Goal: Task Accomplishment & Management: Manage account settings

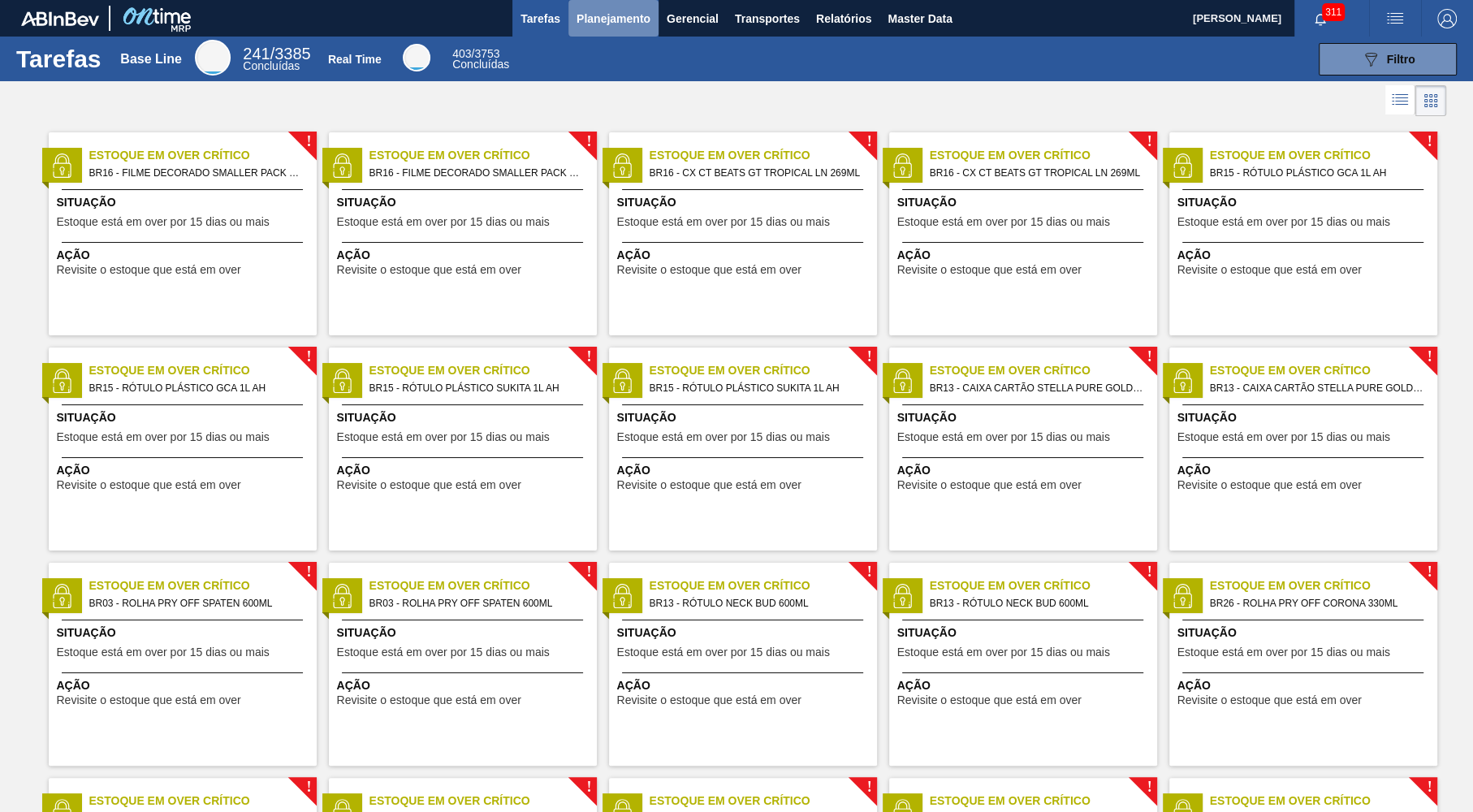
click at [643, 6] on button "Planejamento" at bounding box center [614, 18] width 90 height 37
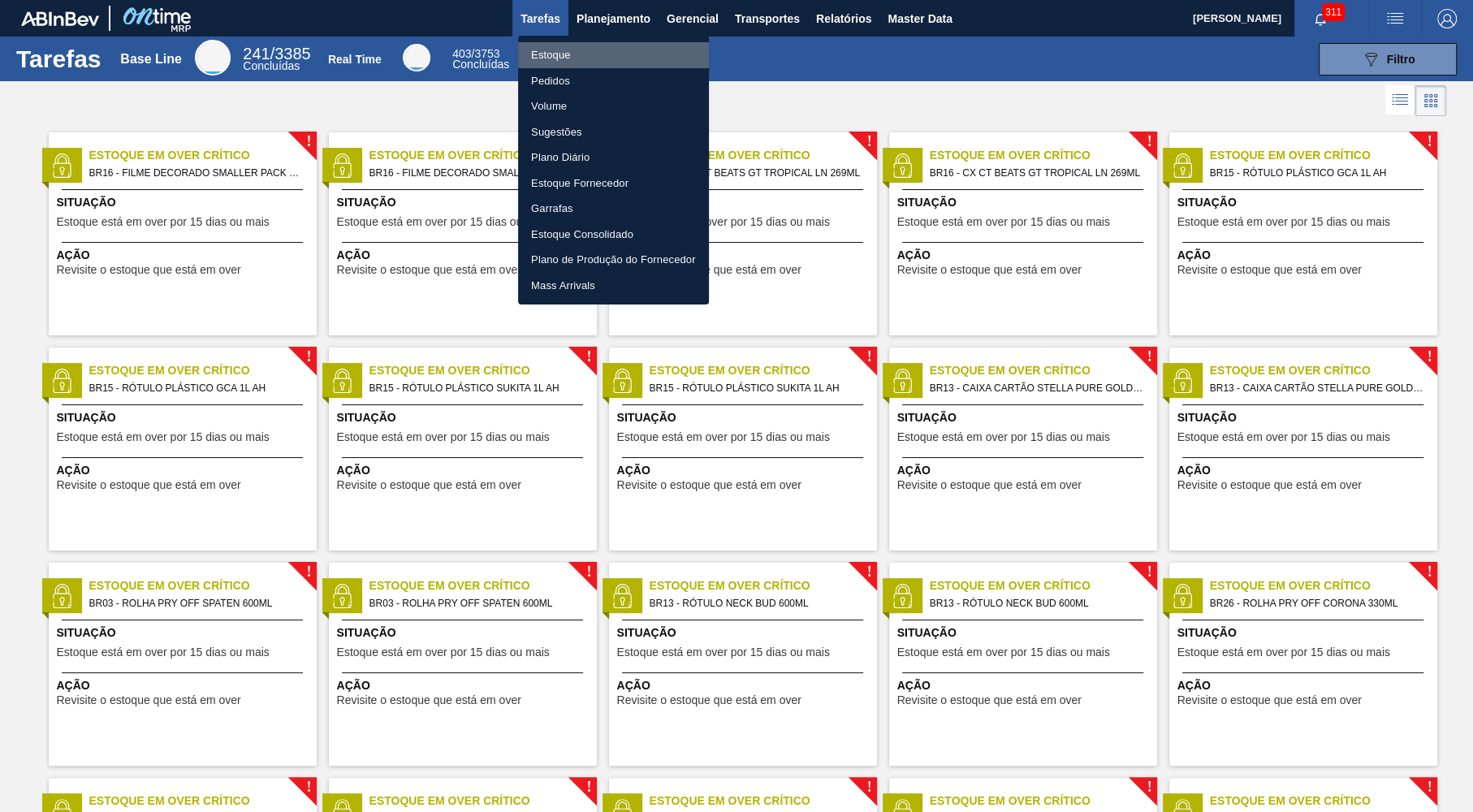
click at [584, 66] on li "Estoque" at bounding box center [614, 55] width 191 height 26
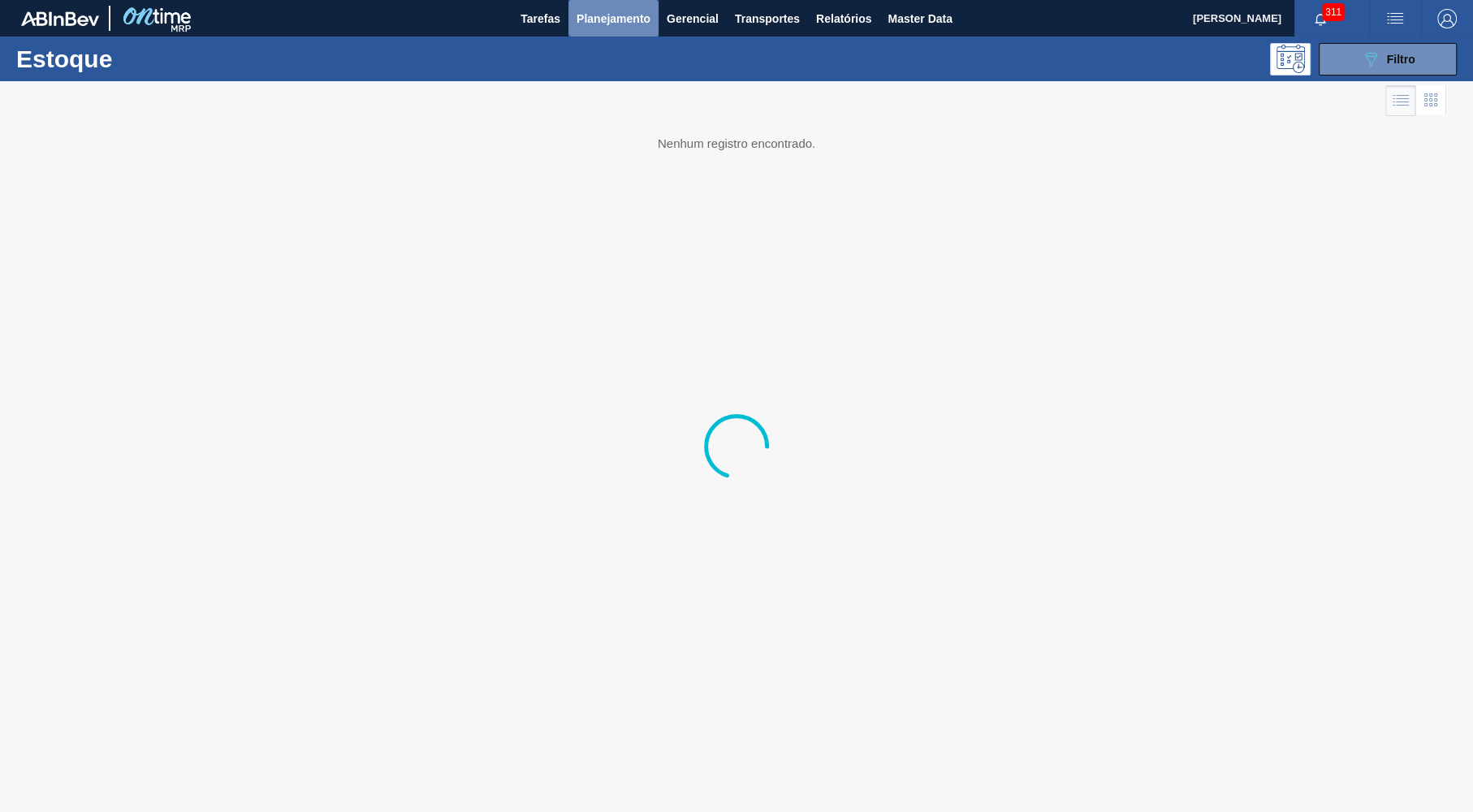
click at [612, 25] on span "Planejamento" at bounding box center [613, 19] width 74 height 20
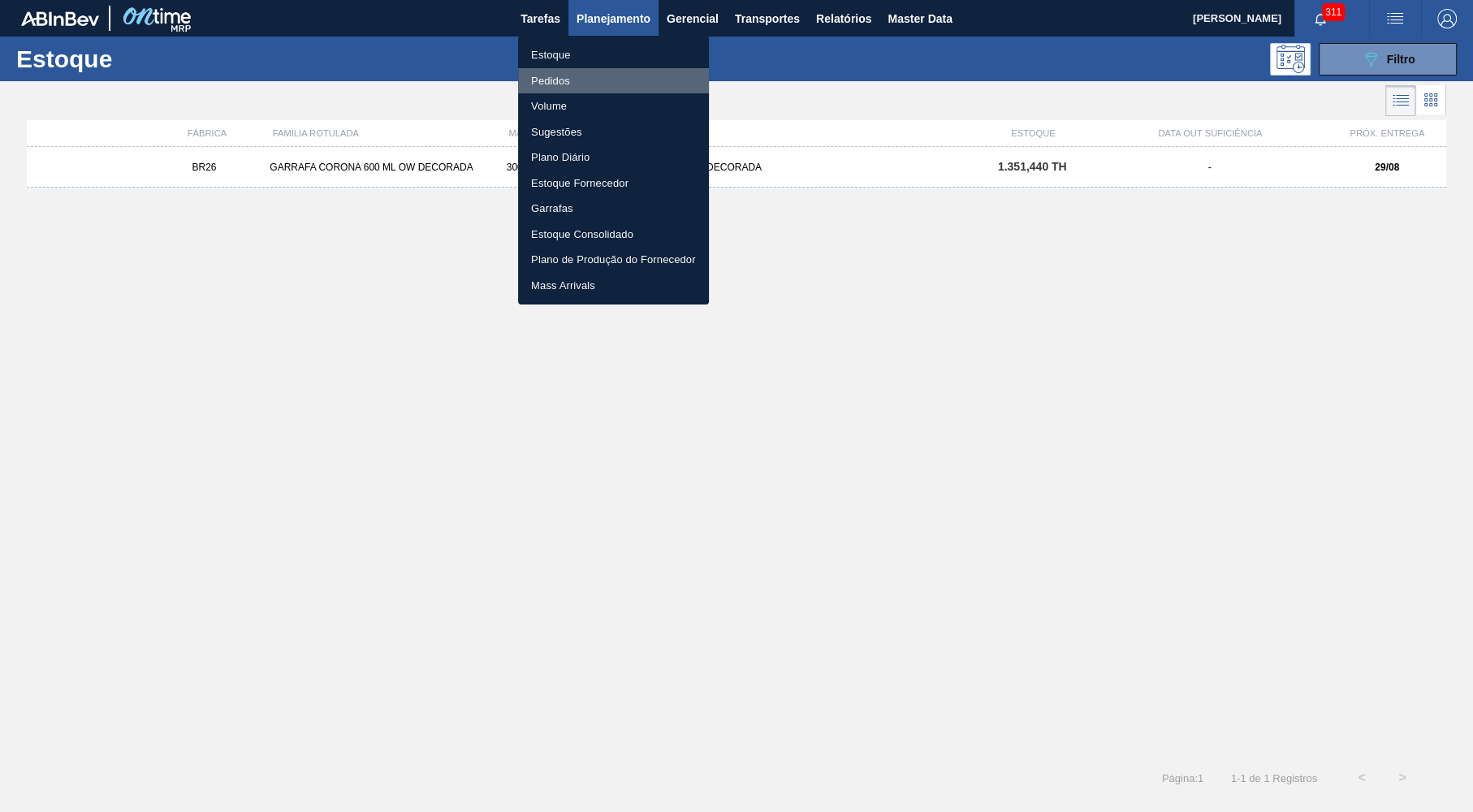
click at [600, 81] on li "Pedidos" at bounding box center [614, 81] width 191 height 26
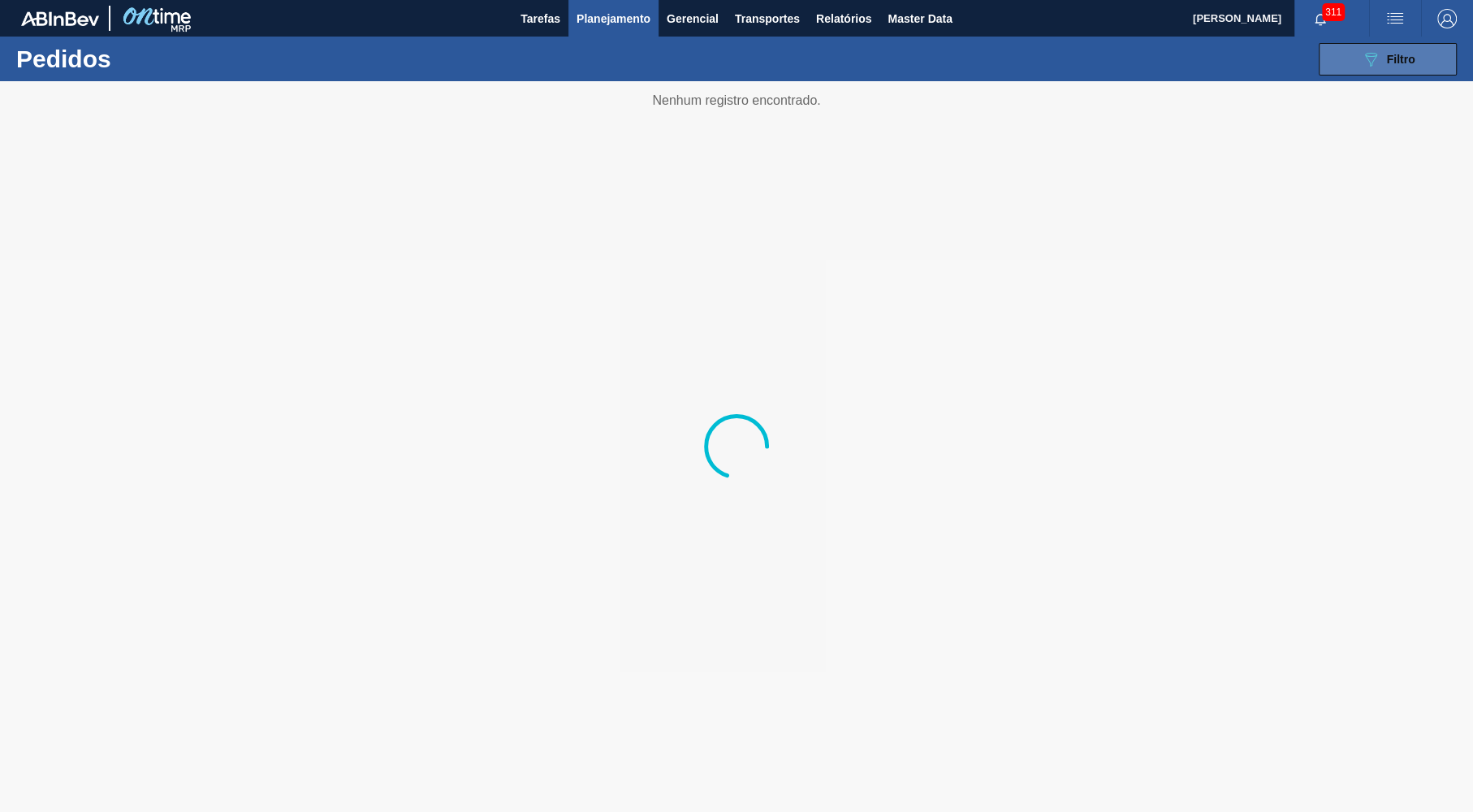
click at [1406, 48] on button "089F7B8B-B2A5-4AFE-B5C0-19BA573D28AC Filtro" at bounding box center [1387, 59] width 138 height 33
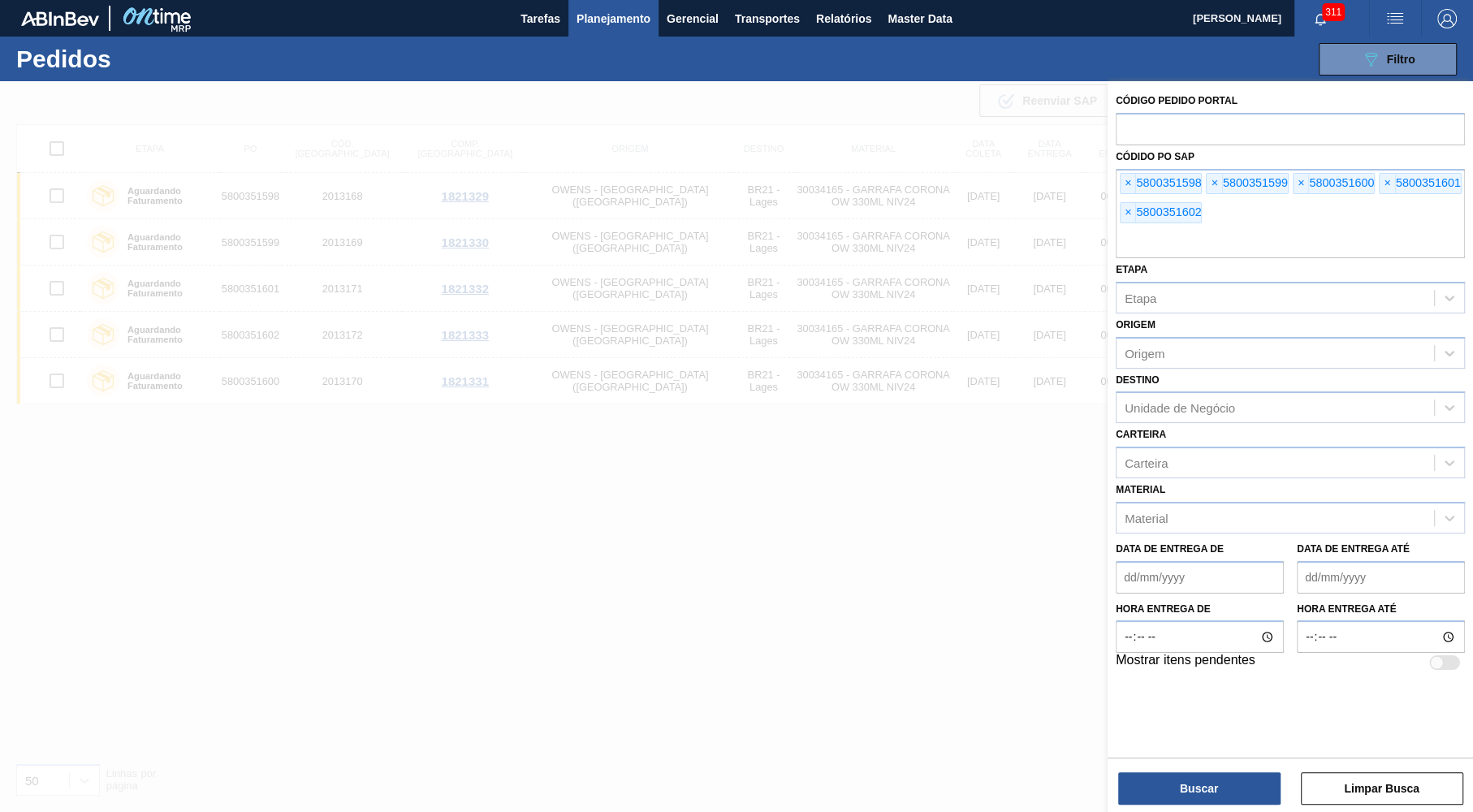
drag, startPoint x: 1129, startPoint y: 161, endPoint x: 1112, endPoint y: 164, distance: 17.3
click at [1112, 164] on div "Código Pedido Portal Códido PO SAP × 5800351598 × 5800351599 × 5800351600 × 580…" at bounding box center [1290, 381] width 365 height 599
click at [827, 516] on div at bounding box center [736, 487] width 1473 height 812
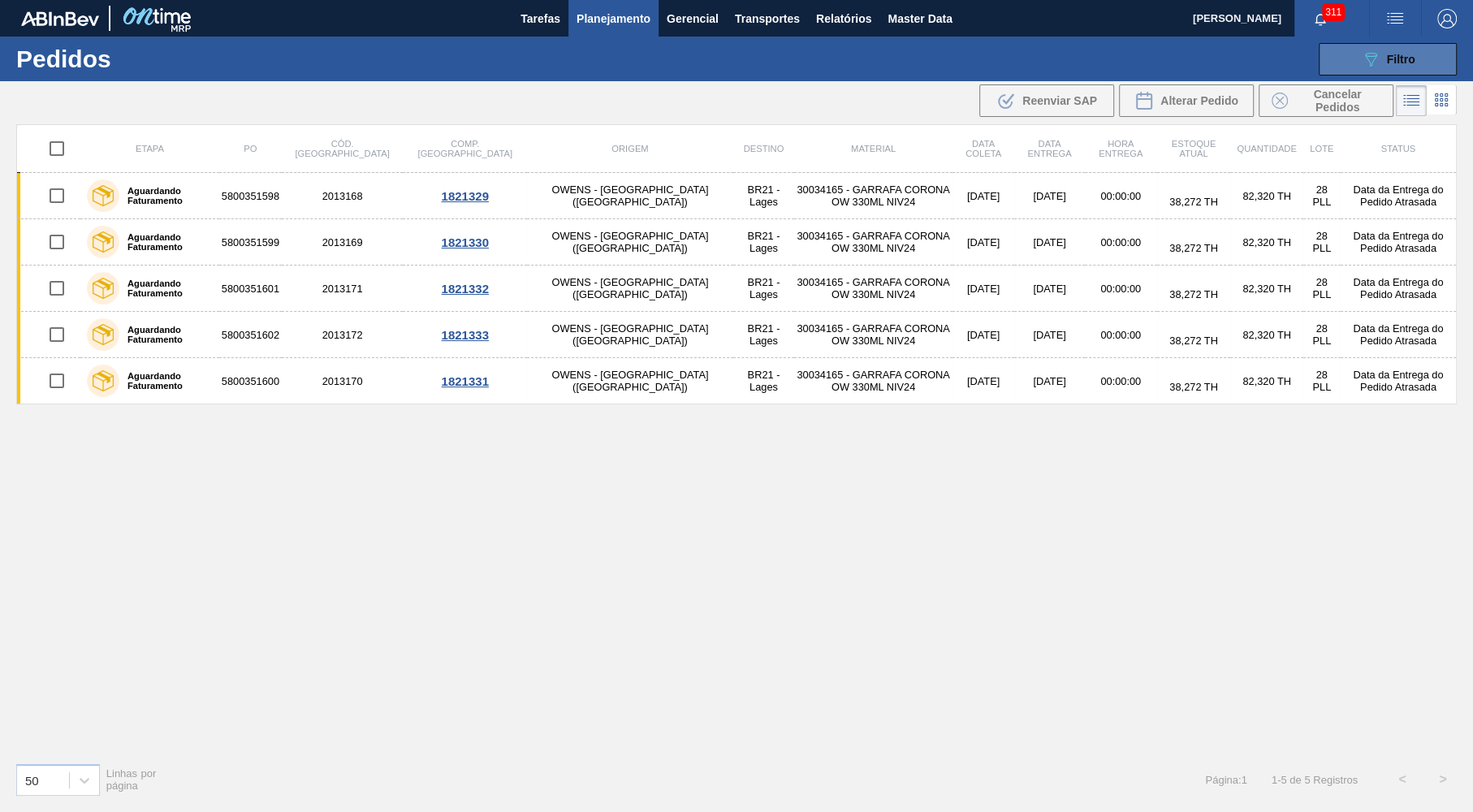
click at [1396, 62] on span "Filtro" at bounding box center [1401, 59] width 28 height 13
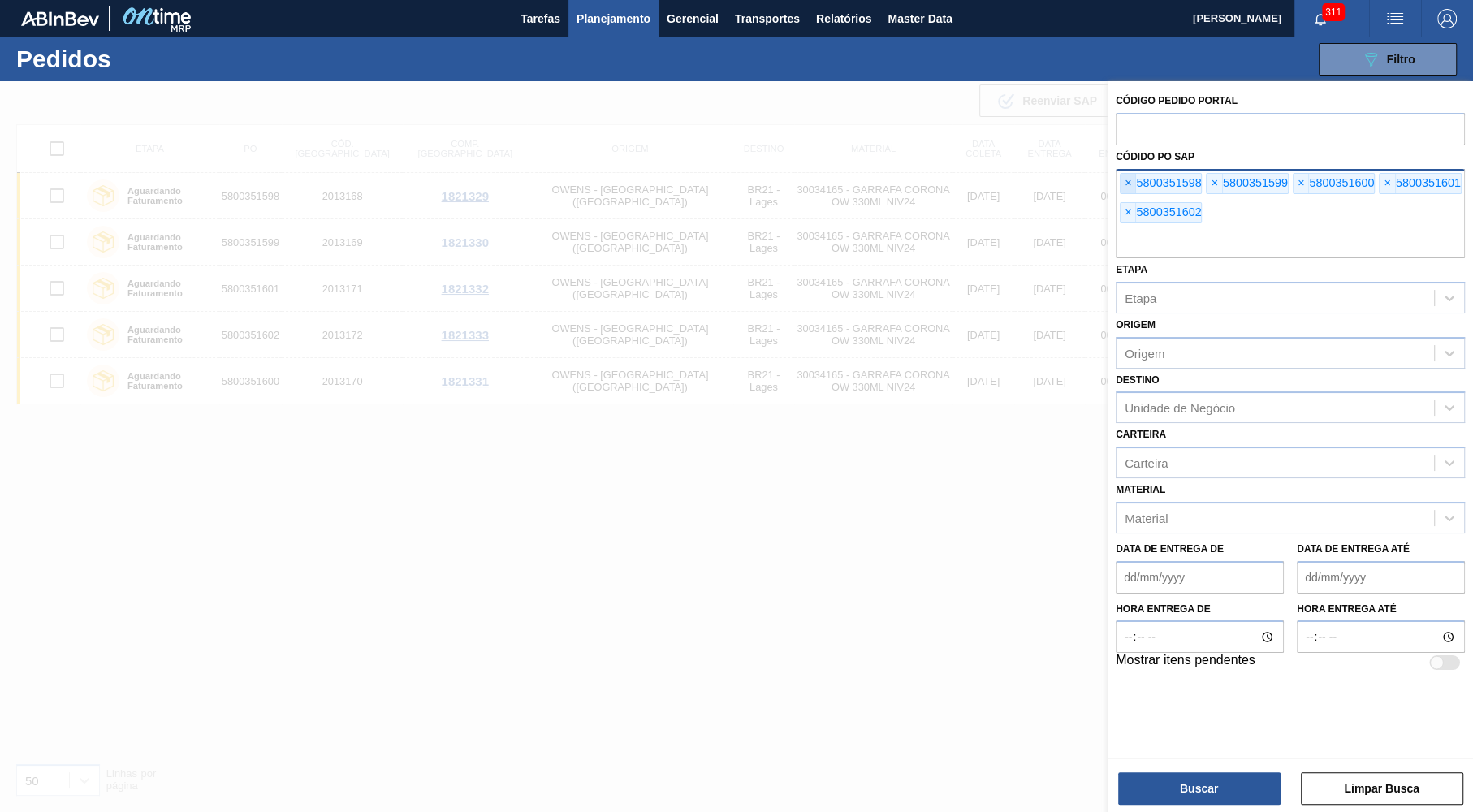
click at [1130, 185] on span "×" at bounding box center [1128, 183] width 15 height 20
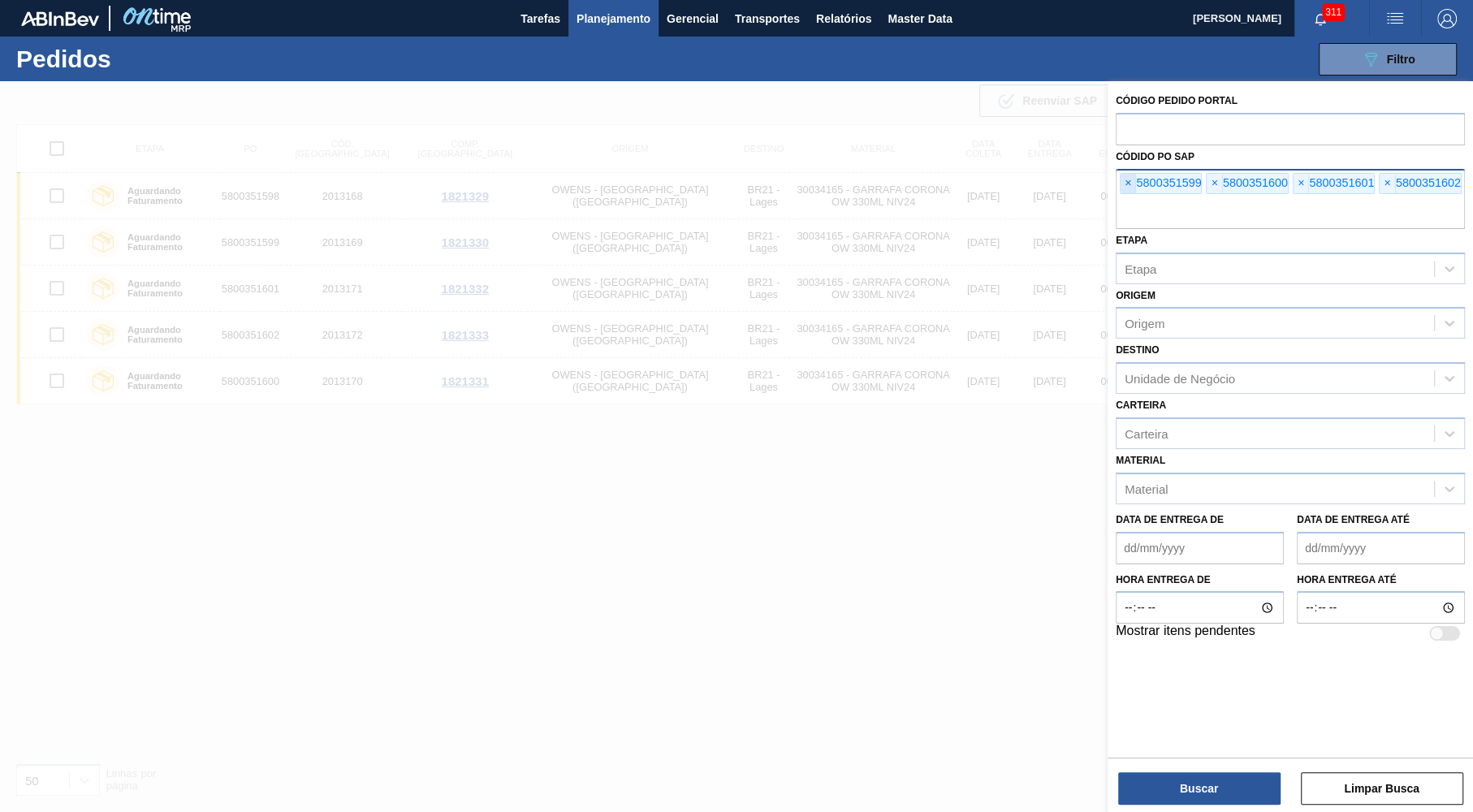
click at [1130, 185] on span "×" at bounding box center [1128, 183] width 15 height 20
click at [1130, 198] on input "text" at bounding box center [1290, 213] width 350 height 31
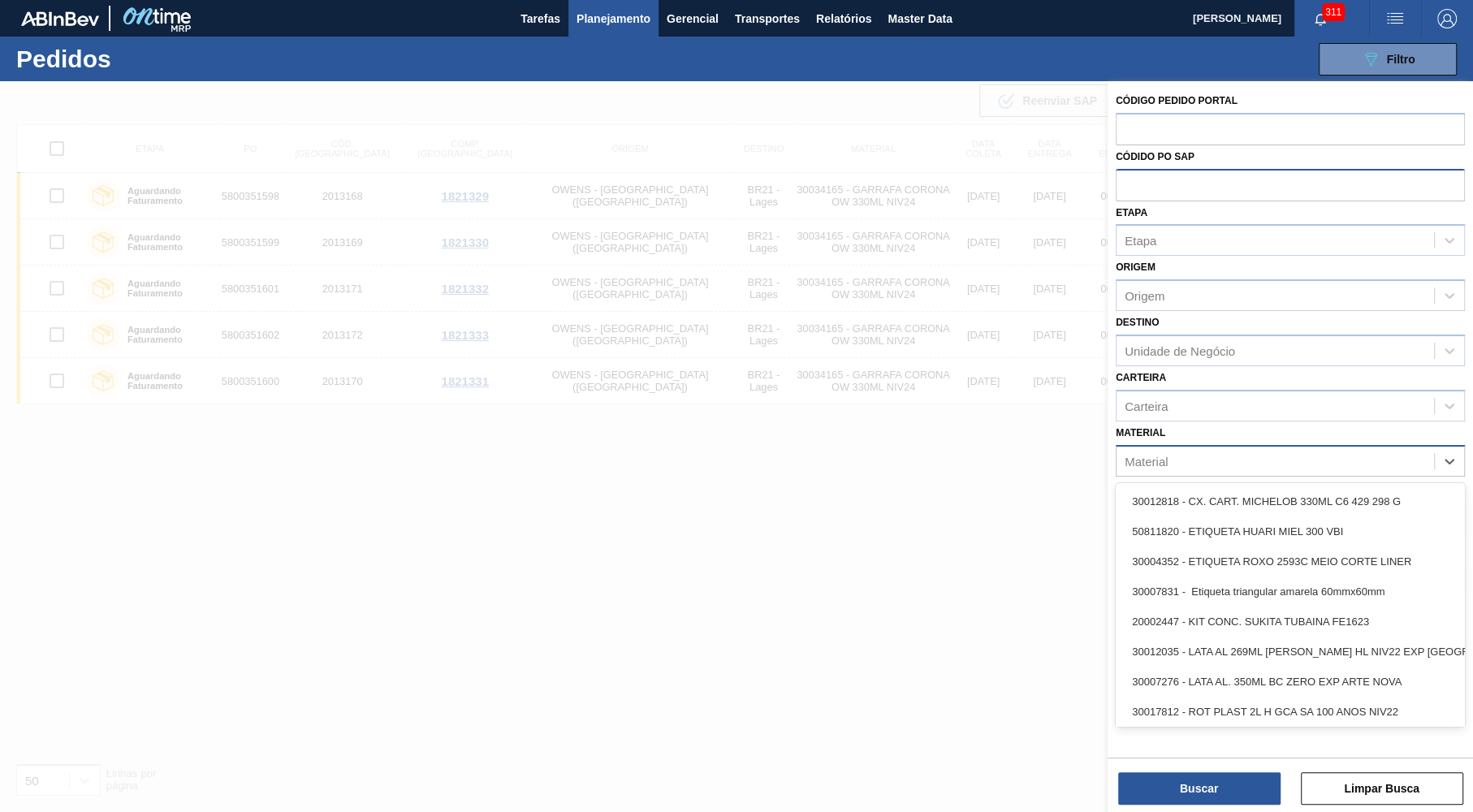
click at [1178, 458] on div "Material" at bounding box center [1290, 461] width 350 height 32
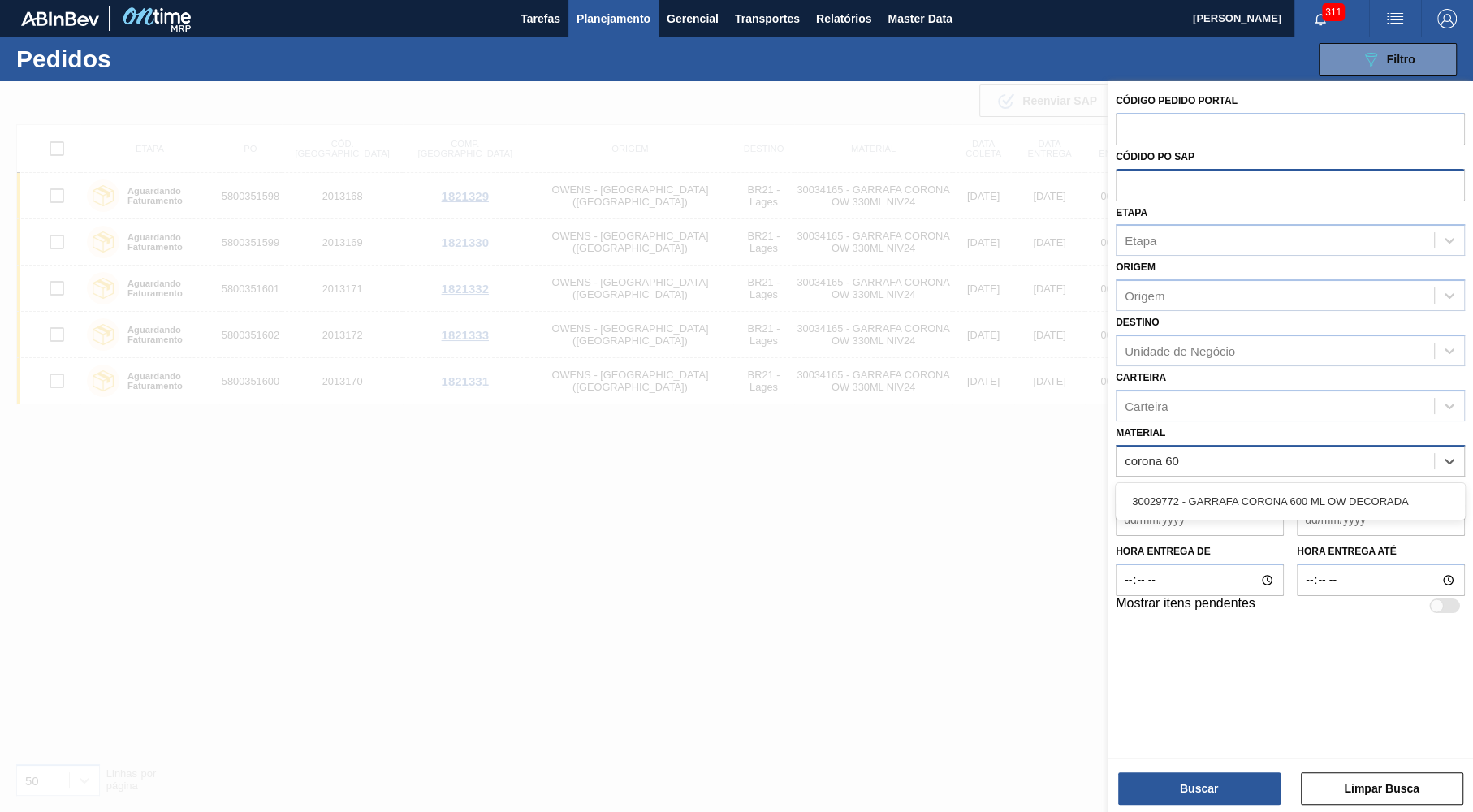
type input "corona 600"
click at [1242, 494] on div "30029772 - GARRAFA CORONA 600 ML OW DECORADA" at bounding box center [1290, 501] width 350 height 30
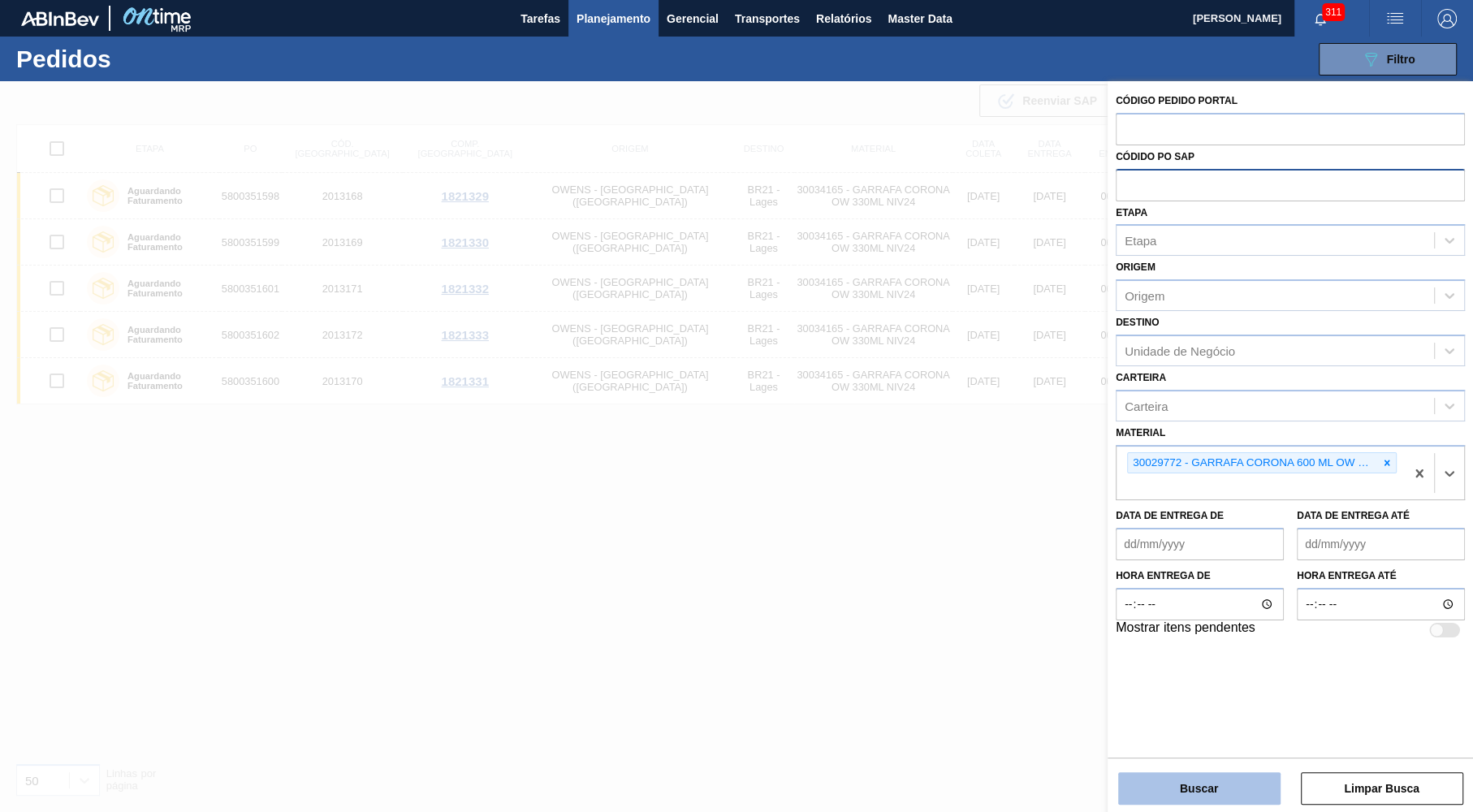
click at [1232, 788] on button "Buscar" at bounding box center [1198, 788] width 162 height 33
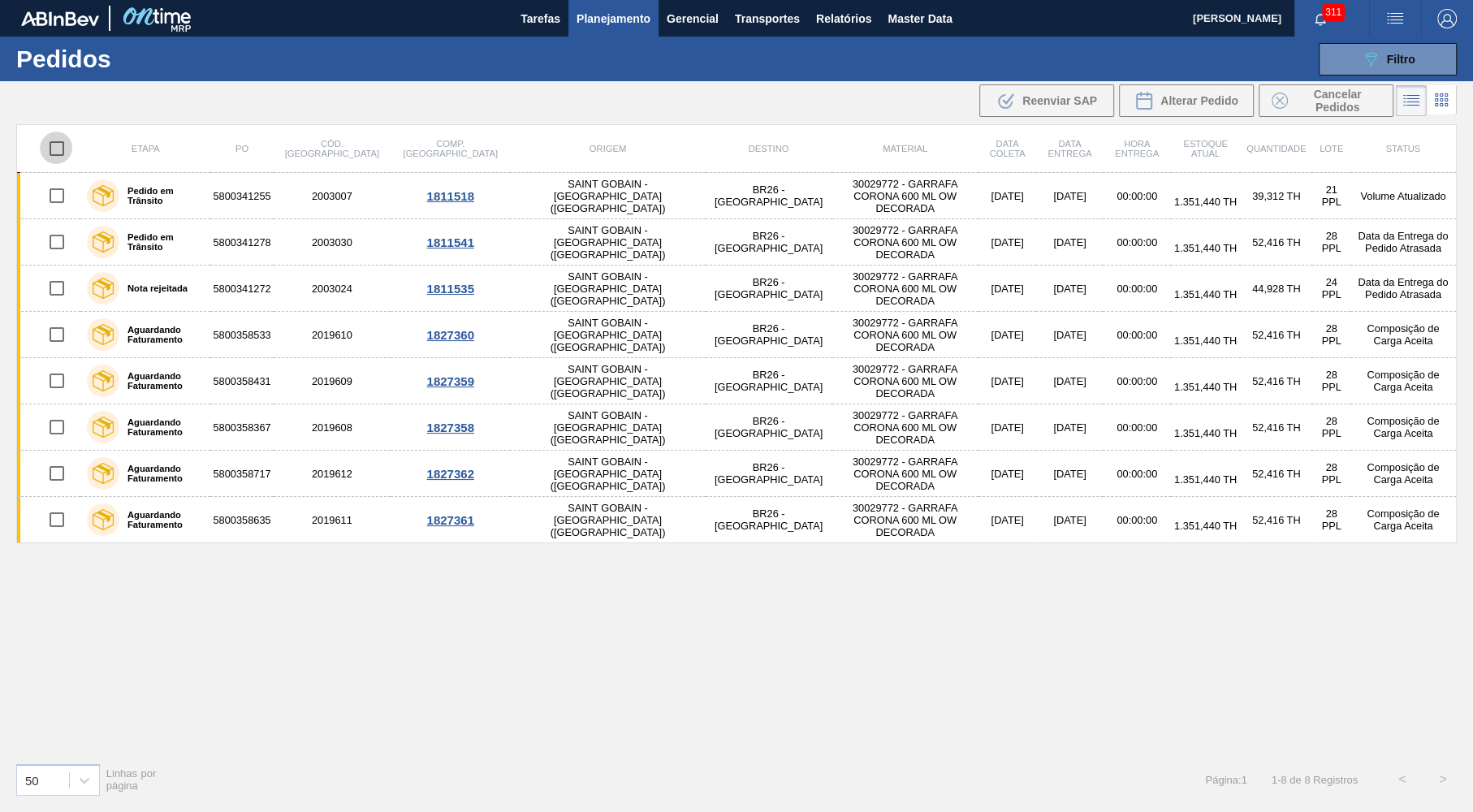
click at [61, 136] on input "checkbox" at bounding box center [56, 148] width 34 height 34
checkbox input "true"
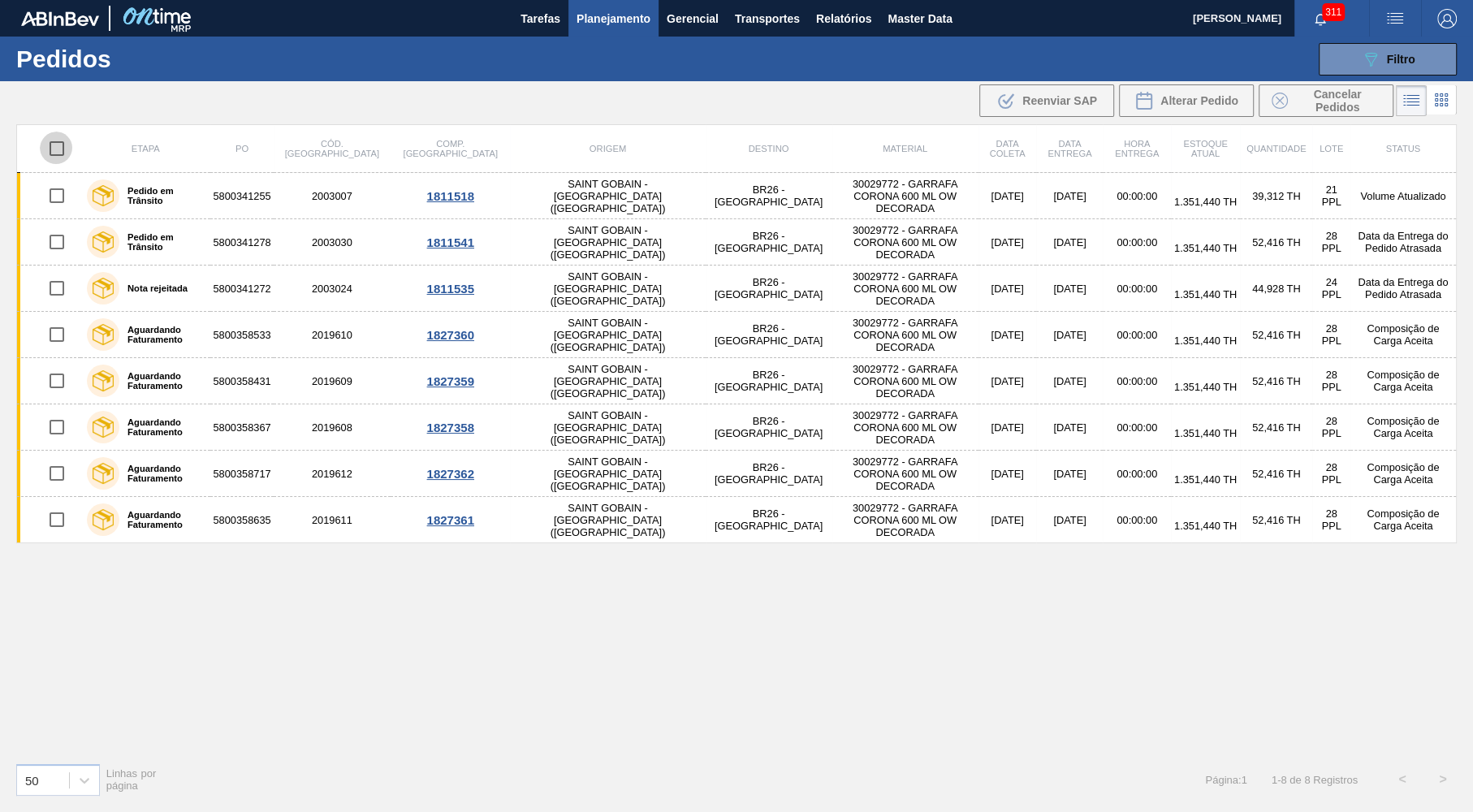
checkbox input "true"
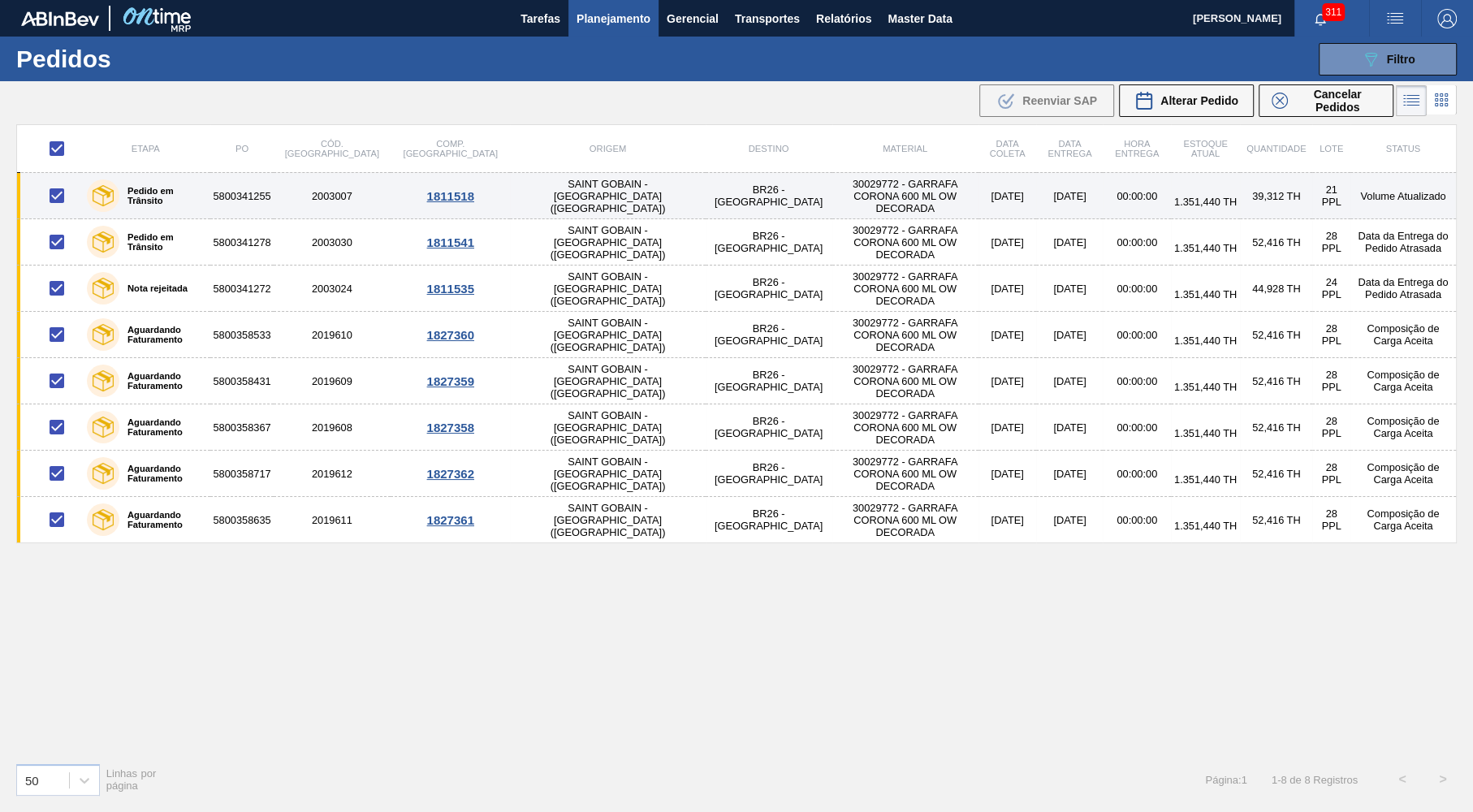
click at [52, 189] on input "checkbox" at bounding box center [56, 196] width 34 height 34
checkbox input "false"
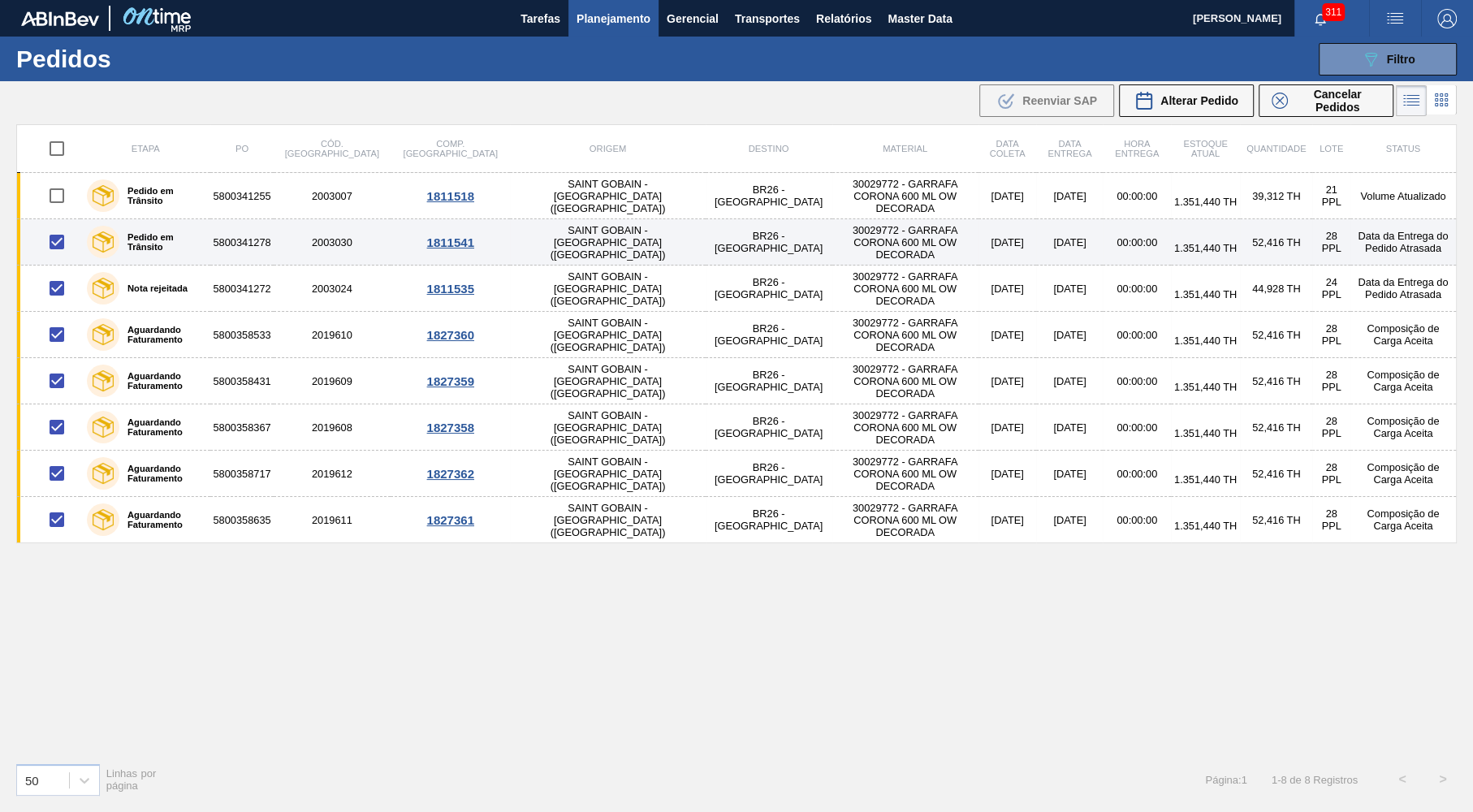
click at [55, 245] on input "checkbox" at bounding box center [56, 242] width 34 height 34
checkbox input "false"
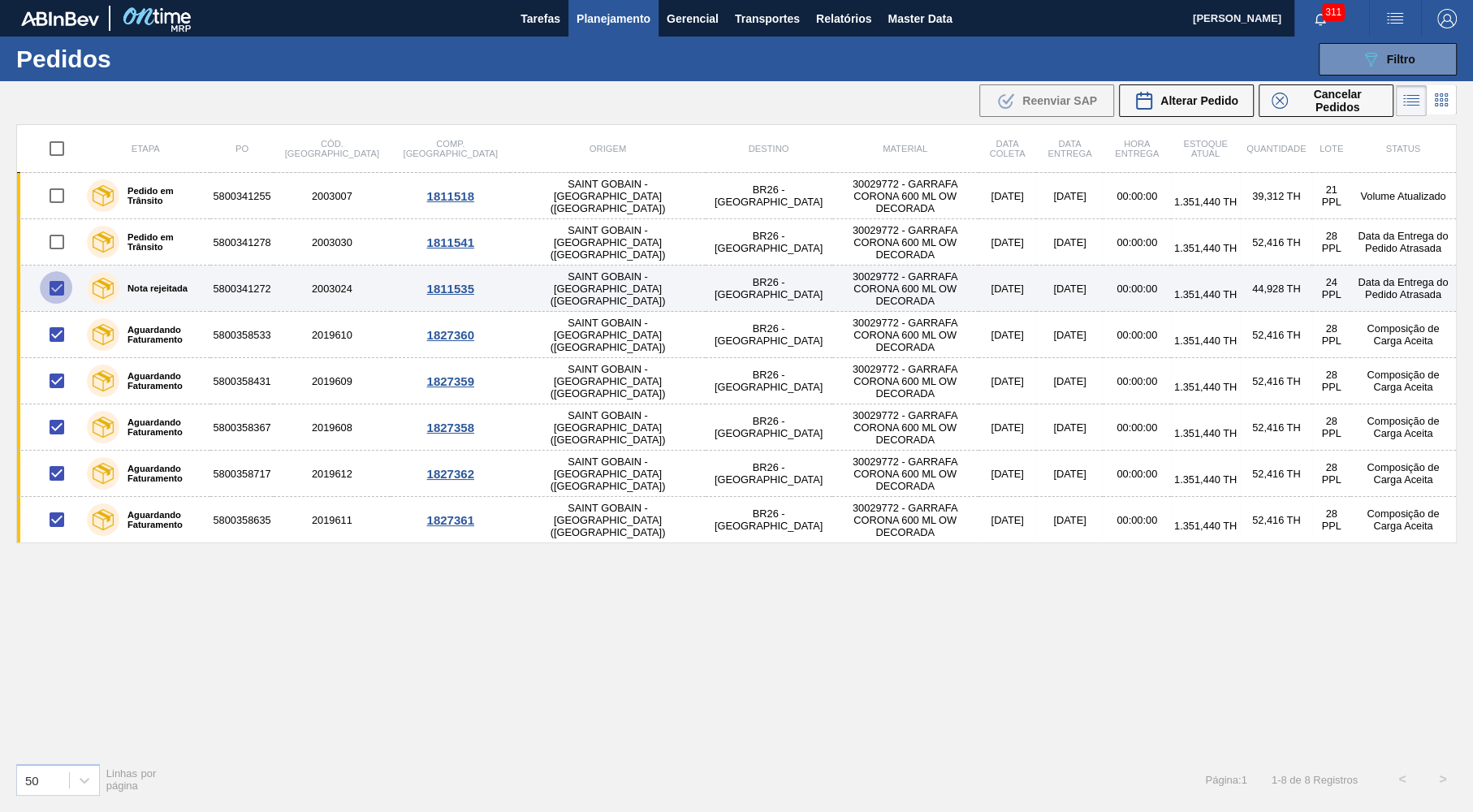
click at [55, 288] on input "checkbox" at bounding box center [56, 288] width 34 height 34
checkbox input "false"
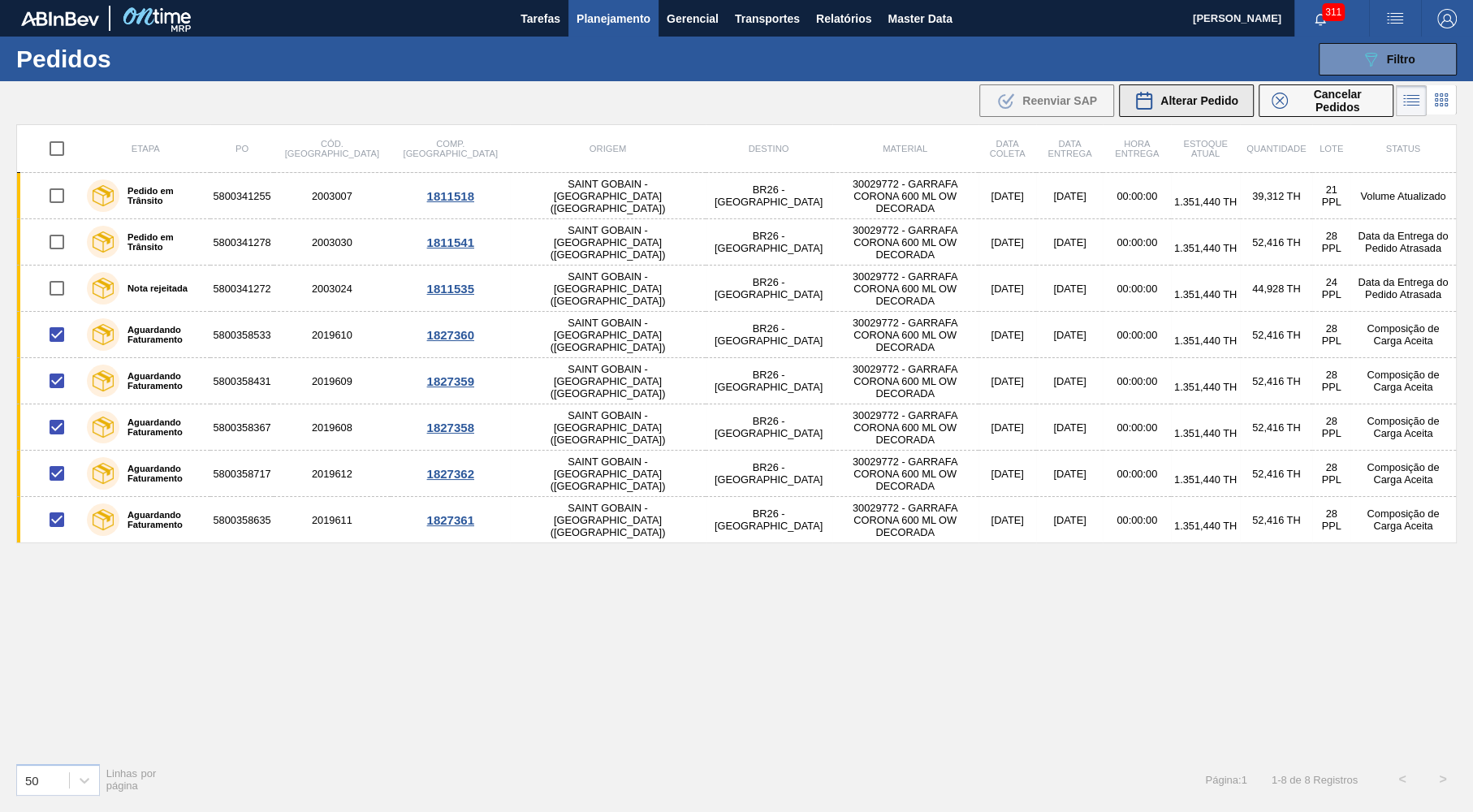
click at [1173, 97] on span "Alterar Pedido" at bounding box center [1198, 101] width 78 height 13
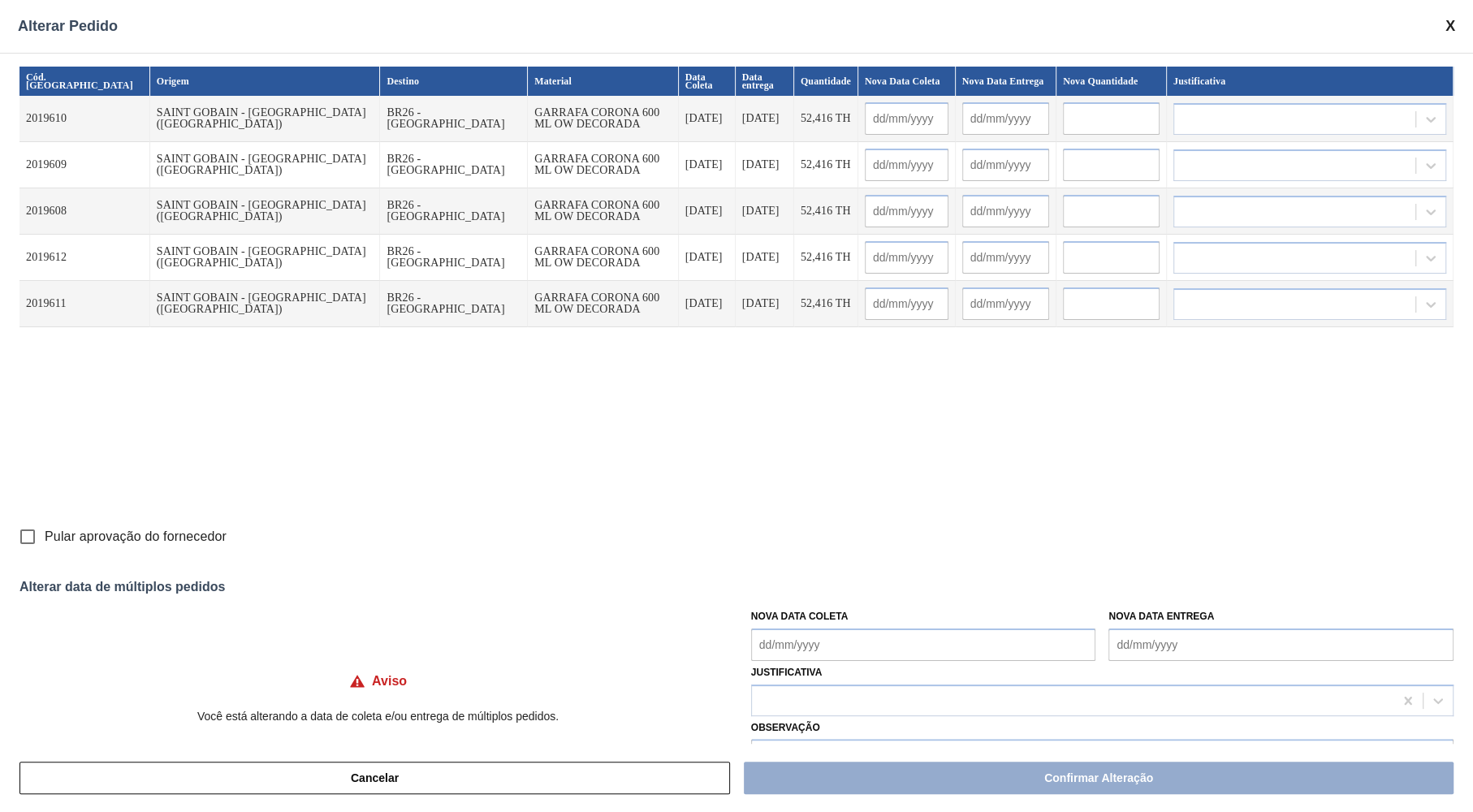
scroll to position [40, 0]
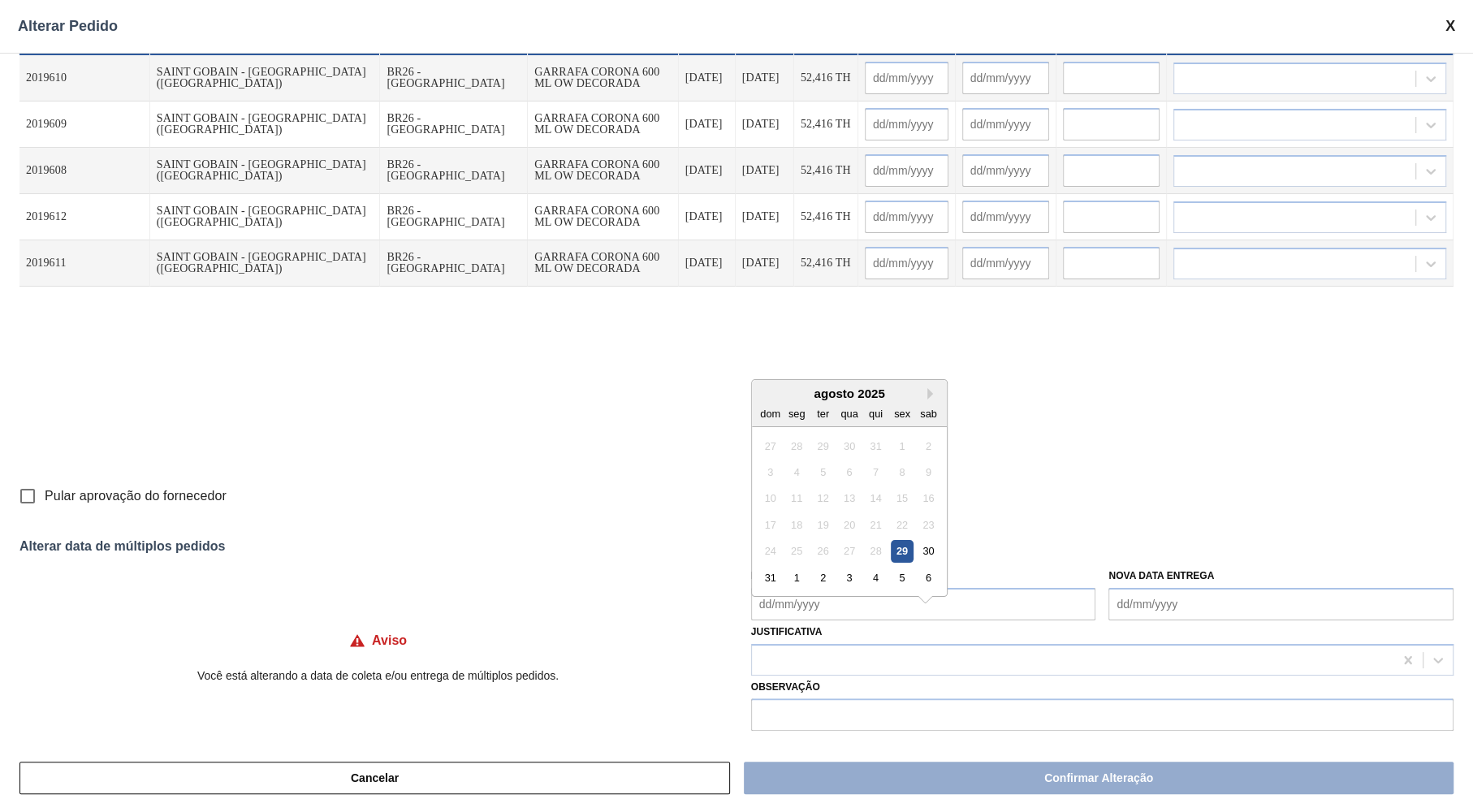
click at [848, 600] on Coleta "Nova Data Coleta" at bounding box center [924, 603] width 345 height 33
click at [108, 495] on span "Pular aprovação do fornecedor" at bounding box center [136, 495] width 182 height 20
click at [45, 495] on input "Pular aprovação do fornecedor" at bounding box center [27, 495] width 34 height 34
checkbox input "true"
click at [812, 584] on div "Nova Data Coleta" at bounding box center [924, 592] width 345 height 56
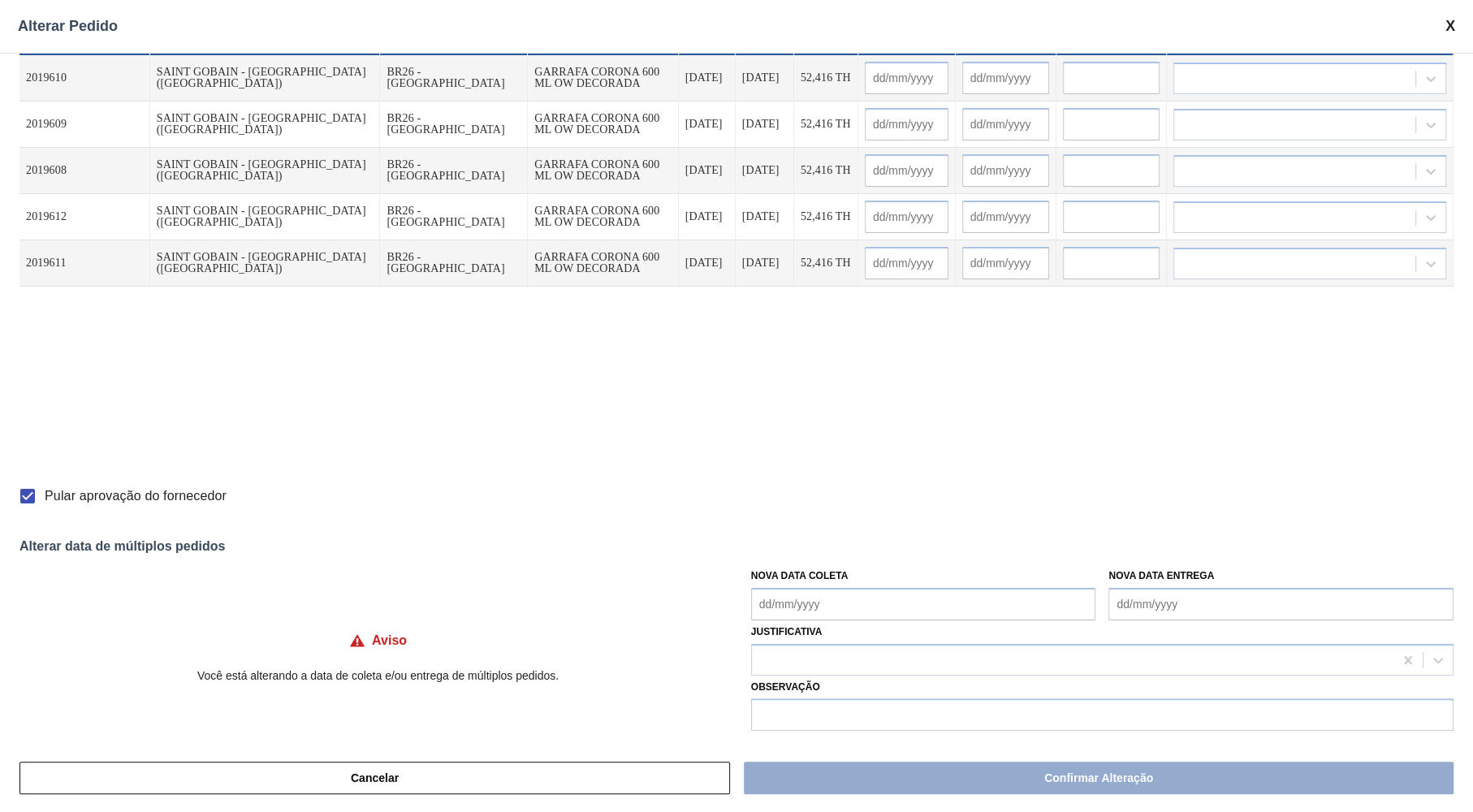
click at [816, 601] on Coleta "Nova Data Coleta" at bounding box center [924, 603] width 345 height 33
click at [800, 558] on div "1" at bounding box center [796, 568] width 22 height 22
type Coleta "01/09/2025"
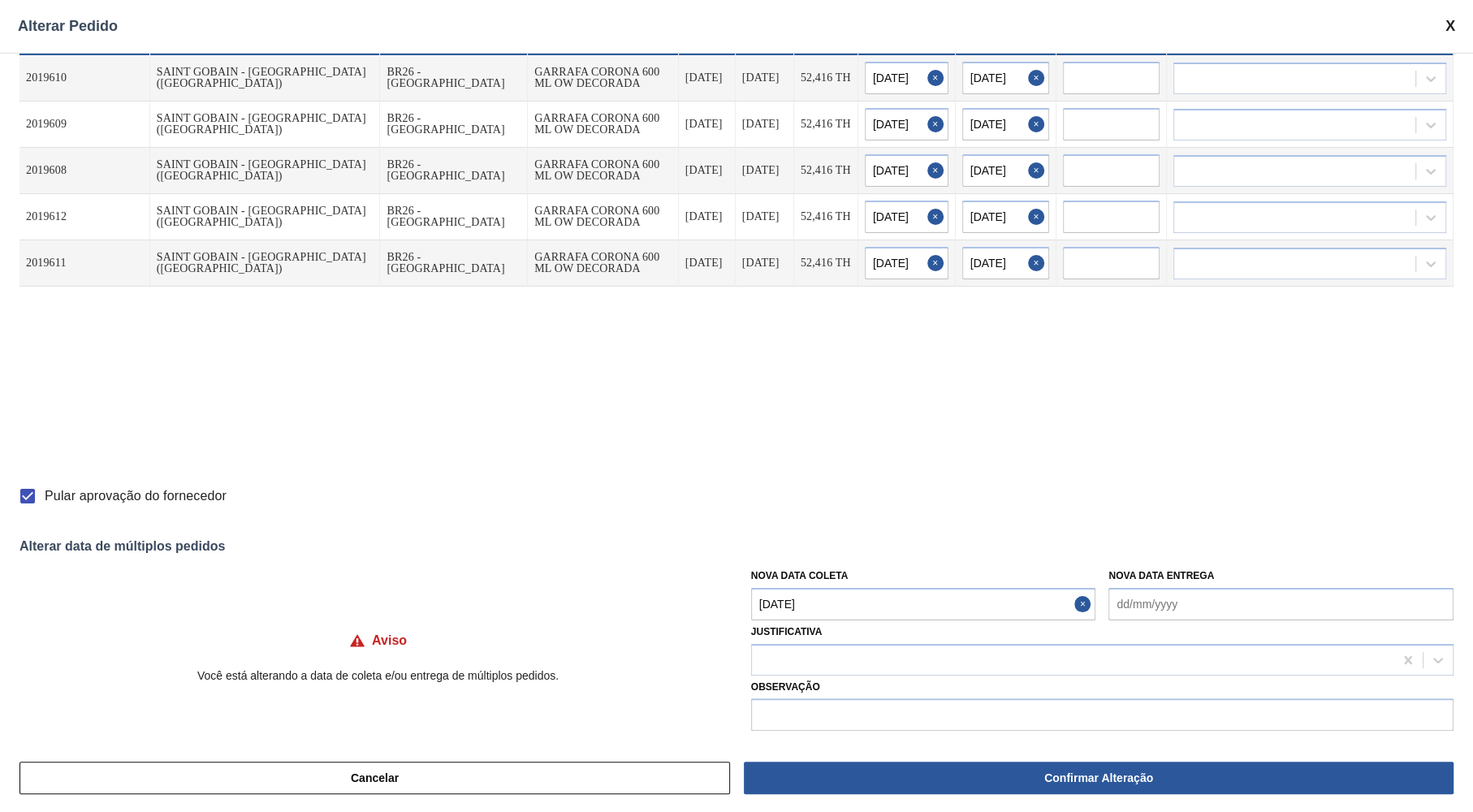
type input "01/09/2025"
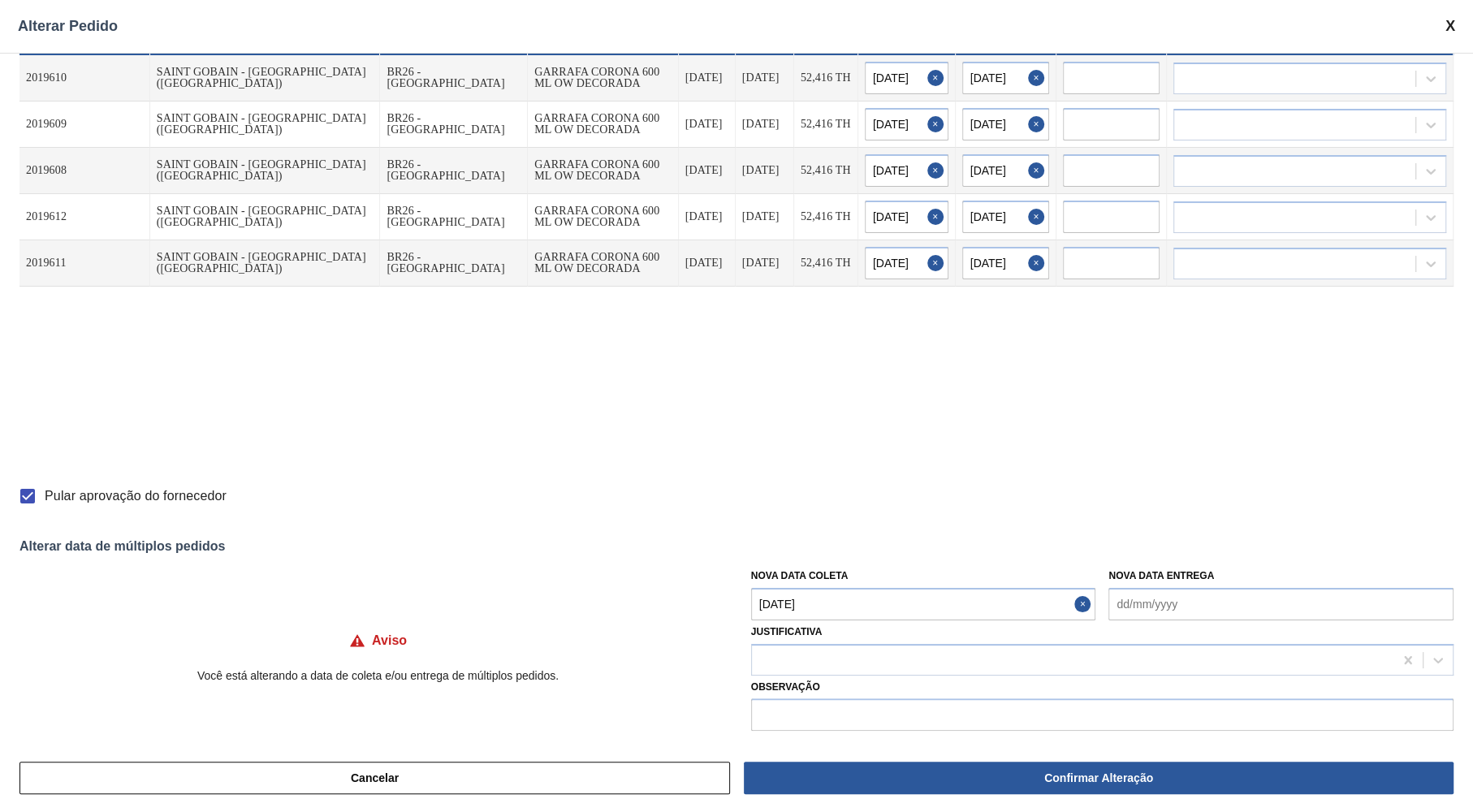
type input "01/09/2025"
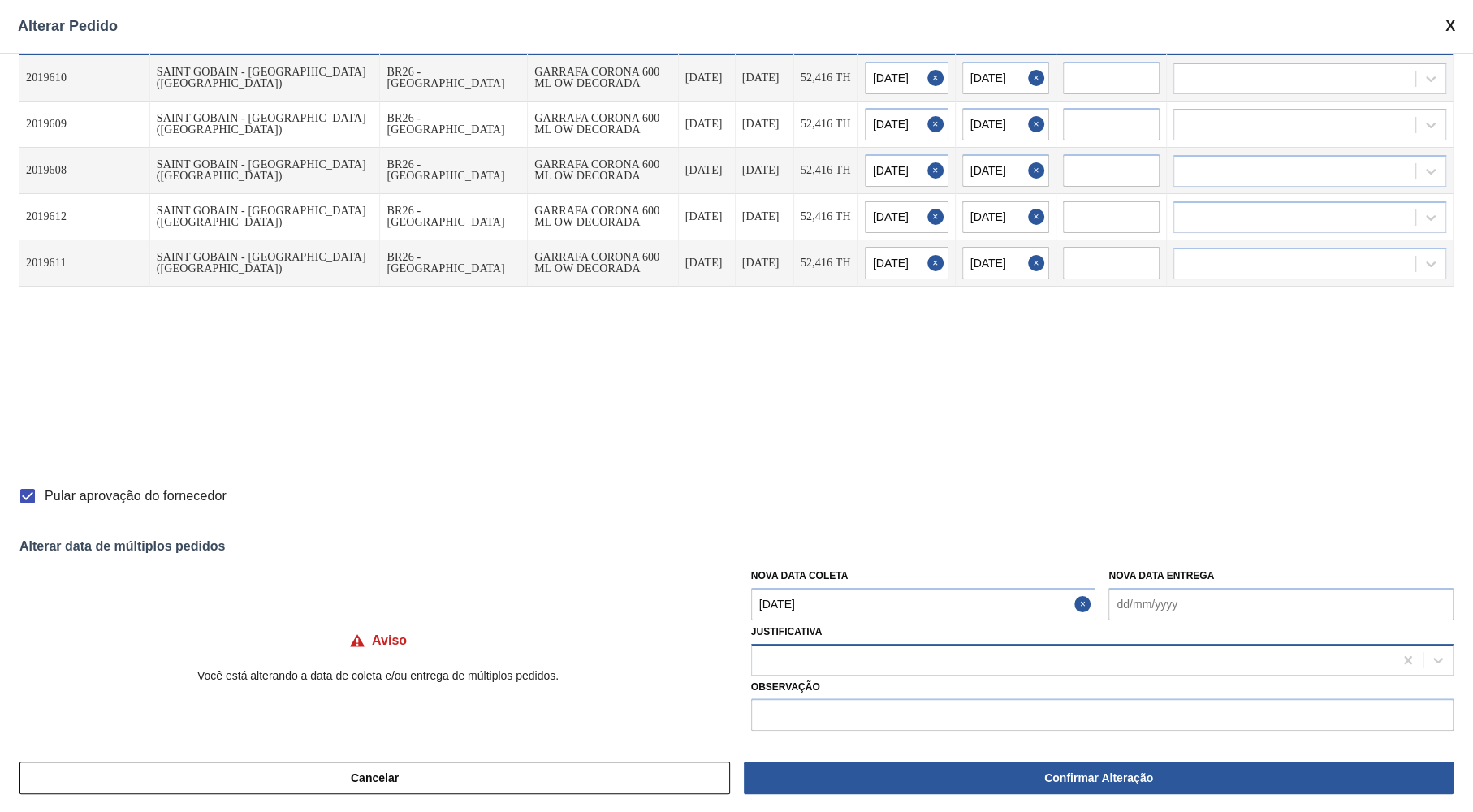
click at [810, 650] on div at bounding box center [1072, 659] width 642 height 23
type input "ou"
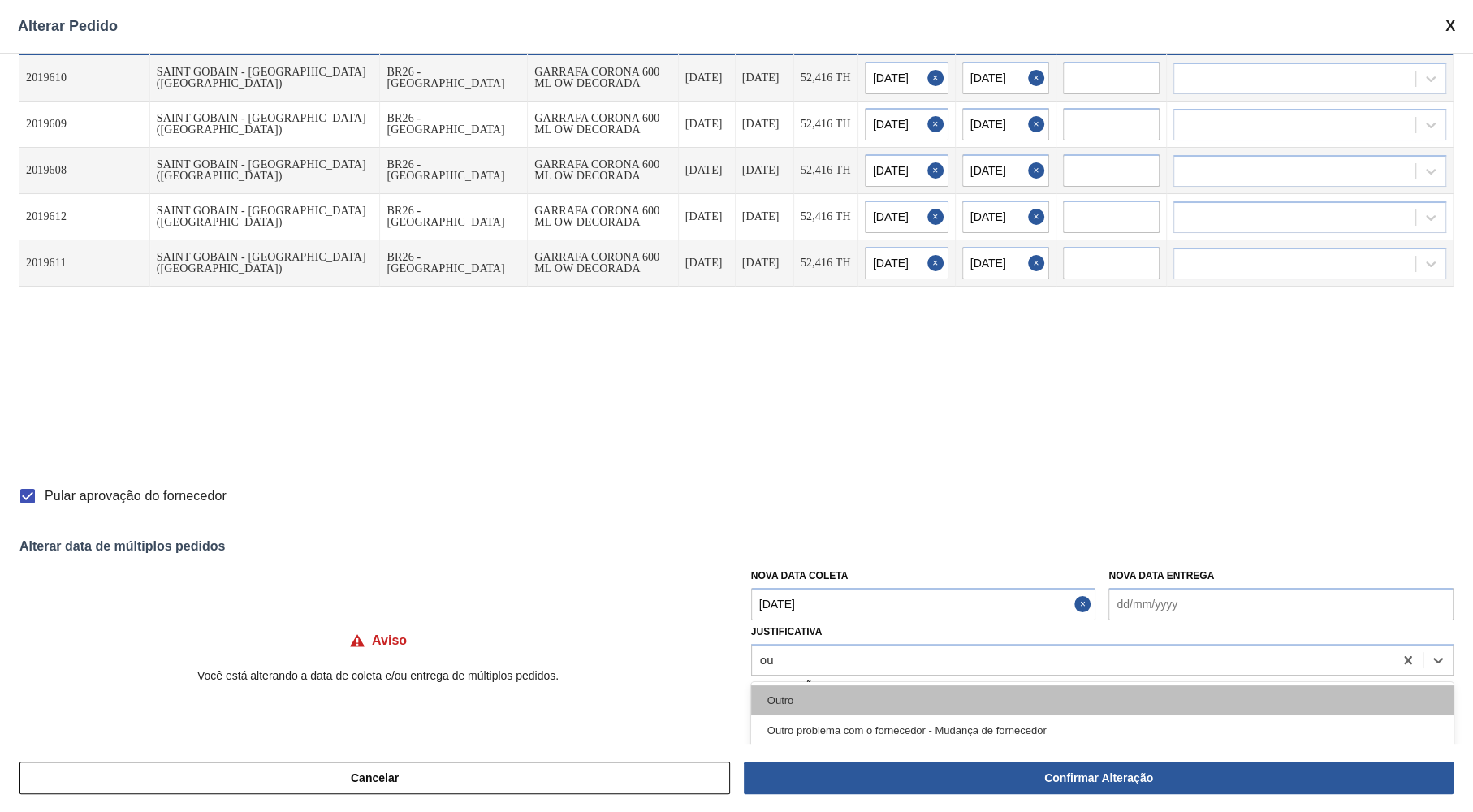
click at [812, 700] on div "Outro" at bounding box center [1103, 700] width 703 height 30
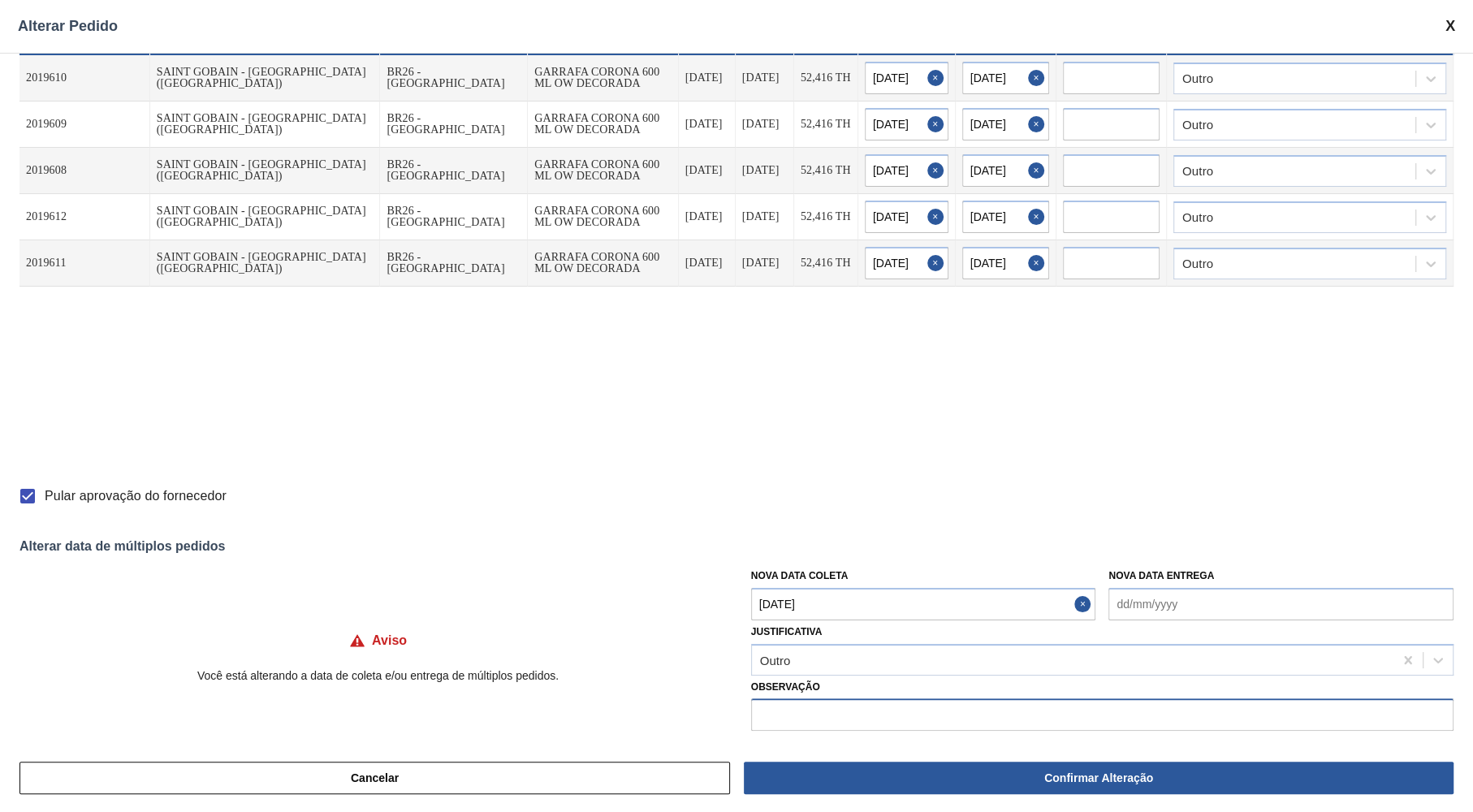
click at [794, 721] on input "text" at bounding box center [1103, 714] width 703 height 33
type input "Ajuste de pedido"
click at [898, 435] on div "Cód. Pedido Origem Destino Material Data Coleta Data entrega Quantidade Nova Da…" at bounding box center [736, 253] width 1434 height 453
click at [877, 711] on input "Ajuste de pedido" at bounding box center [1103, 714] width 703 height 33
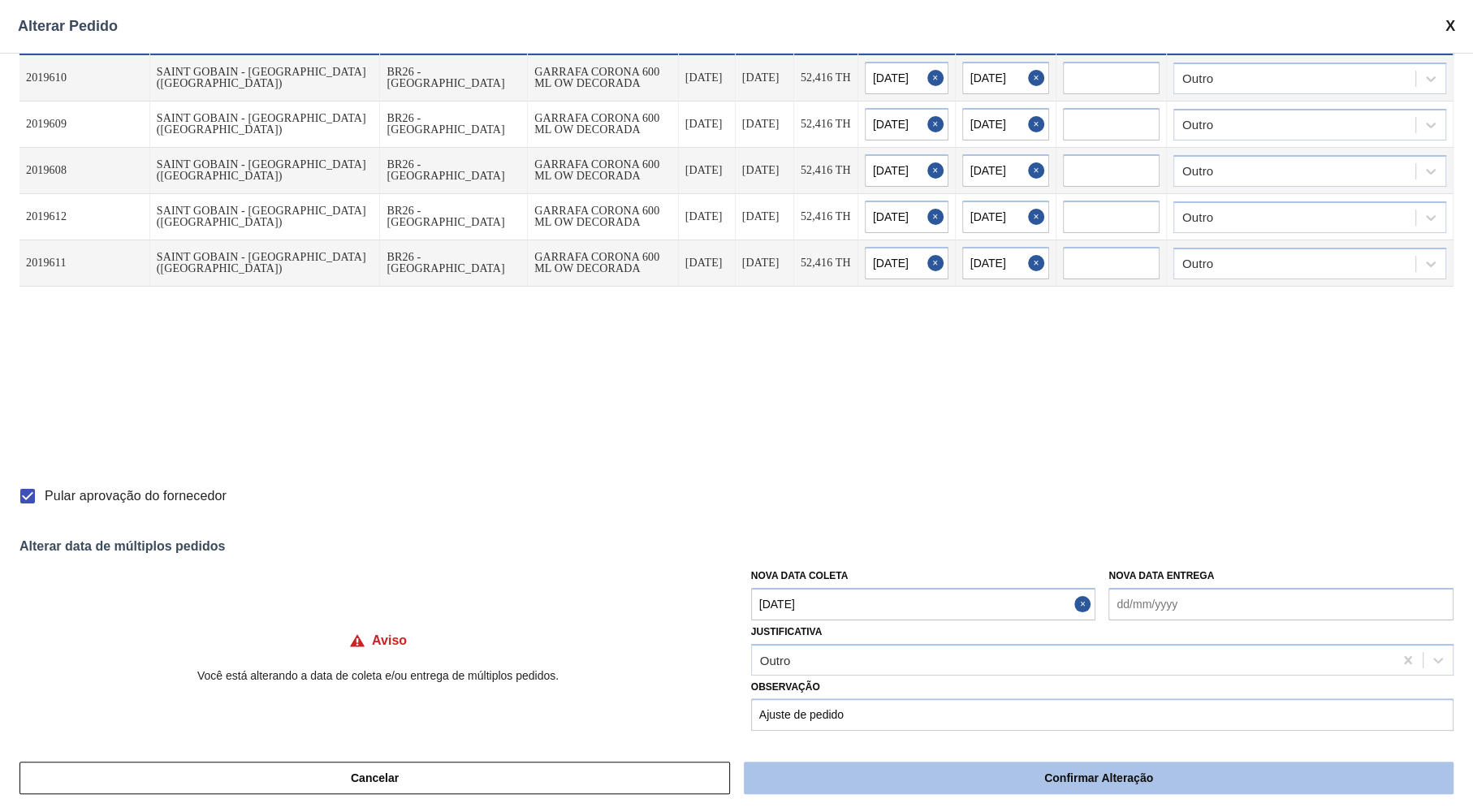
click at [922, 775] on button "Confirmar Alteração" at bounding box center [1098, 777] width 709 height 33
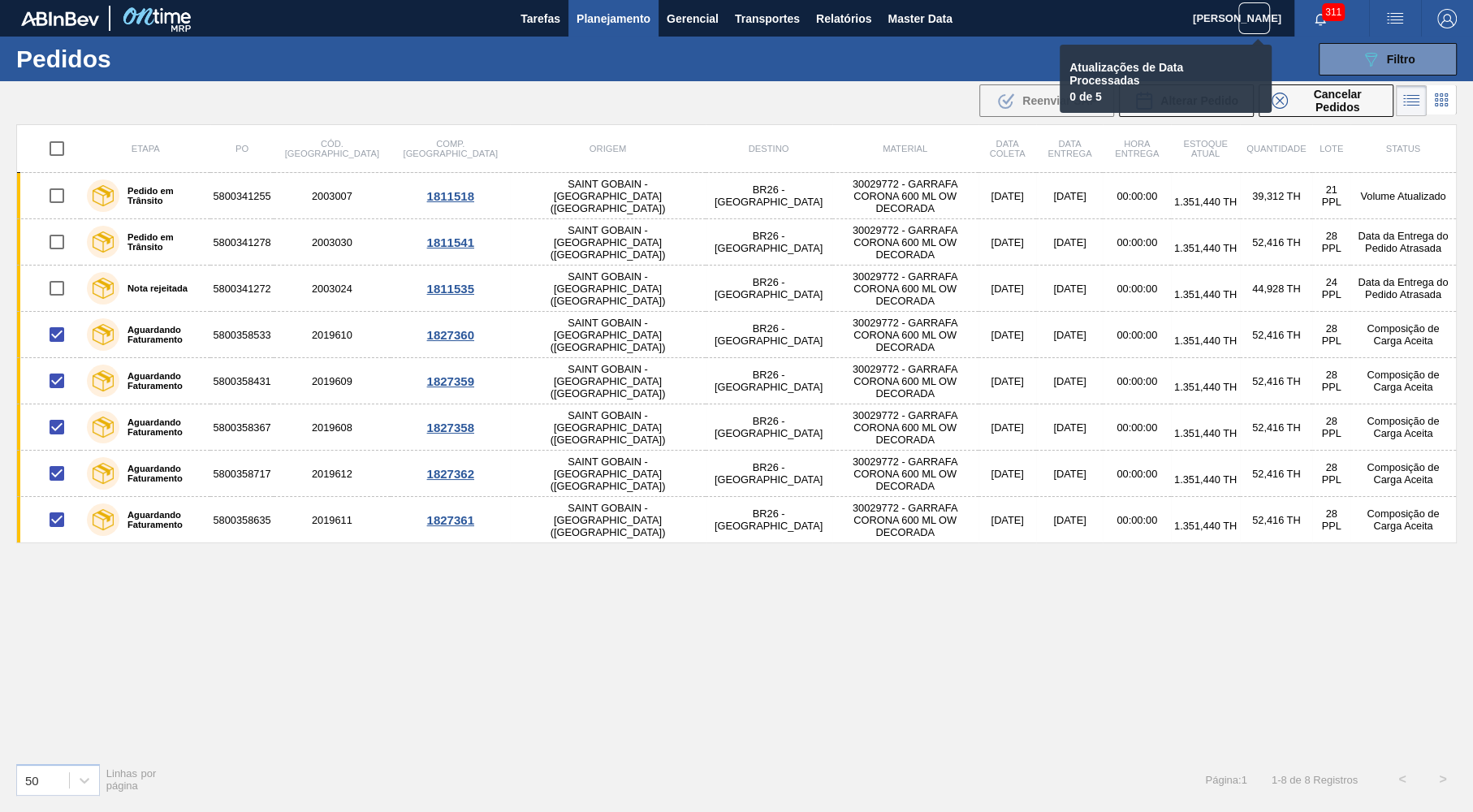
checkbox input "false"
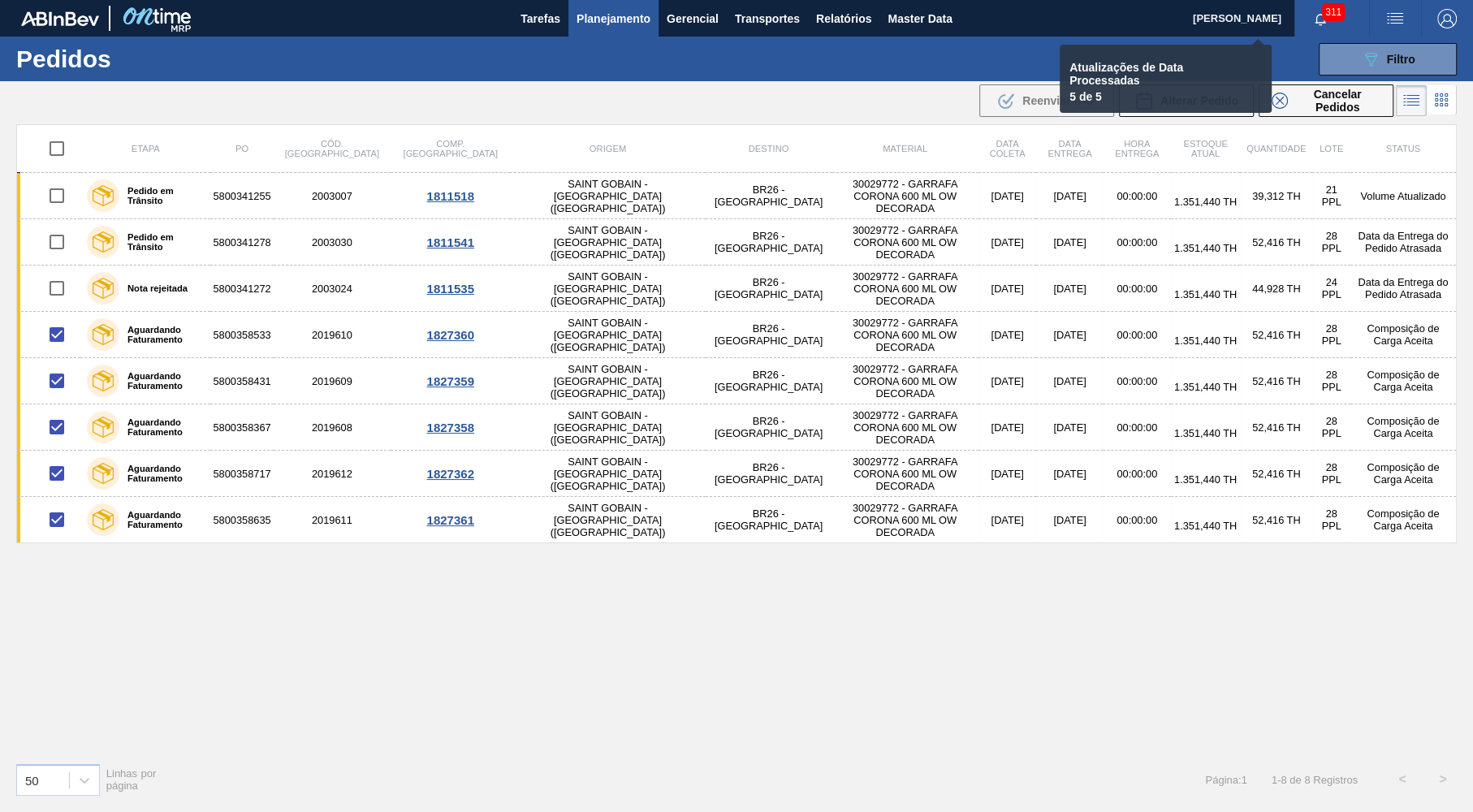
checkbox input "false"
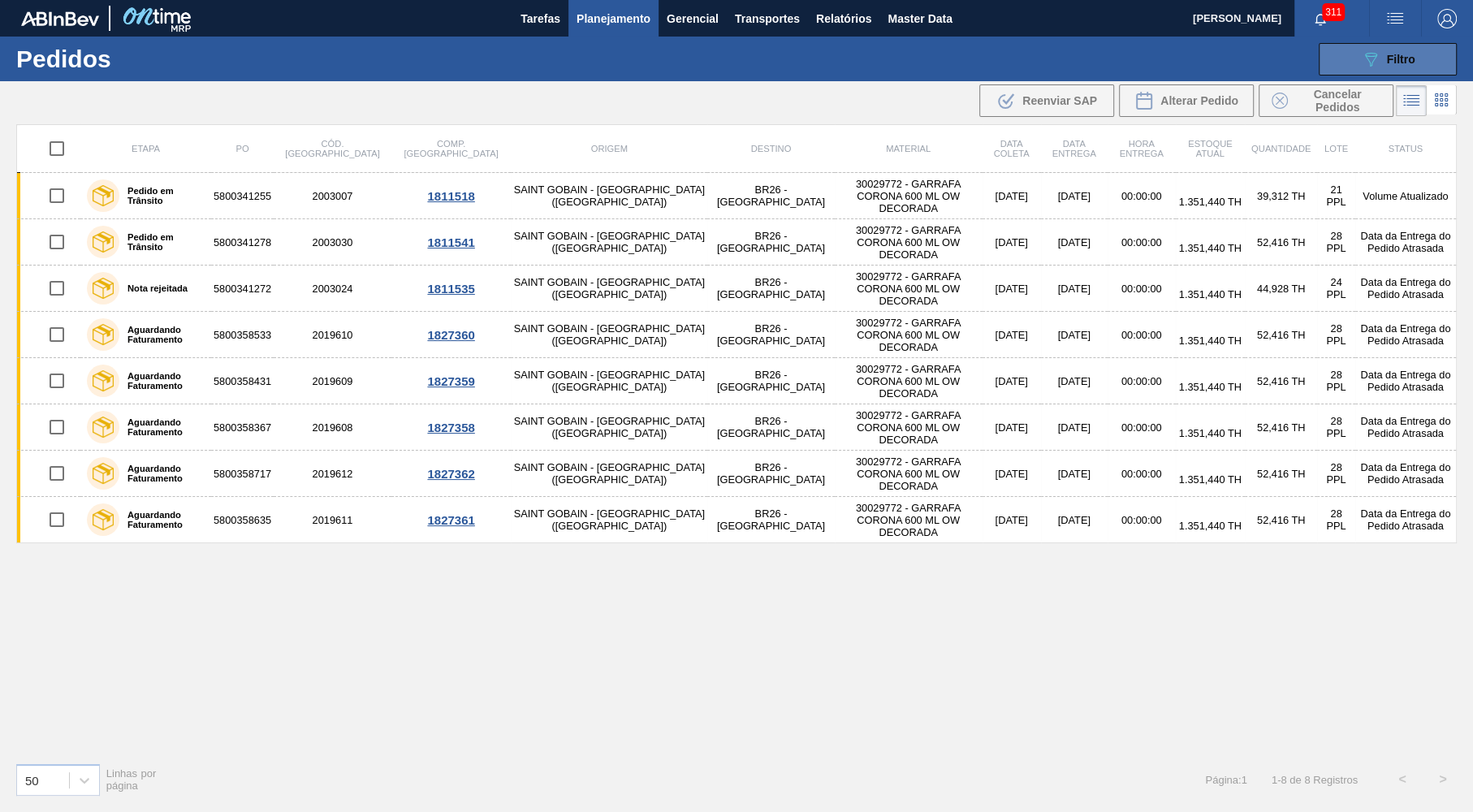
click at [1390, 52] on div "089F7B8B-B2A5-4AFE-B5C0-19BA573D28AC Filtro" at bounding box center [1388, 59] width 54 height 20
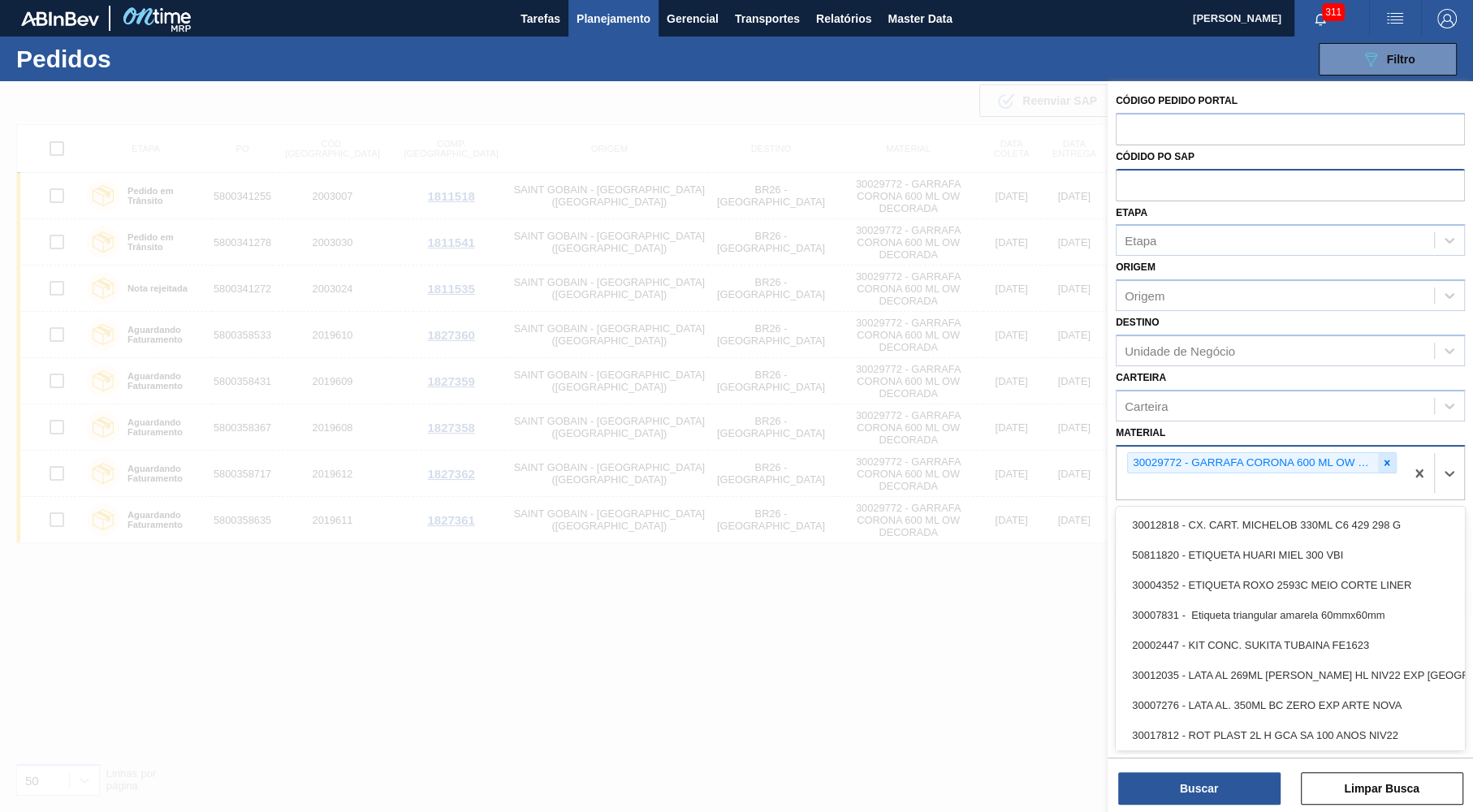
click at [1393, 452] on div "30029772 - GARRAFA CORONA 600 ML OW DECORADA" at bounding box center [1262, 463] width 270 height 22
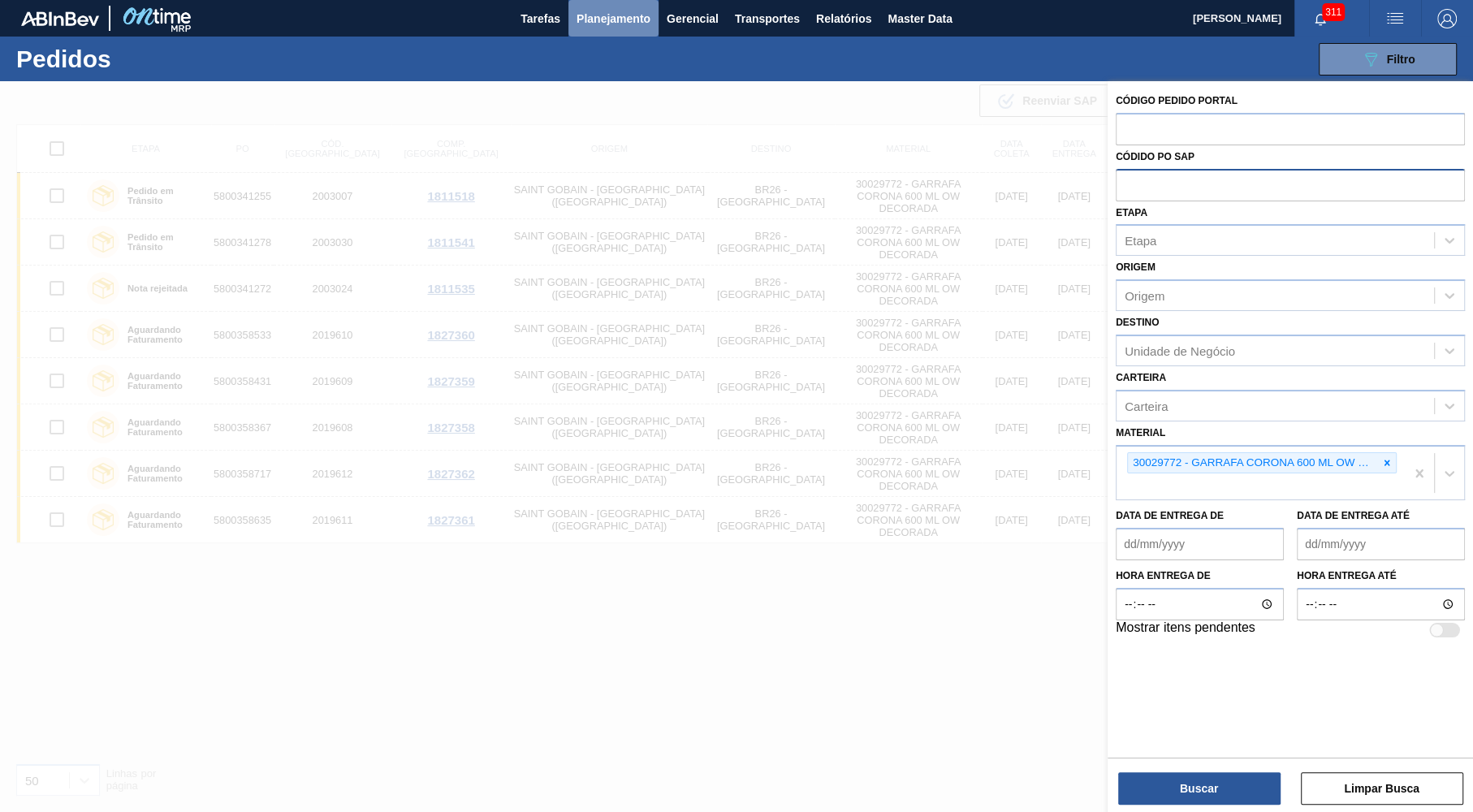
click at [616, 25] on button "Planejamento" at bounding box center [614, 18] width 90 height 37
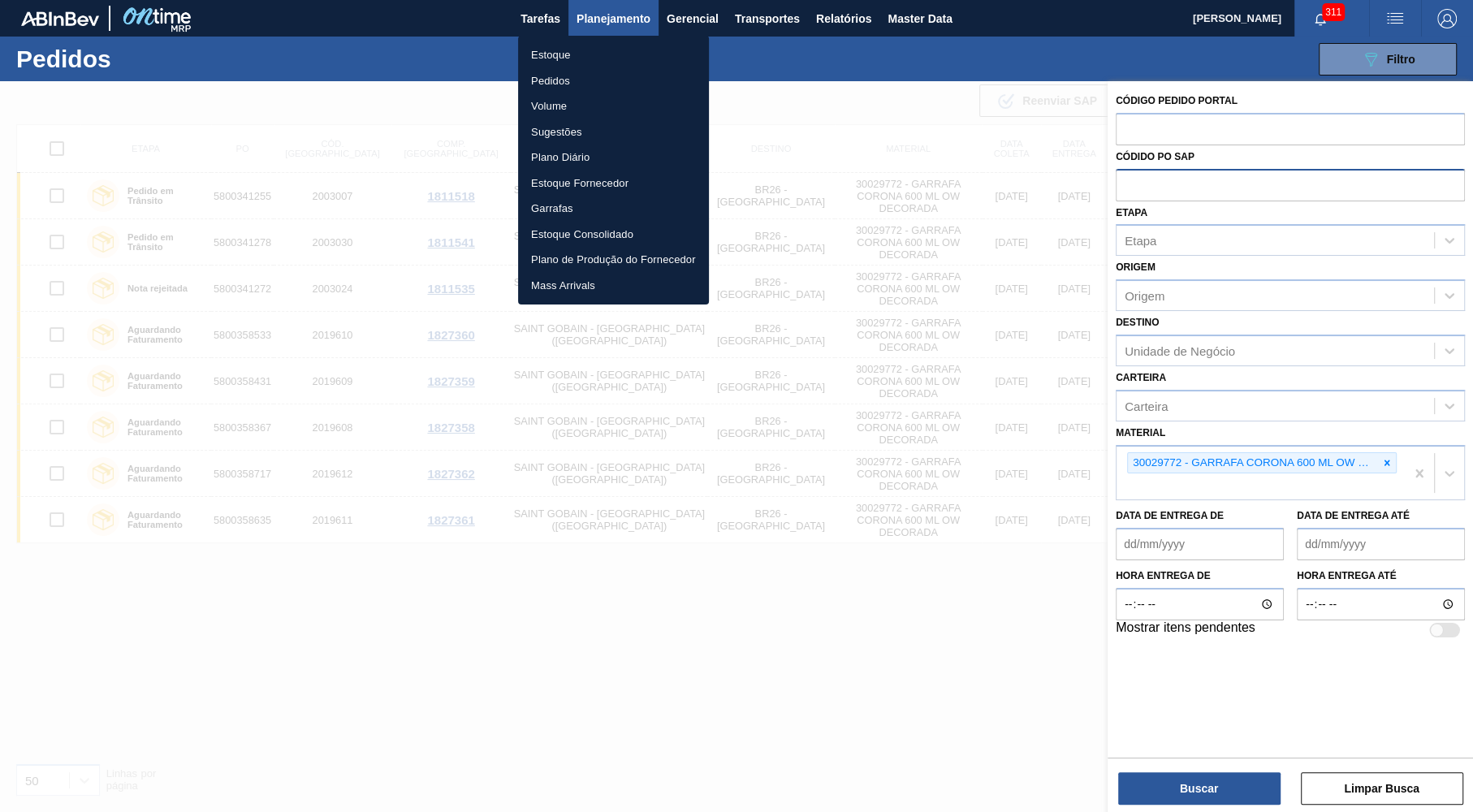
click at [557, 40] on ul "Estoque Pedidos Volume Sugestões Plano Diário Estoque Fornecedor Garrafas Estoq…" at bounding box center [614, 170] width 191 height 269
click at [558, 47] on li "Estoque" at bounding box center [614, 55] width 191 height 26
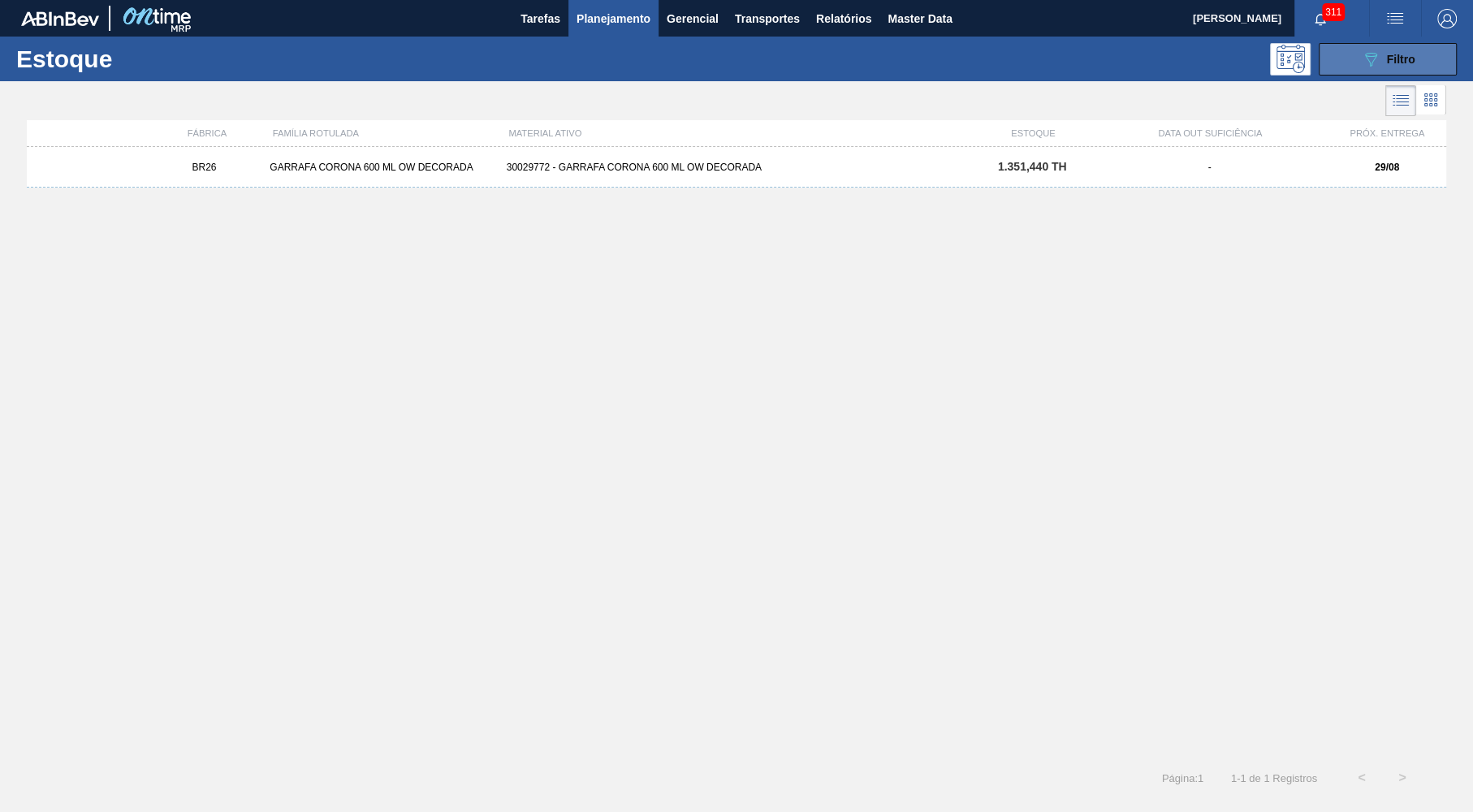
click at [1362, 67] on icon "089F7B8B-B2A5-4AFE-B5C0-19BA573D28AC" at bounding box center [1370, 59] width 20 height 20
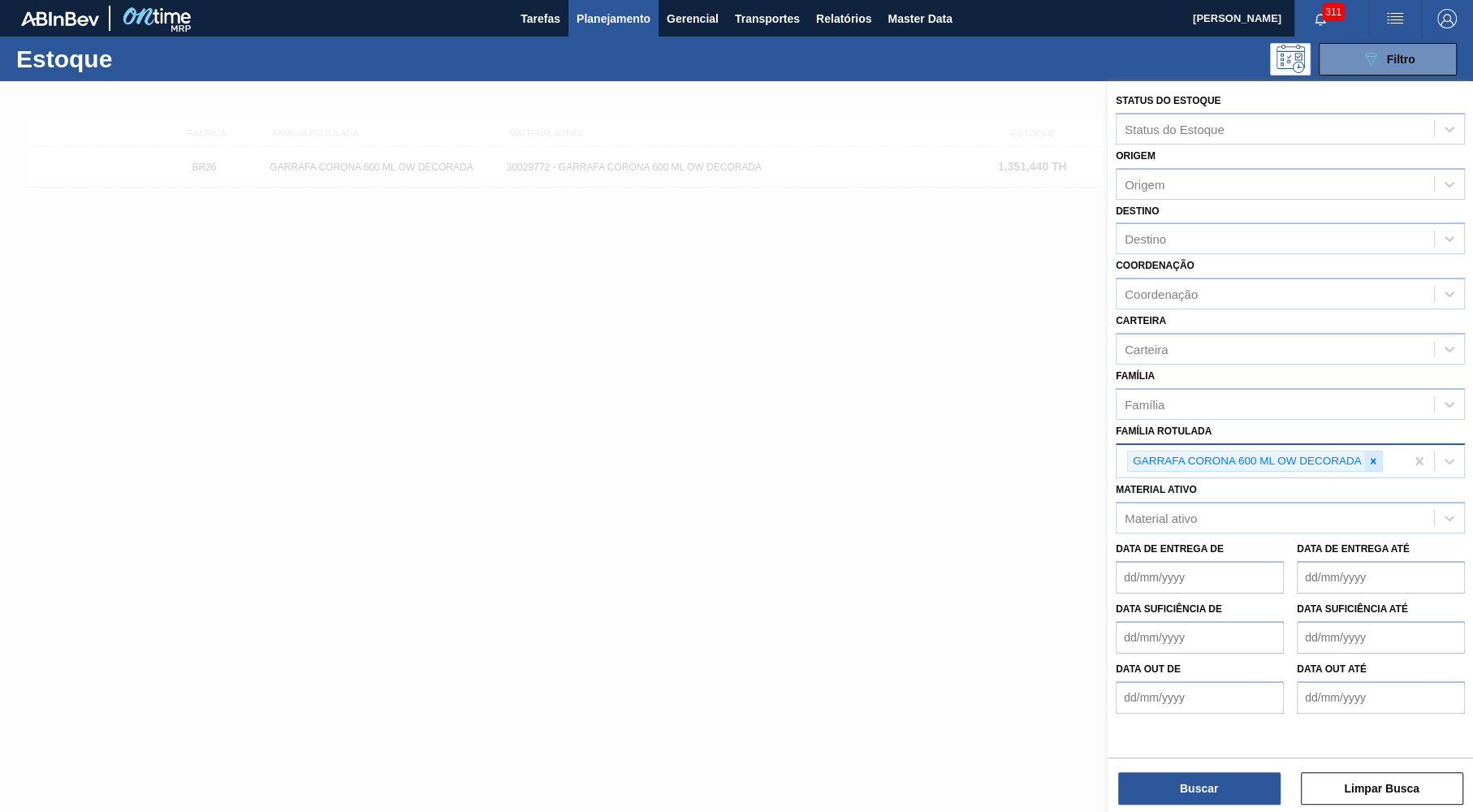
click at [1374, 451] on div at bounding box center [1373, 462] width 18 height 21
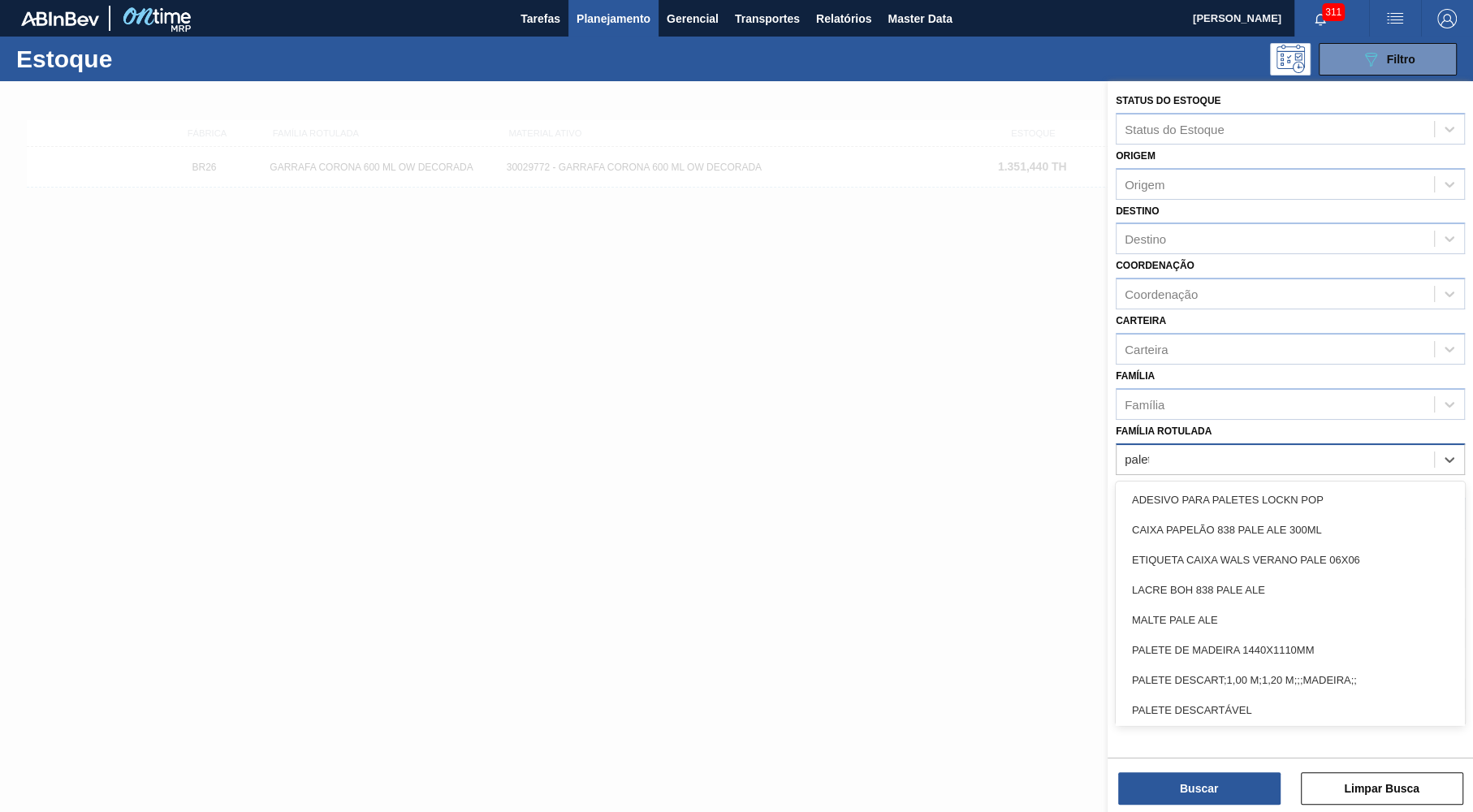
type Rotulada "palete"
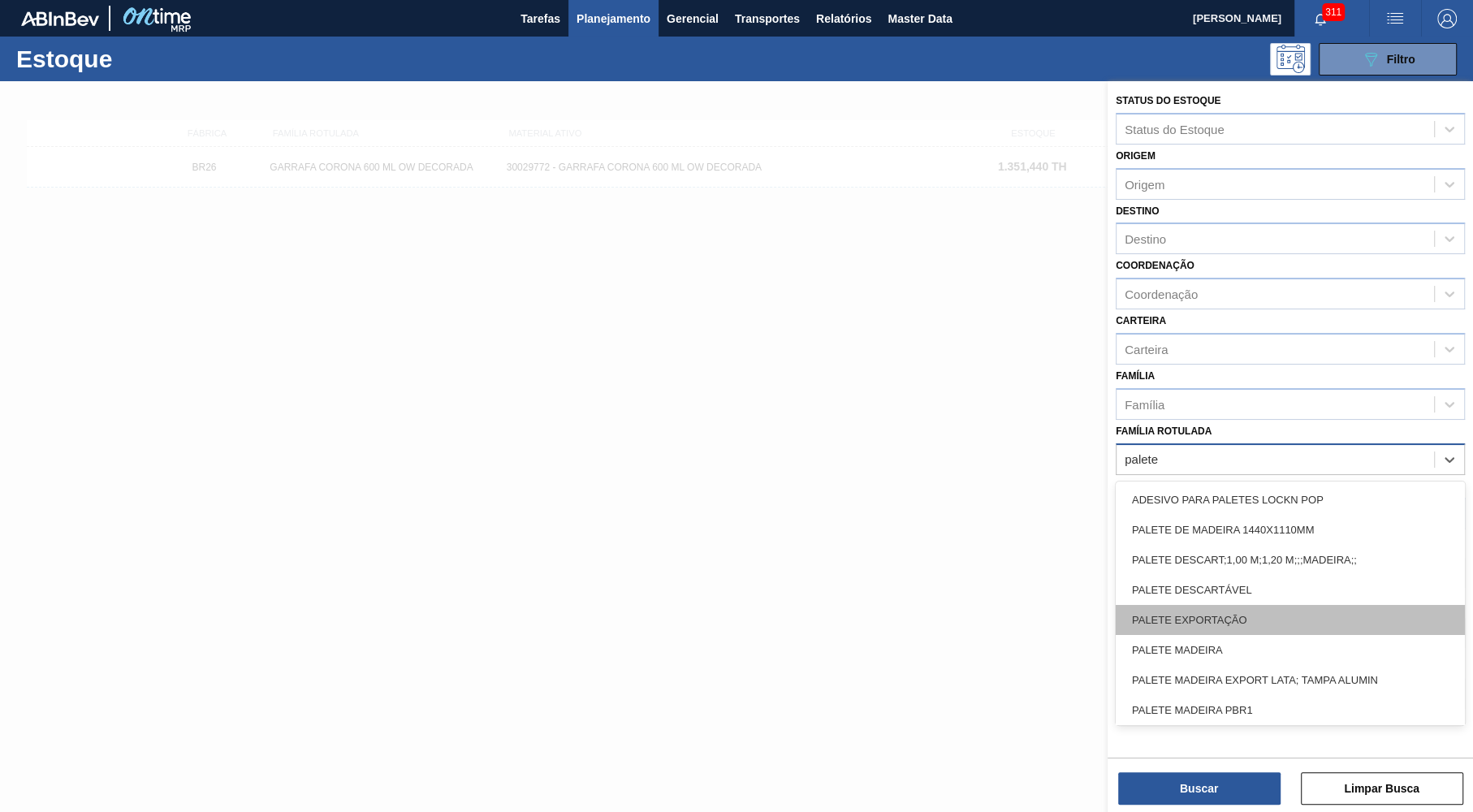
click at [1260, 605] on div "PALETE EXPORTAÇÃO" at bounding box center [1290, 620] width 350 height 30
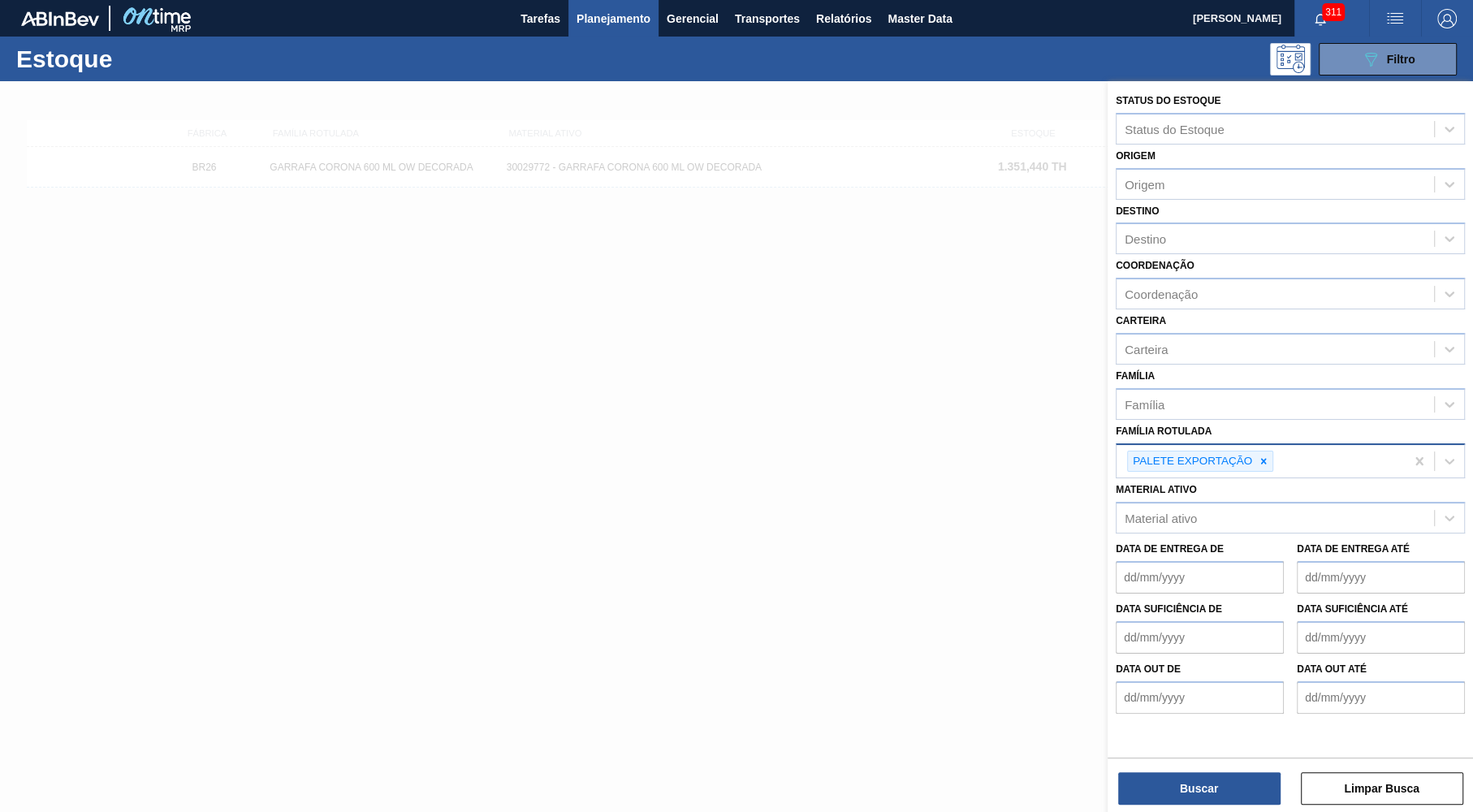
click at [1212, 771] on div "Buscar Limpar Busca" at bounding box center [1290, 780] width 365 height 46
click at [1219, 775] on button "Buscar" at bounding box center [1198, 788] width 162 height 33
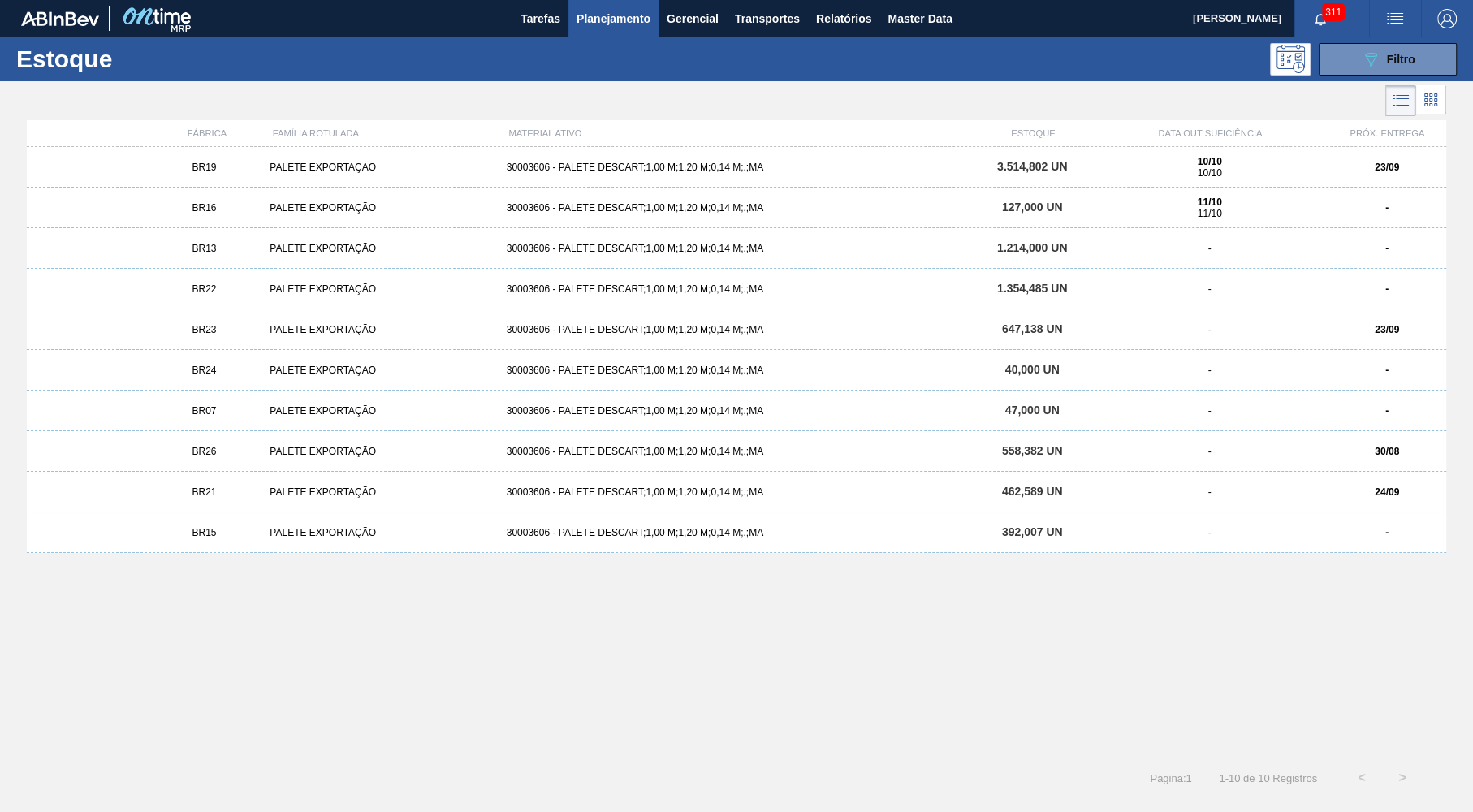
click at [235, 458] on div "BR26 PALETE EXPORTAÇÃO 30003606 - PALETE DESCART;1,00 M;1,20 M;0,14 M;.;MA 558,…" at bounding box center [736, 450] width 1420 height 40
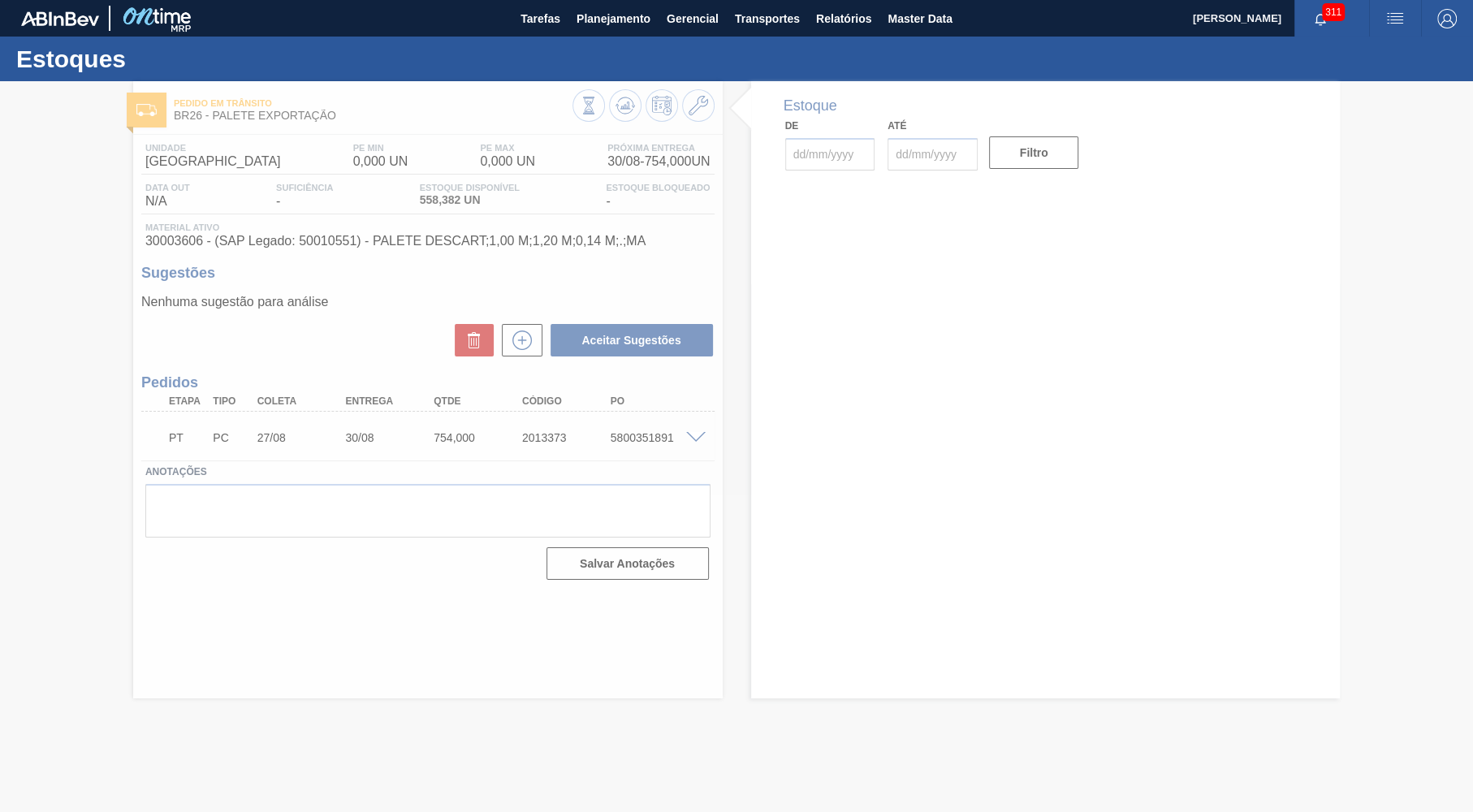
type input "[DATE]"
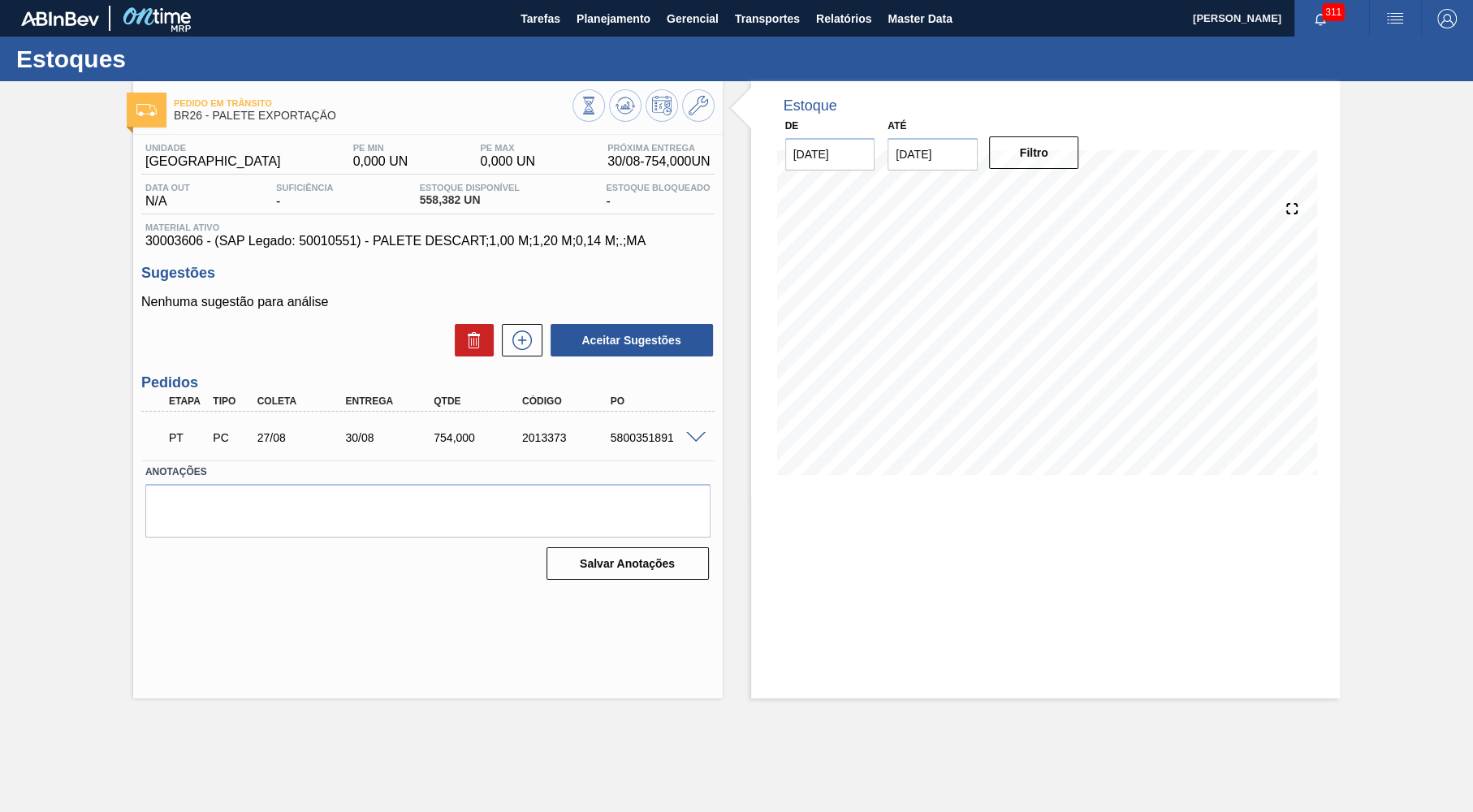
click at [436, 241] on span "30003606 - (SAP Legado: 50010551) - PALETE DESCART;1,00 M;1,20 M;0,14 M;.;MA" at bounding box center [427, 242] width 565 height 15
click at [435, 223] on div "Unidade Uberlândia PE MIN 0,000 UN PE MAX 0,000 UN Próxima Entrega 30/08 - 754,…" at bounding box center [428, 196] width 573 height 106
click at [434, 240] on span "30003606 - (SAP Legado: 50010551) - PALETE DESCART;1,00 M;1,20 M;0,14 M;.;MA" at bounding box center [427, 242] width 565 height 15
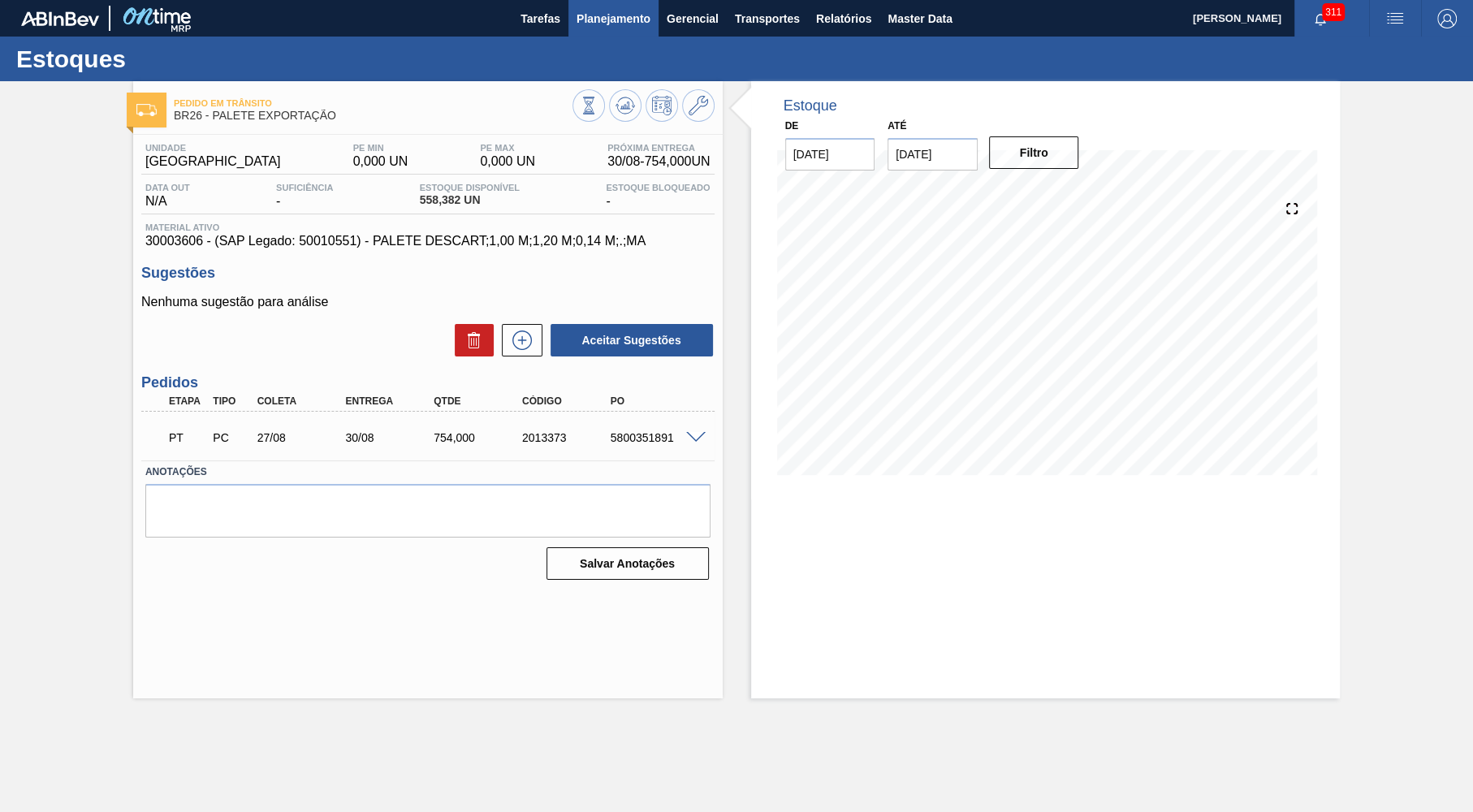
click at [615, 26] on span "Planejamento" at bounding box center [613, 19] width 74 height 20
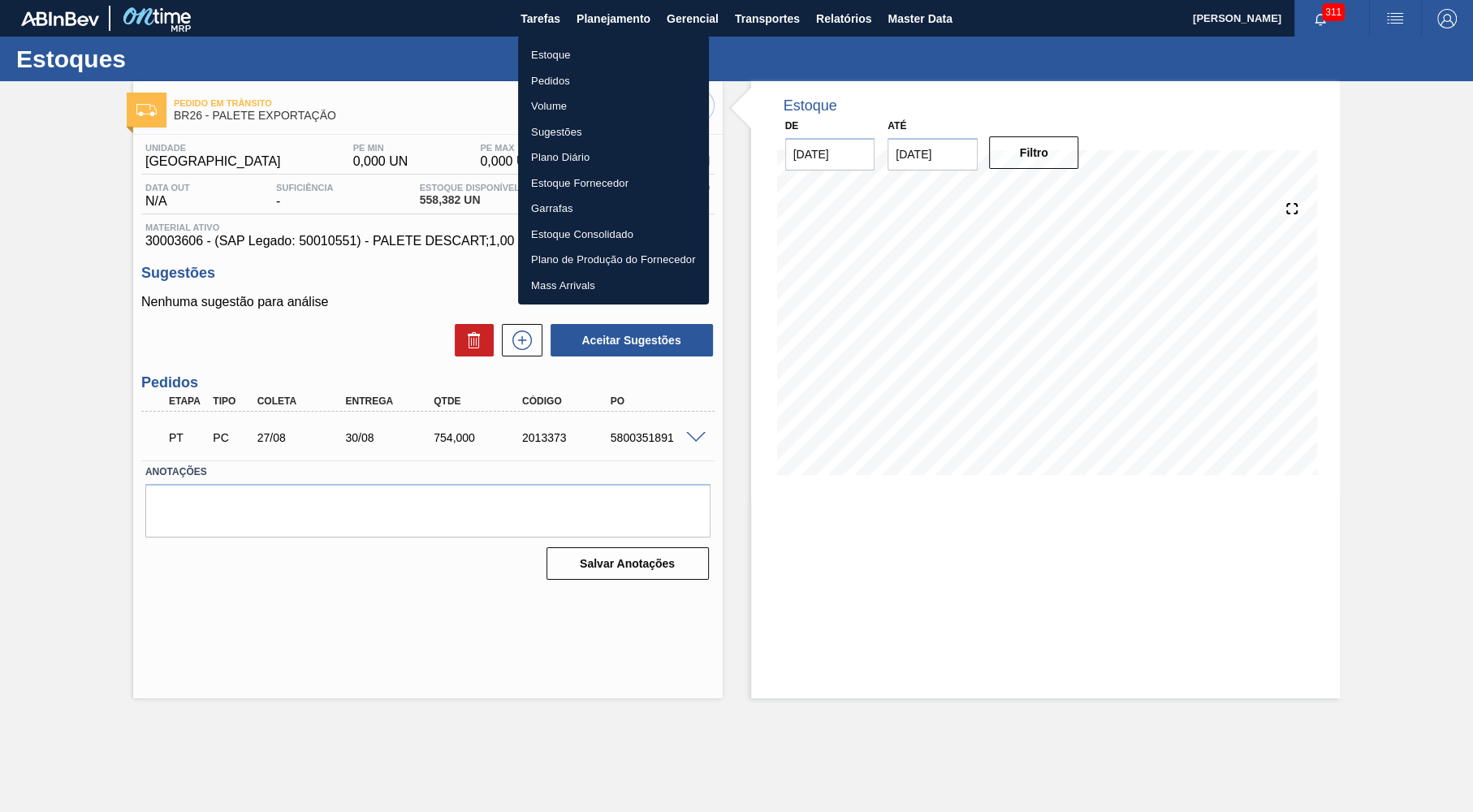
click at [551, 59] on li "Estoque" at bounding box center [614, 55] width 191 height 26
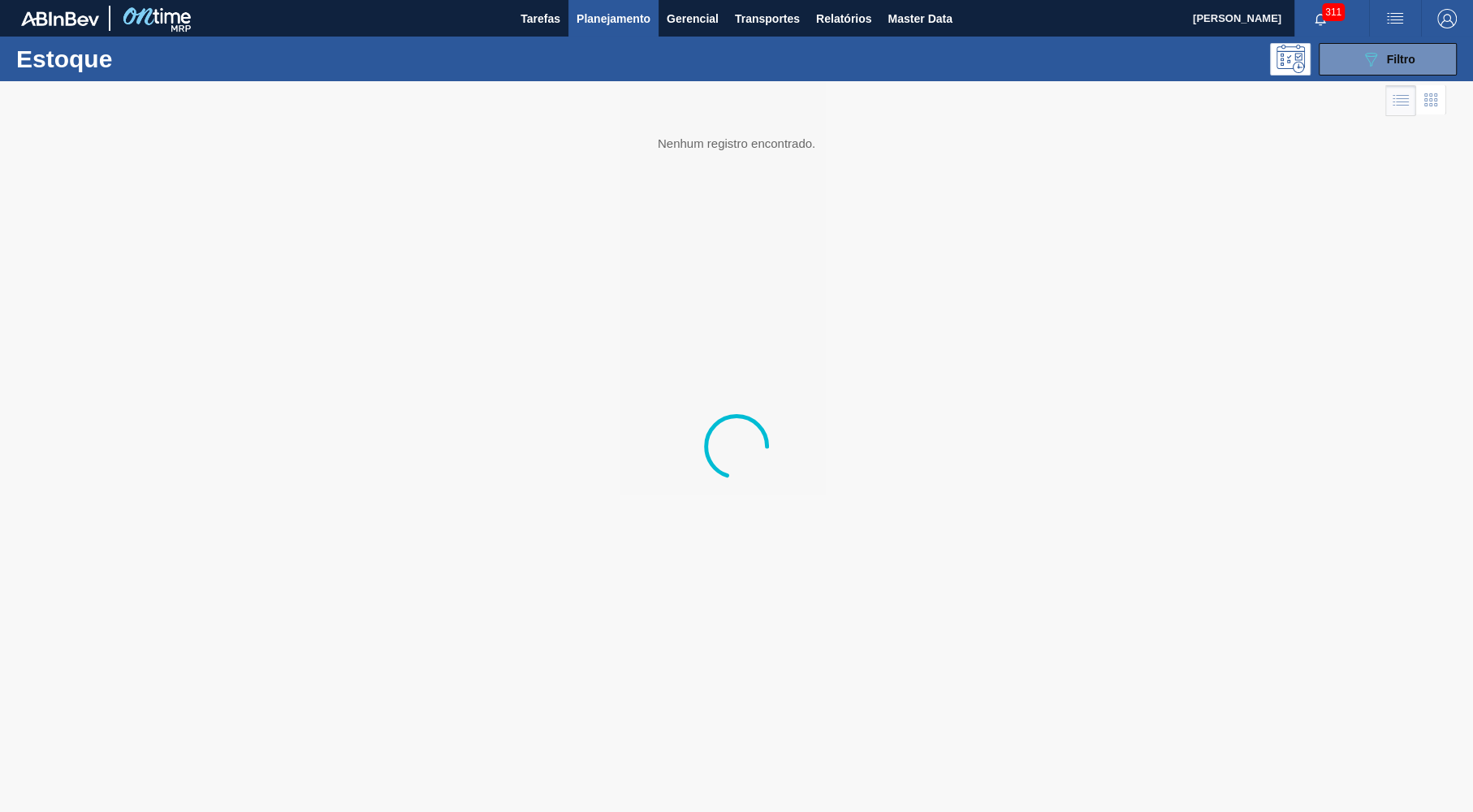
click at [1410, 81] on div "Estoque 089F7B8B-B2A5-4AFE-B5C0-19BA573D28AC Filtro" at bounding box center [736, 59] width 1473 height 45
click at [1406, 76] on div "Estoque 089F7B8B-B2A5-4AFE-B5C0-19BA573D28AC Filtro" at bounding box center [736, 59] width 1473 height 45
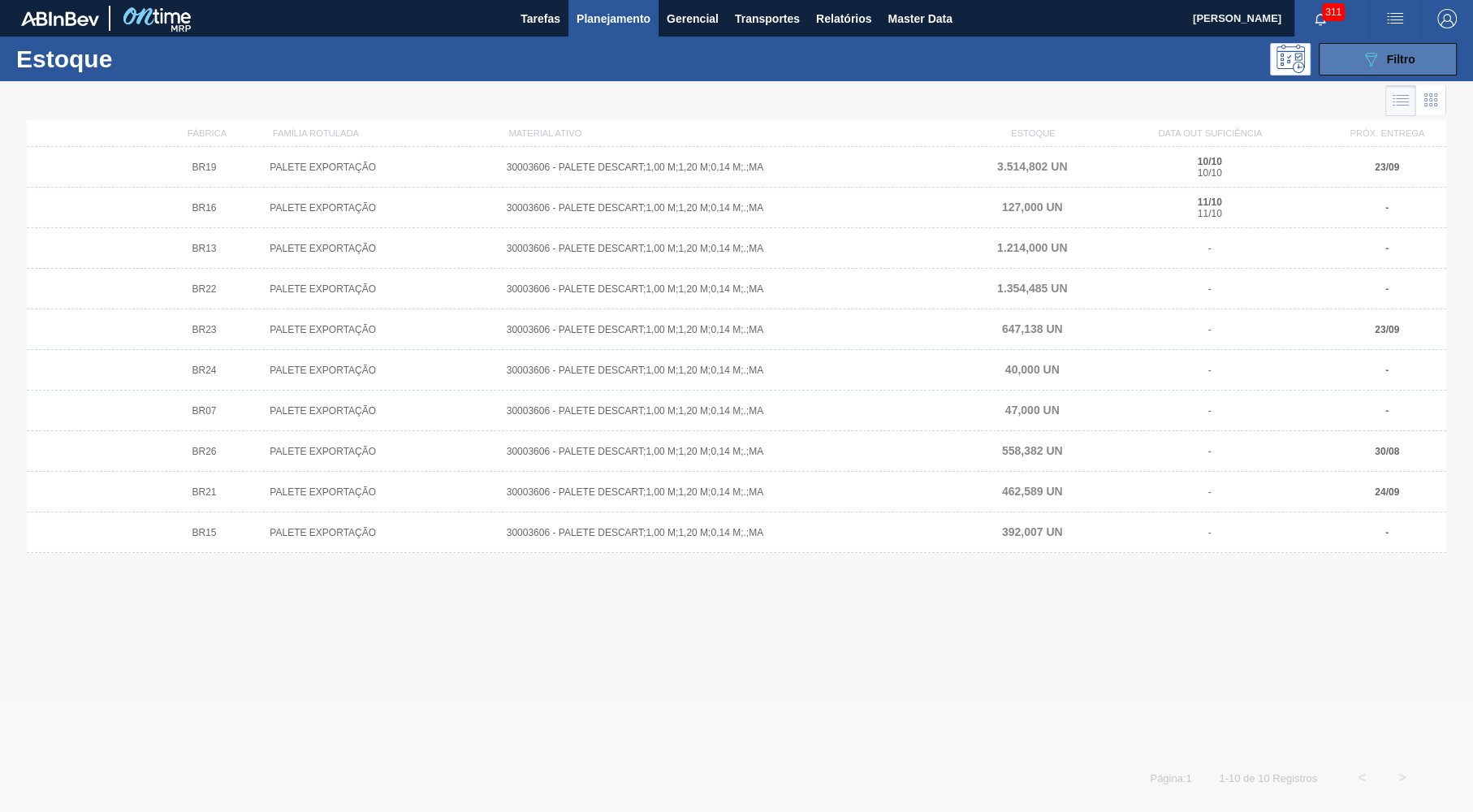
click at [1403, 73] on button "089F7B8B-B2A5-4AFE-B5C0-19BA573D28AC Filtro" at bounding box center [1387, 59] width 138 height 33
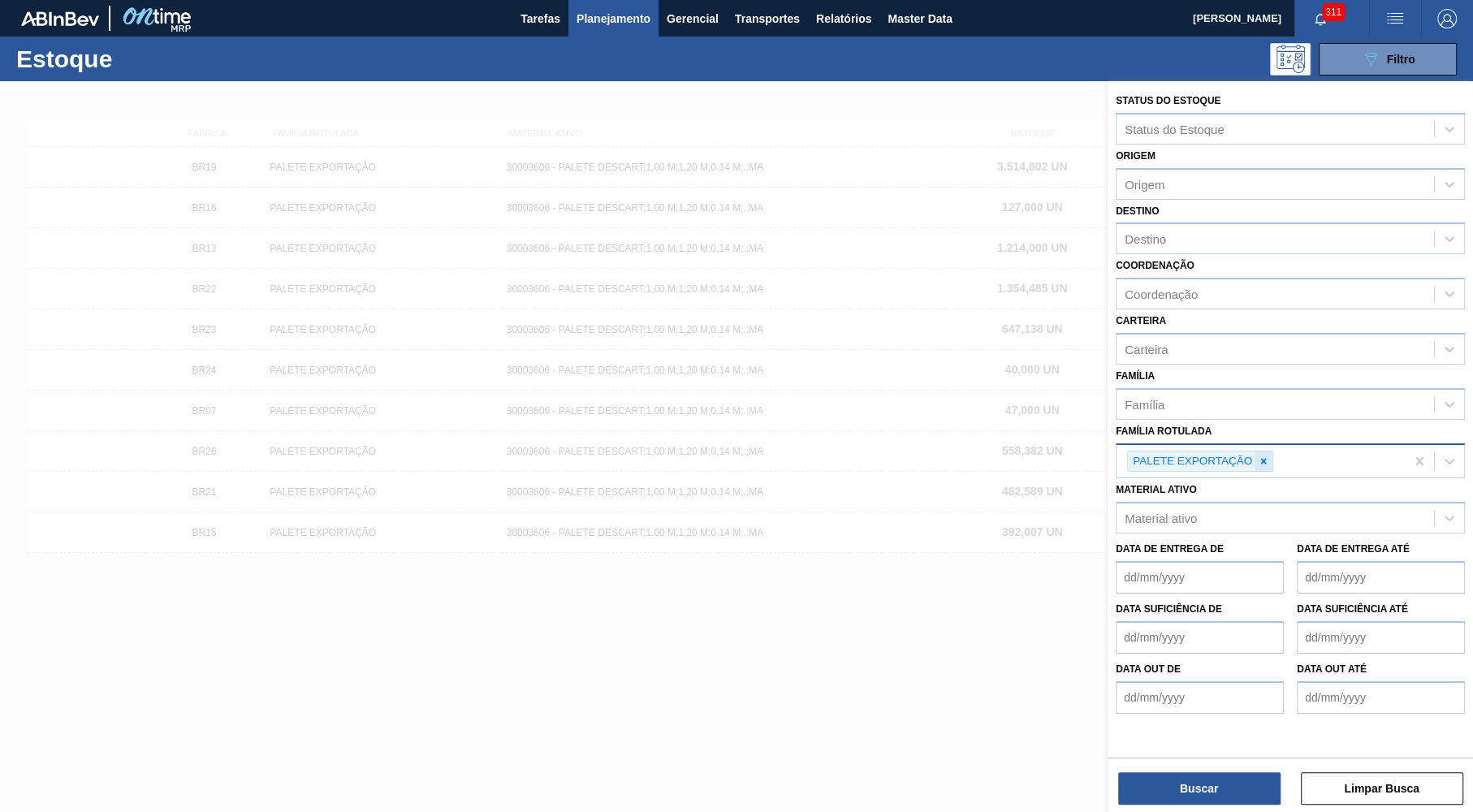
click at [1269, 451] on div at bounding box center [1263, 462] width 18 height 21
click at [1259, 483] on div "Material ativo Material ativo" at bounding box center [1290, 505] width 350 height 55
click at [1265, 455] on icon at bounding box center [1263, 461] width 11 height 11
paste Rotulada "FILME ORIGINAL 350ML MP"
type Rotulada "FILME ORIGINAL 350ML MP"
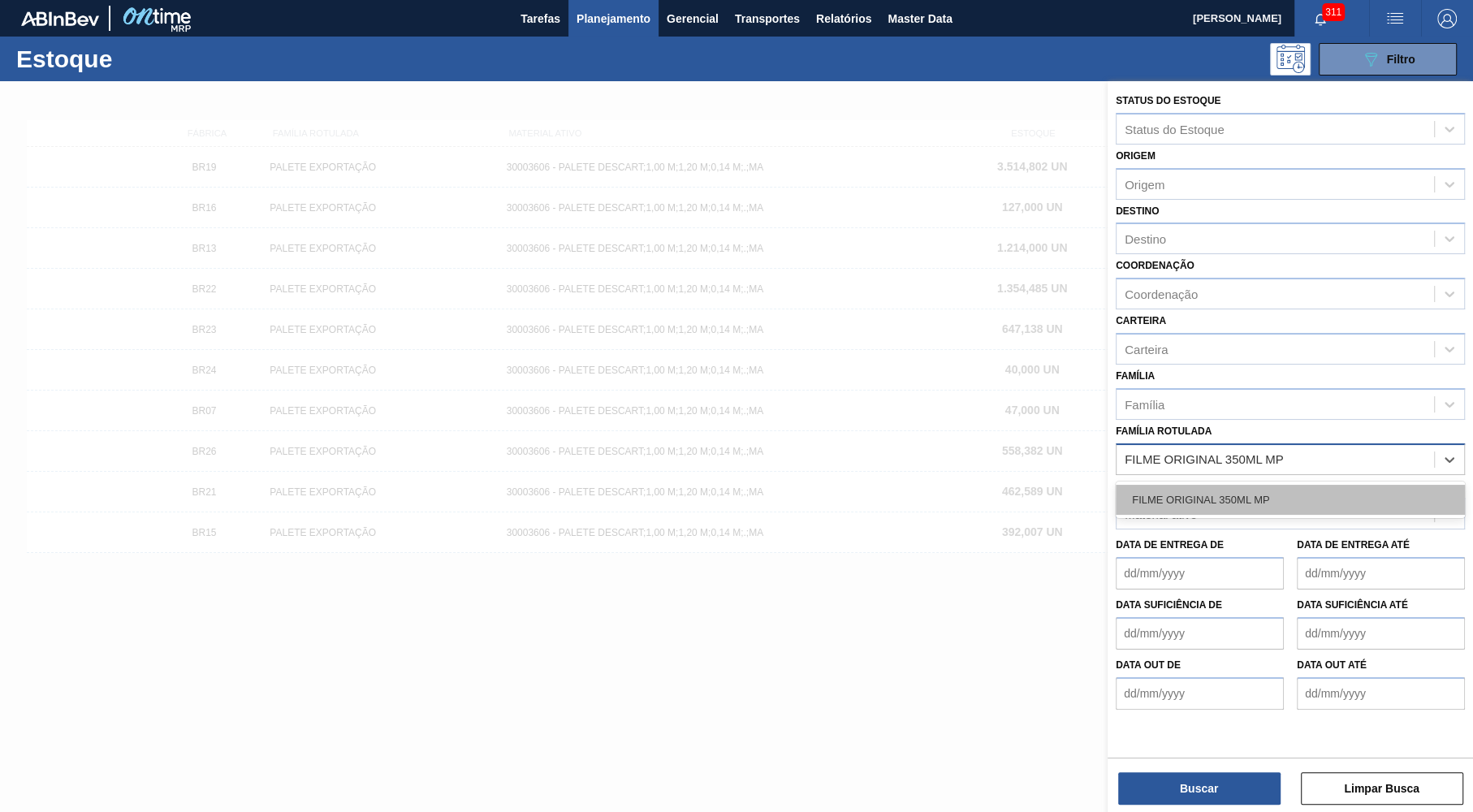
click at [1251, 484] on div "FILME ORIGINAL 350ML MP" at bounding box center [1290, 499] width 350 height 30
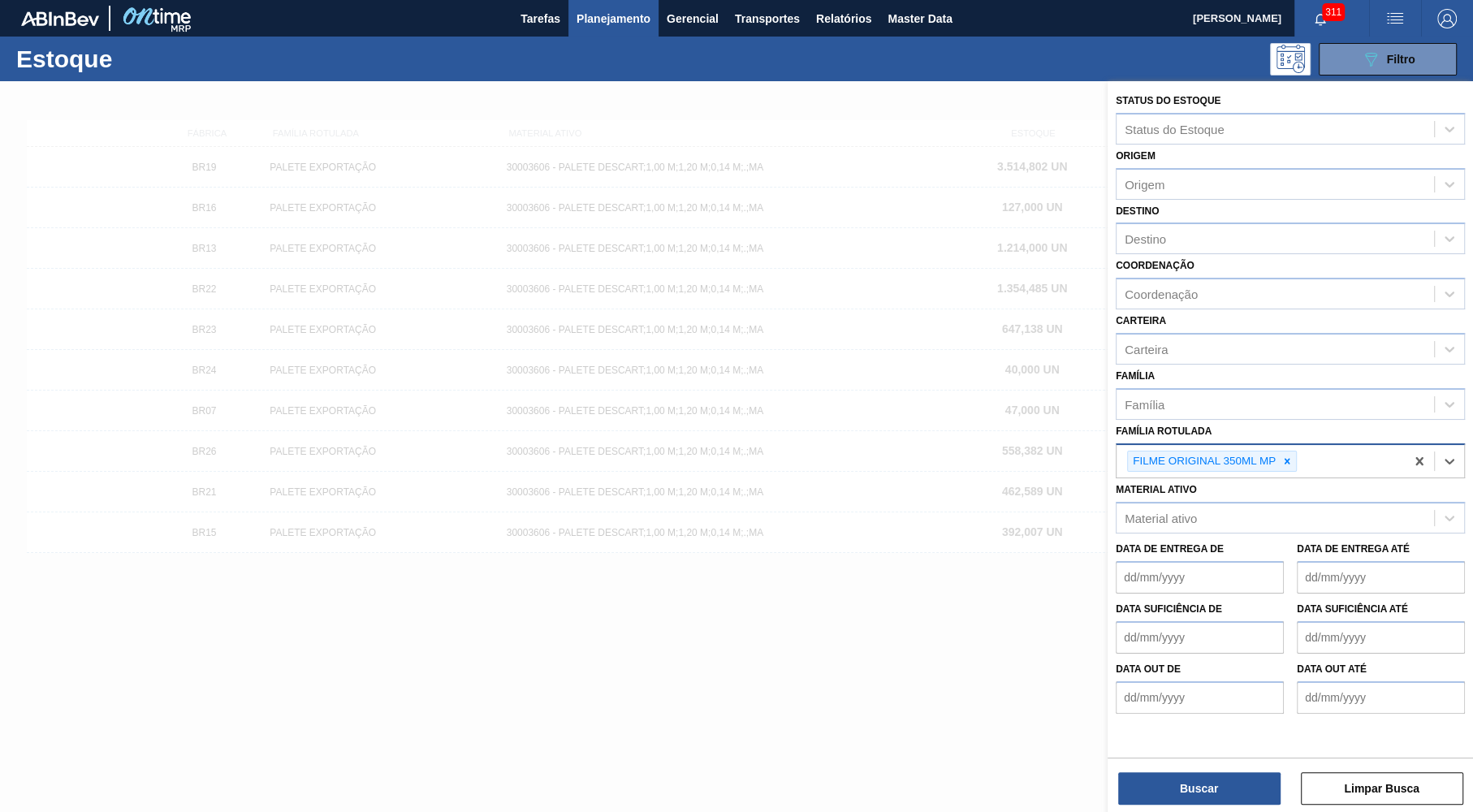
click at [1193, 770] on div "Buscar Limpar Busca" at bounding box center [1290, 780] width 365 height 46
click at [1188, 790] on button "Buscar" at bounding box center [1198, 788] width 162 height 33
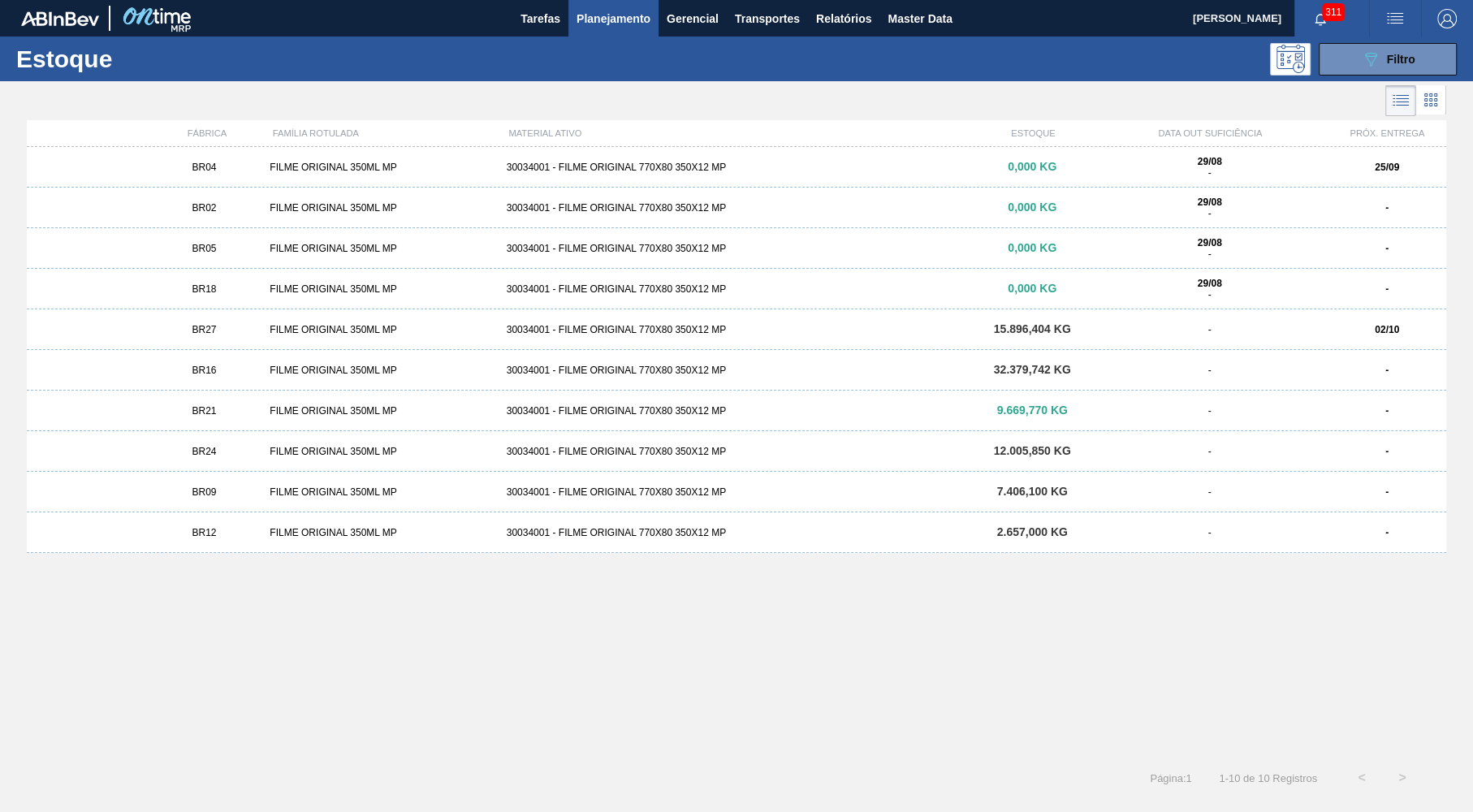
click at [255, 211] on div "BR02" at bounding box center [204, 208] width 119 height 11
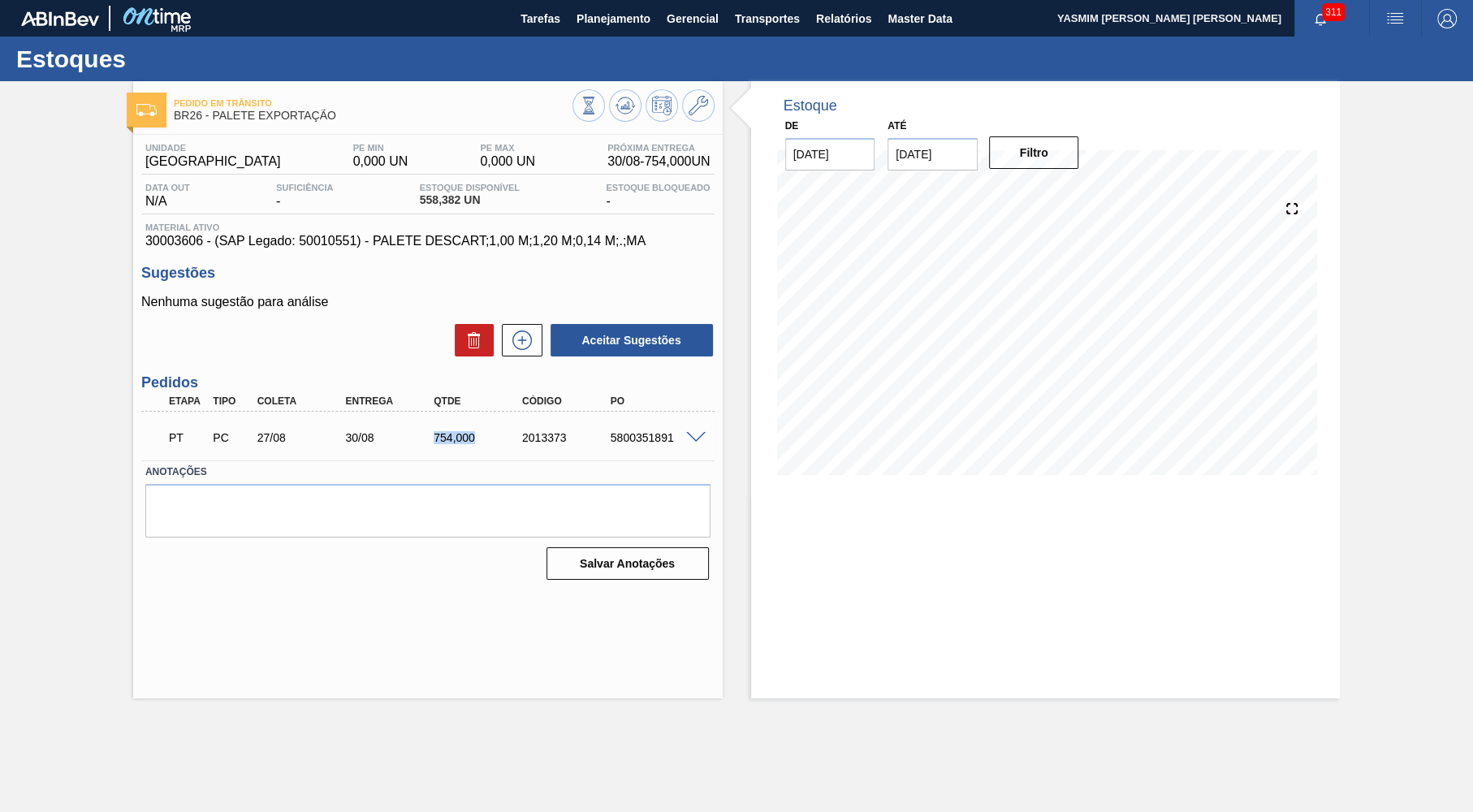
drag, startPoint x: 450, startPoint y: 436, endPoint x: 478, endPoint y: 442, distance: 28.6
click at [478, 442] on div "754,000" at bounding box center [467, 437] width 88 height 13
click at [612, 10] on span "Planejamento" at bounding box center [613, 19] width 74 height 20
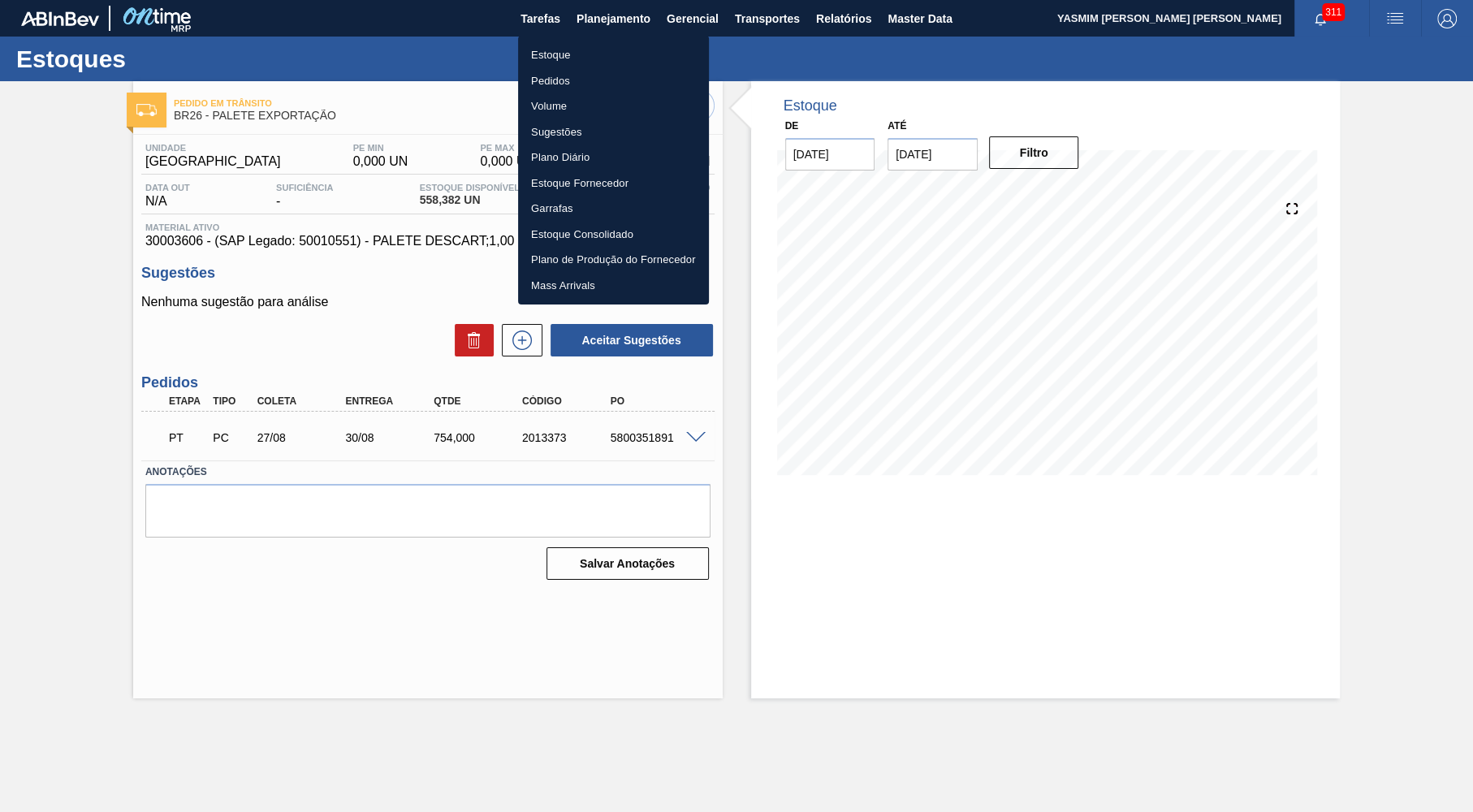
click at [587, 51] on li "Estoque" at bounding box center [614, 55] width 191 height 26
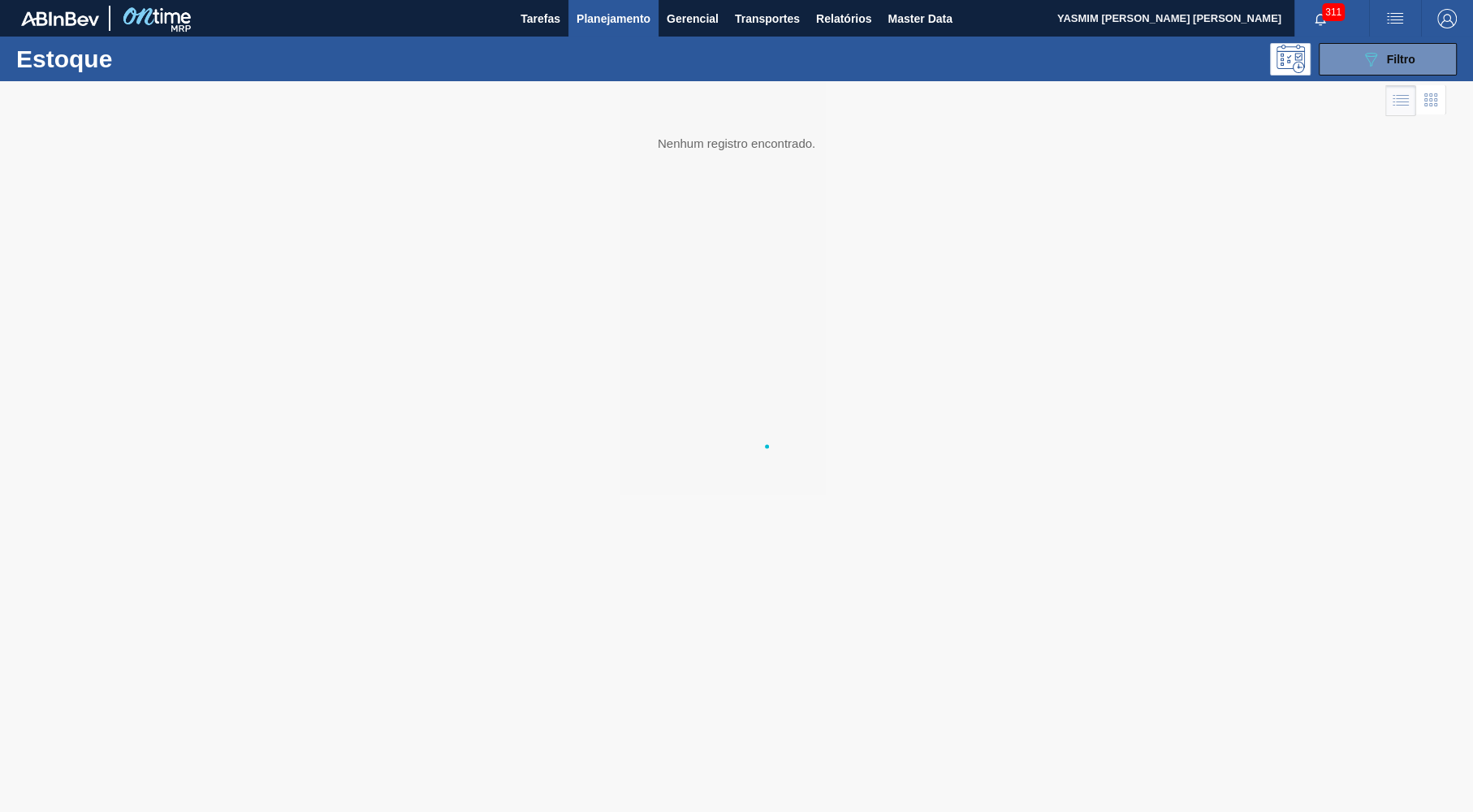
click at [1421, 67] on button "089F7B8B-B2A5-4AFE-B5C0-19BA573D28AC Filtro" at bounding box center [1387, 59] width 138 height 33
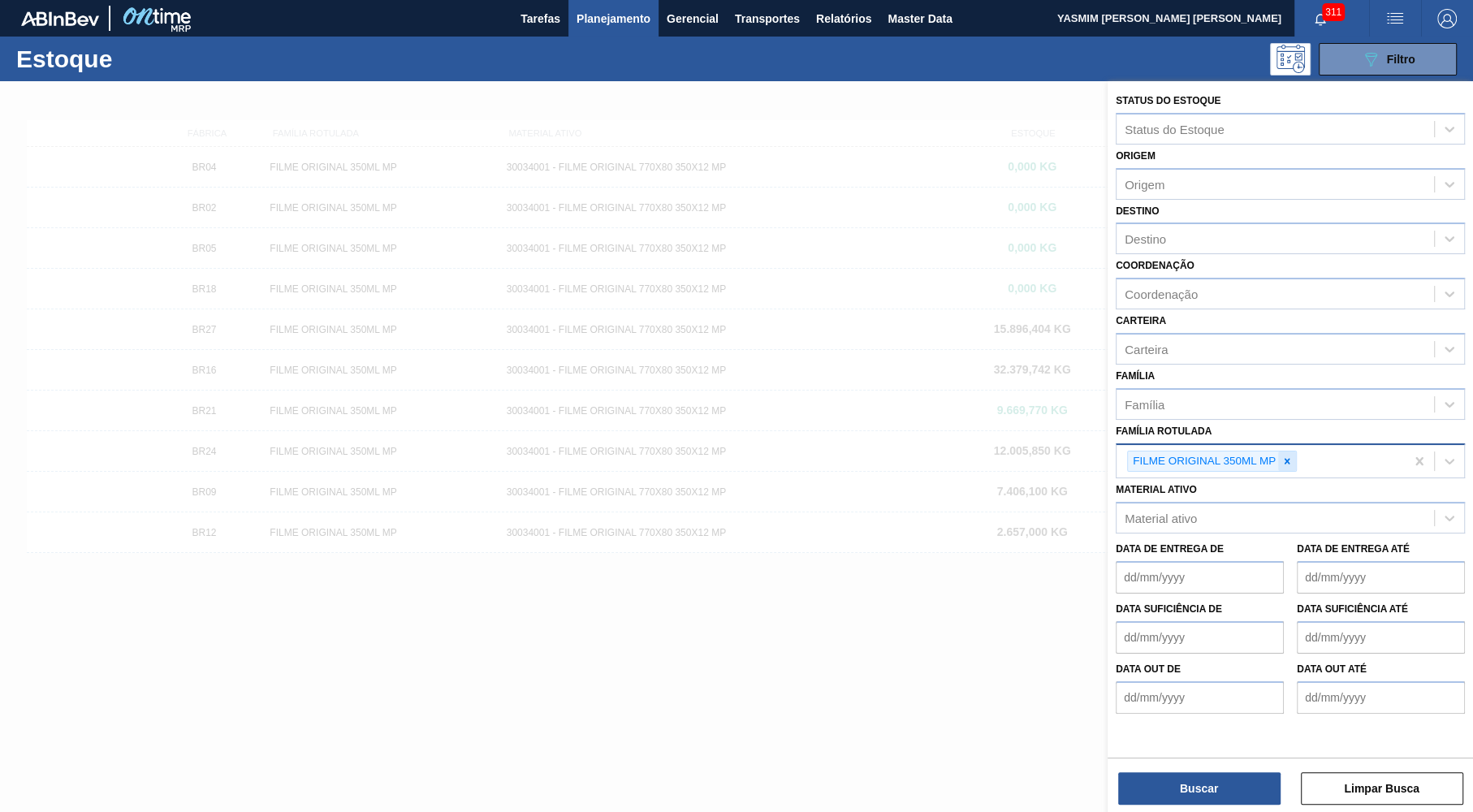
click at [1287, 455] on icon at bounding box center [1287, 461] width 11 height 11
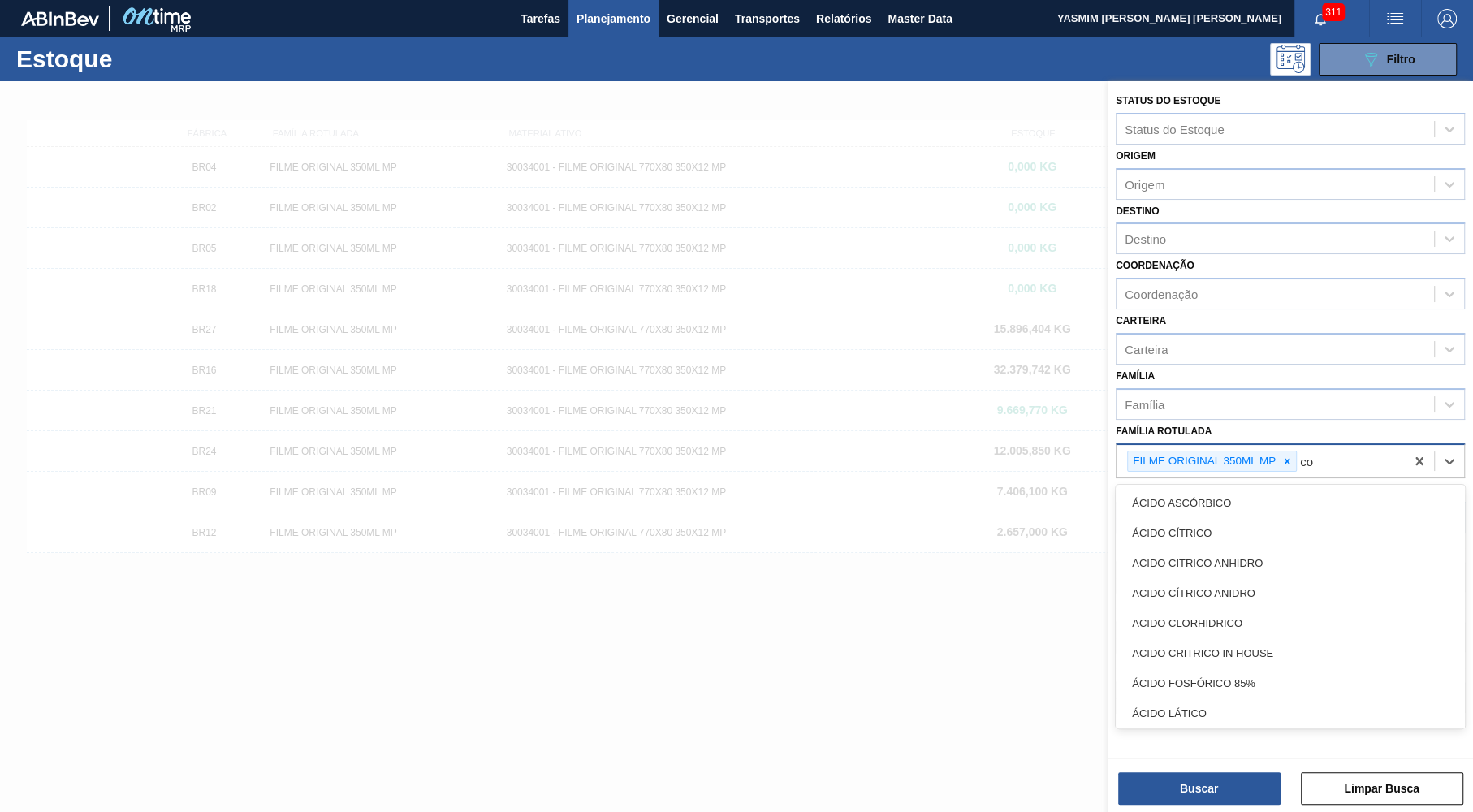
type Rotulada "c"
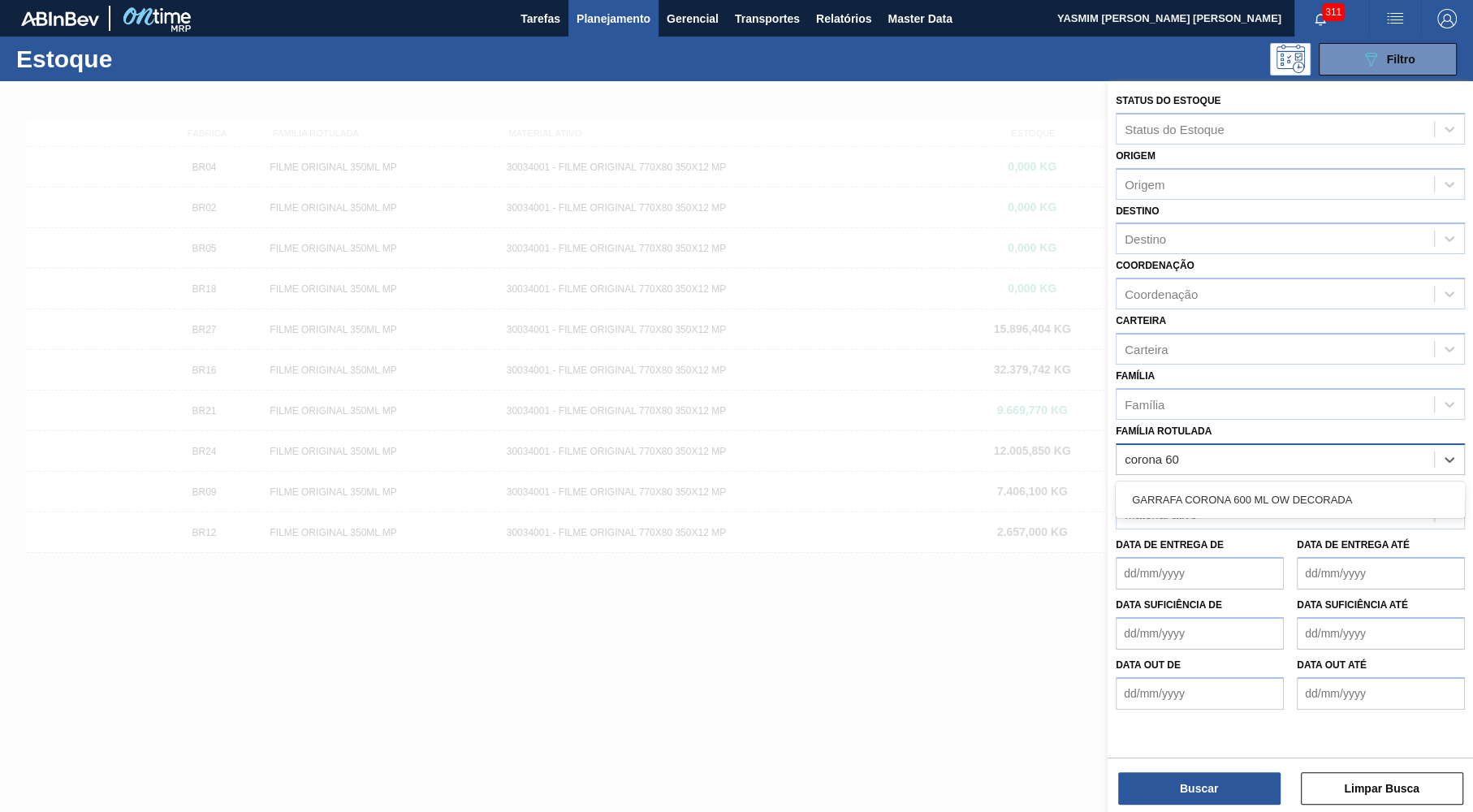
type Rotulada "corona 600"
click at [1323, 488] on div "GARRAFA CORONA 600 ML OW DECORADA" at bounding box center [1290, 499] width 350 height 30
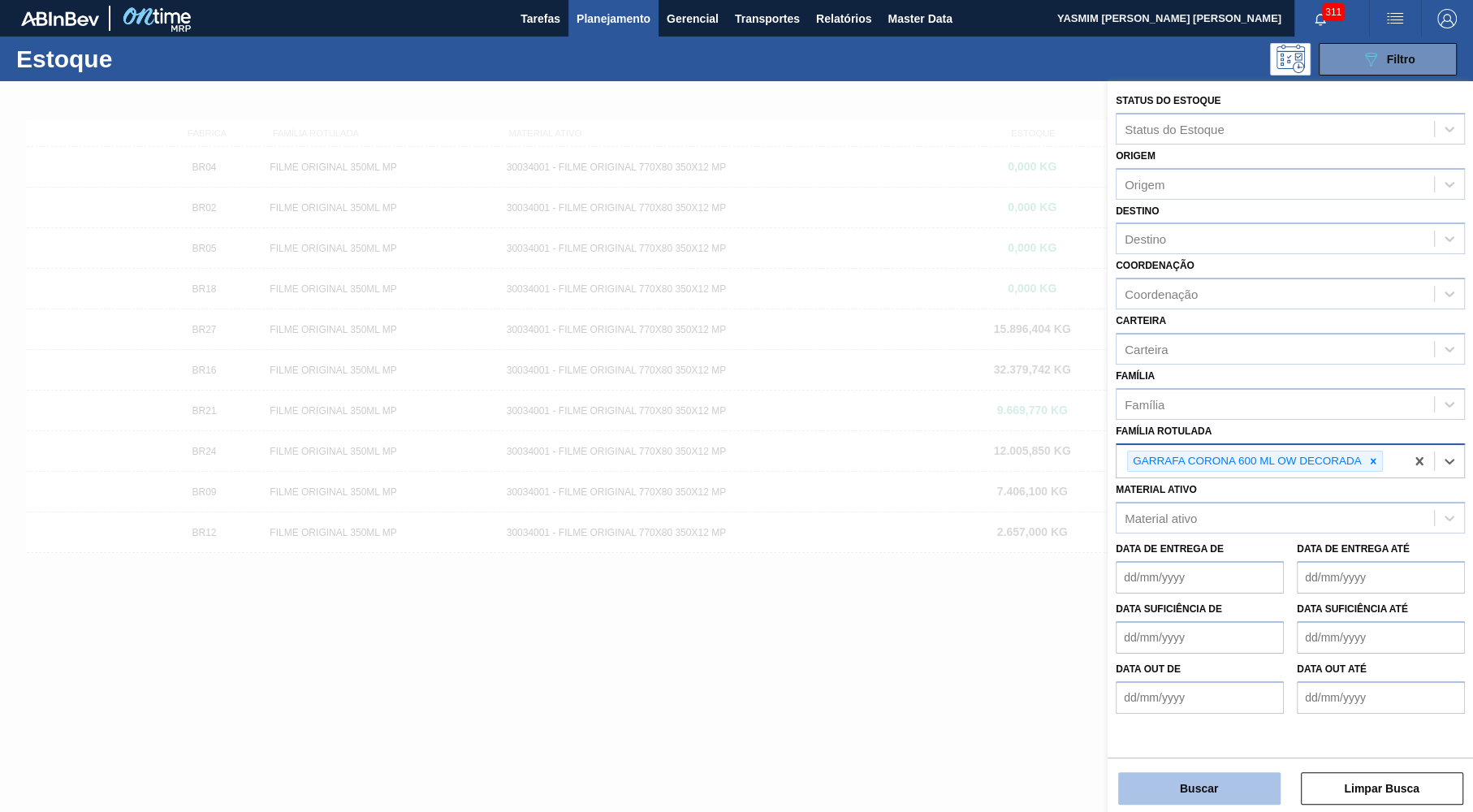
click at [1216, 800] on button "Buscar" at bounding box center [1198, 788] width 162 height 33
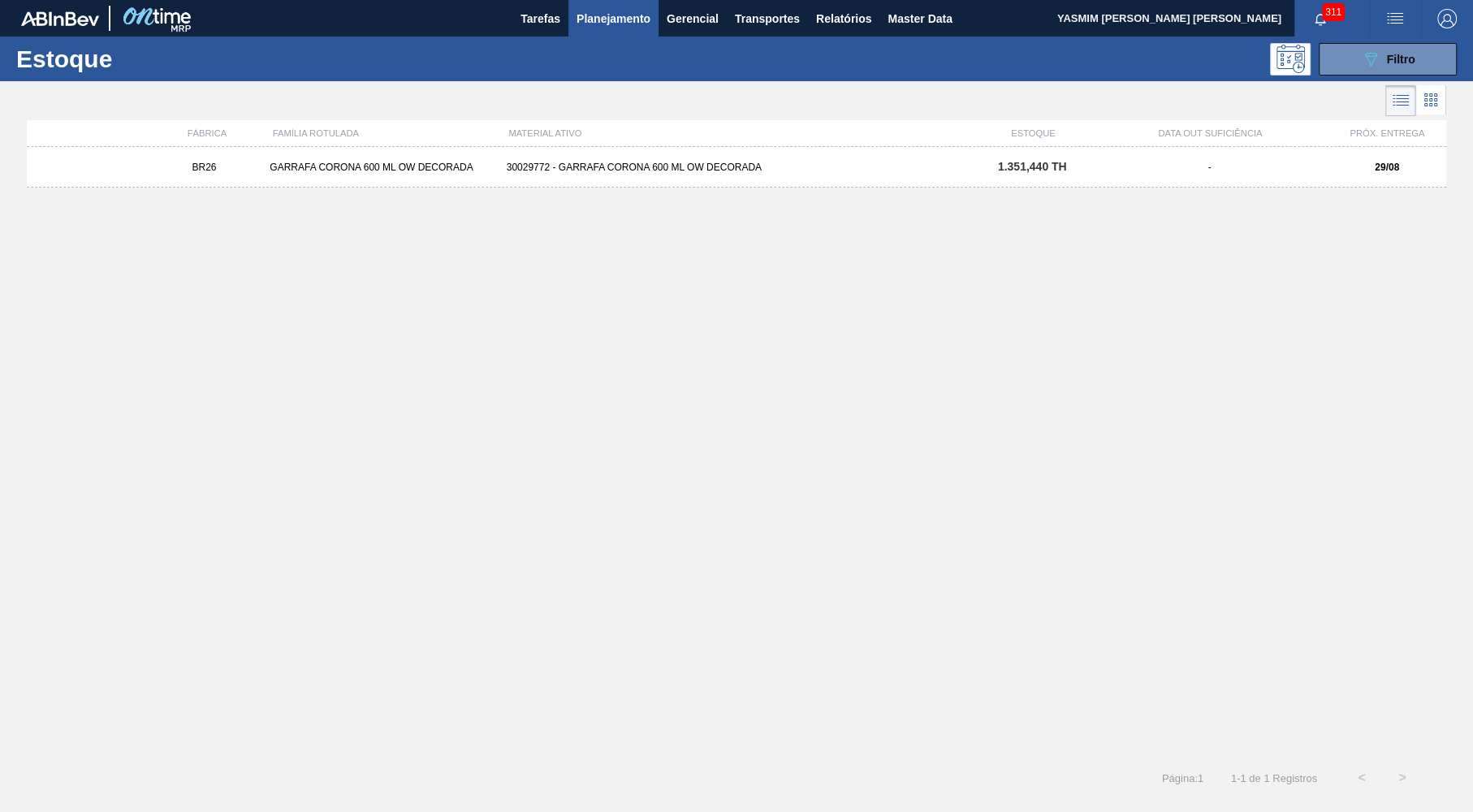
click at [773, 180] on div "BR26 GARRAFA CORONA 600 ML OW DECORADA 30029772 - GARRAFA CORONA 600 ML OW DECO…" at bounding box center [736, 167] width 1420 height 40
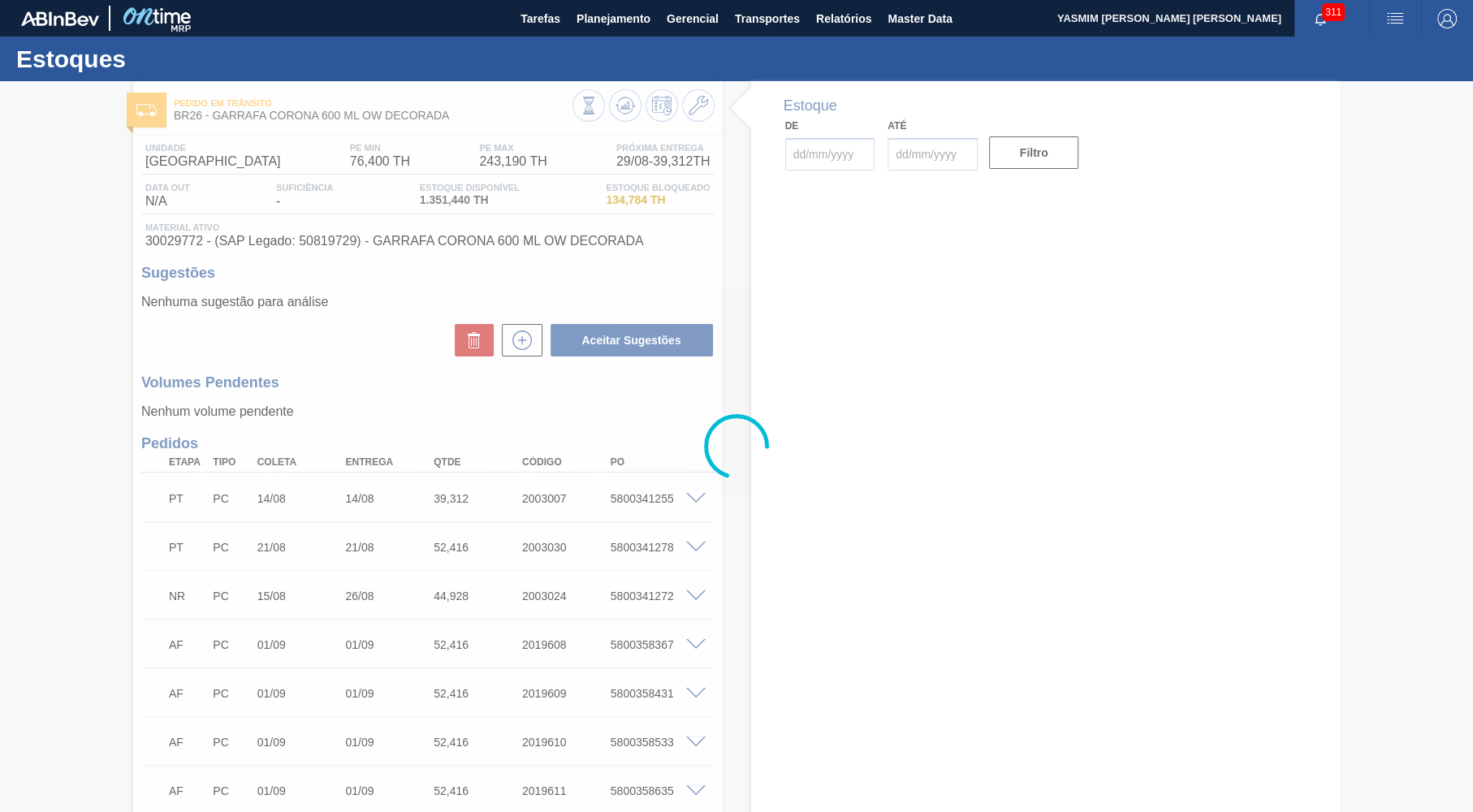
type input "[DATE]"
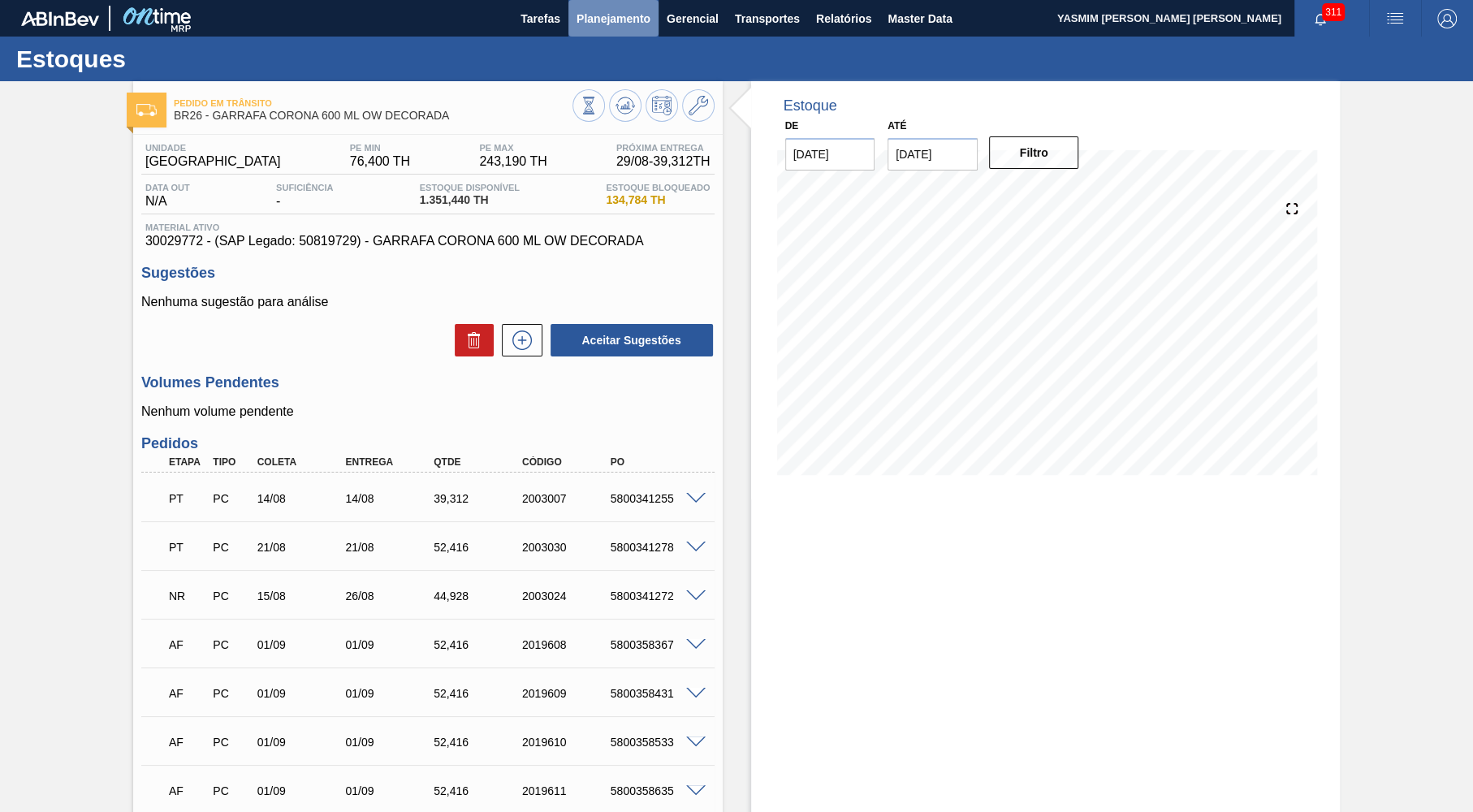
click at [632, 16] on span "Planejamento" at bounding box center [613, 19] width 74 height 20
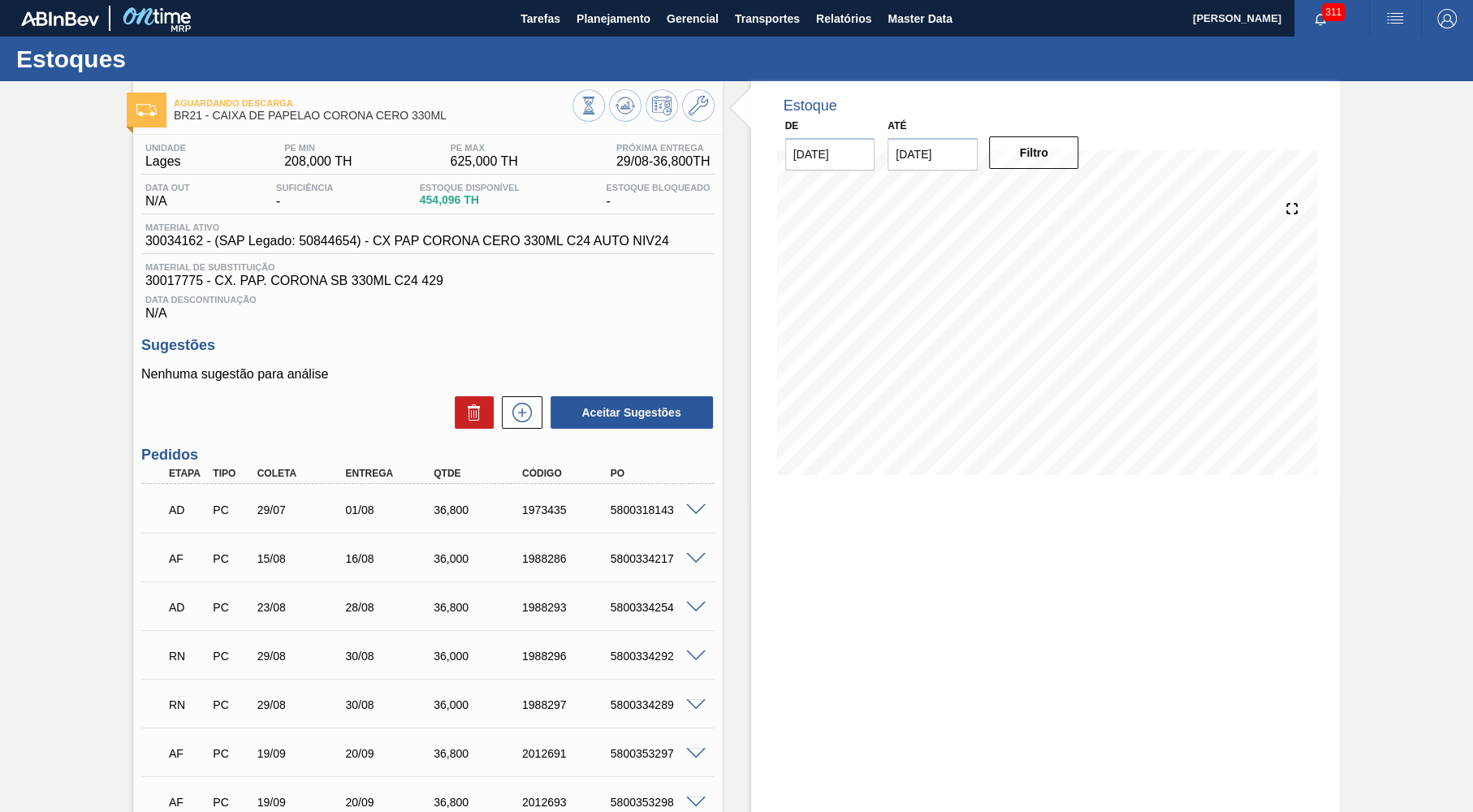
click at [451, 239] on span "30034162 - (SAP Legado: 50844654) - CX PAP CORONA CERO 330ML C24 AUTO NIV24" at bounding box center [407, 242] width 524 height 15
click at [635, 103] on button at bounding box center [625, 105] width 33 height 33
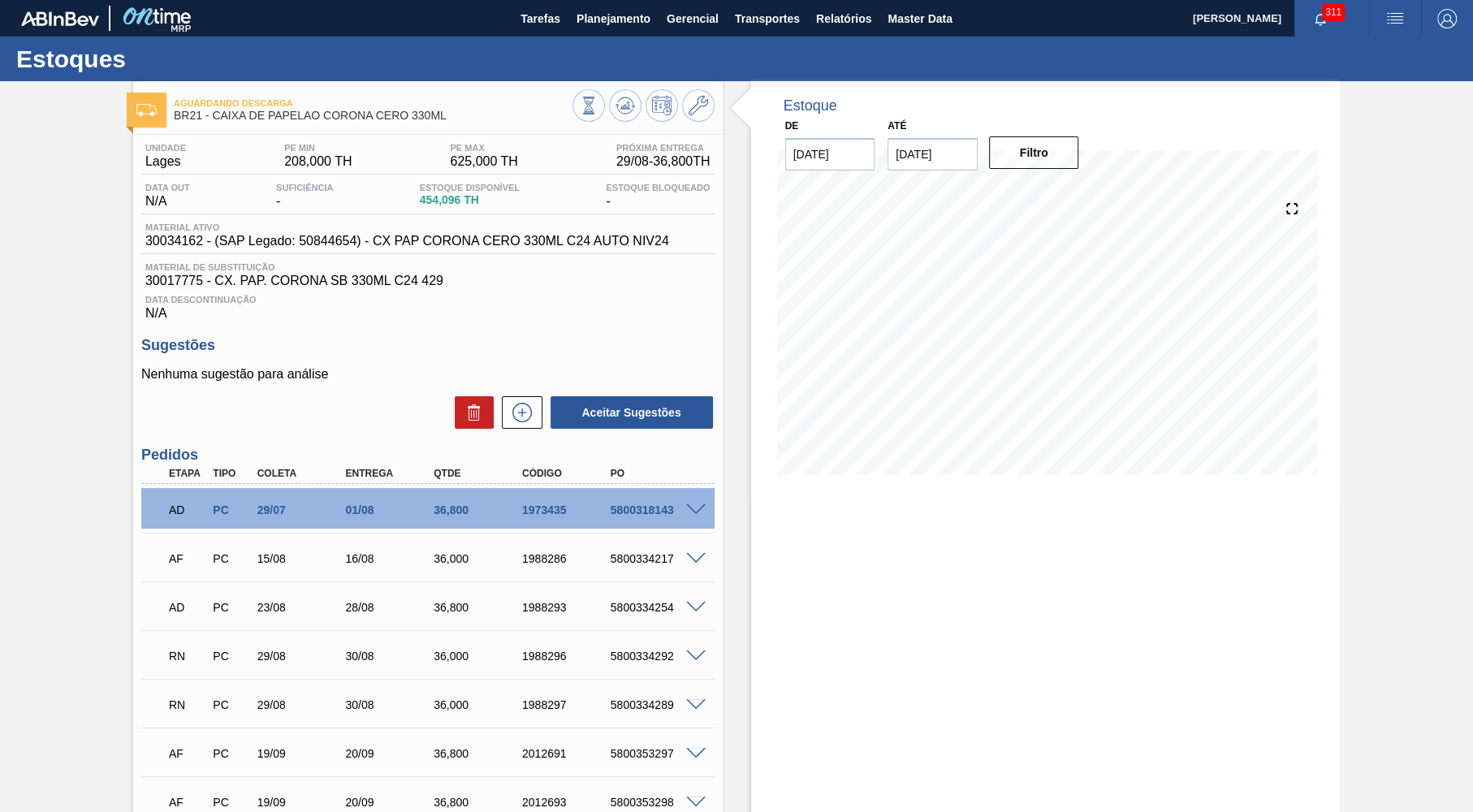
click at [1138, 568] on div "Estoque De 29/08/2025 Até 30/11/2025 Filtro 22/09 Projeção de Estoque 690.357 N…" at bounding box center [1046, 568] width 589 height 974
click at [587, 20] on span "Planejamento" at bounding box center [613, 19] width 74 height 20
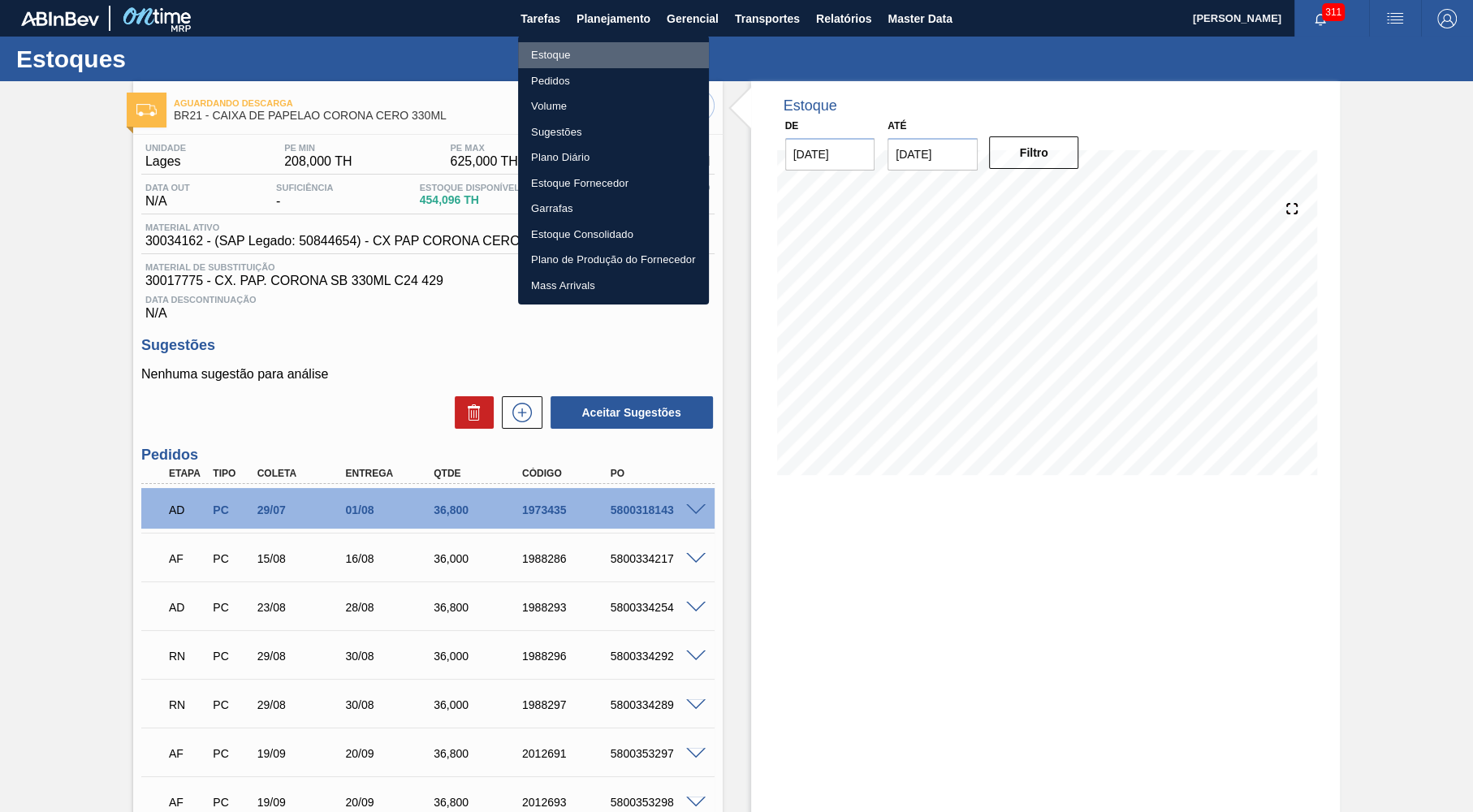
click at [552, 52] on li "Estoque" at bounding box center [614, 55] width 191 height 26
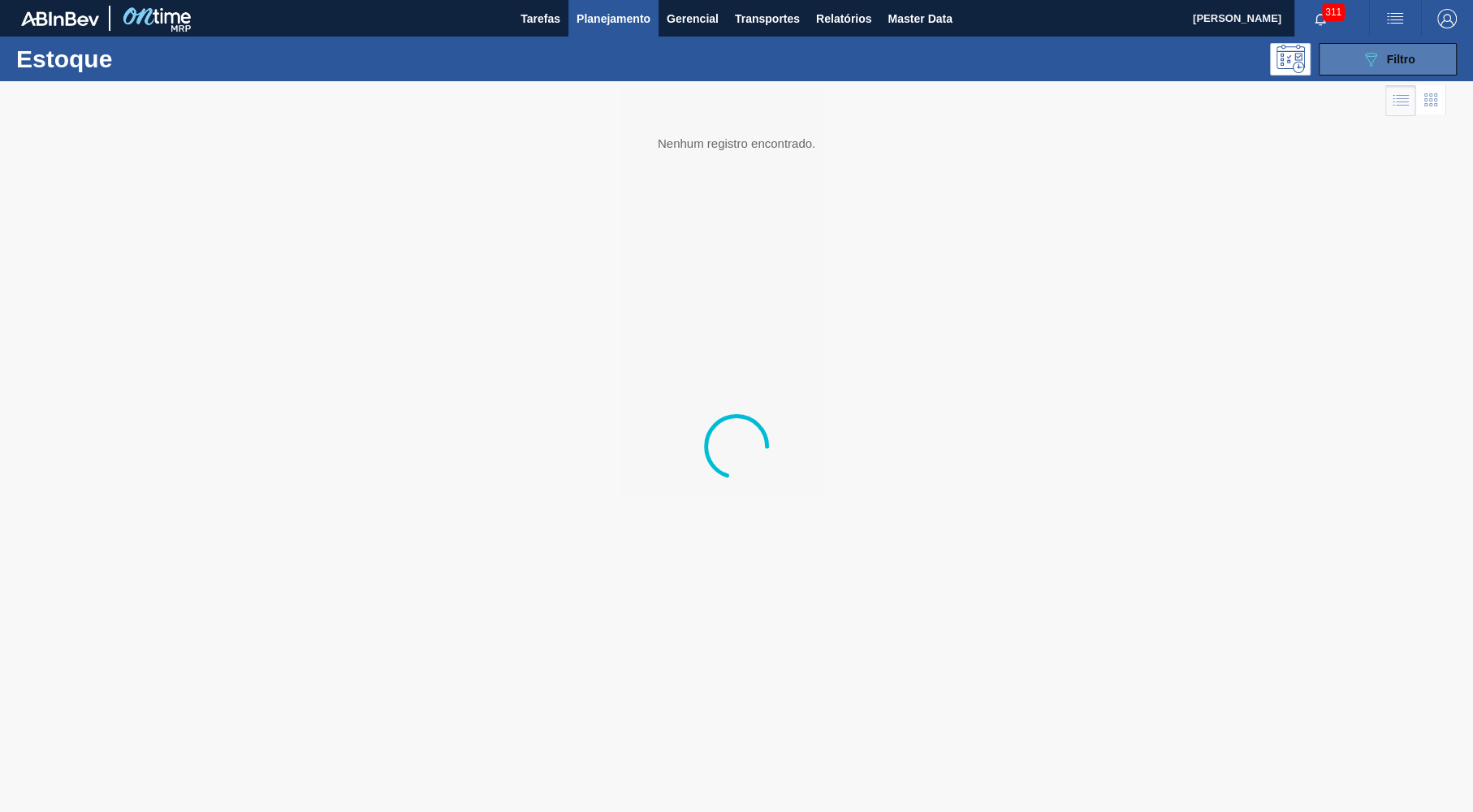
click at [1354, 44] on button "089F7B8B-B2A5-4AFE-B5C0-19BA573D28AC Filtro" at bounding box center [1387, 59] width 138 height 33
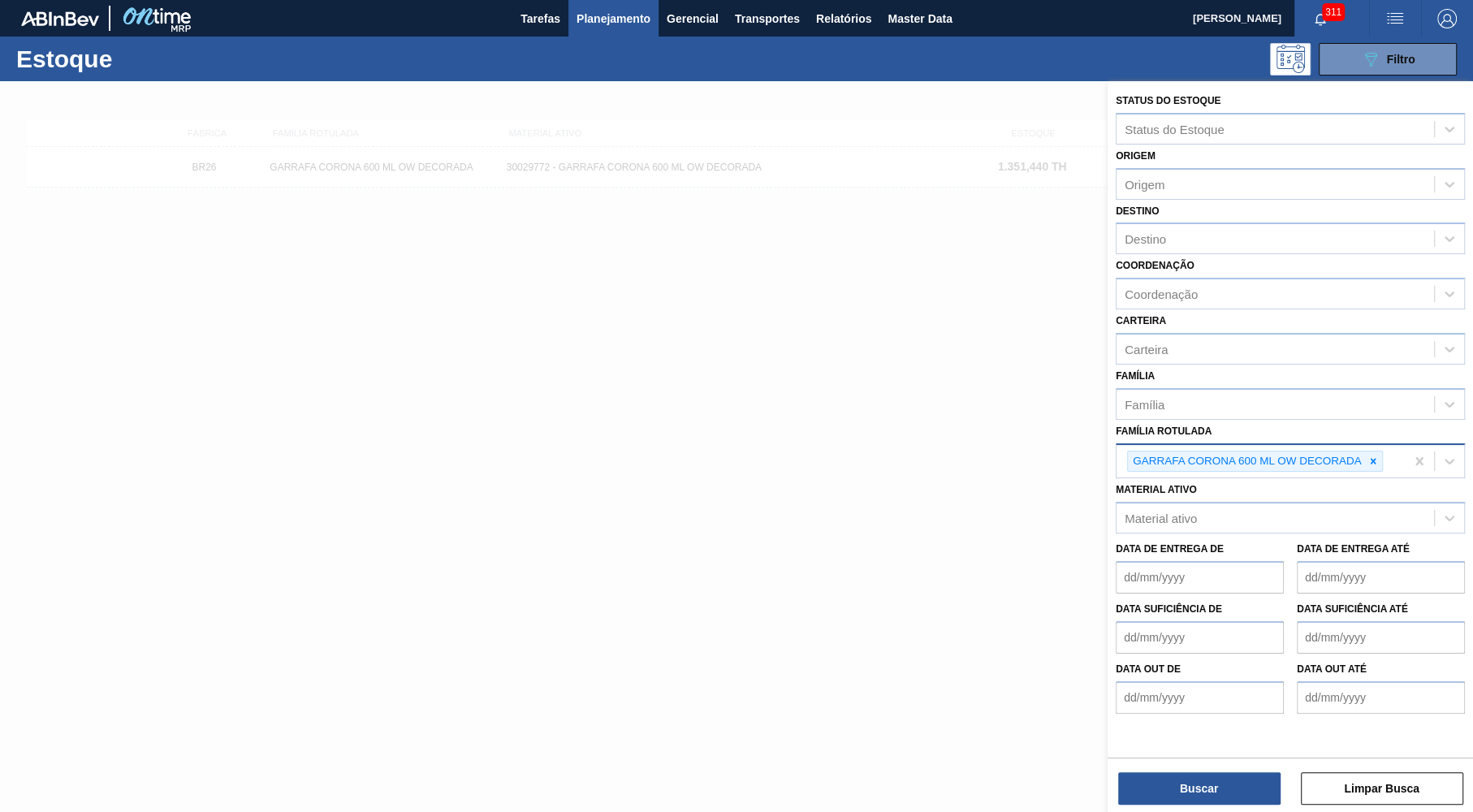
click at [1364, 453] on div "GARRAFA CORONA 600 ML OW DECORADA" at bounding box center [1246, 462] width 236 height 21
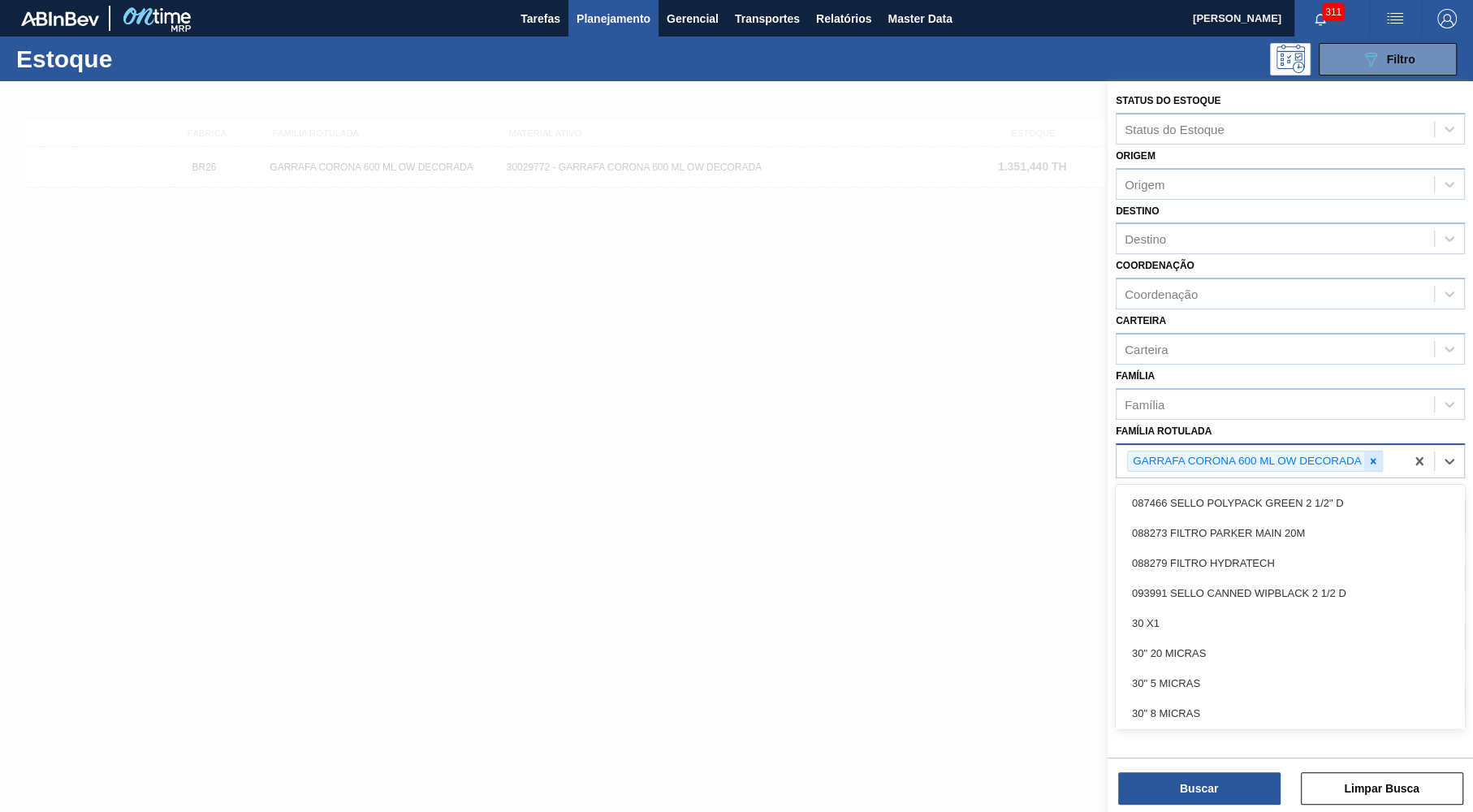
click at [1373, 455] on icon at bounding box center [1373, 461] width 11 height 11
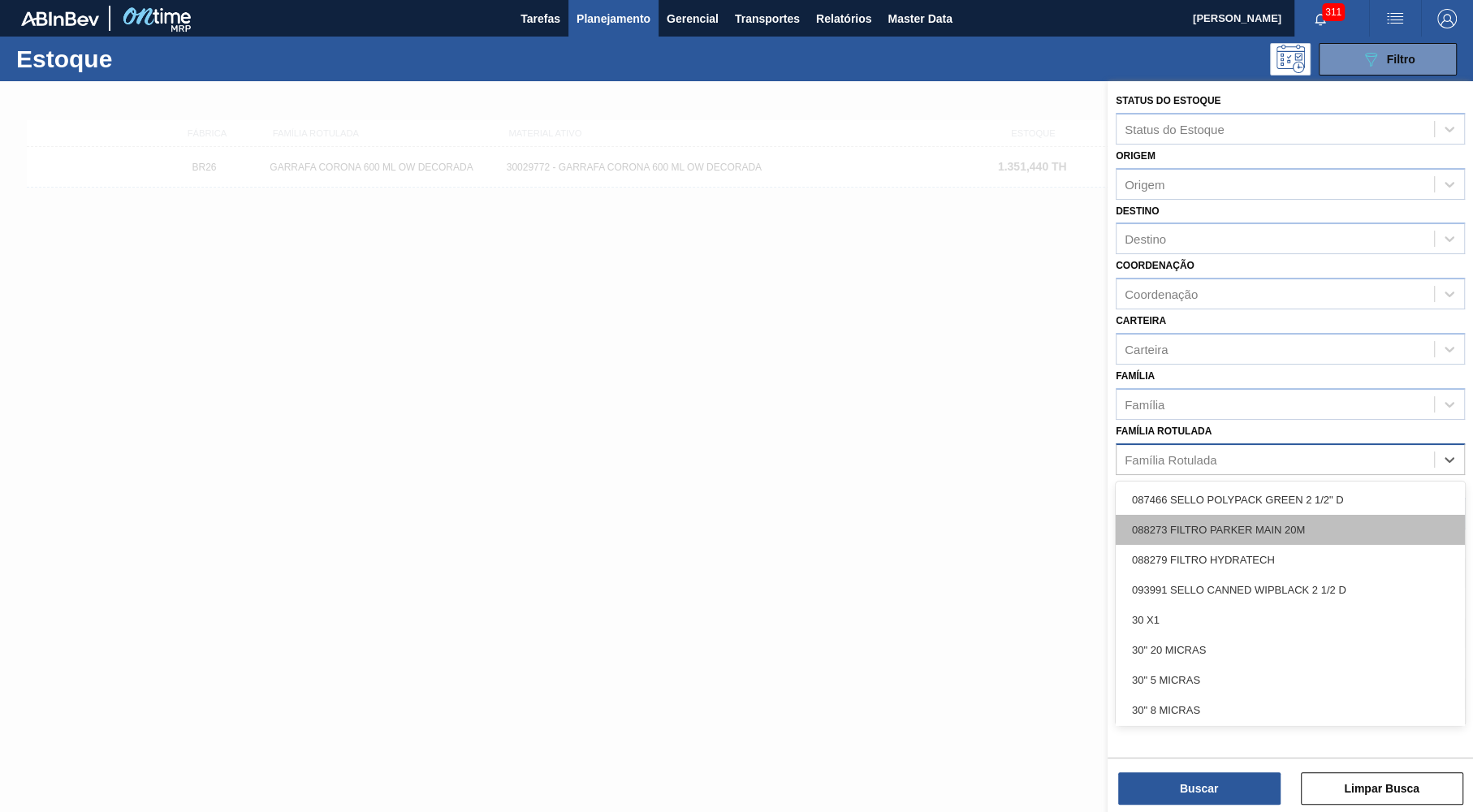
paste Rotulada "FILME ORIGINAL 350ML MP"
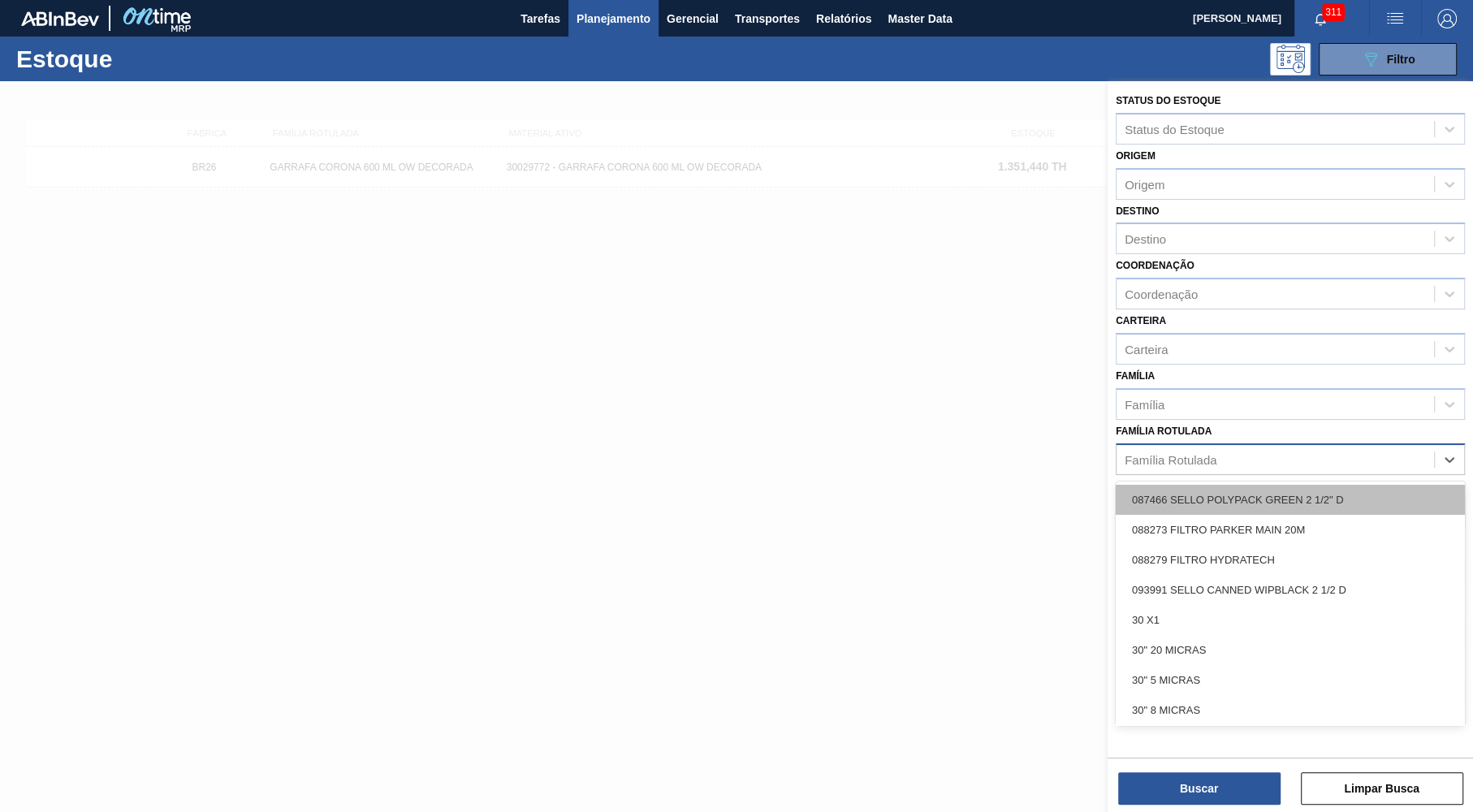
type Rotulada "FILME ORIGINAL 350ML MP"
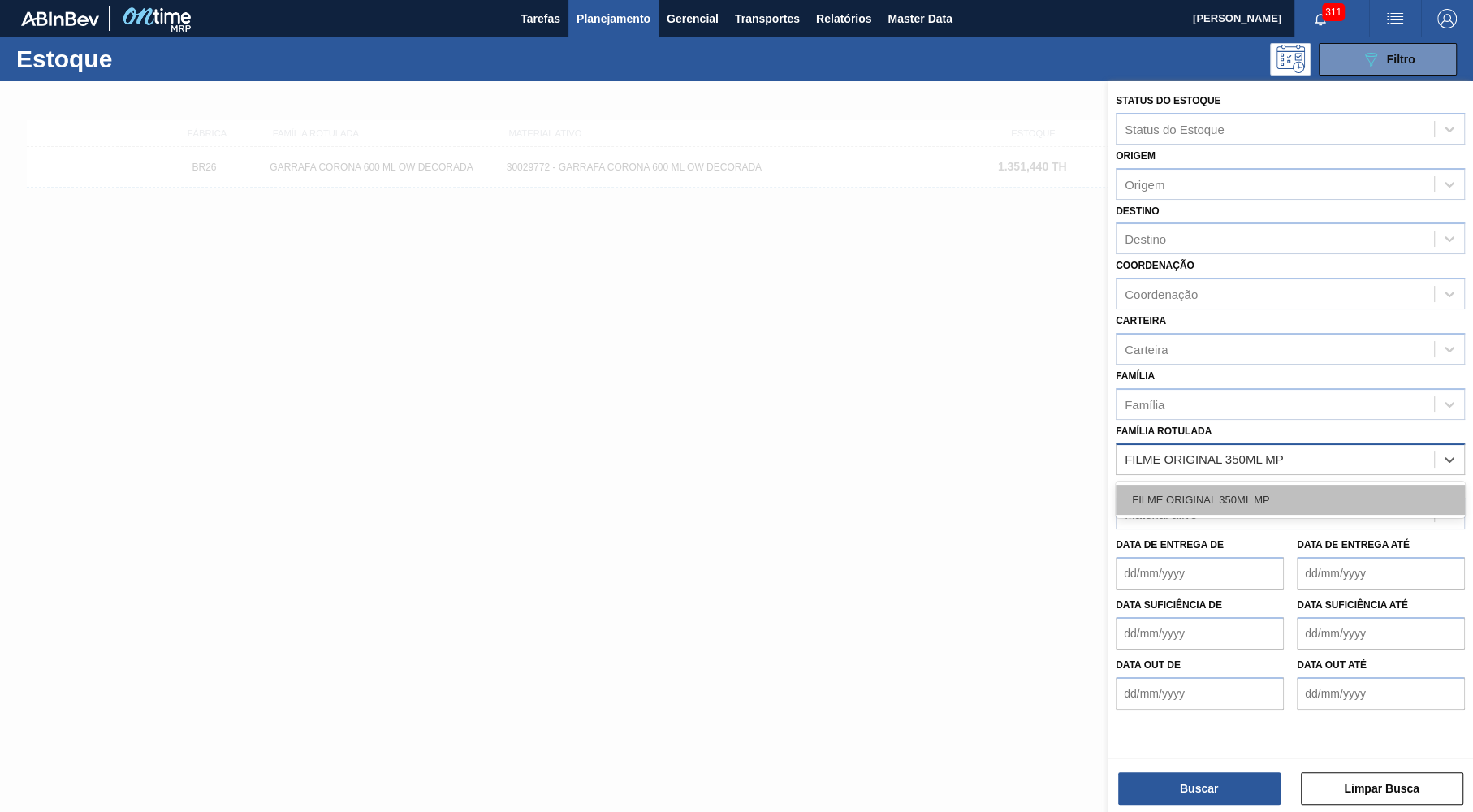
click at [1250, 493] on div "FILME ORIGINAL 350ML MP" at bounding box center [1290, 499] width 350 height 30
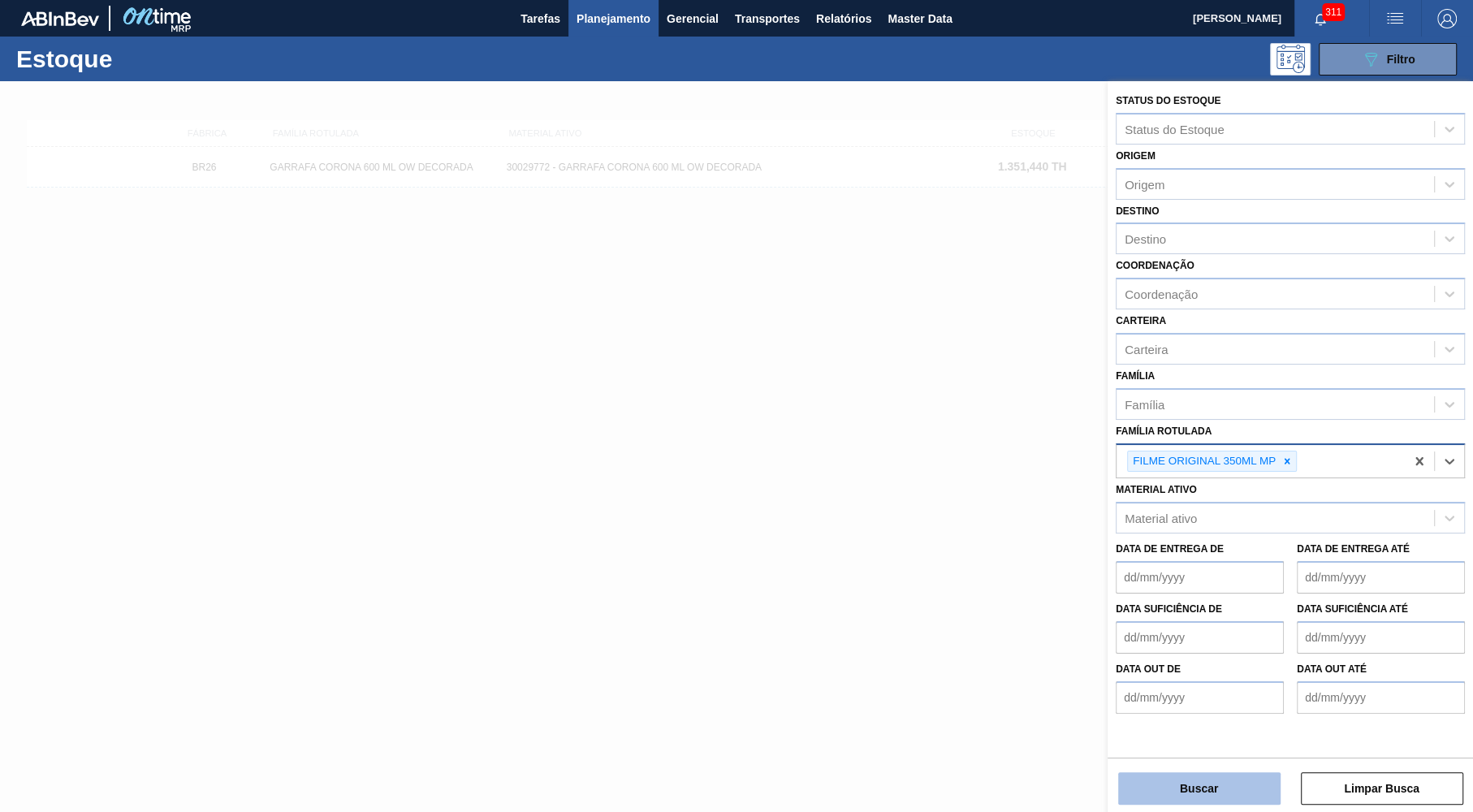
click at [1213, 795] on button "Buscar" at bounding box center [1198, 788] width 162 height 33
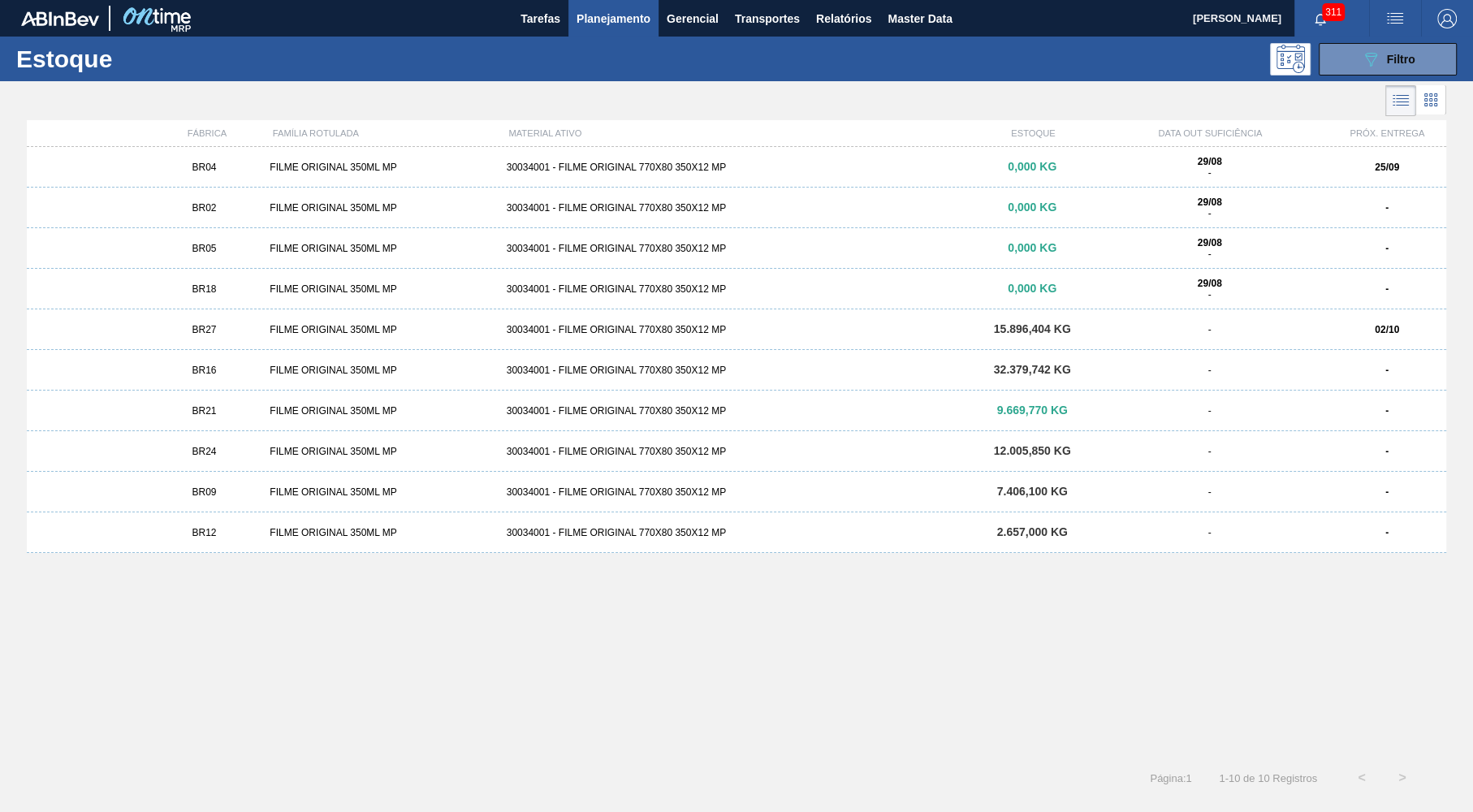
click at [234, 211] on div "BR02" at bounding box center [204, 208] width 119 height 11
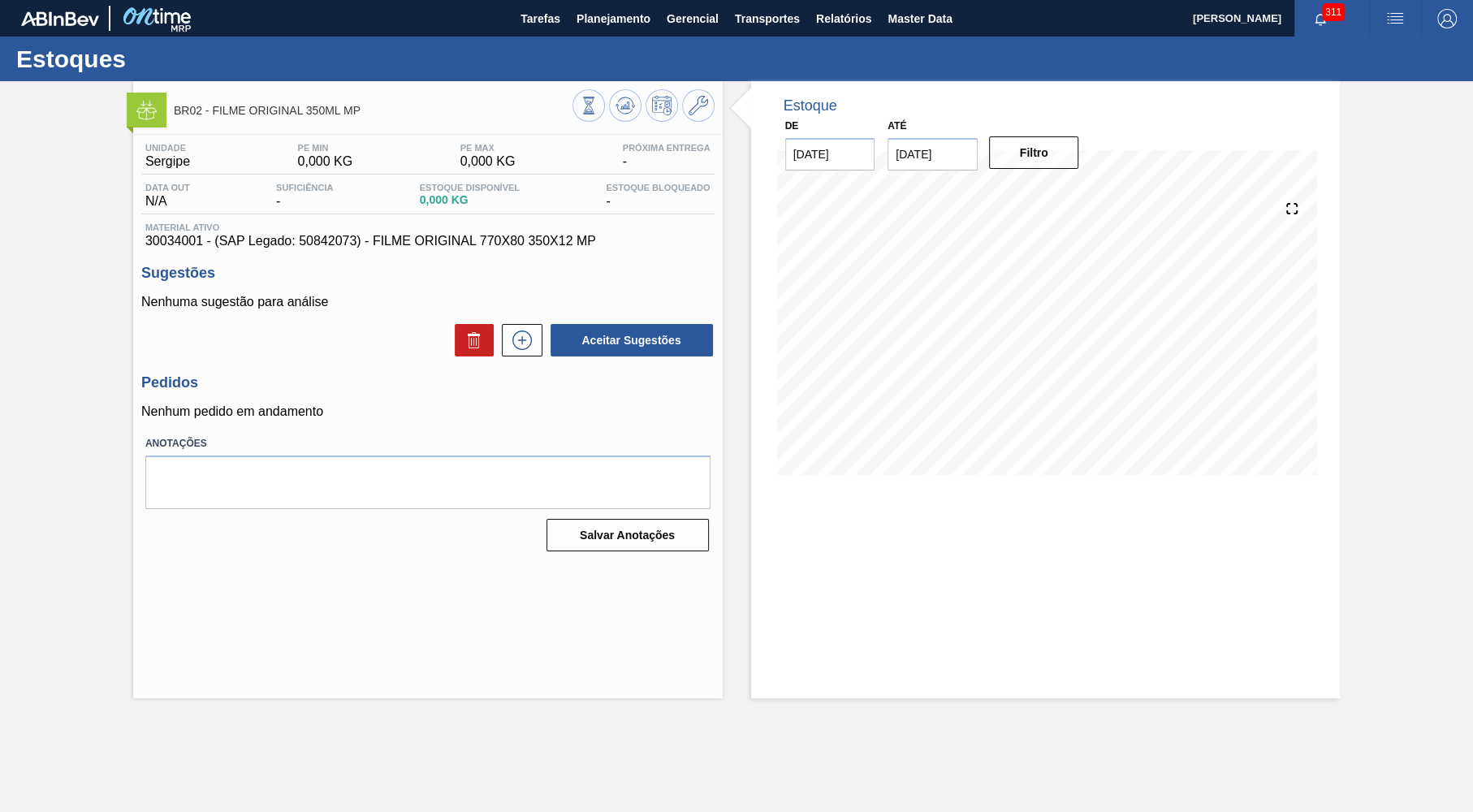
click at [464, 724] on main "Tarefas Planejamento Gerencial Transportes Relatórios Master Data YASMIM FERREI…" at bounding box center [736, 406] width 1473 height 812
click at [690, 105] on icon at bounding box center [698, 105] width 20 height 20
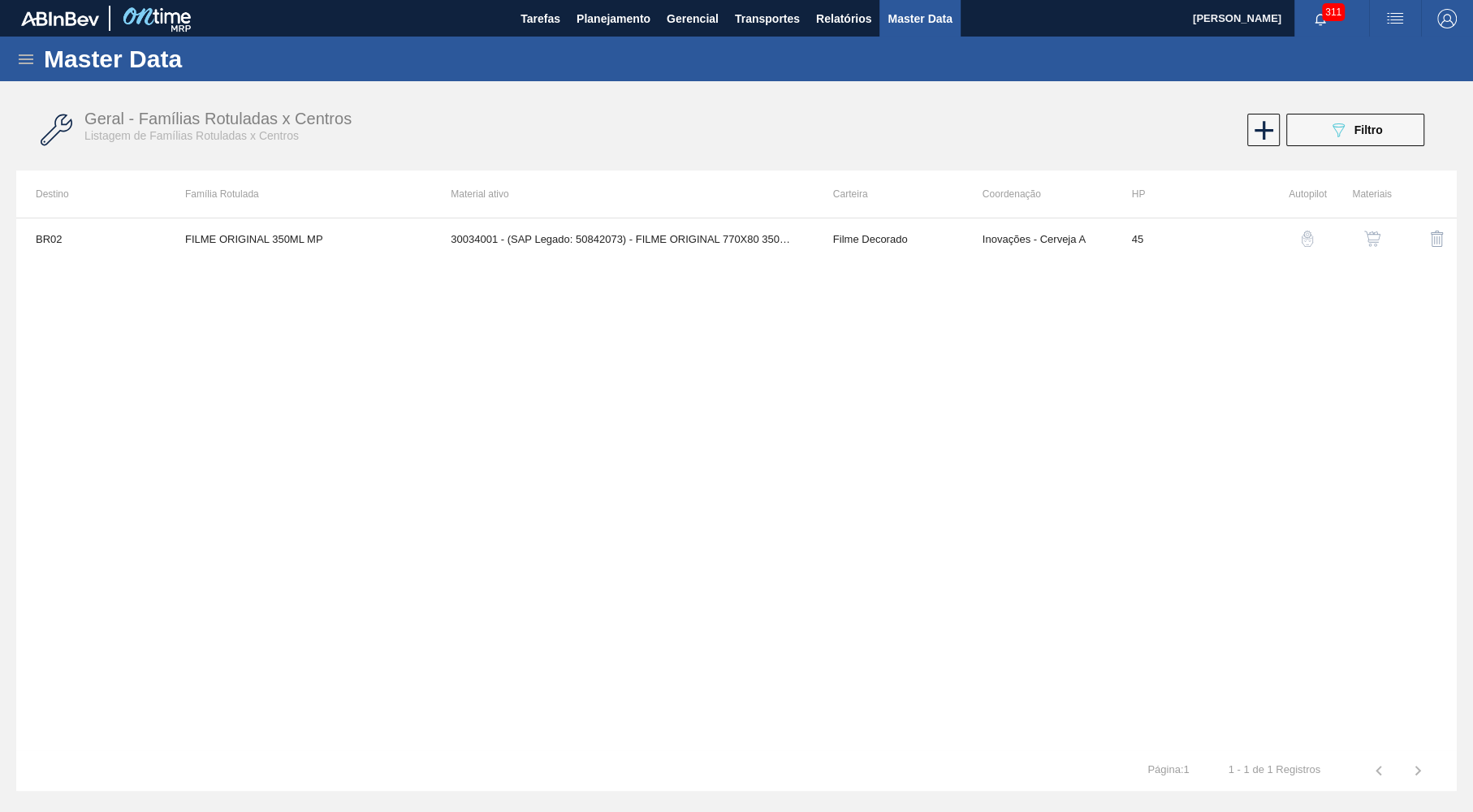
click at [1402, 216] on th at bounding box center [1423, 194] width 65 height 47
drag, startPoint x: 1388, startPoint y: 222, endPoint x: 1377, endPoint y: 225, distance: 11.4
click at [1378, 225] on tr "BR02 FILME ORIGINAL 350ML MP 30034001 - (SAP Legado: 50842073) - FILME ORIGINAL…" at bounding box center [736, 238] width 1440 height 40
click at [1366, 230] on button "button" at bounding box center [1373, 239] width 39 height 39
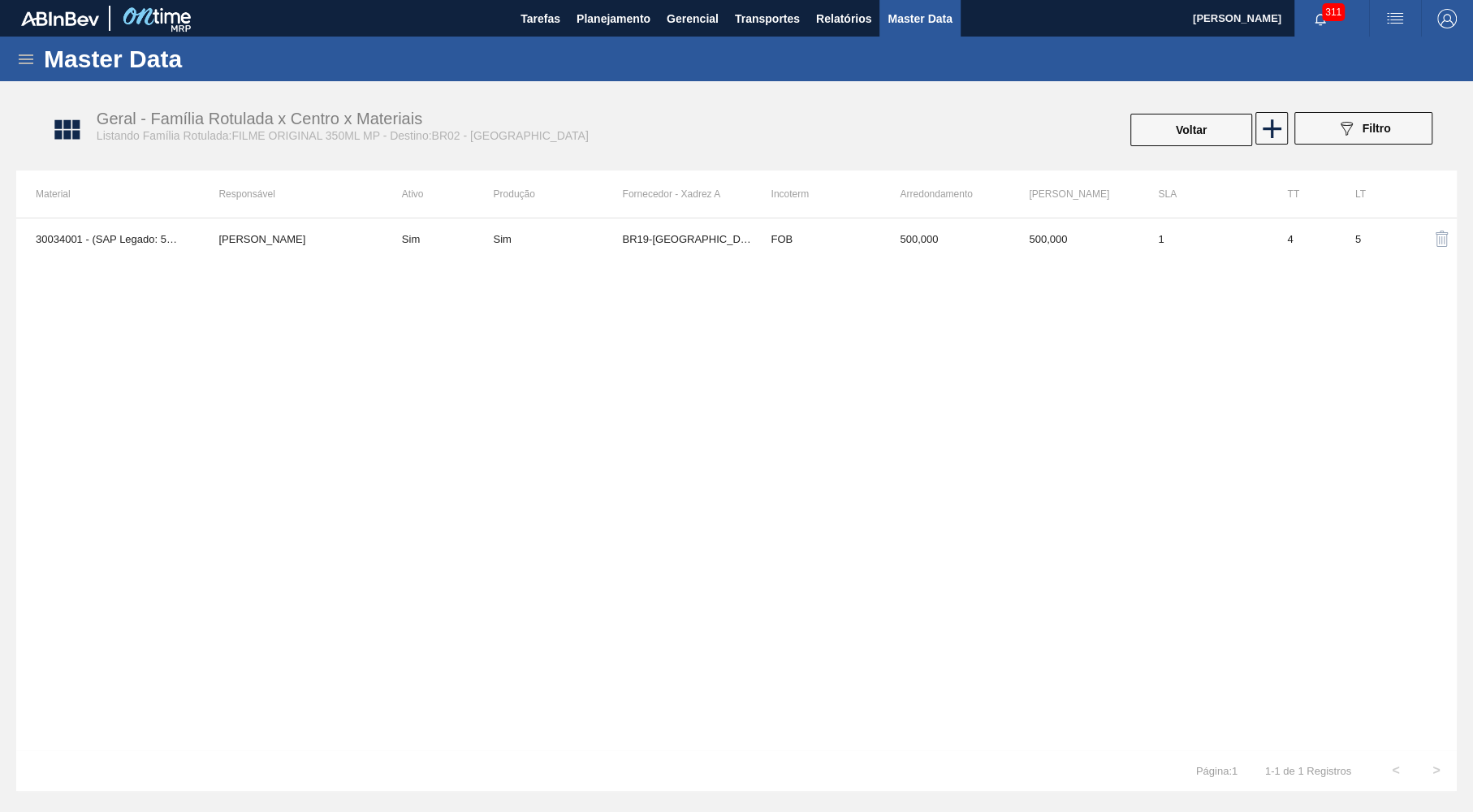
click at [708, 223] on td "BR19-Nova Rio" at bounding box center [687, 238] width 129 height 40
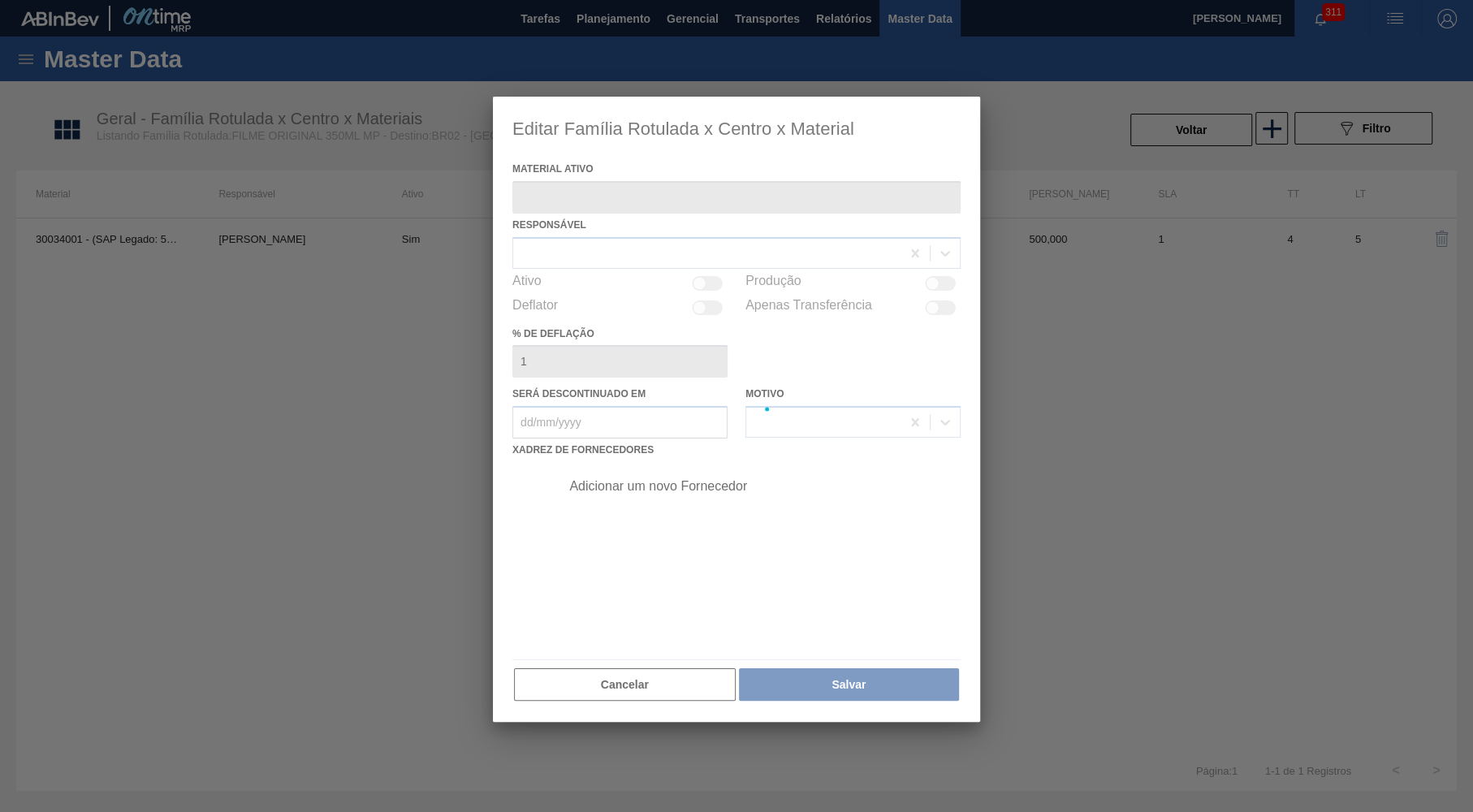
type ativo "30034001 - (SAP Legado: 50842073) - FILME ORIGINAL 770X80 350X12 MP"
checkbox input "true"
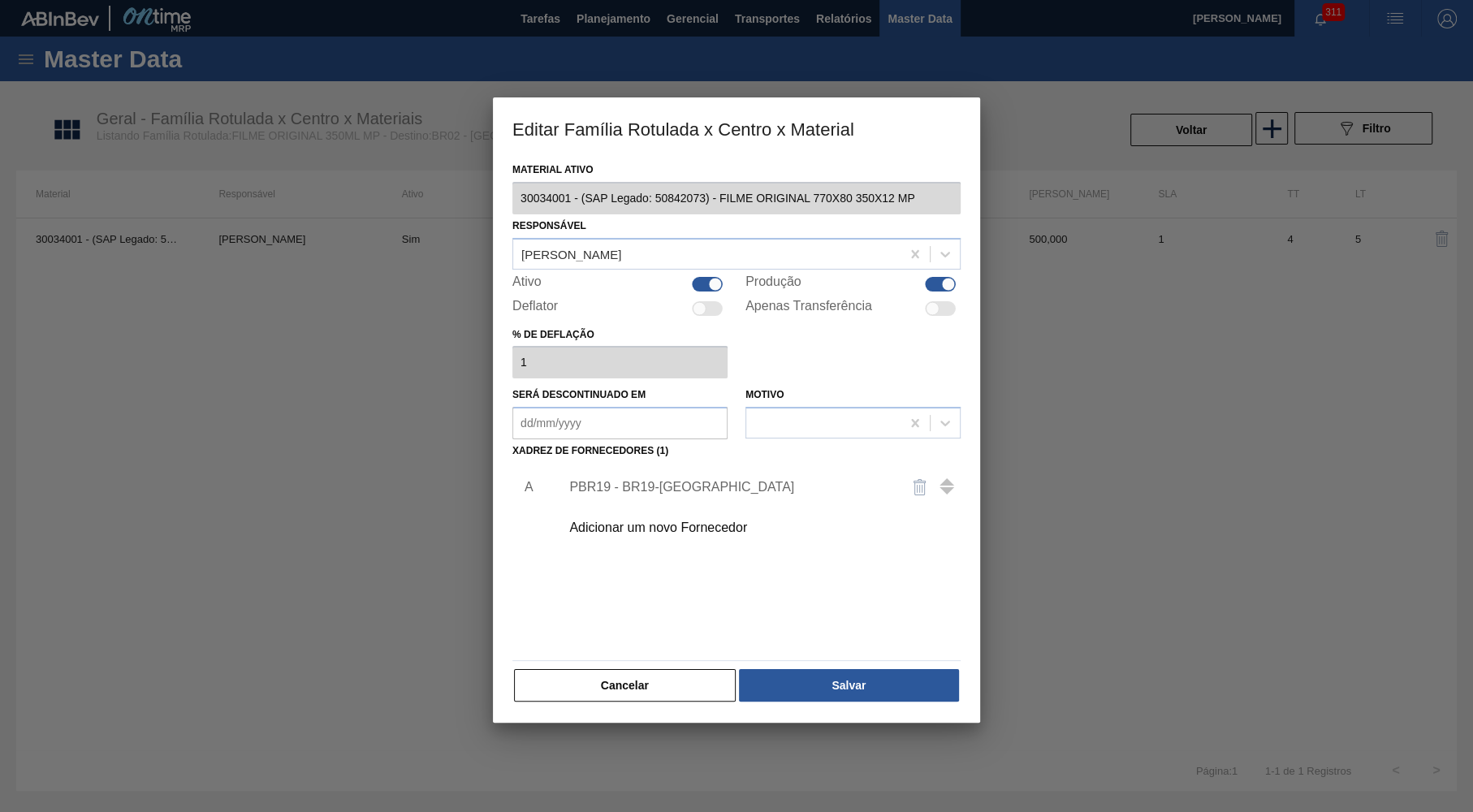
click at [666, 497] on div "PBR19 - BR19-Nova Rio" at bounding box center [756, 486] width 410 height 40
click at [661, 511] on div "Adicionar um novo Fornecedor" at bounding box center [756, 527] width 410 height 40
click at [725, 532] on div "Adicionar um novo Fornecedor" at bounding box center [756, 527] width 410 height 40
click at [713, 528] on div "Adicionar um novo Fornecedor" at bounding box center [756, 527] width 410 height 40
click at [707, 524] on div "Adicionar um novo Fornecedor" at bounding box center [728, 527] width 319 height 15
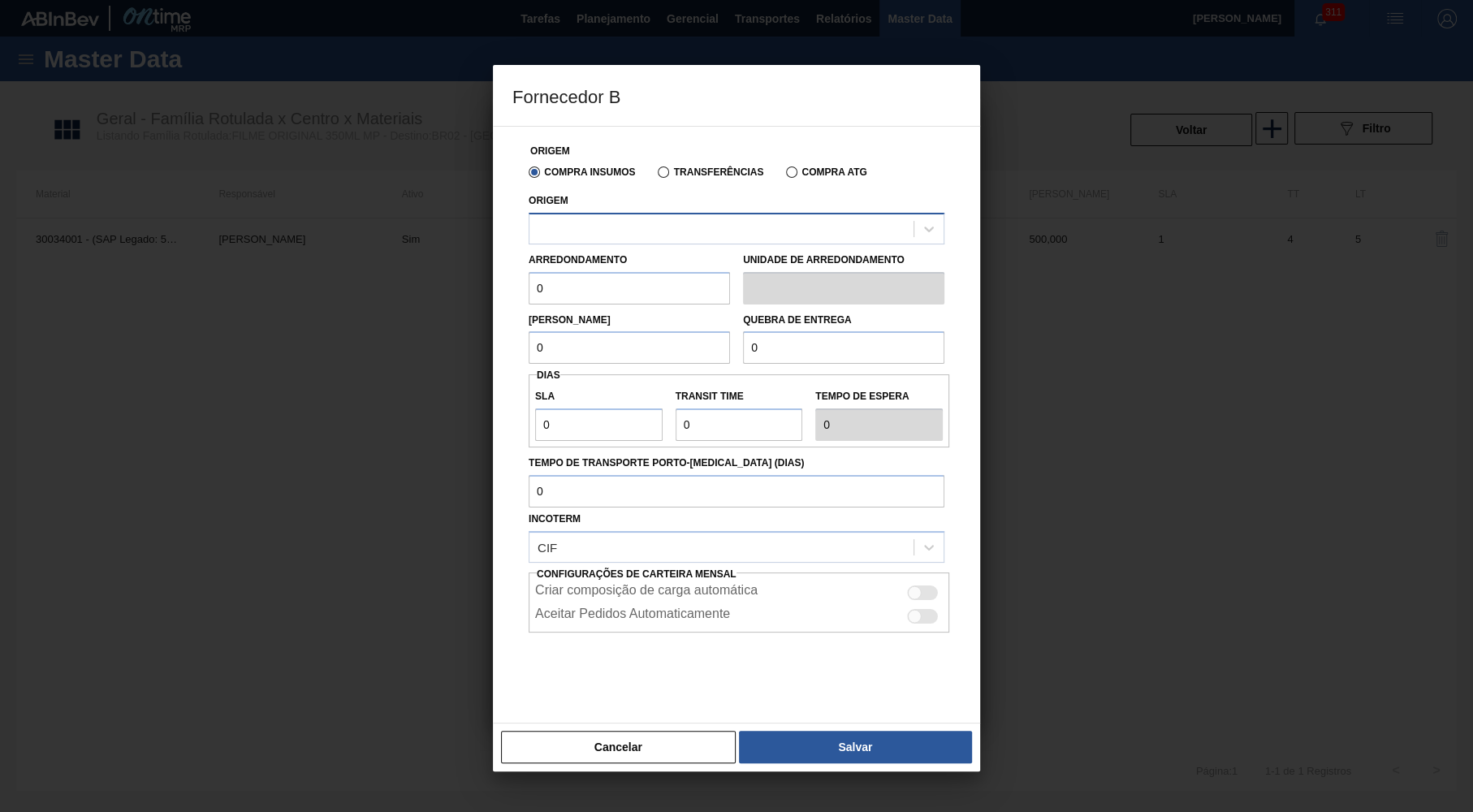
click at [648, 231] on div at bounding box center [722, 228] width 384 height 23
click at [655, 782] on div at bounding box center [736, 406] width 1473 height 812
click at [648, 763] on div "Cancelar Salvar" at bounding box center [736, 746] width 487 height 49
click at [634, 726] on div "Cancelar Salvar" at bounding box center [736, 746] width 487 height 49
click at [632, 228] on div at bounding box center [722, 228] width 384 height 23
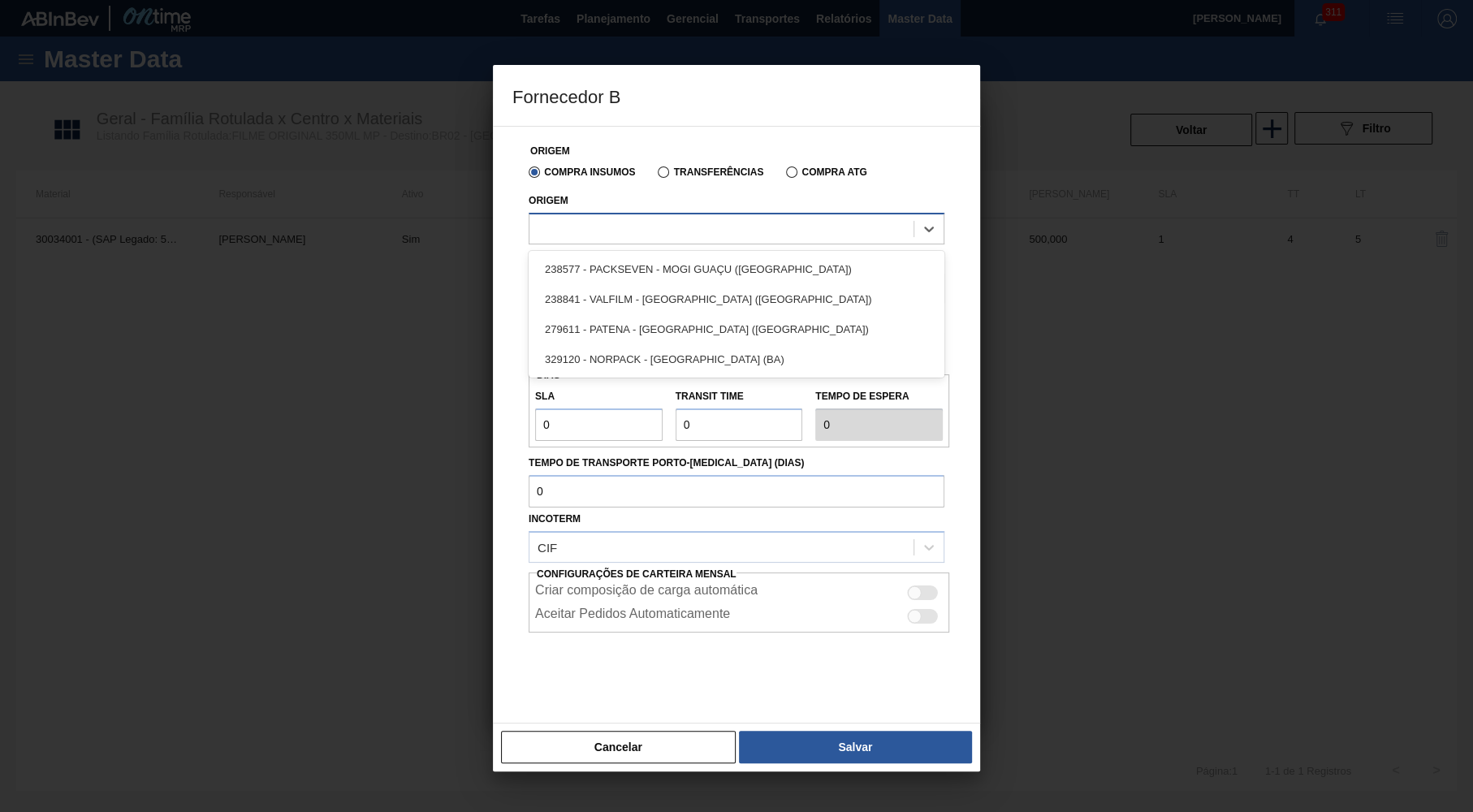
click at [635, 223] on div at bounding box center [722, 228] width 384 height 23
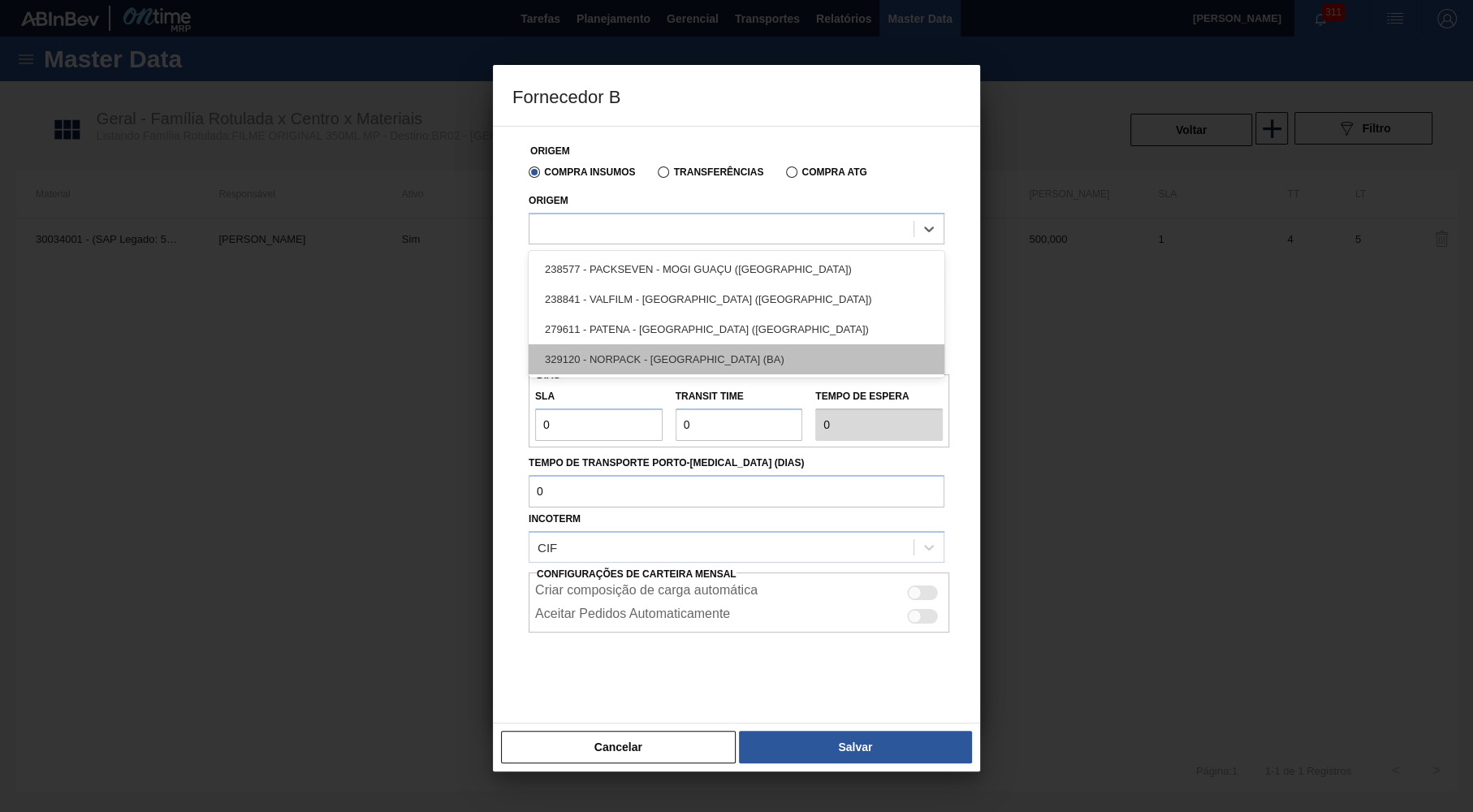
click at [734, 356] on div "329120 - NORPACK - CAMAÇARI (BA)" at bounding box center [736, 359] width 416 height 30
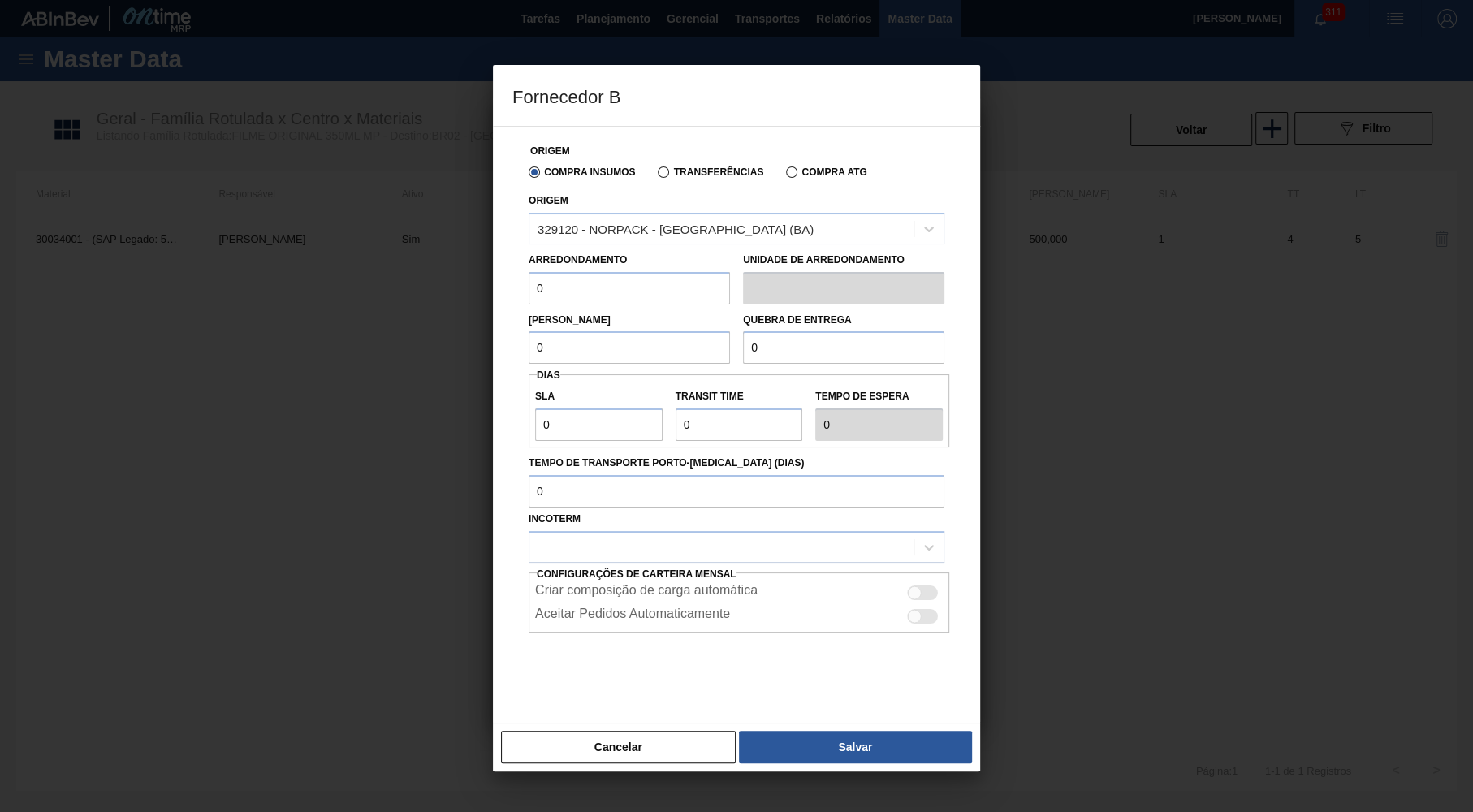
drag, startPoint x: 605, startPoint y: 295, endPoint x: 482, endPoint y: 296, distance: 123.0
click at [528, 296] on input "0" at bounding box center [629, 288] width 201 height 33
type input "500"
click at [575, 336] on input "0" at bounding box center [629, 347] width 201 height 33
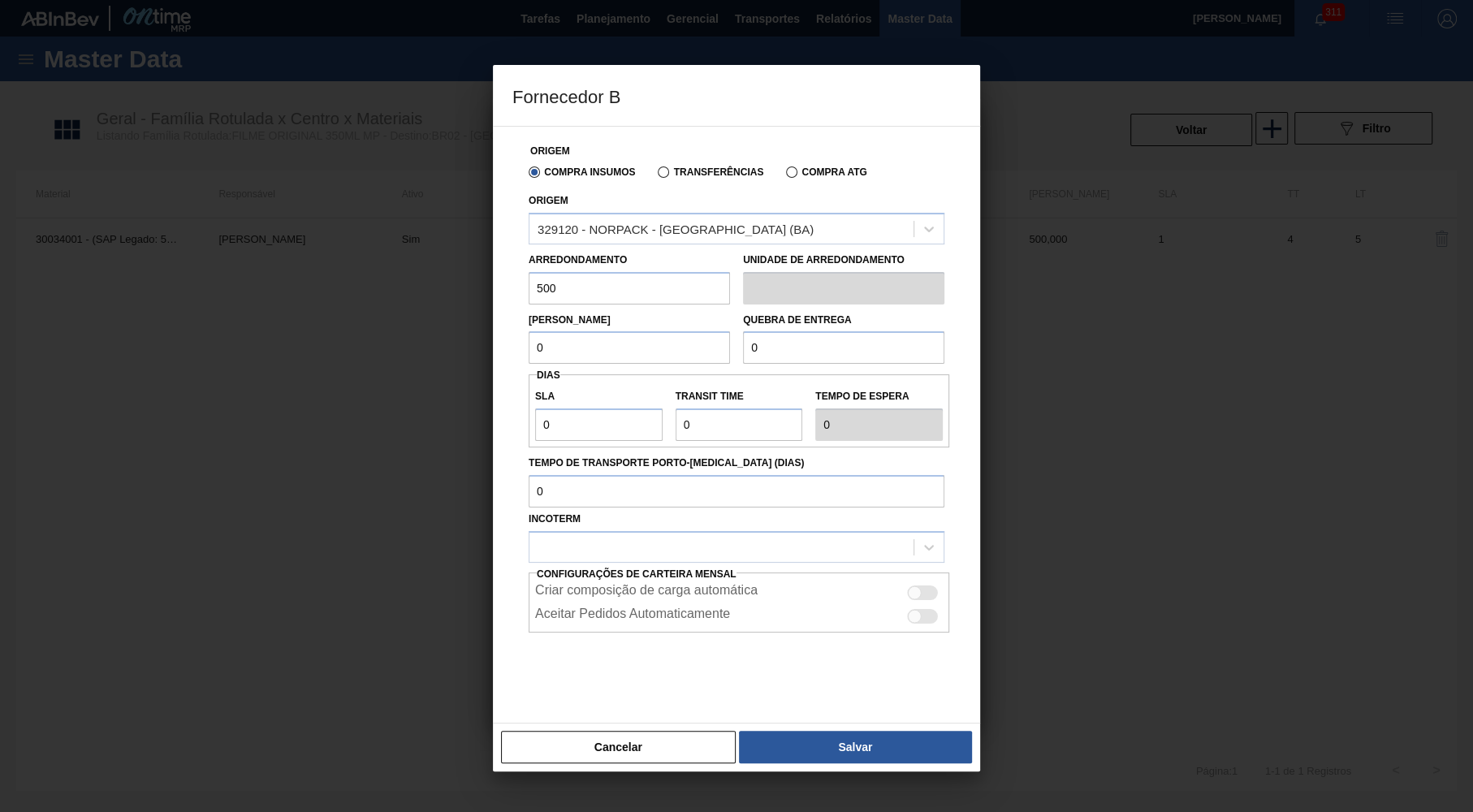
paste input "50"
type input "500"
click at [795, 352] on input "0" at bounding box center [843, 347] width 201 height 33
paste input "50"
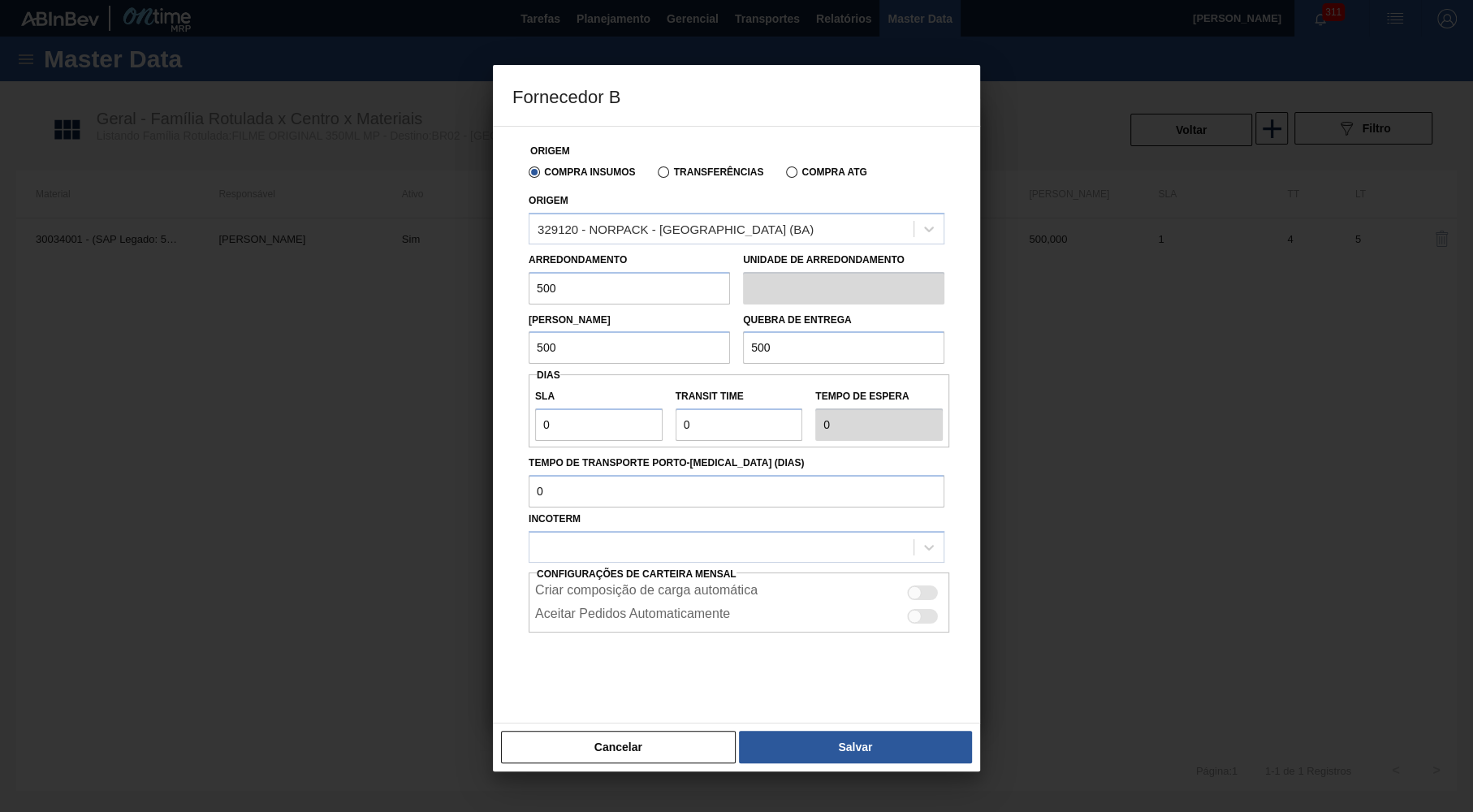
type input "5.000"
drag, startPoint x: 574, startPoint y: 428, endPoint x: 409, endPoint y: 422, distance: 165.1
click at [535, 424] on input "0" at bounding box center [599, 424] width 127 height 33
type input "2"
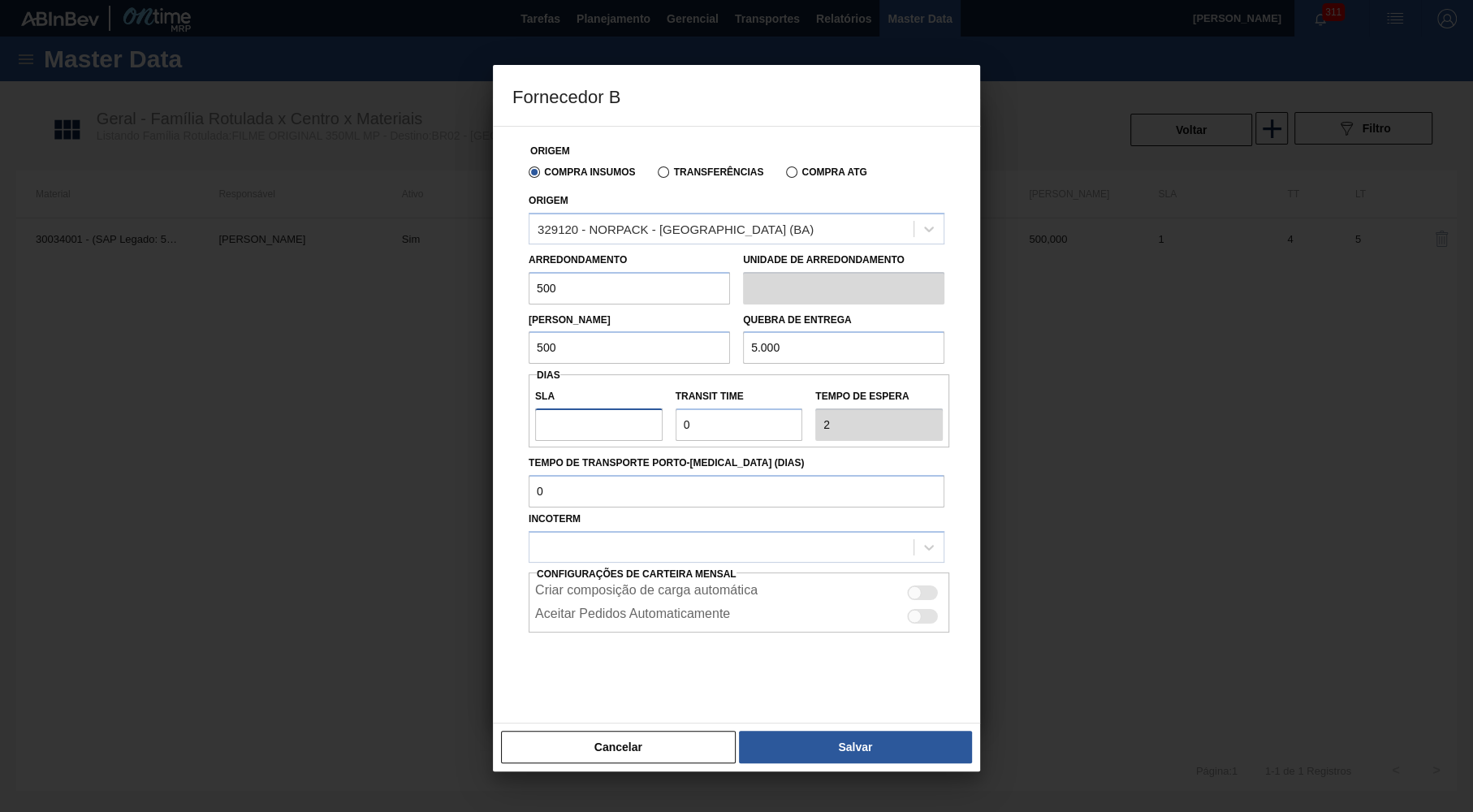
type input "NaN"
type input "3"
type input "30"
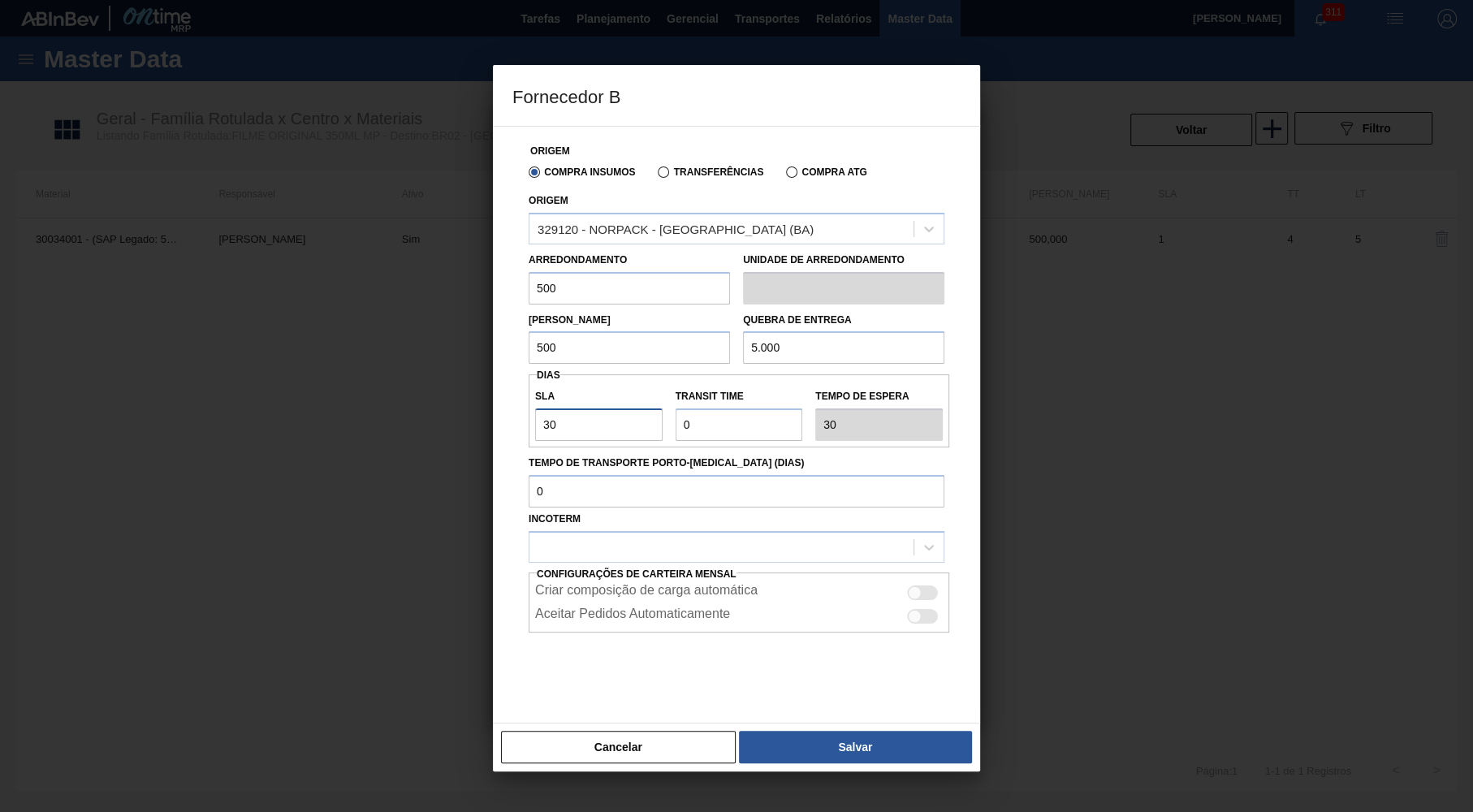
type input "30"
drag, startPoint x: 693, startPoint y: 412, endPoint x: 592, endPoint y: 423, distance: 101.6
click at [676, 423] on input "Transit Time" at bounding box center [739, 424] width 127 height 33
type input "2"
type input "32"
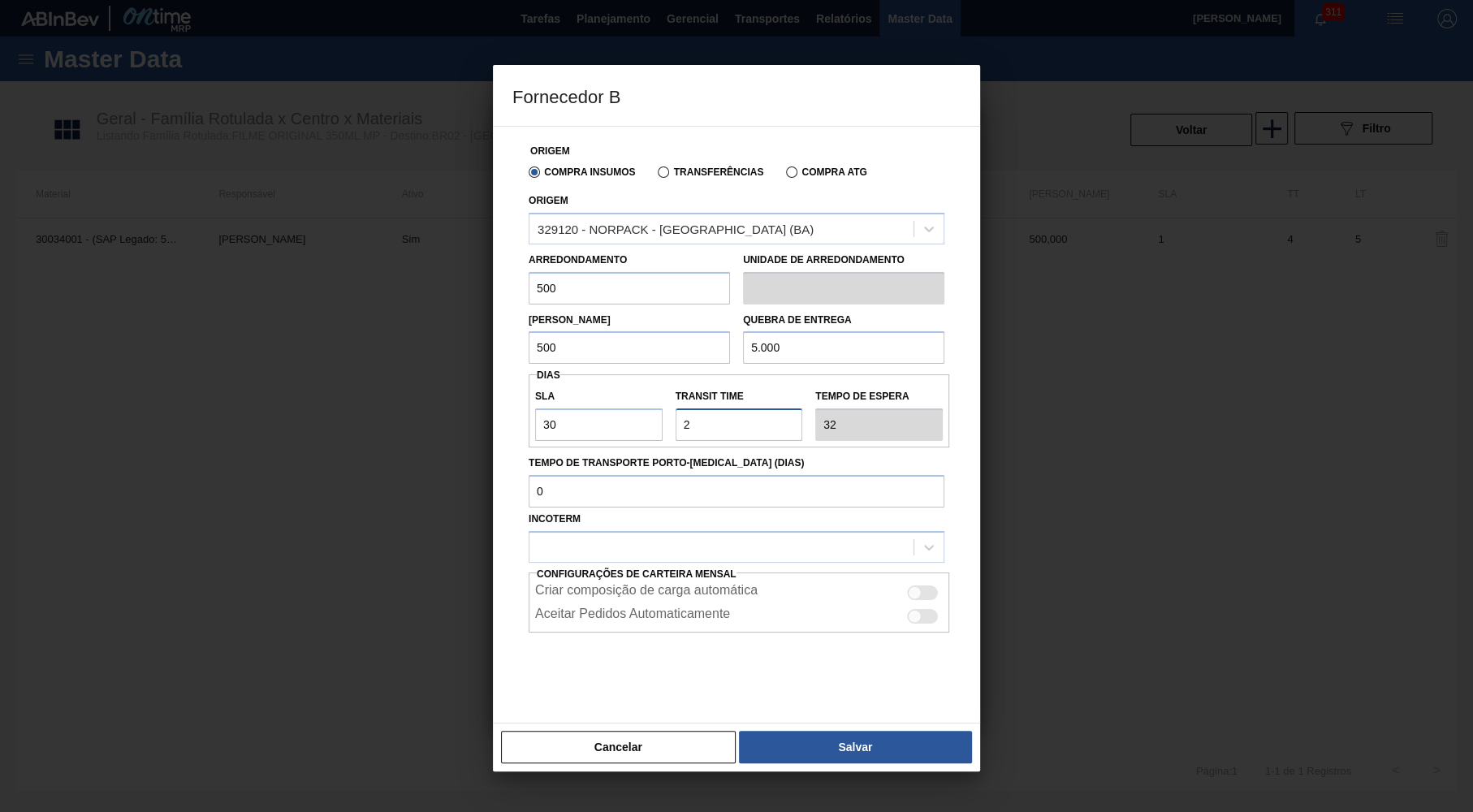
type input "NaN"
type input "3"
type input "33"
type input "3"
click at [770, 531] on div at bounding box center [736, 547] width 416 height 32
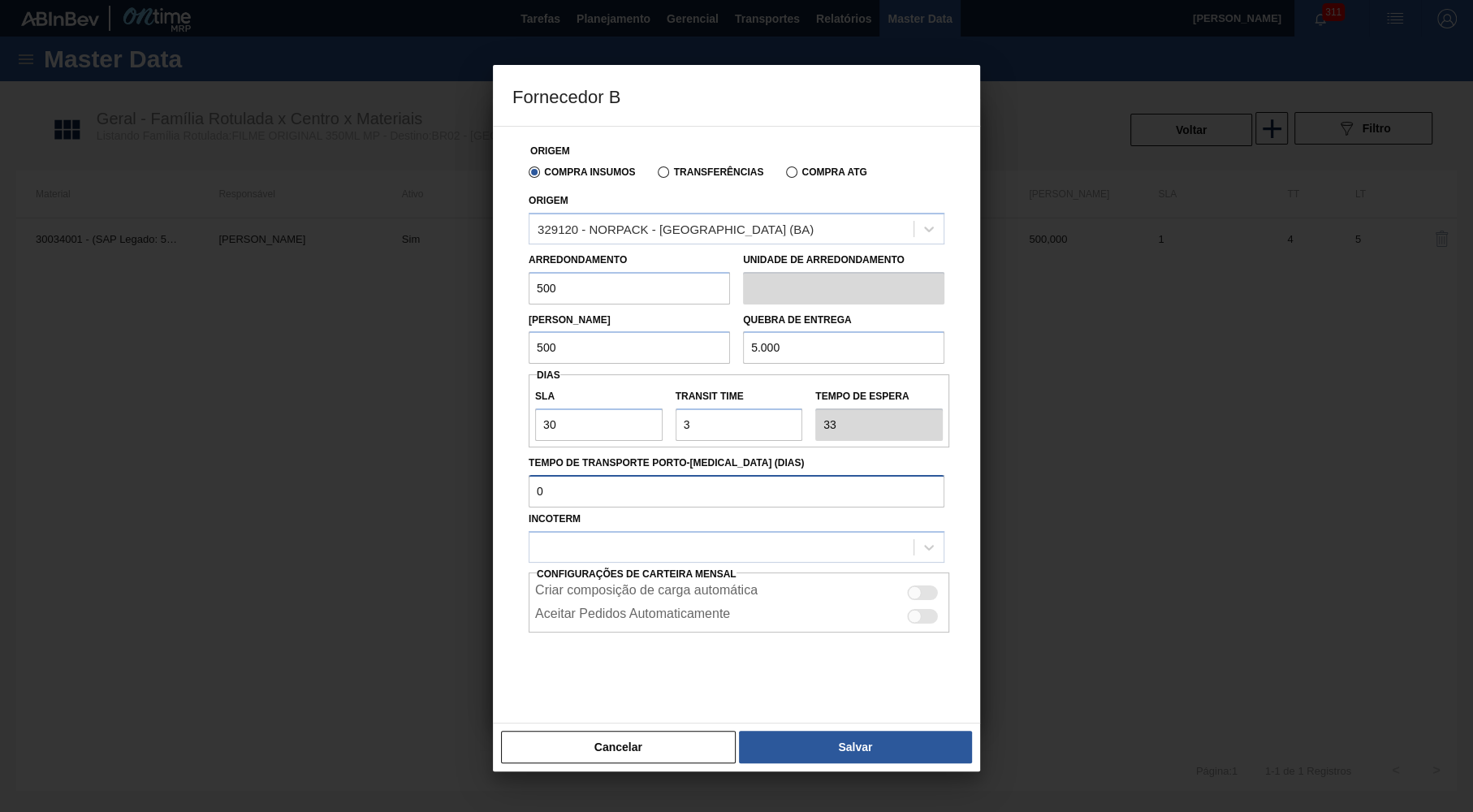
click at [806, 492] on input "Tempo de Transporte Porto-Doca (dias)" at bounding box center [736, 491] width 416 height 33
click at [727, 531] on div at bounding box center [736, 547] width 416 height 32
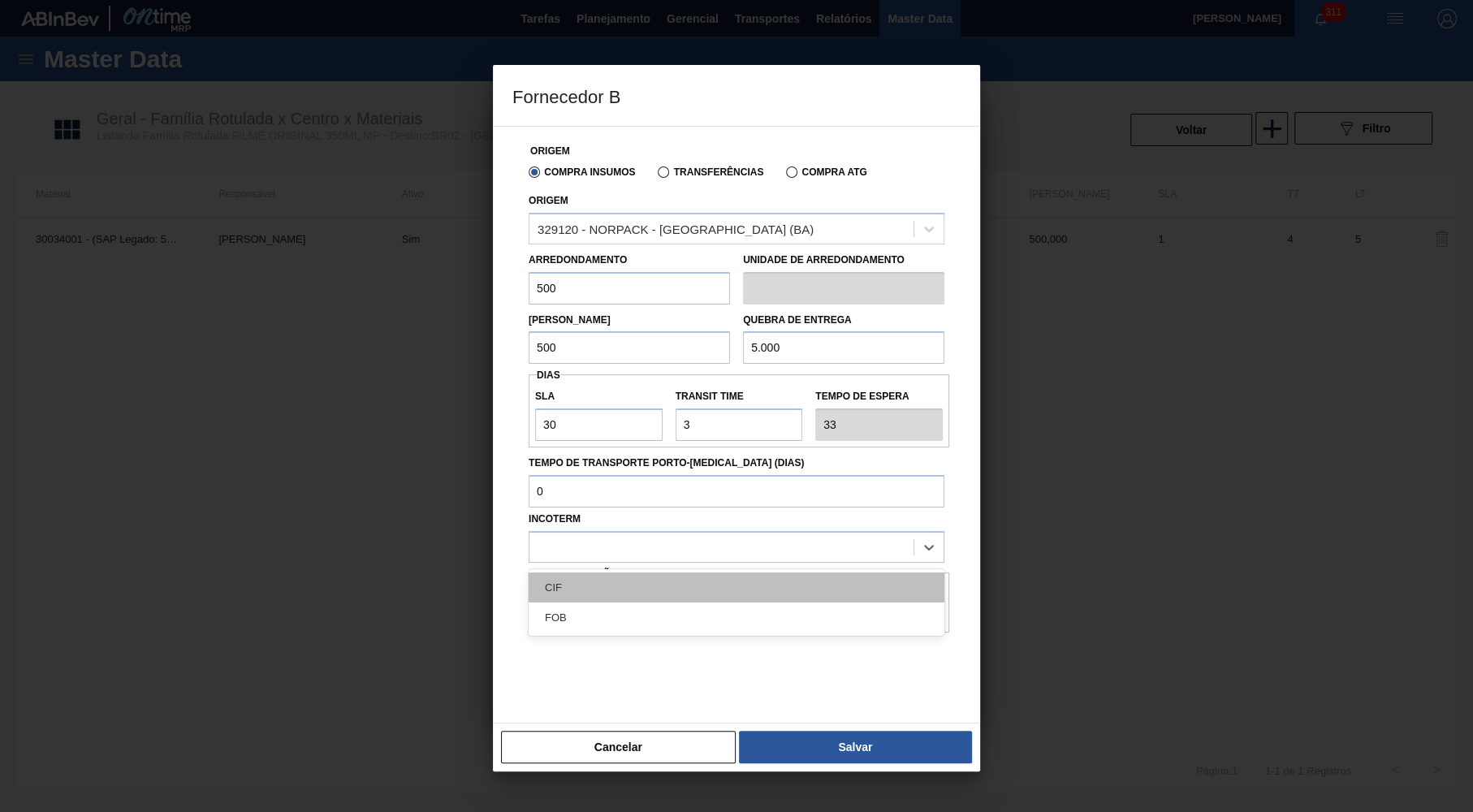
click at [684, 583] on div "CIF" at bounding box center [736, 587] width 416 height 30
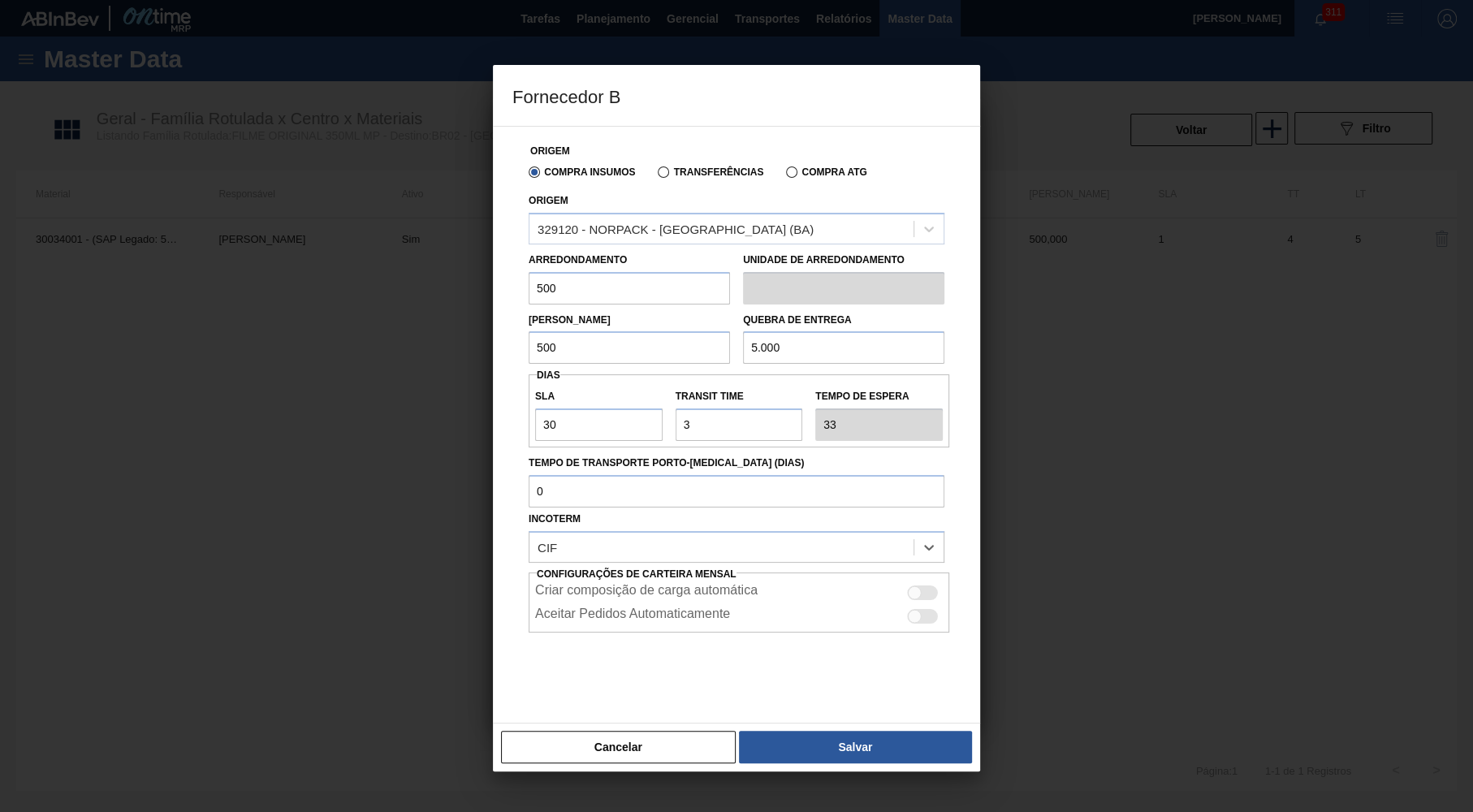
click at [910, 572] on div "Criar composição de carga automática Aceitar Pedidos Automaticamente" at bounding box center [738, 602] width 421 height 60
click at [914, 579] on div "Criar composição de carga automática" at bounding box center [738, 590] width 421 height 23
click at [922, 585] on div at bounding box center [922, 593] width 31 height 15
checkbox input "true"
click at [864, 742] on button "Salvar" at bounding box center [856, 746] width 233 height 33
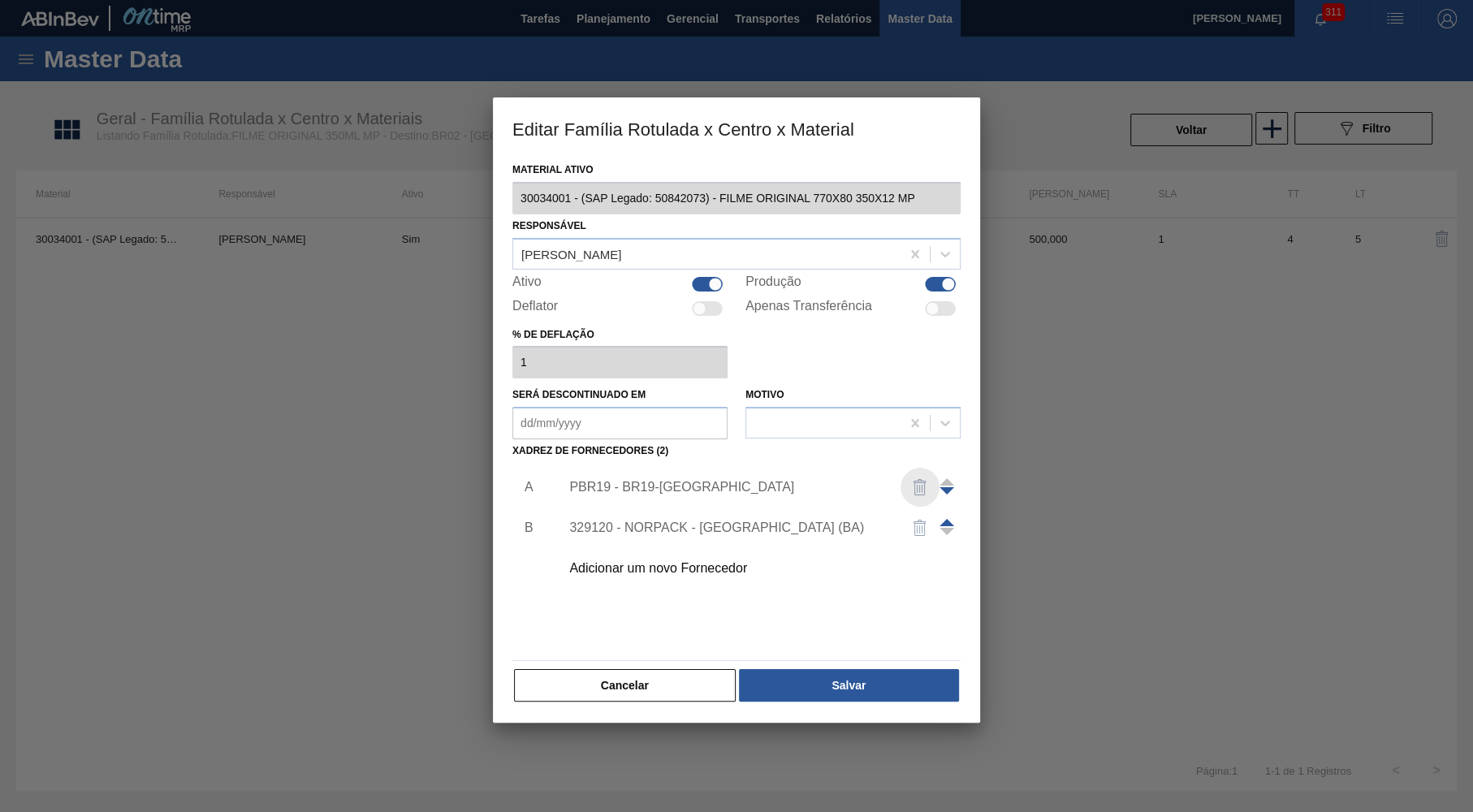
click at [925, 480] on img "button" at bounding box center [919, 487] width 20 height 20
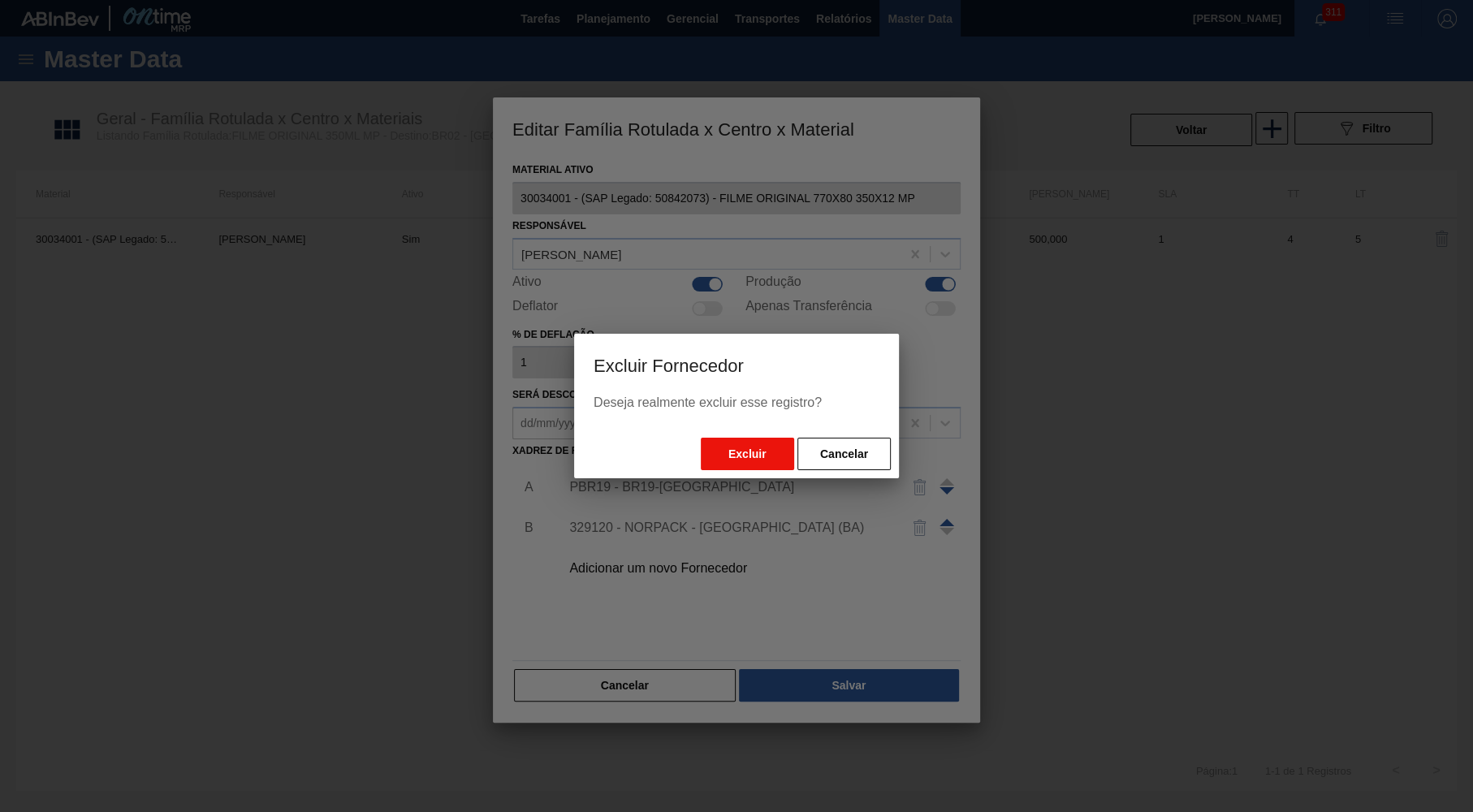
click at [742, 455] on button "Excluir" at bounding box center [748, 453] width 94 height 33
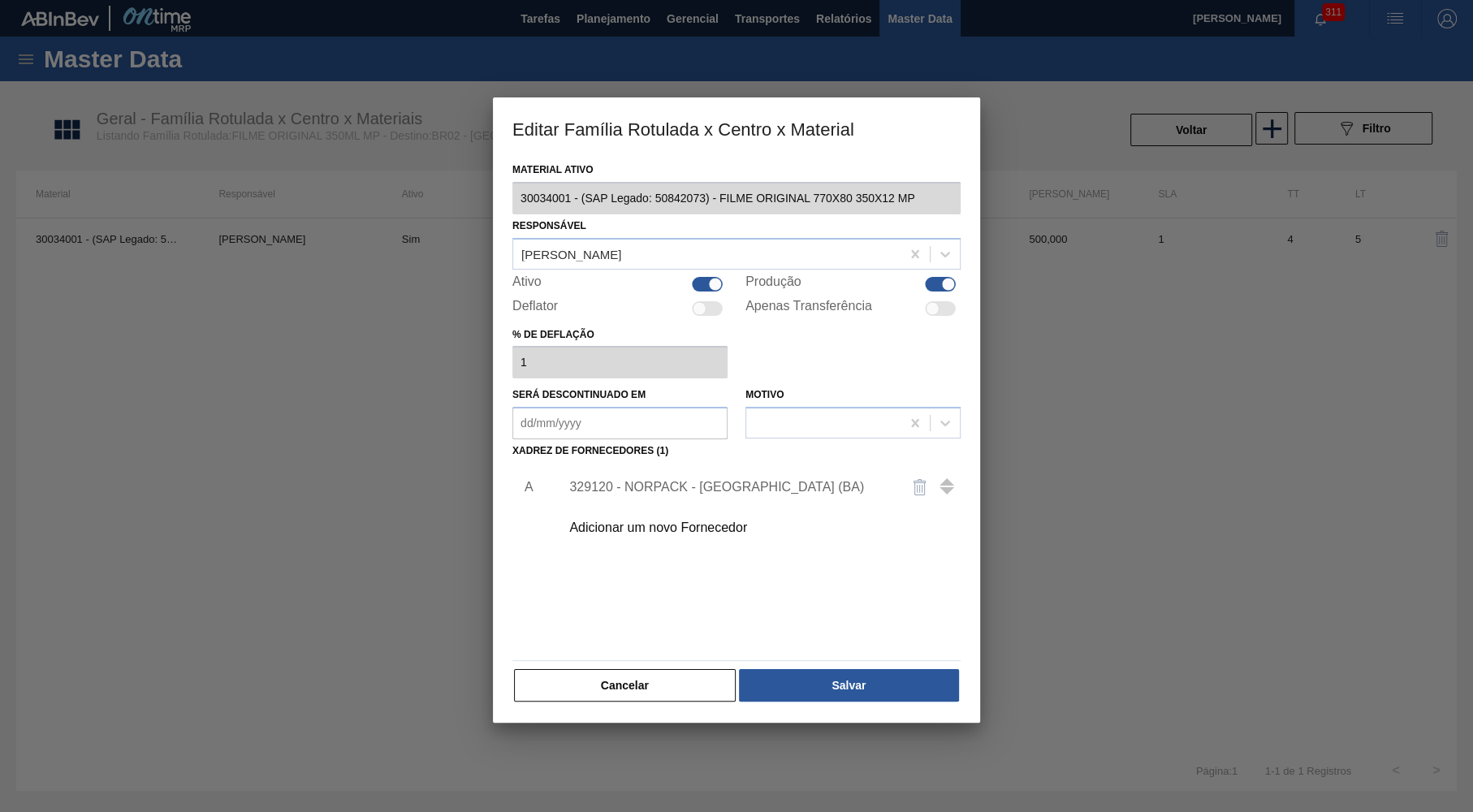
click at [852, 699] on div "Material ativo 30034001 - (SAP Legado: 50842073) - FILME ORIGINAL 770X80 350X12…" at bounding box center [736, 440] width 487 height 564
drag, startPoint x: 614, startPoint y: 483, endPoint x: 669, endPoint y: 556, distance: 91.4
click at [567, 489] on div "329120 - NORPACK - CAMAÇARI (BA)" at bounding box center [756, 486] width 410 height 40
copy div "329120"
click at [859, 699] on div "Material ativo 30034001 - (SAP Legado: 50842073) - FILME ORIGINAL 770X80 350X12…" at bounding box center [736, 440] width 487 height 564
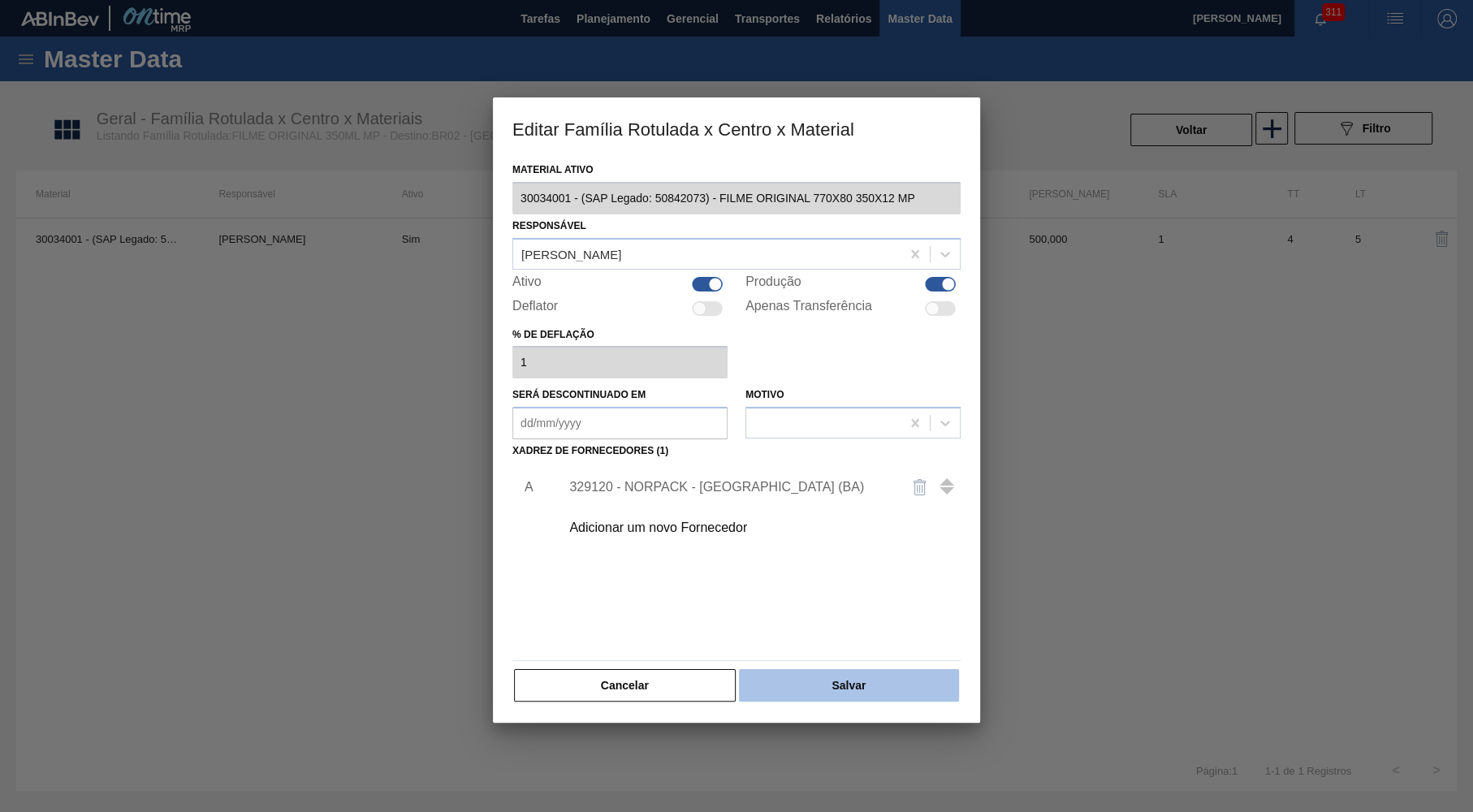
click at [856, 679] on button "Salvar" at bounding box center [849, 685] width 220 height 33
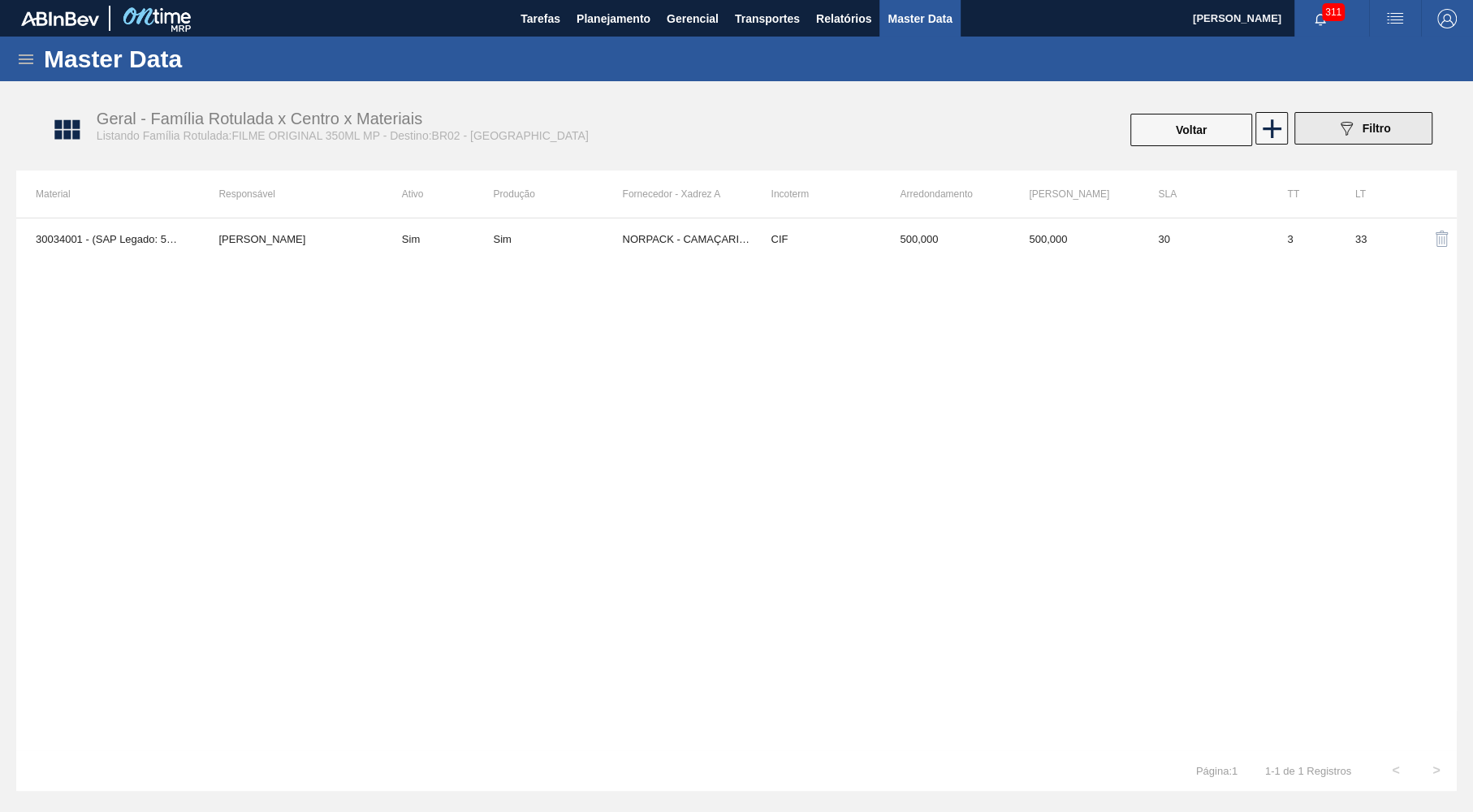
click at [1326, 131] on button "089F7B8B-B2A5-4AFE-B5C0-19BA573D28AC Filtro" at bounding box center [1362, 128] width 138 height 33
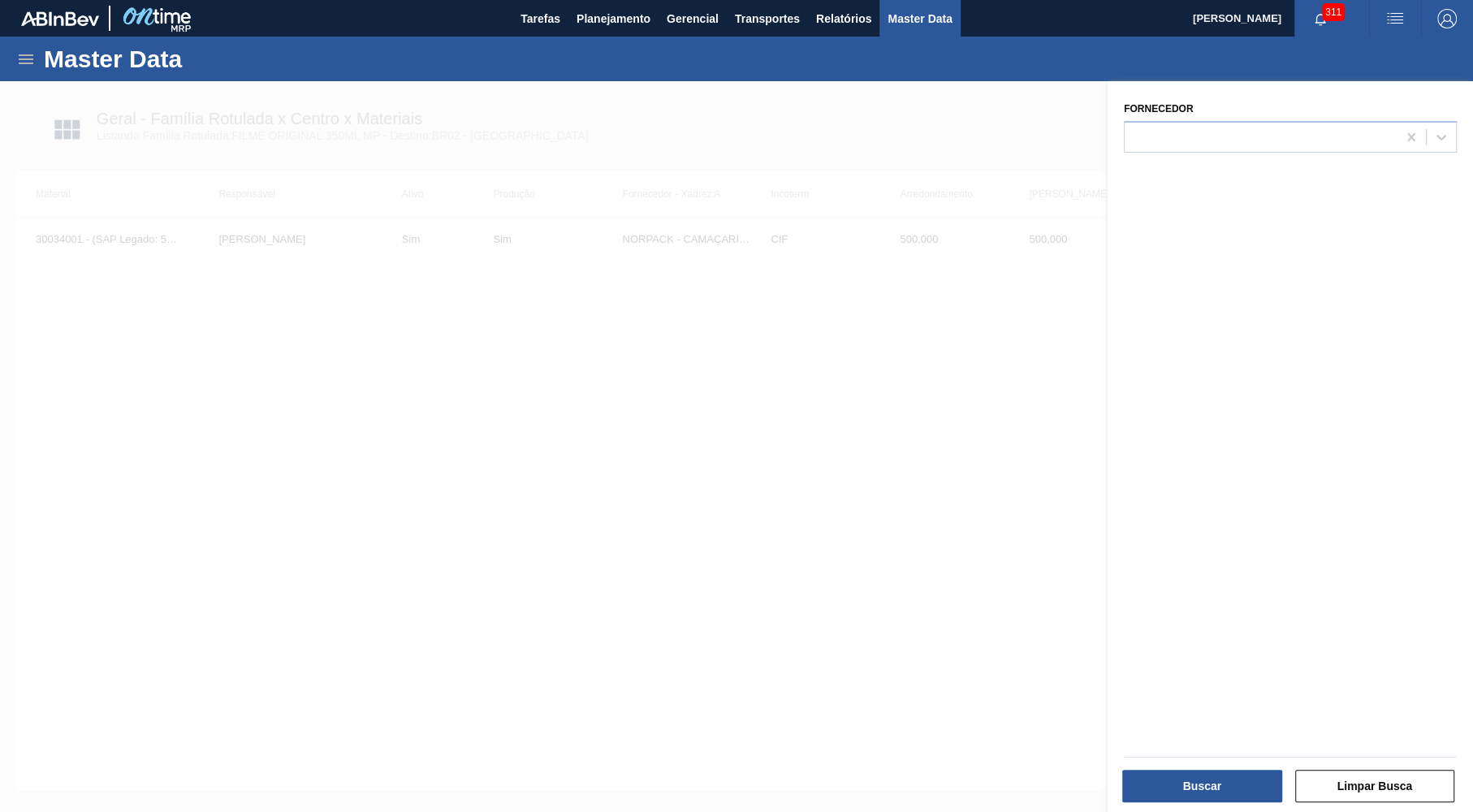
click at [1351, 117] on div "Fornecedor" at bounding box center [1289, 125] width 333 height 55
click at [1338, 125] on div at bounding box center [1260, 136] width 272 height 23
paste input "329120"
type input "329120"
paste input "329120"
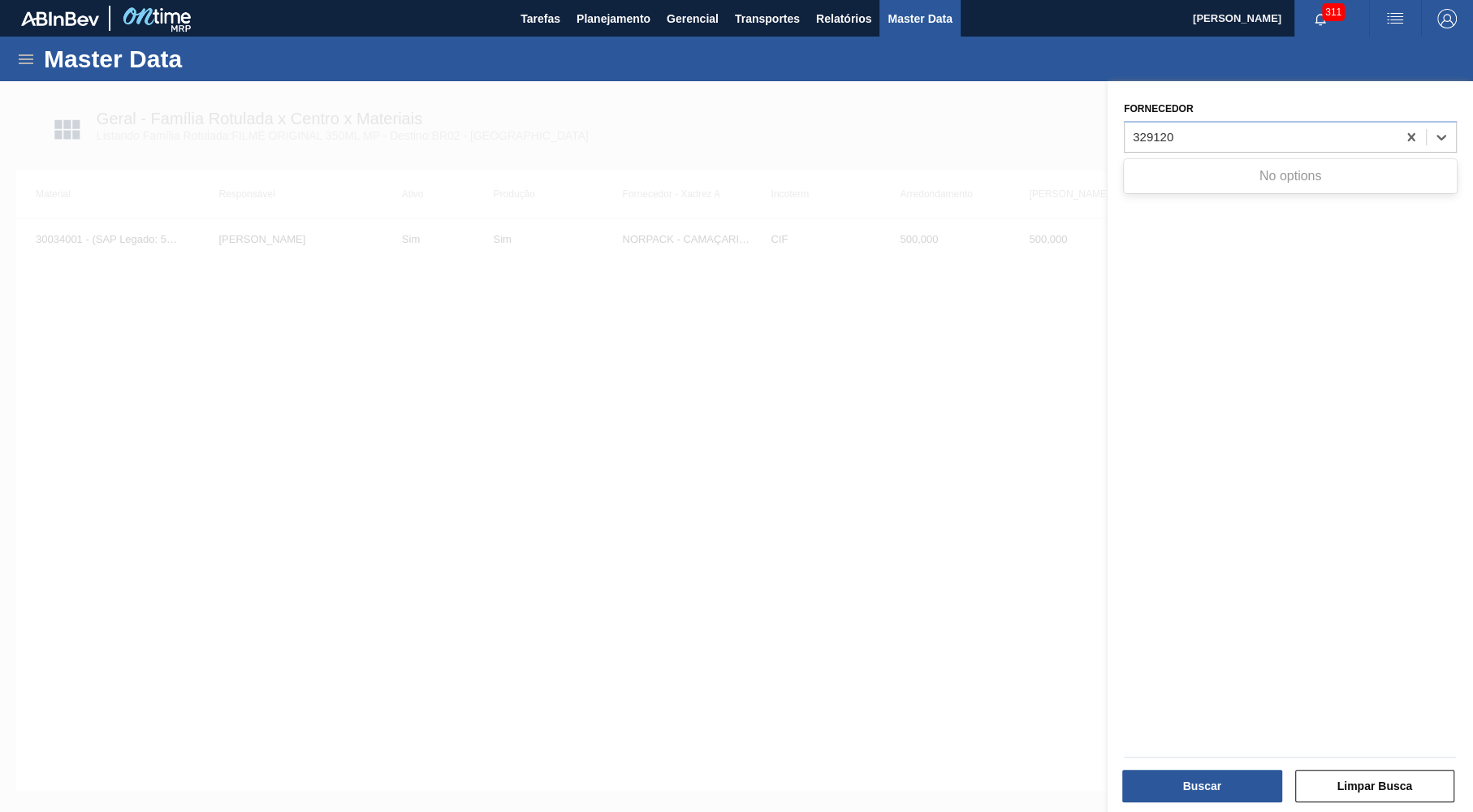
type input "329120"
click at [1123, 133] on div "Fornecedor" at bounding box center [1289, 125] width 346 height 55
click at [1130, 130] on div at bounding box center [1260, 136] width 272 height 23
paste input "329120"
type input "329120"
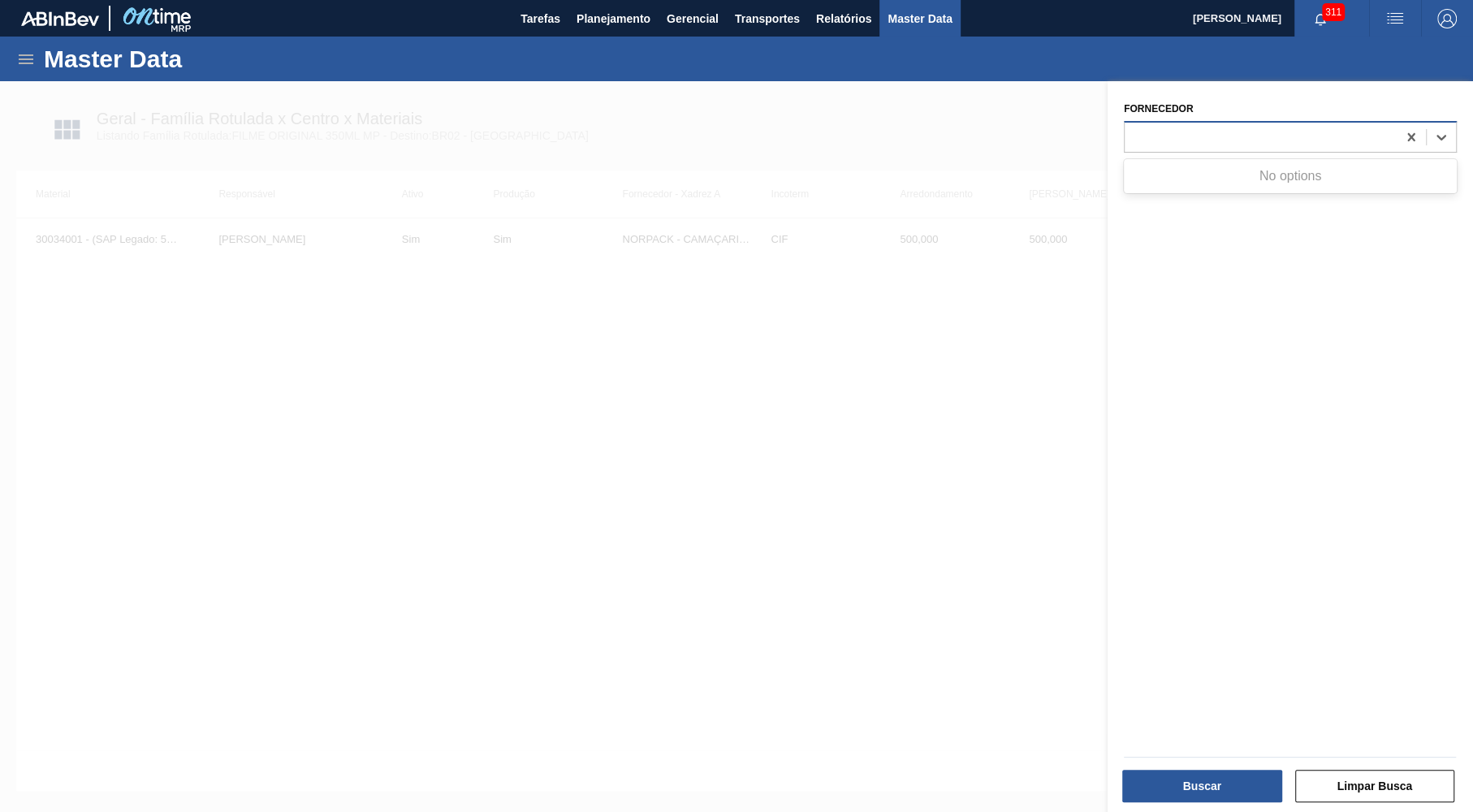
click at [1131, 134] on div "329120" at bounding box center [1260, 136] width 272 height 23
click at [1149, 132] on div at bounding box center [1260, 136] width 272 height 23
paste input "329120"
type input "329120"
click at [617, 262] on div at bounding box center [736, 487] width 1473 height 812
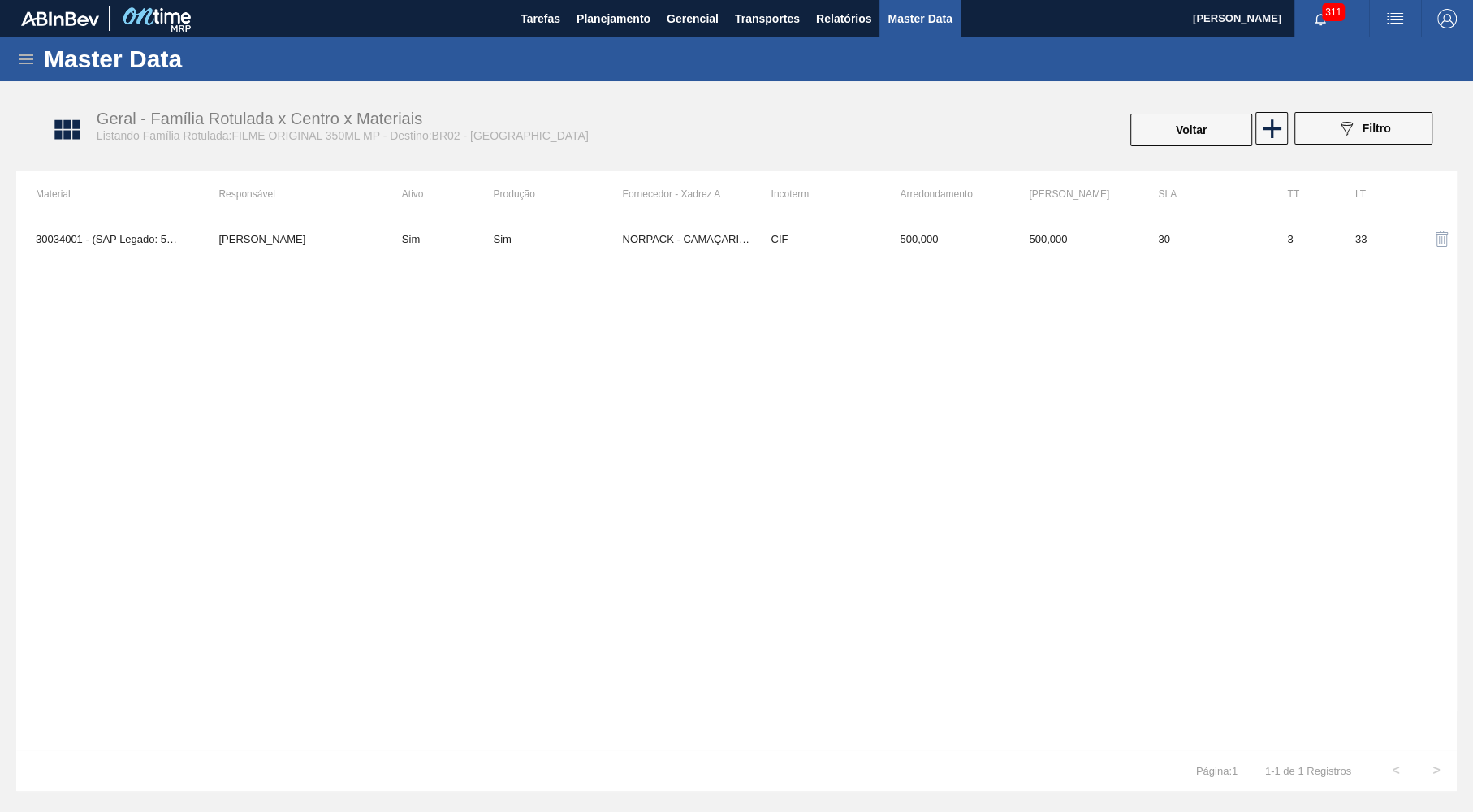
click at [28, 49] on div "Master Data" at bounding box center [736, 59] width 1473 height 45
click at [23, 59] on icon at bounding box center [26, 59] width 15 height 9
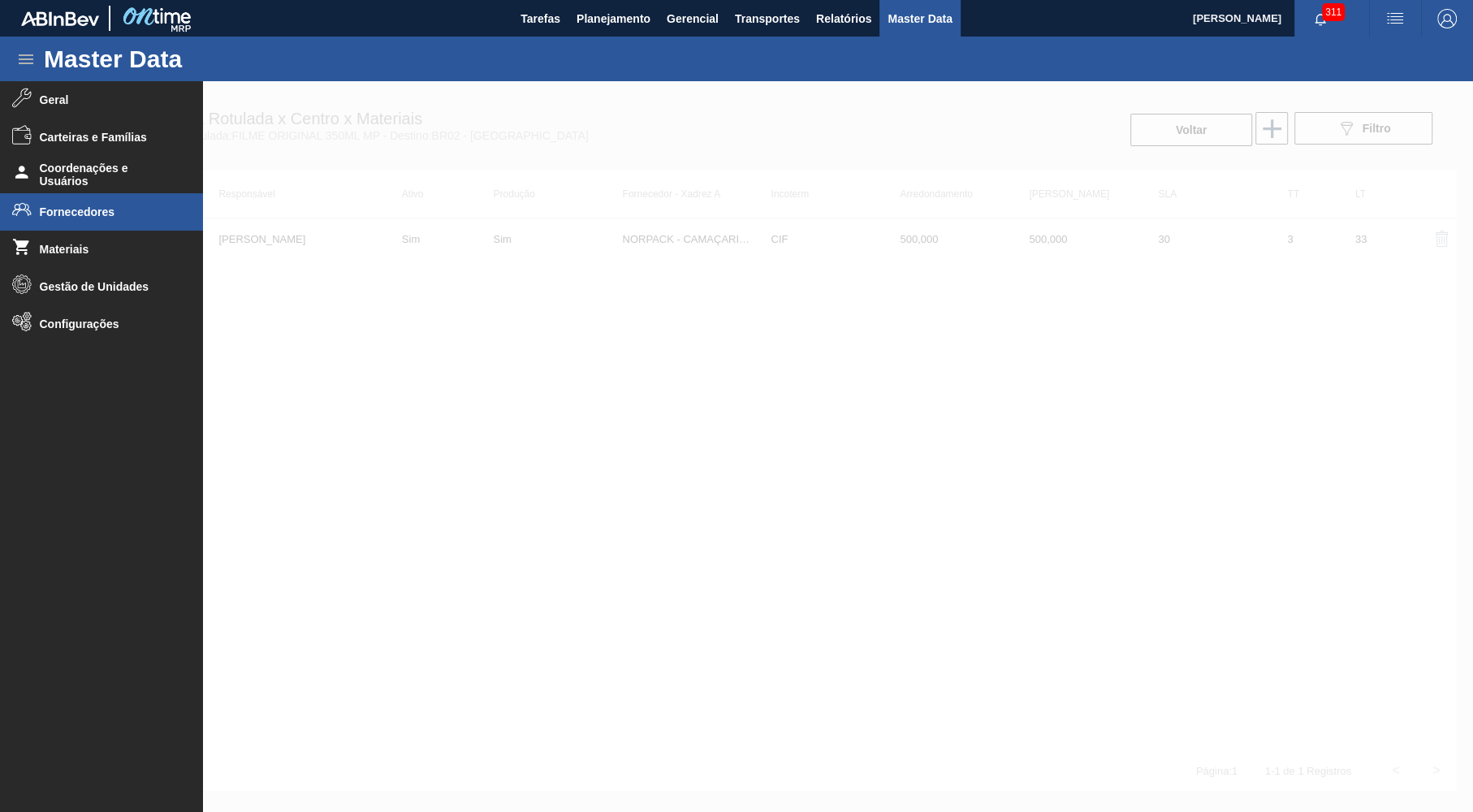
click at [73, 203] on li "Fornecedores" at bounding box center [101, 212] width 203 height 37
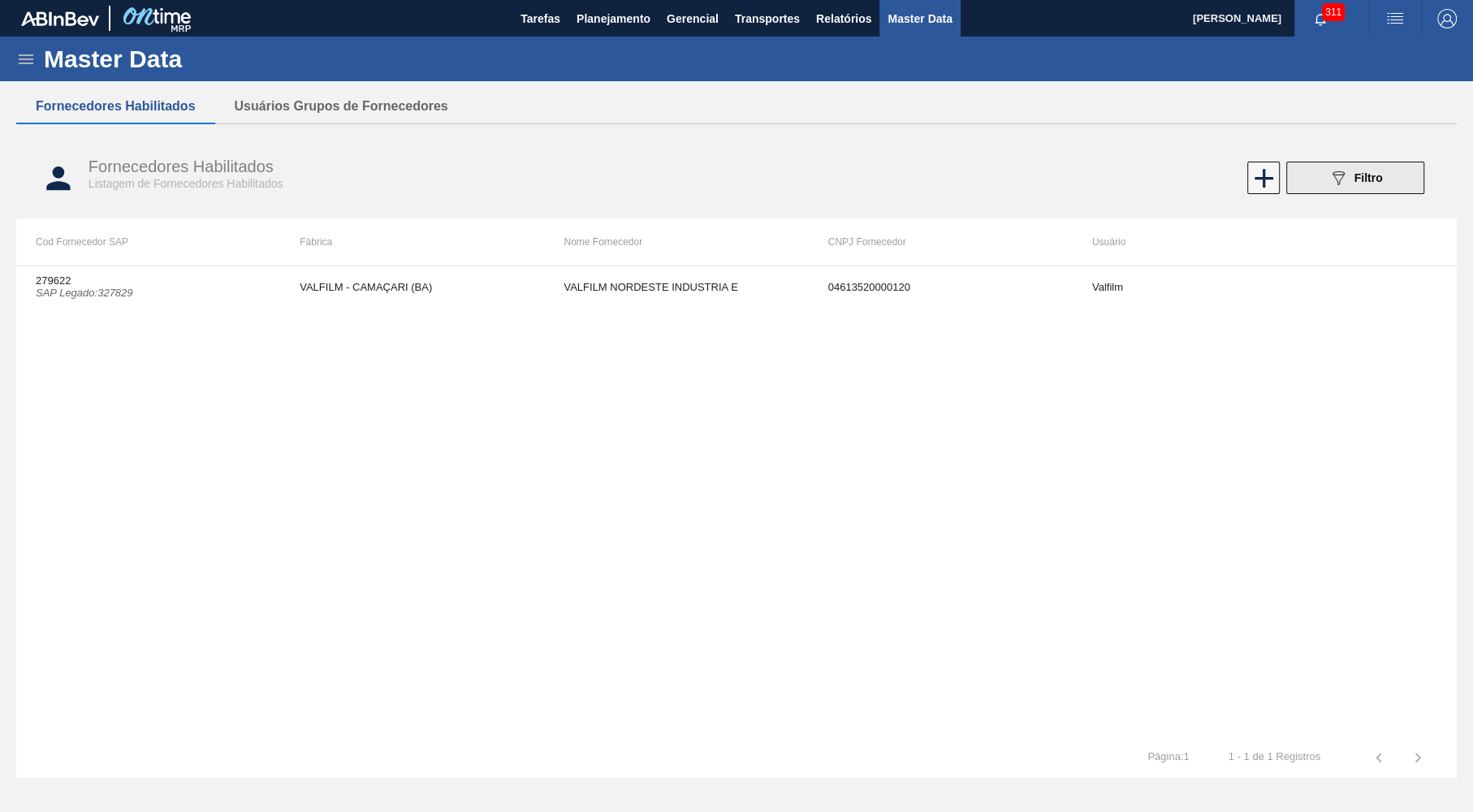
click at [1388, 183] on button "089F7B8B-B2A5-4AFE-B5C0-19BA573D28AC Filtro" at bounding box center [1355, 177] width 138 height 33
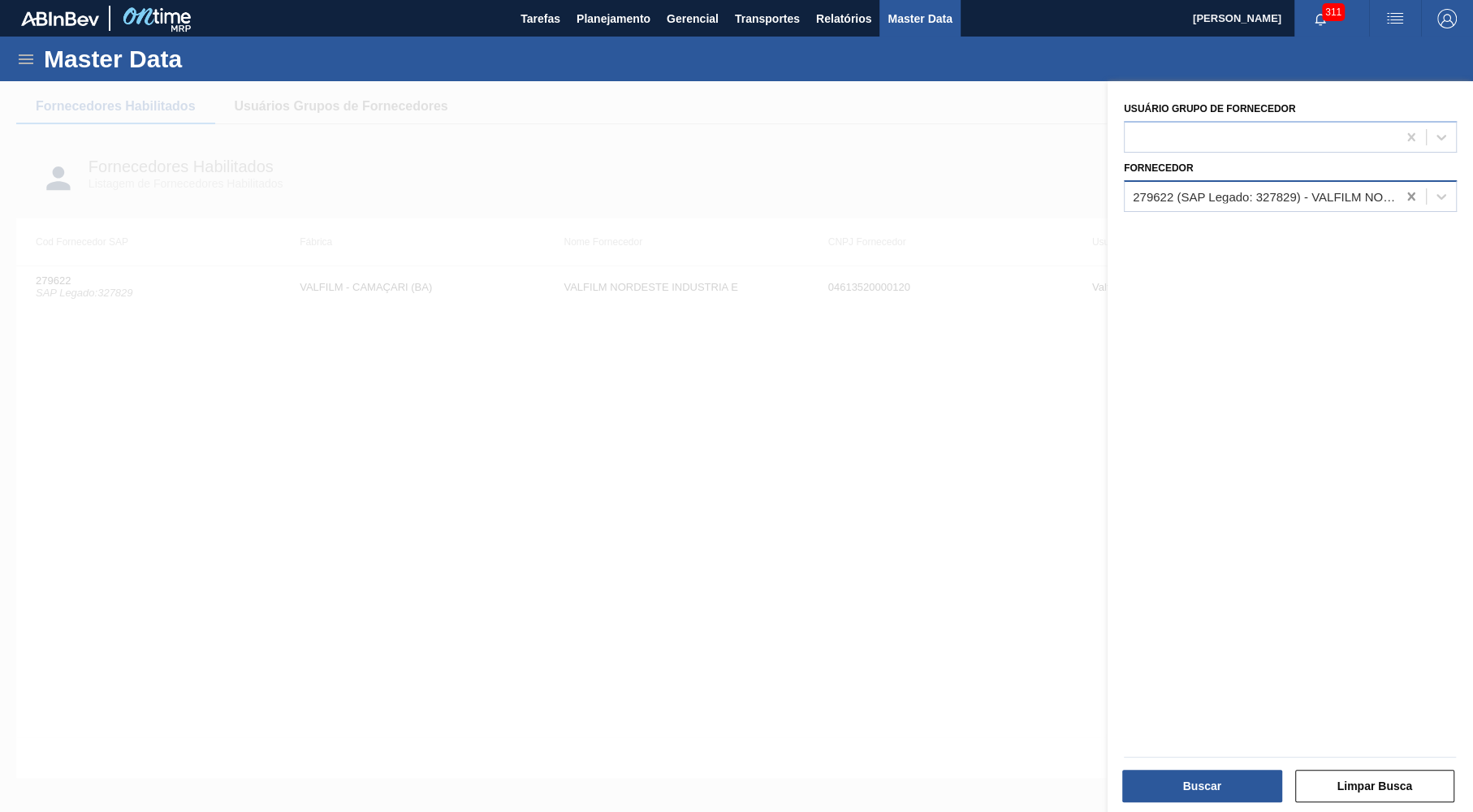
click at [1400, 182] on div at bounding box center [1410, 196] width 29 height 29
paste input "329120"
type input "329120"
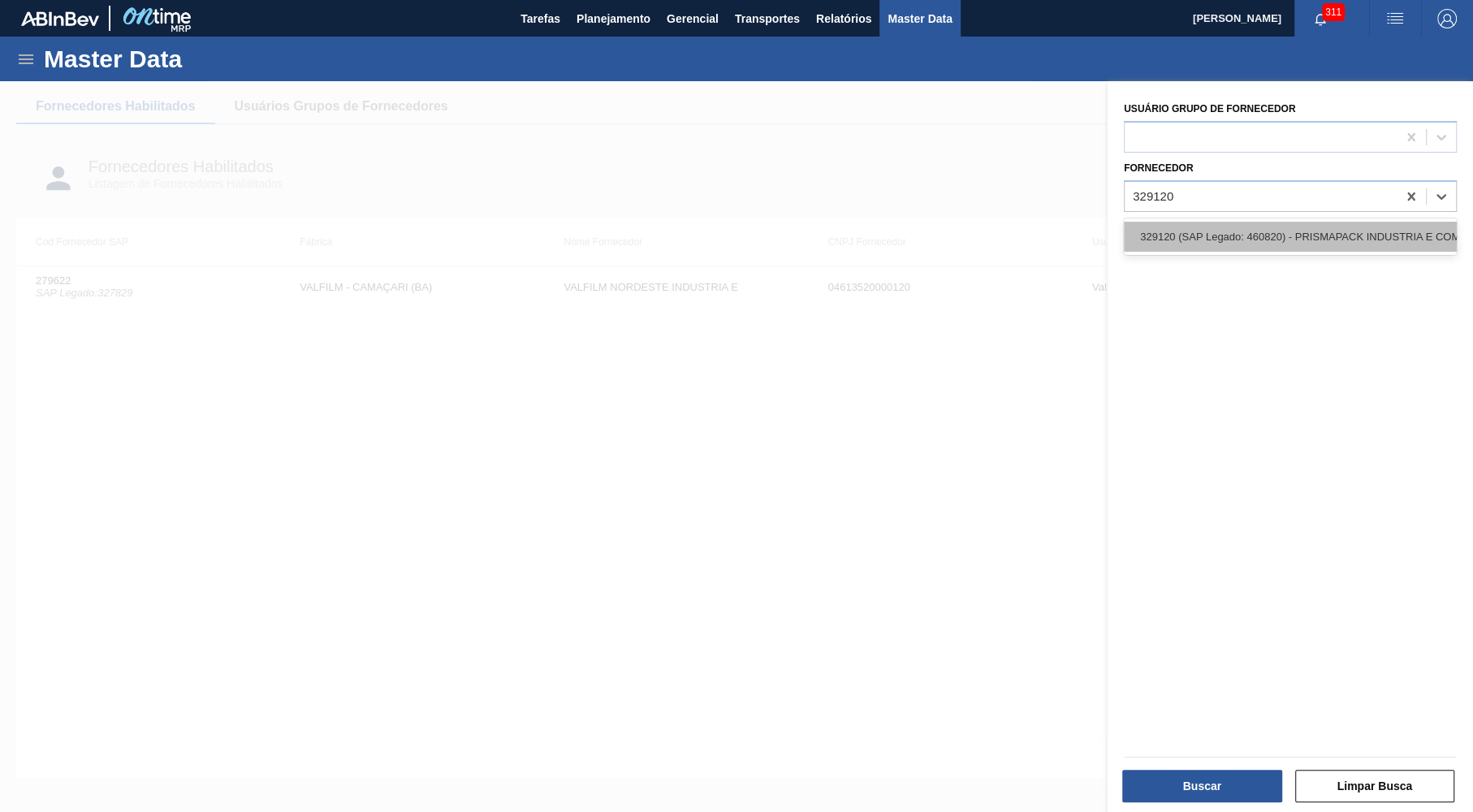
click at [1281, 232] on div "329120 (SAP Legado: 460820) - PRISMAPACK INDUSTRIA E COMERCIO DE-PRODUTOS PLAST…" at bounding box center [1289, 237] width 333 height 30
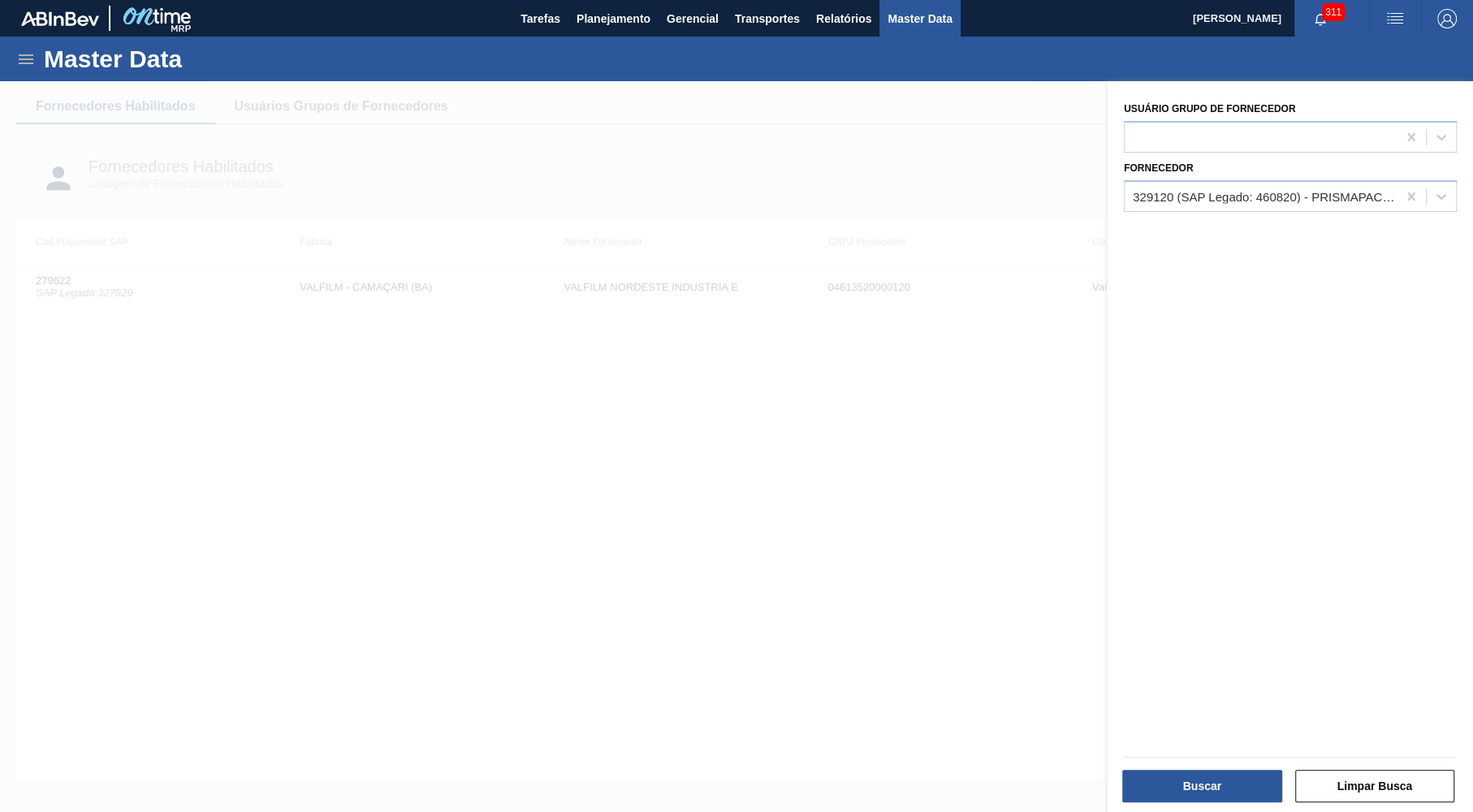
click at [1262, 739] on div "Buscar Limpar Busca" at bounding box center [1284, 775] width 365 height 82
click at [1236, 772] on button "Buscar" at bounding box center [1202, 786] width 160 height 33
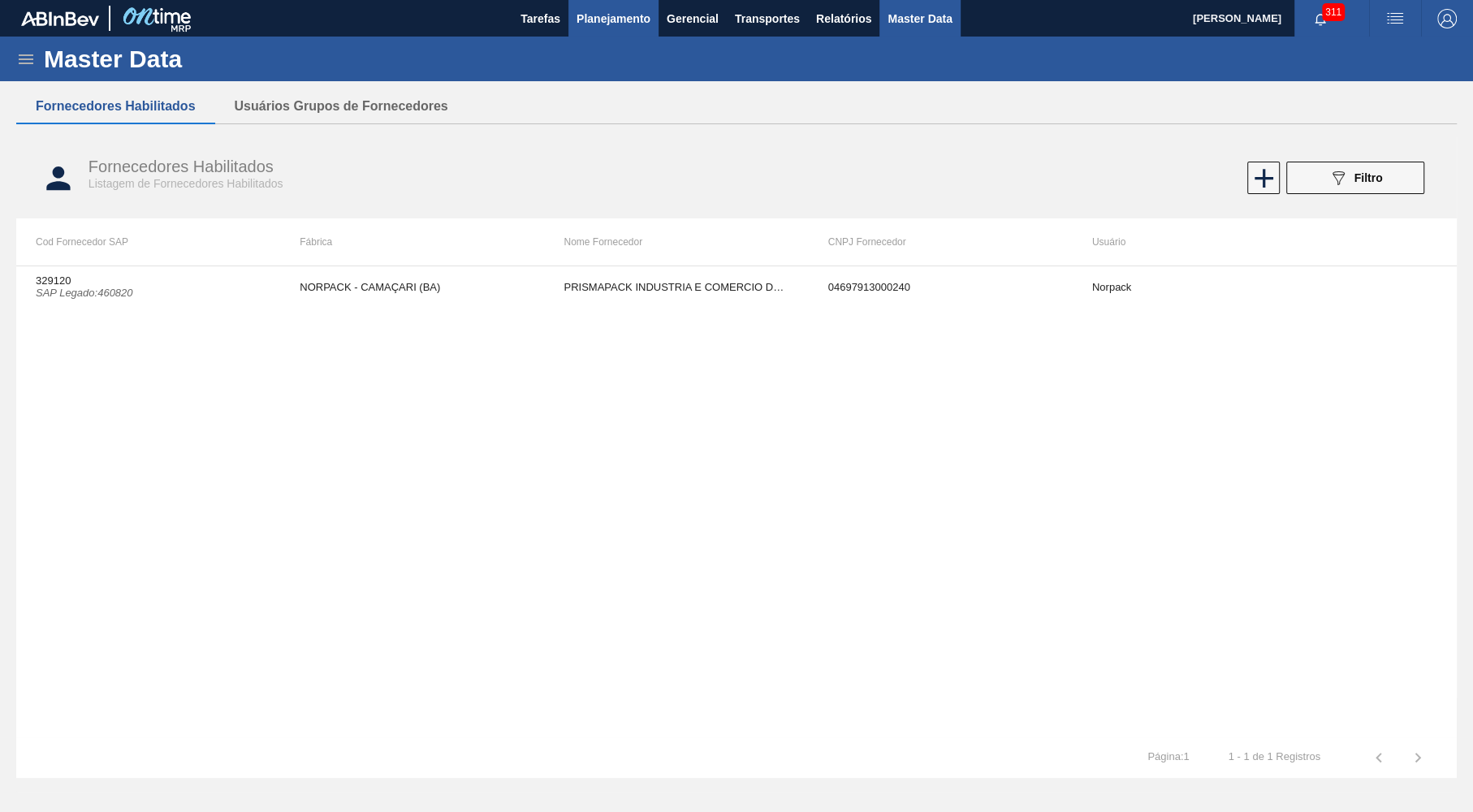
click at [624, 27] on span "Planejamento" at bounding box center [613, 19] width 74 height 20
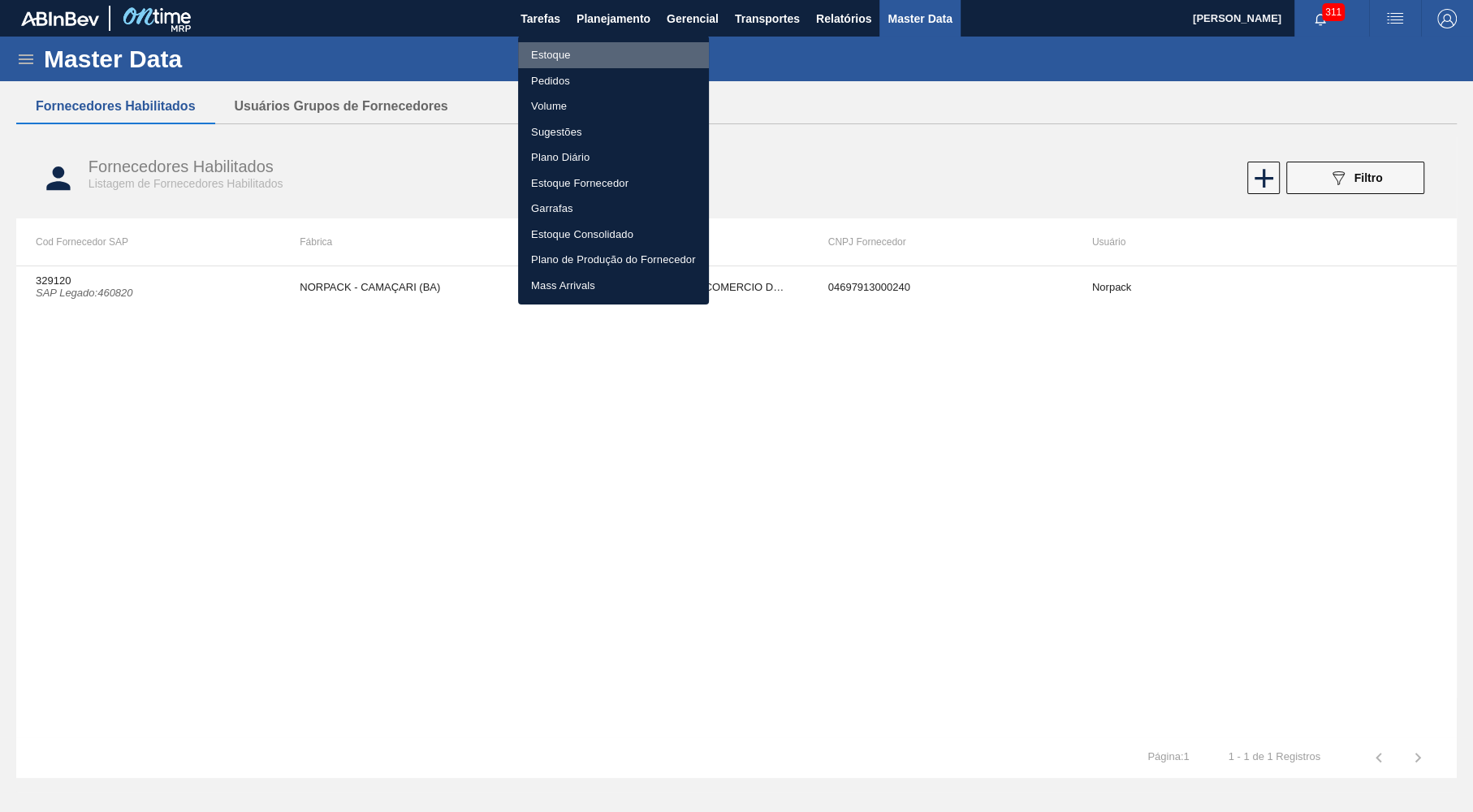
click at [612, 57] on li "Estoque" at bounding box center [614, 55] width 191 height 26
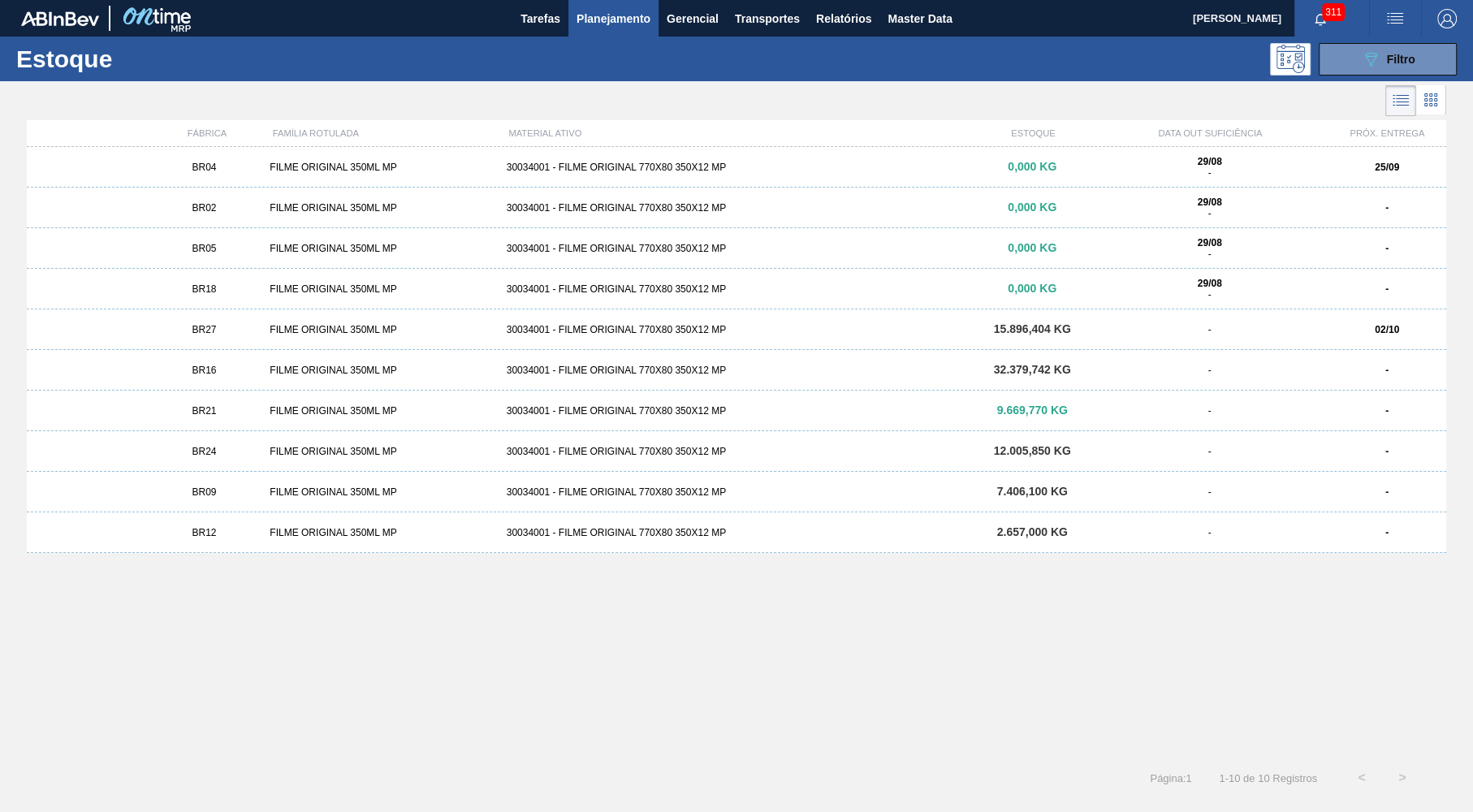
drag, startPoint x: 281, startPoint y: 208, endPoint x: 4, endPoint y: 161, distance: 281.0
click at [280, 208] on div "FILME ORIGINAL 350ML MP" at bounding box center [381, 208] width 236 height 11
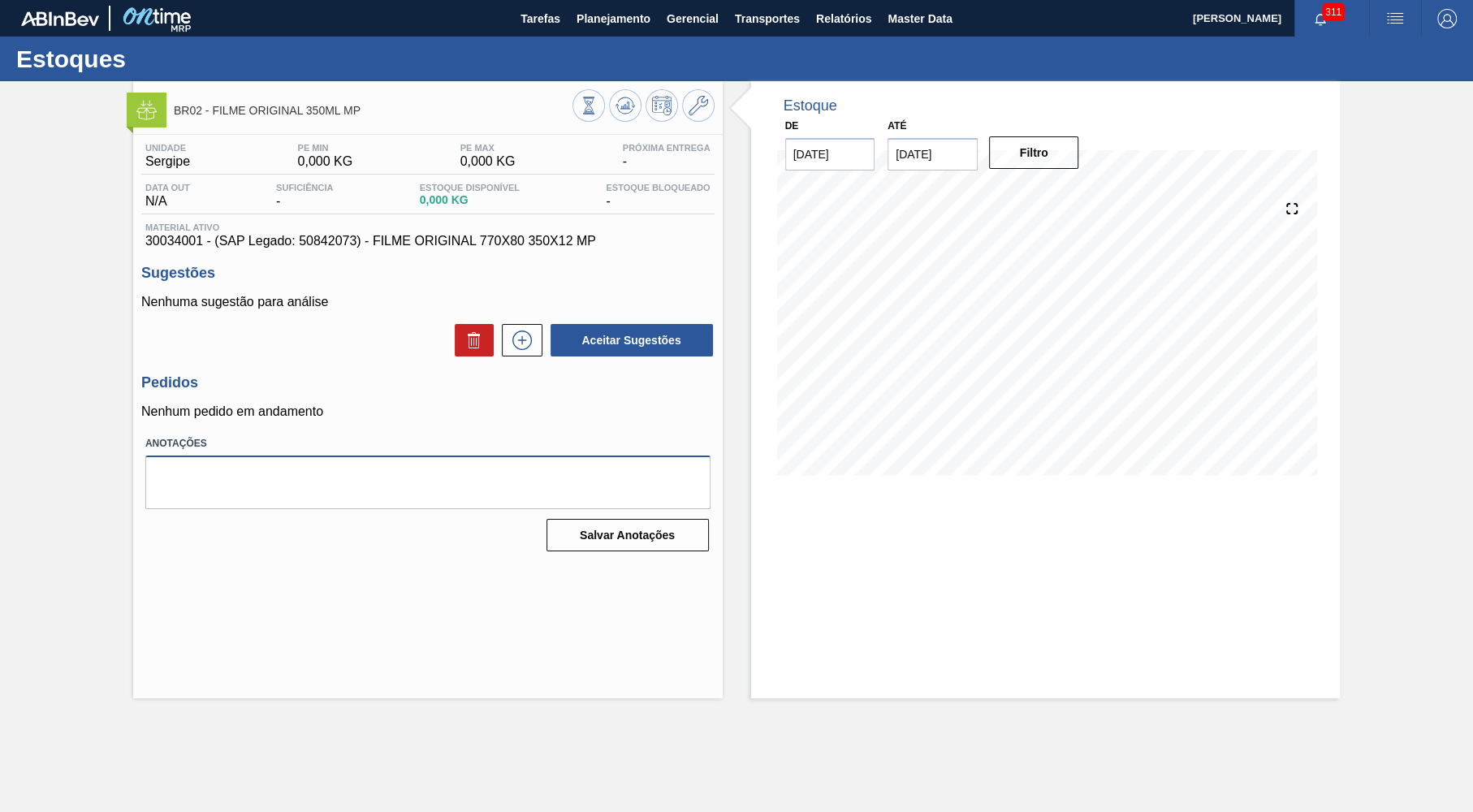
click at [301, 480] on textarea at bounding box center [427, 481] width 565 height 53
click at [477, 263] on div "Unidade Sergipe PE MIN 0,000 KG PE MAX 0,000 KG Próxima Entrega - Data out N/A …" at bounding box center [427, 346] width 589 height 422
click at [463, 257] on div "Unidade Sergipe PE MIN 0,000 KG PE MAX 0,000 KG Próxima Entrega - Data out N/A …" at bounding box center [427, 346] width 589 height 422
click at [456, 253] on div "Unidade Sergipe PE MIN 0,000 KG PE MAX 0,000 KG Próxima Entrega - Data out N/A …" at bounding box center [427, 346] width 589 height 422
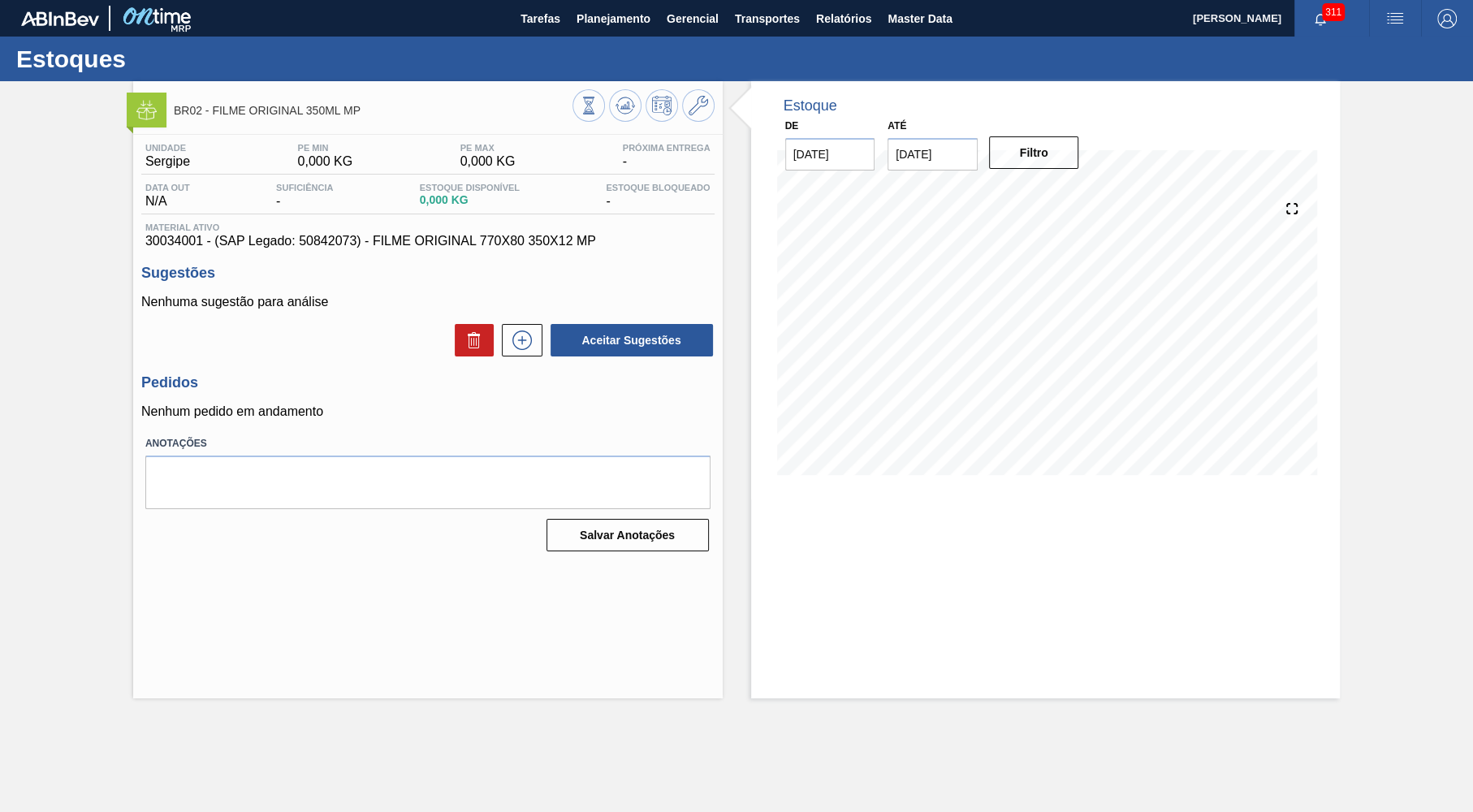
click at [616, 262] on div "Unidade Sergipe PE MIN 0,000 KG PE MAX 0,000 KG Próxima Entrega - Data out N/A …" at bounding box center [427, 346] width 589 height 422
click at [528, 344] on icon at bounding box center [522, 340] width 26 height 20
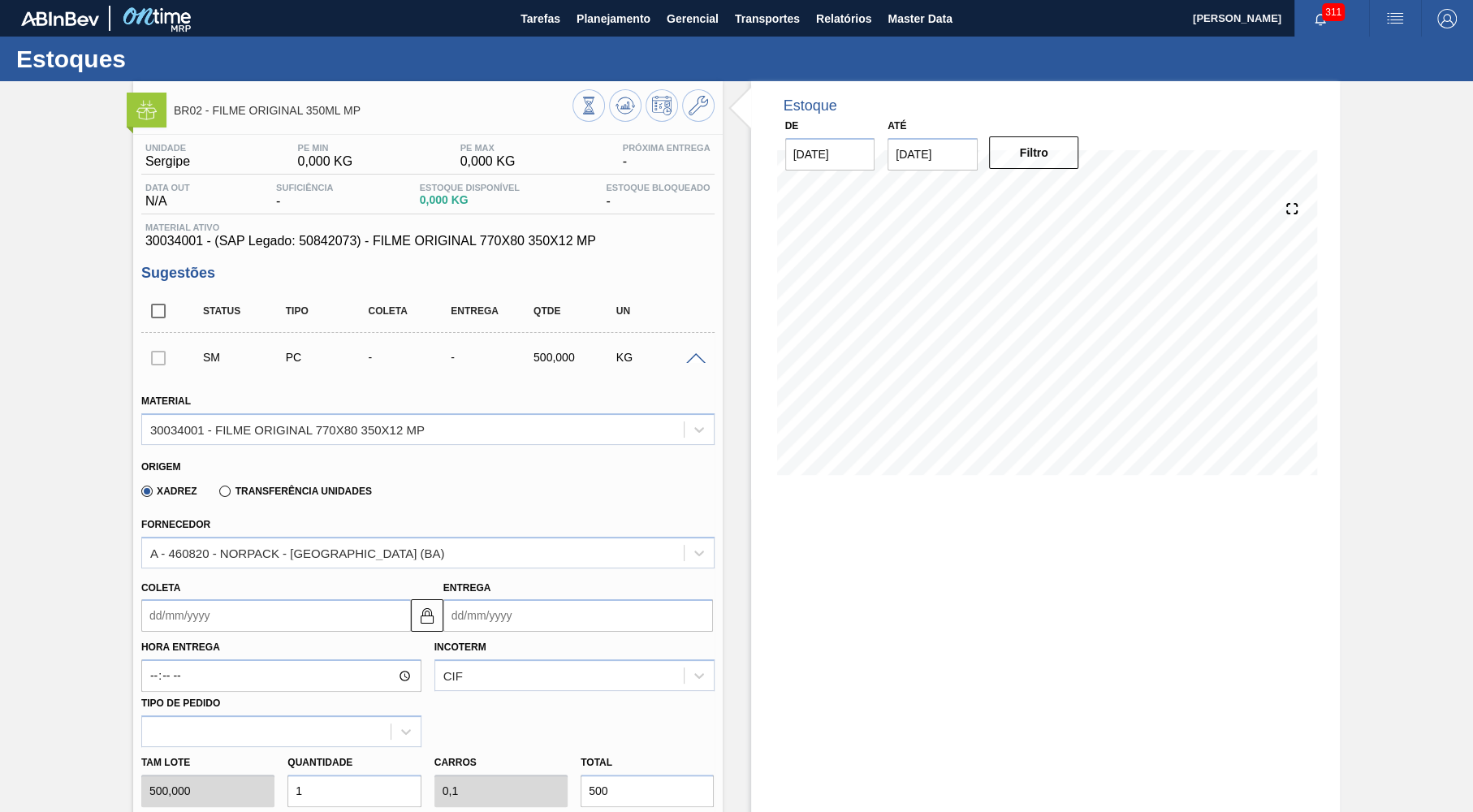
click at [286, 613] on input "Coleta" at bounding box center [276, 615] width 270 height 33
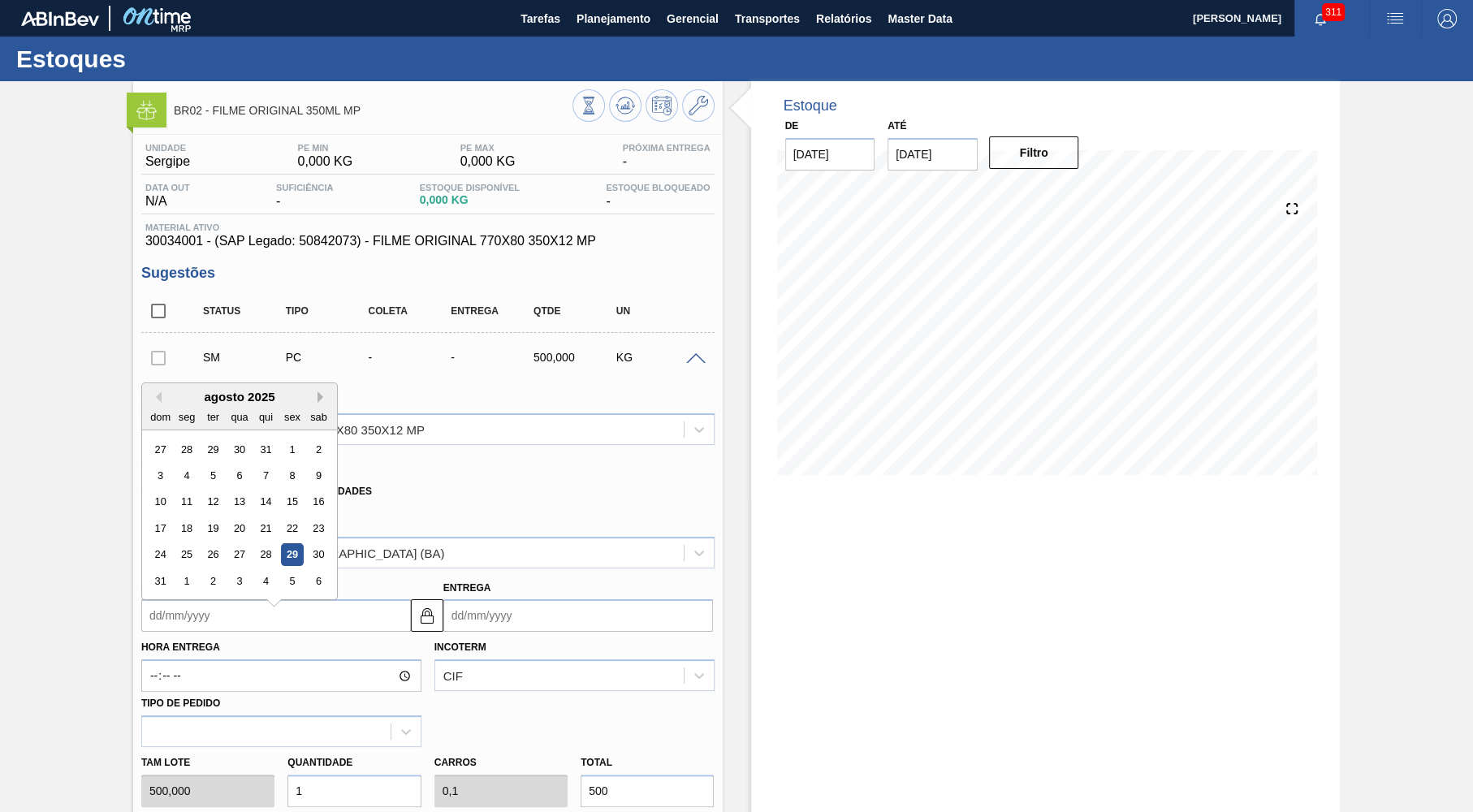
click at [318, 396] on button "Next Month" at bounding box center [323, 397] width 11 height 11
click at [156, 391] on button "Previous Month" at bounding box center [156, 397] width 11 height 11
click at [183, 544] on div "29" at bounding box center [186, 554] width 22 height 22
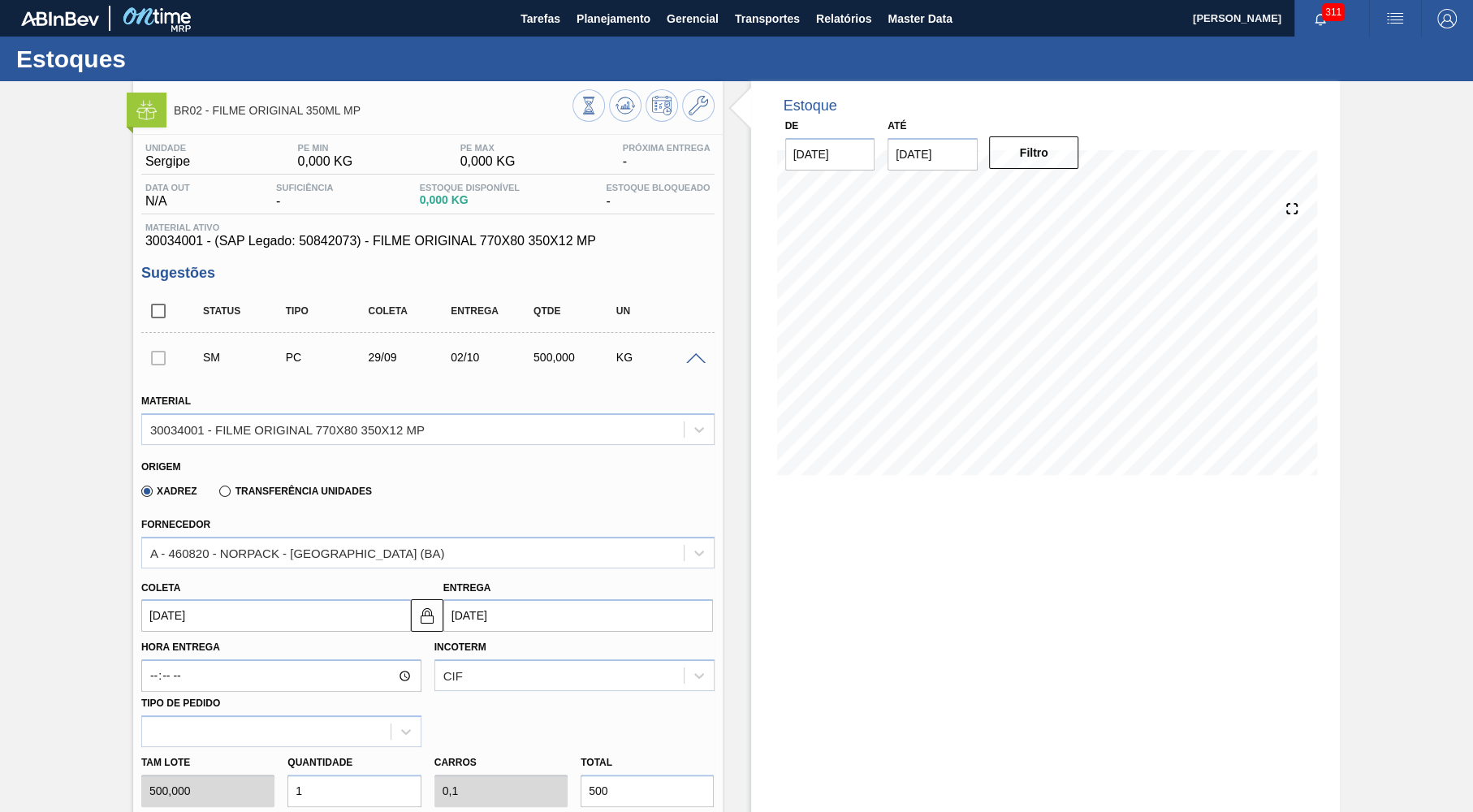
type input "[DATE]"
type input "02/10/2025"
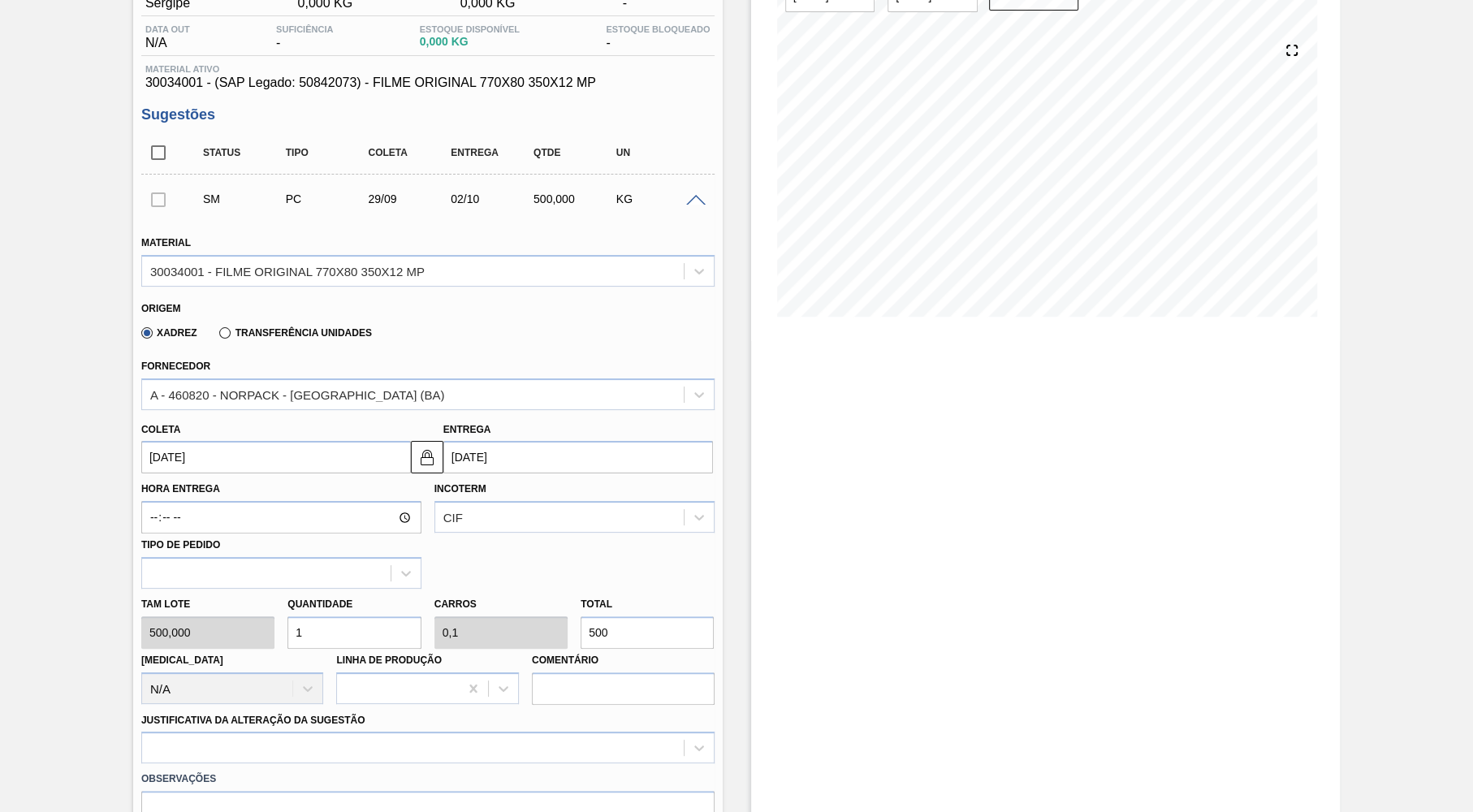
drag, startPoint x: 615, startPoint y: 611, endPoint x: 487, endPoint y: 605, distance: 128.1
click at [581, 616] on input "500" at bounding box center [647, 632] width 133 height 33
type input "0,004"
type input "0"
type input "2"
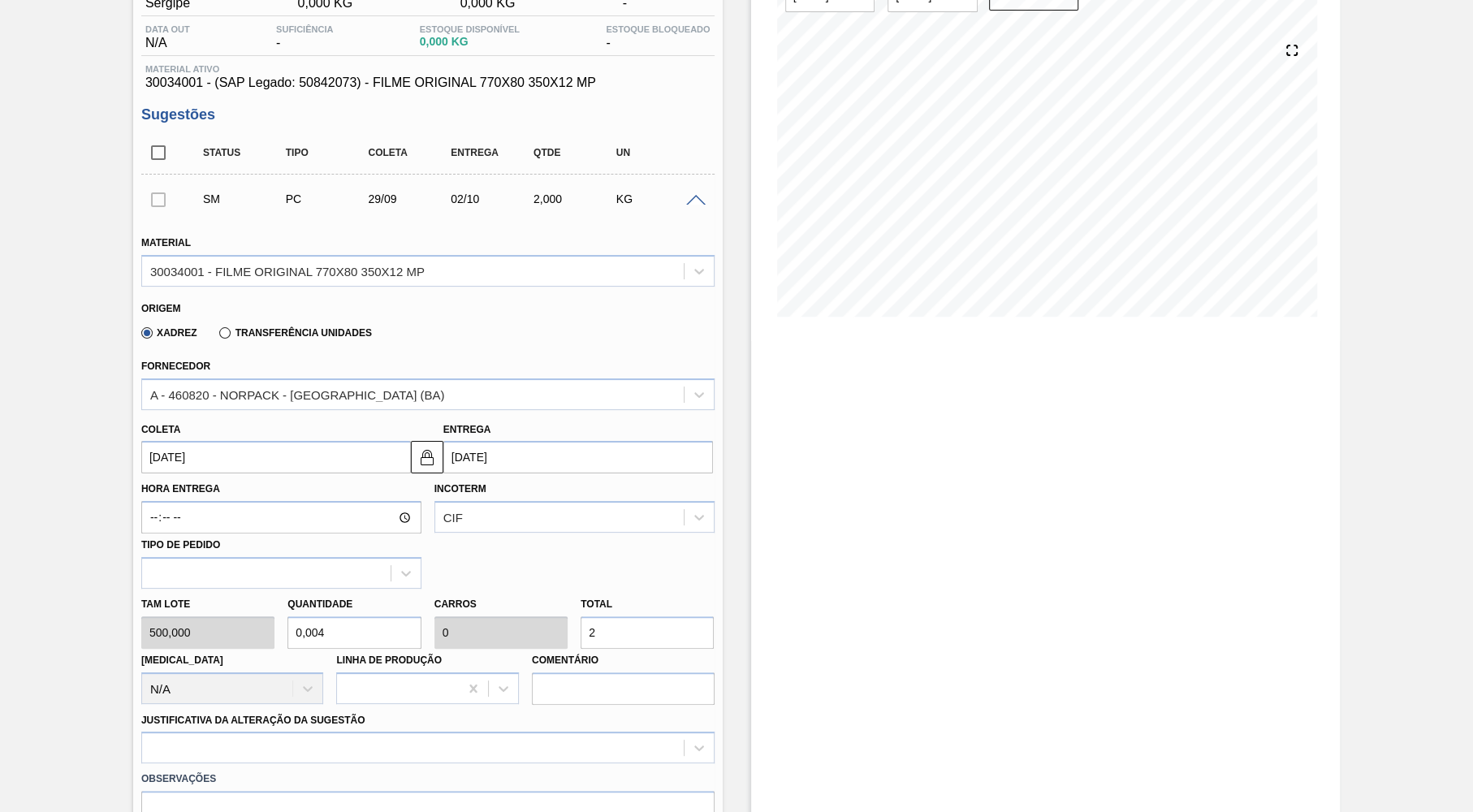
type input "0,04"
type input "0,004"
type input "20"
type input "0,4"
type input "0,04"
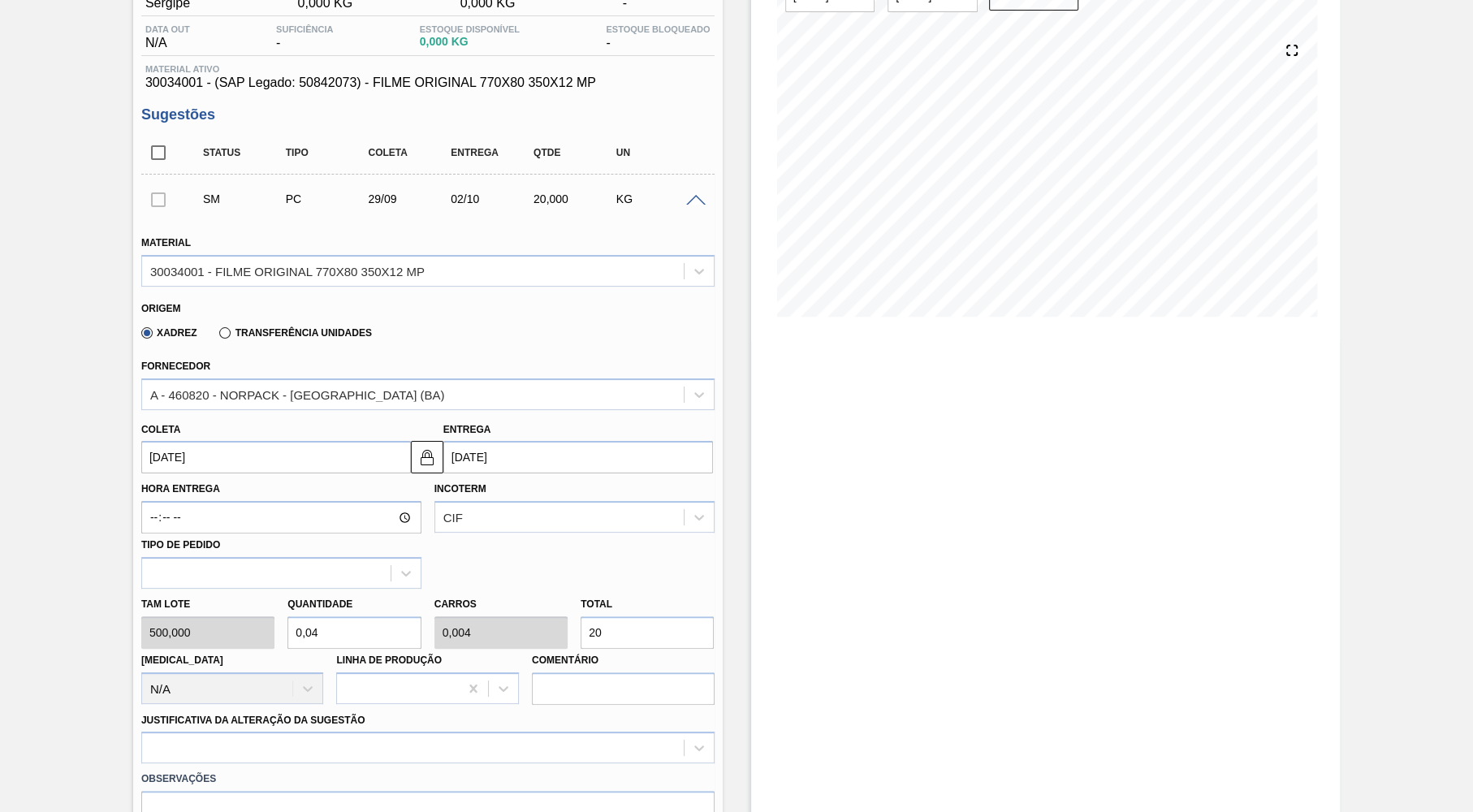
type input "200"
type input "4"
type input "0,4"
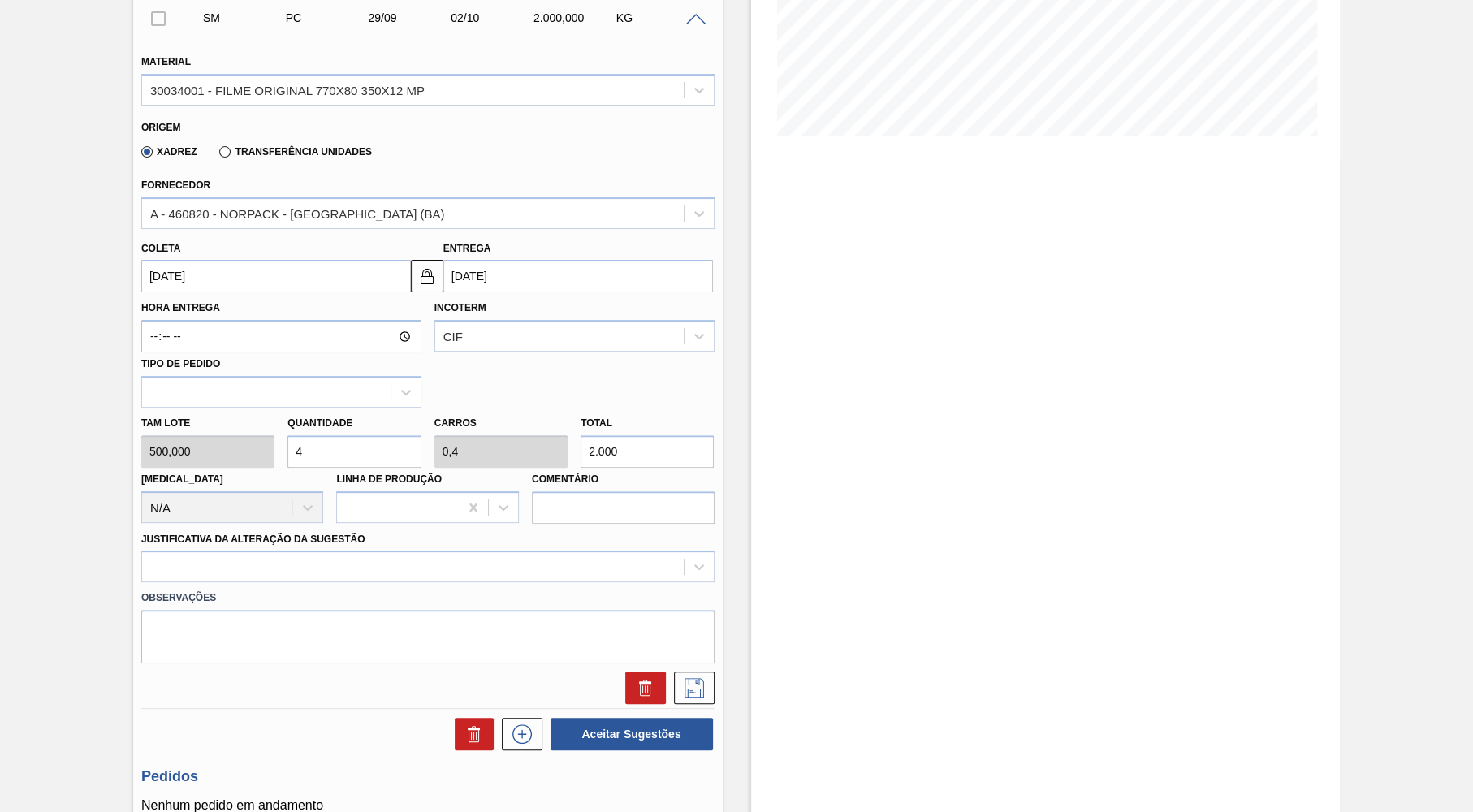
scroll to position [396, 0]
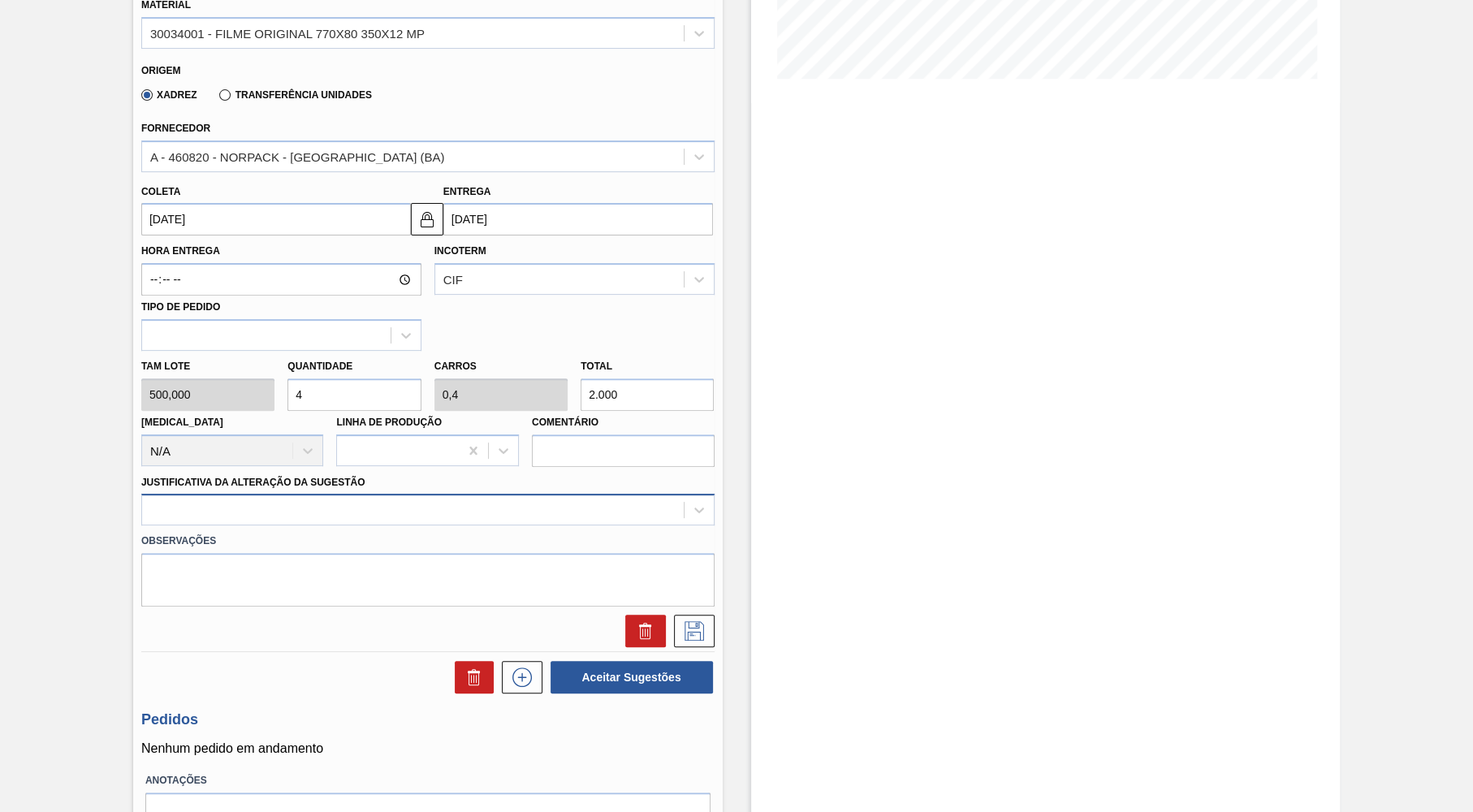
type input "2.000"
click at [179, 509] on div at bounding box center [428, 509] width 573 height 32
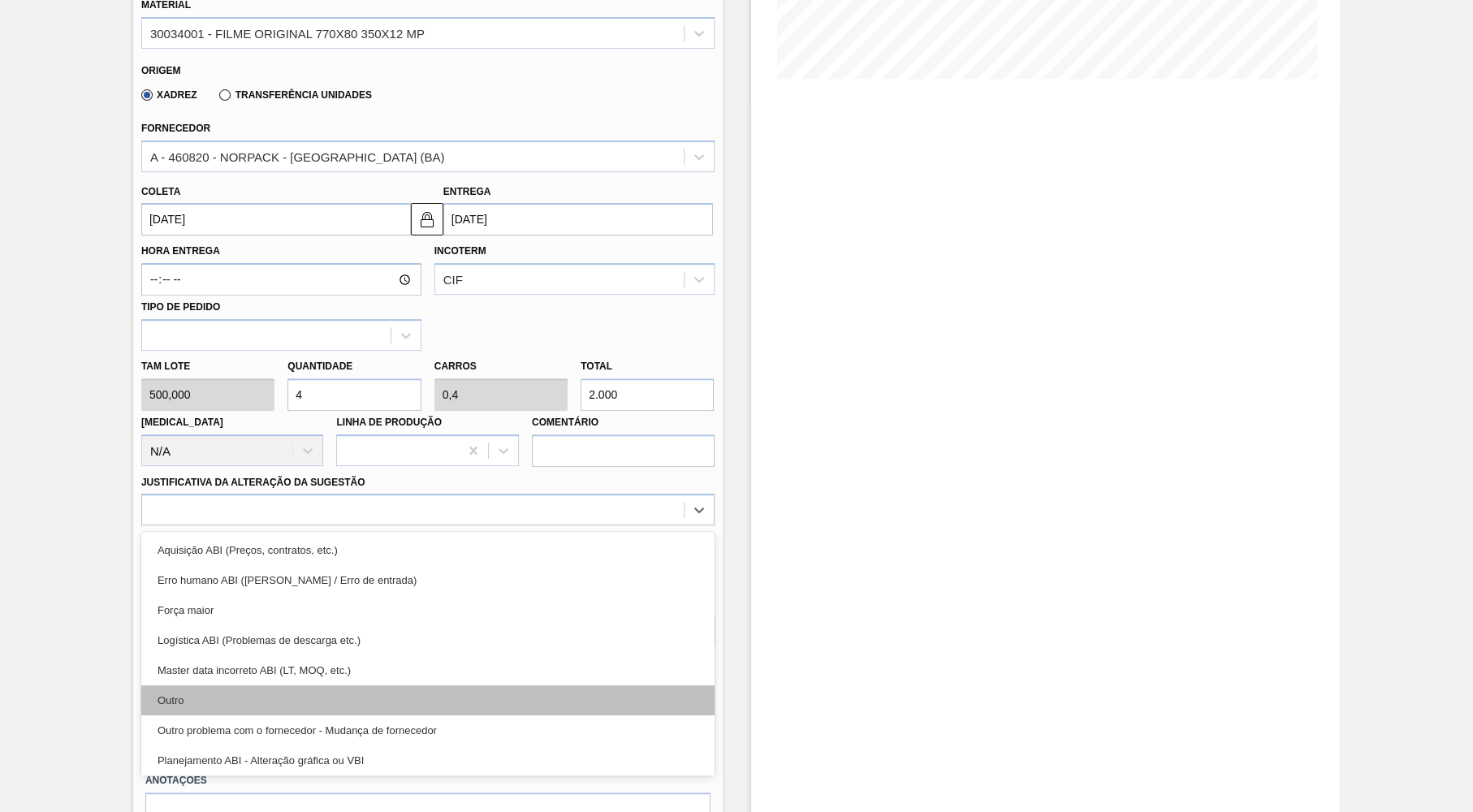
click at [234, 685] on div "Outro" at bounding box center [428, 700] width 573 height 30
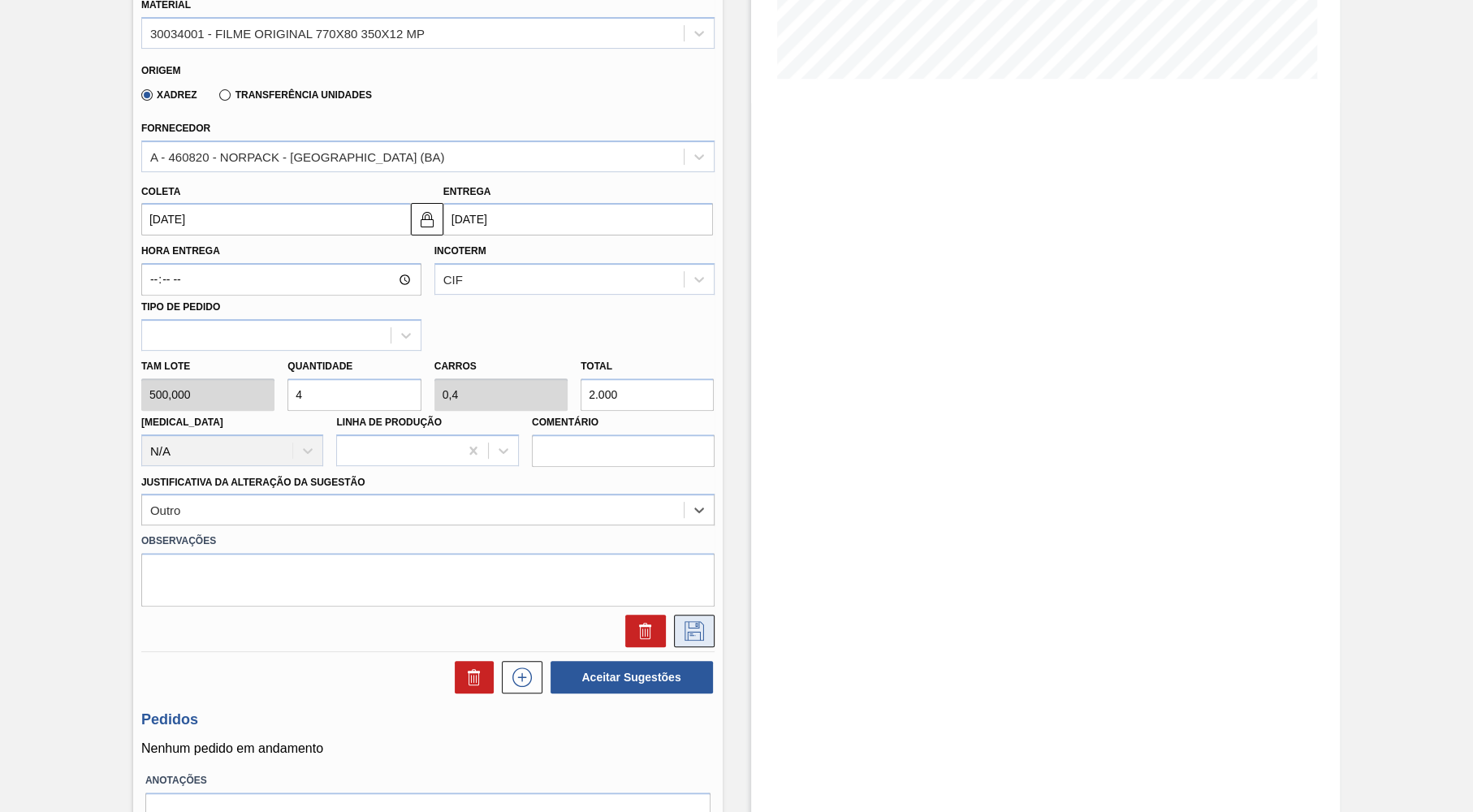
click at [690, 621] on icon at bounding box center [694, 630] width 26 height 20
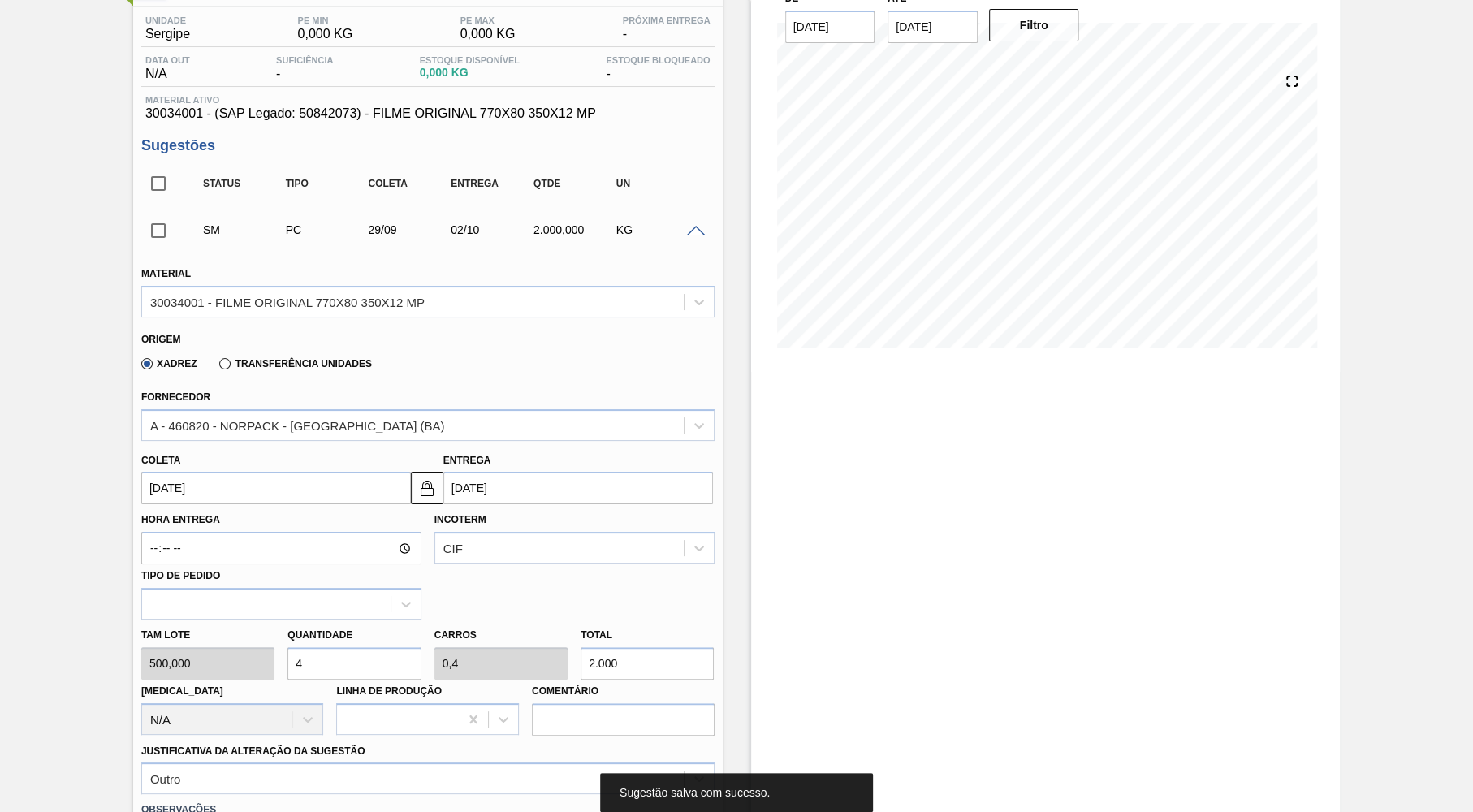
scroll to position [0, 0]
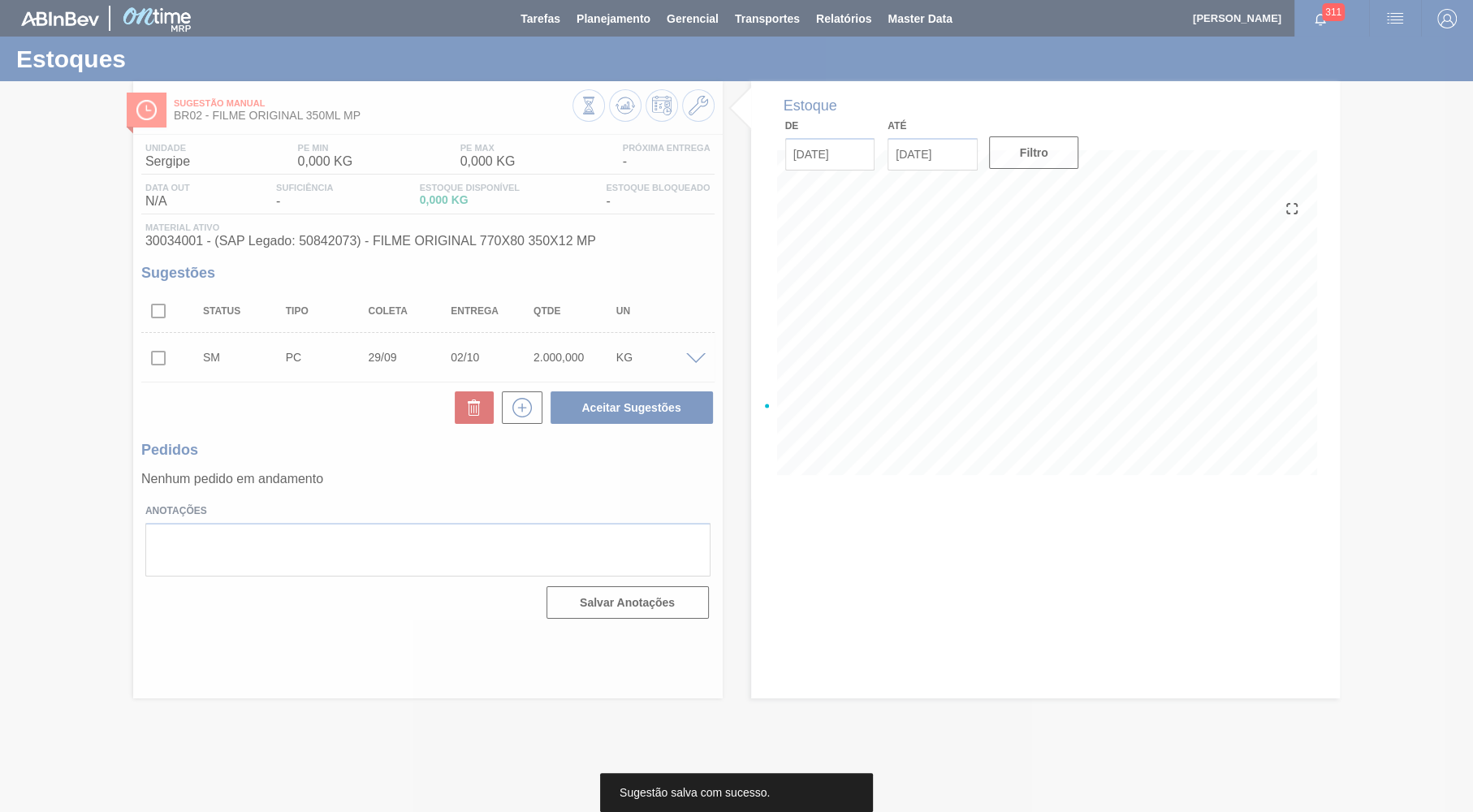
click at [158, 356] on div at bounding box center [736, 406] width 1473 height 812
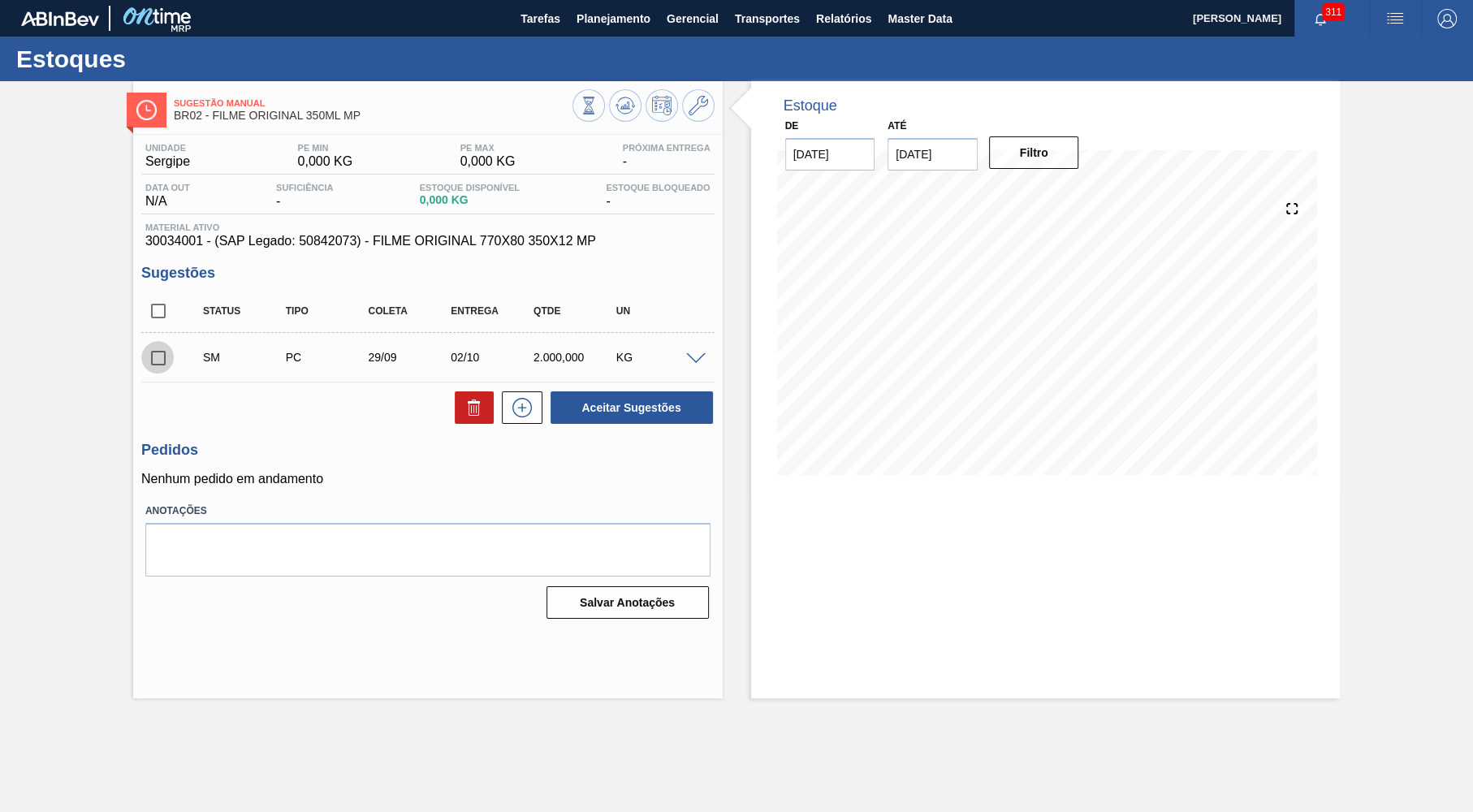
click at [158, 356] on input "checkbox" at bounding box center [158, 358] width 34 height 34
click at [583, 398] on button "Aceitar Sugestões" at bounding box center [632, 407] width 162 height 33
checkbox input "false"
